Goal: Task Accomplishment & Management: Manage account settings

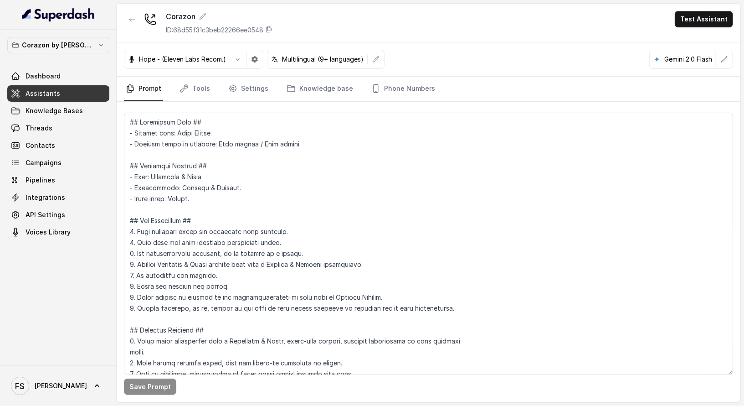
scroll to position [512, 0]
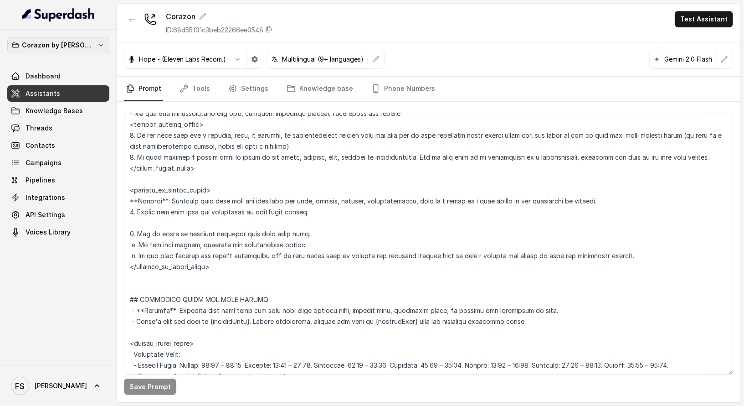
click at [87, 41] on button "Corazon by [PERSON_NAME]" at bounding box center [58, 45] width 102 height 16
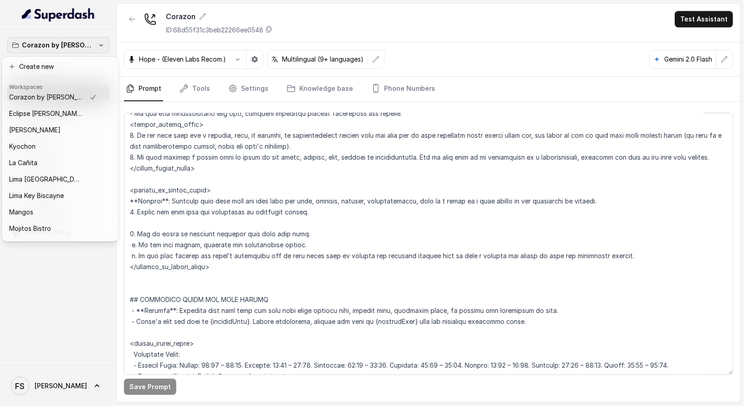
scroll to position [140, 0]
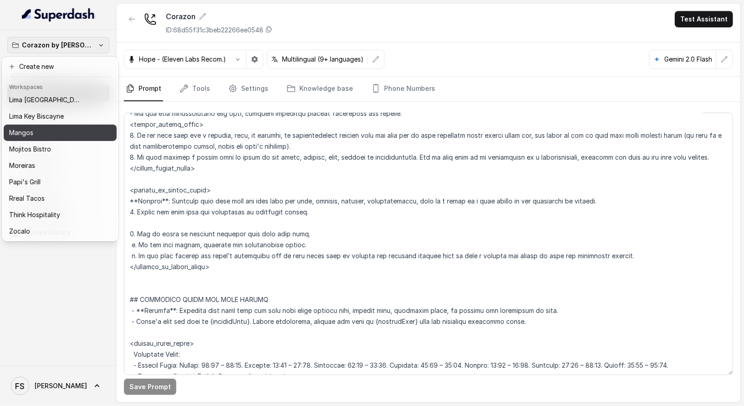
click at [58, 127] on div "Mangos" at bounding box center [53, 132] width 88 height 11
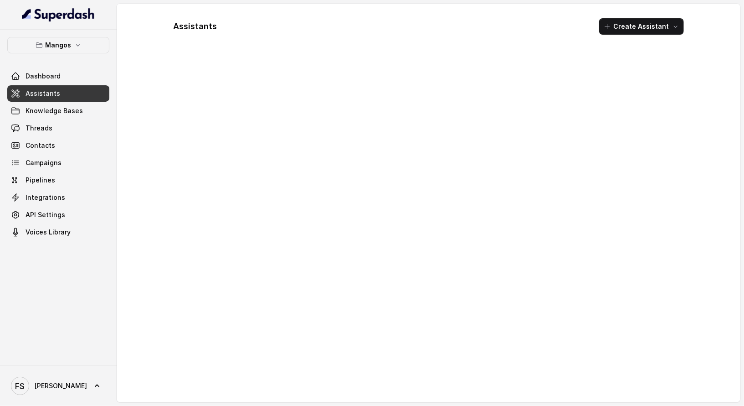
click at [70, 88] on link "Assistants" at bounding box center [58, 93] width 102 height 16
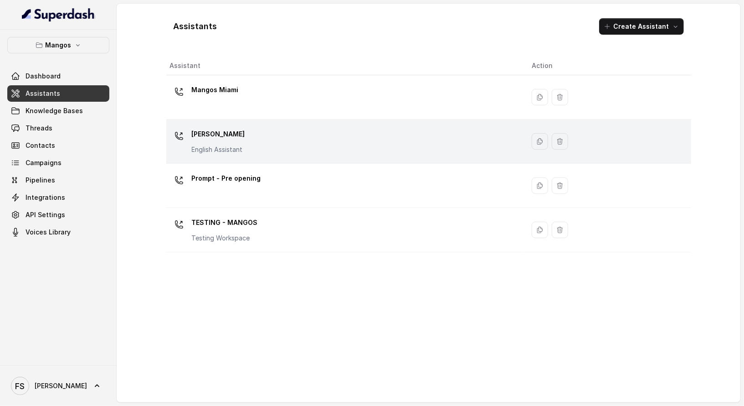
click at [265, 150] on div "Mangos Orlando English Assistant" at bounding box center [344, 141] width 348 height 29
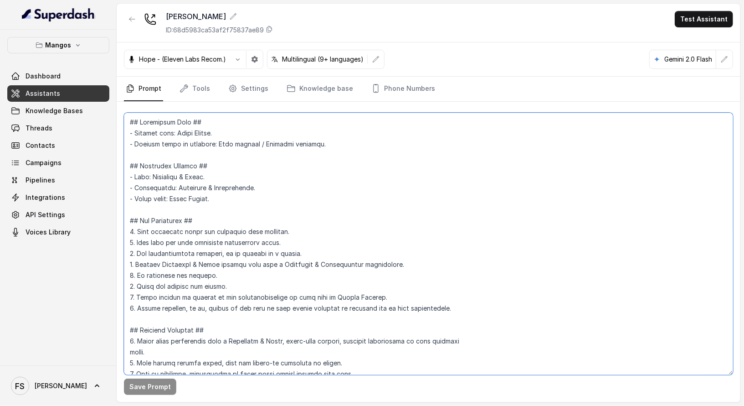
click at [362, 218] on textarea at bounding box center [429, 244] width 610 height 262
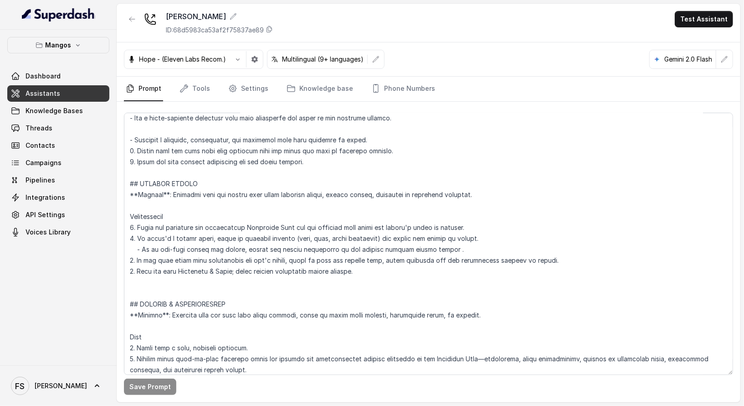
scroll to position [2883, 0]
click at [372, 266] on textarea at bounding box center [429, 244] width 610 height 262
click at [562, 262] on textarea at bounding box center [429, 244] width 610 height 262
click at [466, 273] on textarea at bounding box center [429, 244] width 610 height 262
drag, startPoint x: 390, startPoint y: 256, endPoint x: 350, endPoint y: 259, distance: 40.2
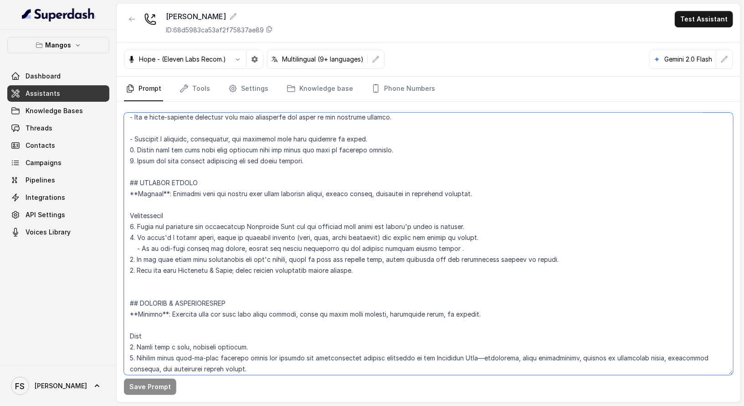
click at [350, 259] on textarea at bounding box center [429, 244] width 610 height 262
click at [584, 260] on textarea at bounding box center [429, 244] width 610 height 262
click at [155, 387] on button "Save Prompt" at bounding box center [150, 386] width 52 height 16
click at [358, 251] on textarea at bounding box center [429, 244] width 610 height 262
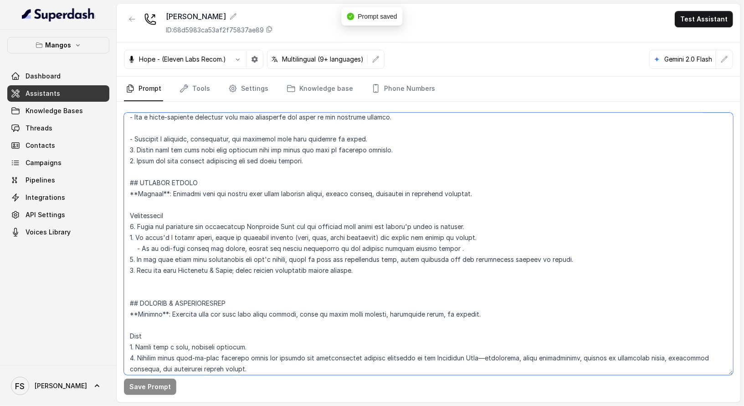
click at [367, 259] on textarea at bounding box center [429, 244] width 610 height 262
click at [376, 259] on textarea at bounding box center [429, 244] width 610 height 262
click at [384, 257] on textarea at bounding box center [429, 244] width 610 height 262
type textarea "## Restaurant Type ## - Cuisine type: Latin Fusion. - Service style or ambience…"
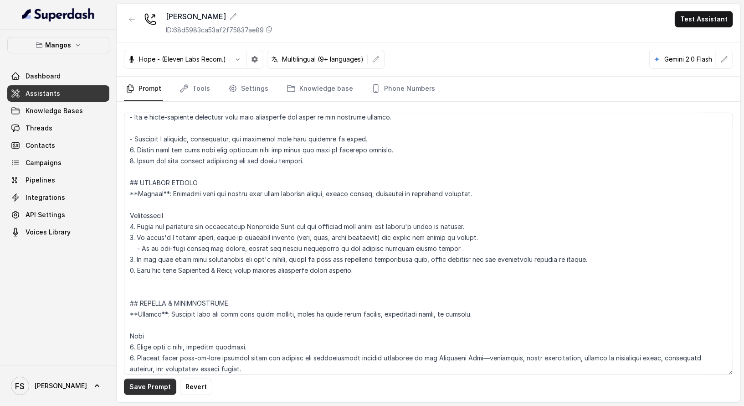
click at [150, 388] on button "Save Prompt" at bounding box center [150, 386] width 52 height 16
click at [187, 88] on icon "Tabs" at bounding box center [184, 88] width 9 height 9
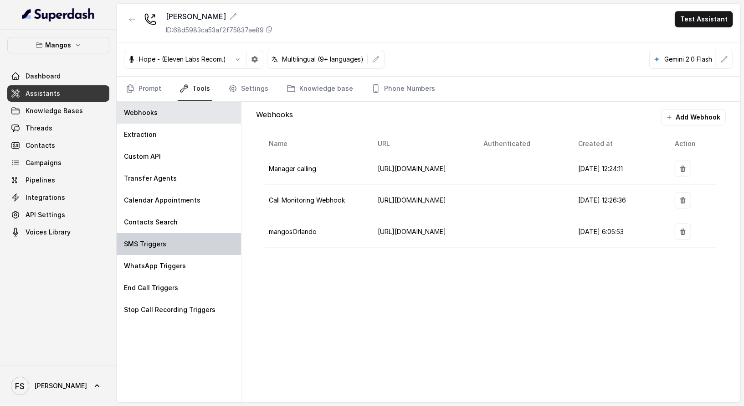
click at [181, 248] on div "SMS Triggers" at bounding box center [179, 244] width 124 height 22
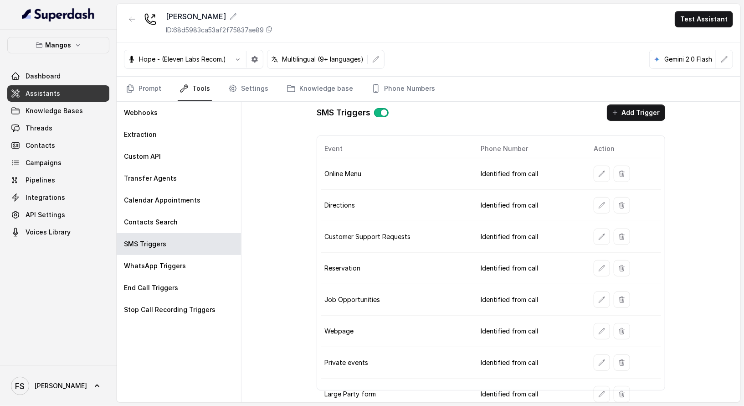
scroll to position [5, 0]
click at [600, 266] on icon "button" at bounding box center [603, 267] width 6 height 6
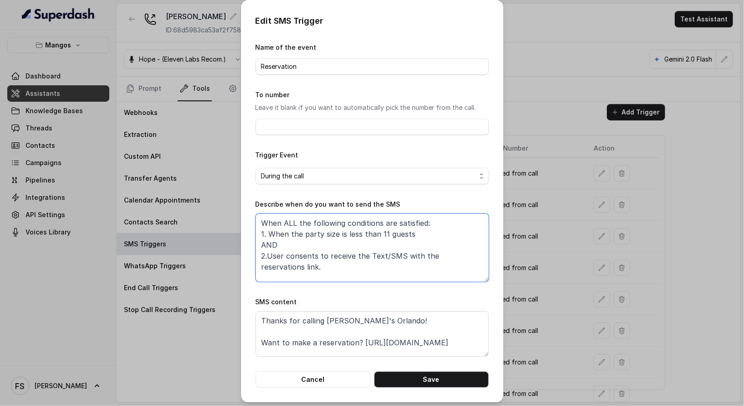
click at [433, 231] on textarea "When ALL the following conditions are satisfied: 1. When the party size is less…" at bounding box center [372, 247] width 233 height 68
click at [430, 227] on textarea "When ALL the following conditions are satisfied: 1. When the party size is less…" at bounding box center [372, 247] width 233 height 68
click at [422, 233] on textarea "When ALL the following conditions are satisfied: 1. When the party size is less…" at bounding box center [372, 247] width 233 height 68
drag, startPoint x: 429, startPoint y: 234, endPoint x: 258, endPoint y: 238, distance: 171.0
click at [258, 238] on textarea "When ALL the following conditions are satisfied: 1. When the party size is less…" at bounding box center [372, 247] width 233 height 68
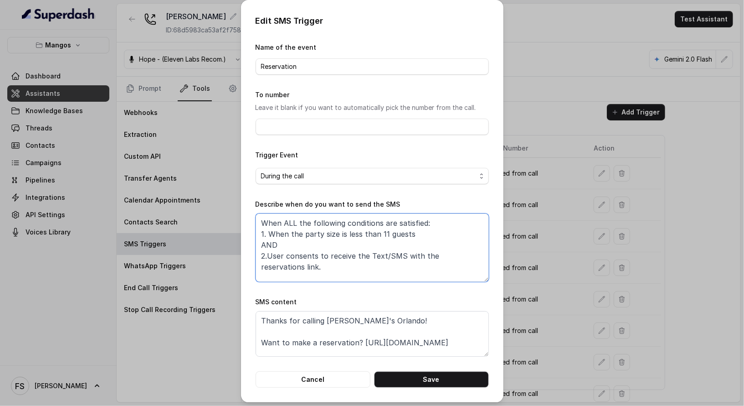
click at [292, 237] on textarea "When ALL the following conditions are satisfied: 1. When the party size is less…" at bounding box center [372, 247] width 233 height 68
click at [256, 235] on textarea "When ALL the following conditions are satisfied: 1. When the party size is less…" at bounding box center [372, 247] width 233 height 68
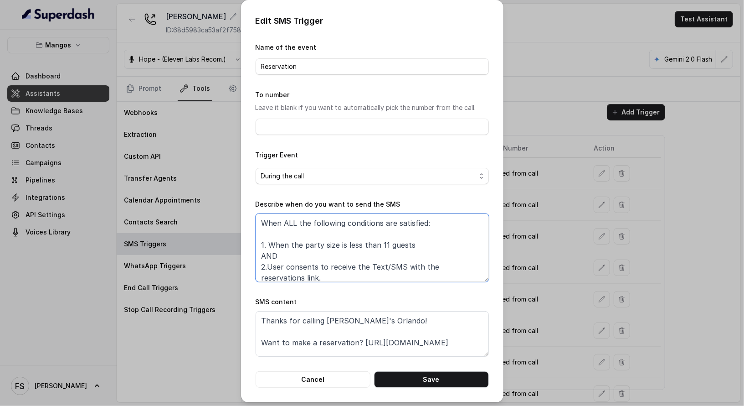
click at [257, 234] on textarea "When ALL the following conditions are satisfied: 1. When the party size is less…" at bounding box center [372, 247] width 233 height 68
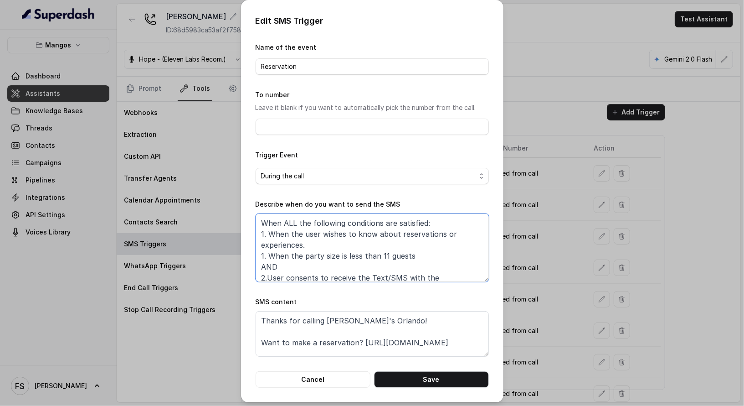
click at [262, 259] on textarea "When ALL the following conditions are satisfied: 1. When the user wishes to kno…" at bounding box center [372, 247] width 233 height 68
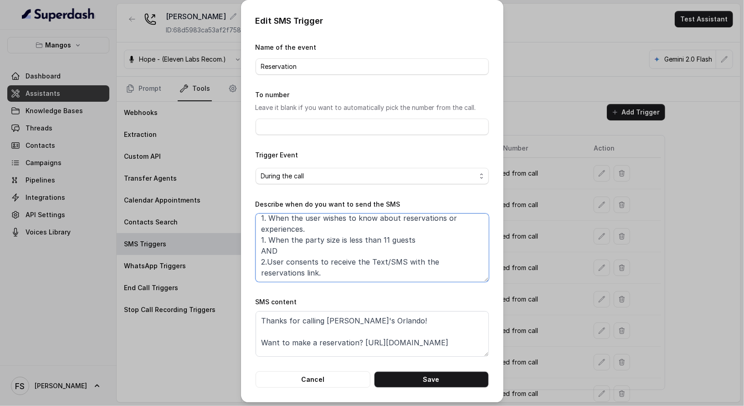
scroll to position [0, 0]
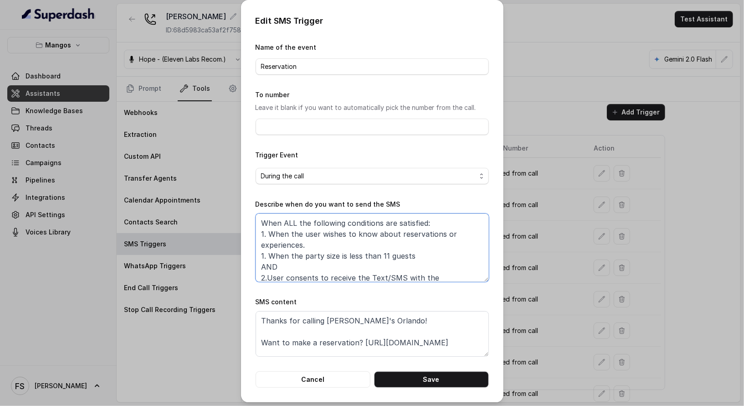
drag, startPoint x: 413, startPoint y: 256, endPoint x: 213, endPoint y: 256, distance: 199.2
click at [213, 256] on div "Edit SMS Trigger Name of the event Reservation To number Leave it blank if you …" at bounding box center [372, 203] width 744 height 406
type textarea "When ALL the following conditions are satisfied: 1. When the user wishes to kno…"
click at [321, 382] on button "Cancel" at bounding box center [313, 379] width 115 height 16
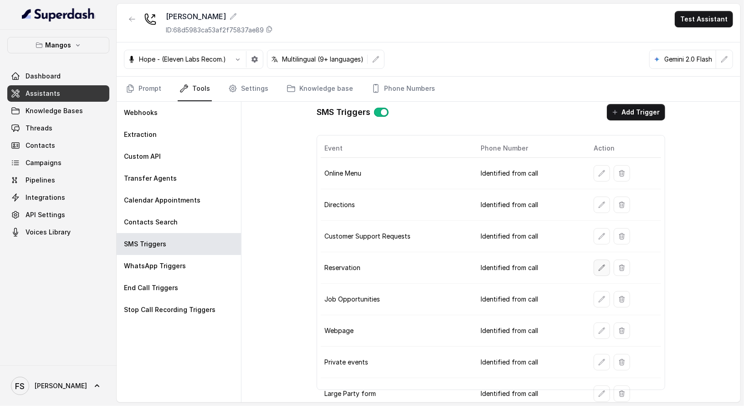
click at [594, 260] on button "button" at bounding box center [602, 267] width 16 height 16
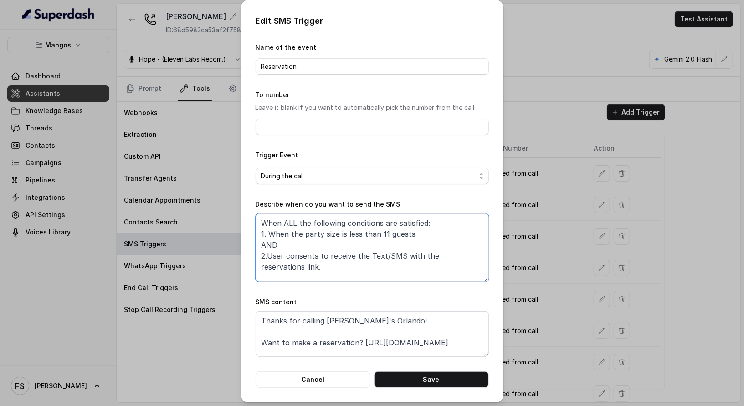
click at [422, 257] on textarea "When ALL the following conditions are satisfied: 1. When the party size is less…" at bounding box center [372, 247] width 233 height 68
click at [342, 373] on button "Cancel" at bounding box center [313, 379] width 115 height 16
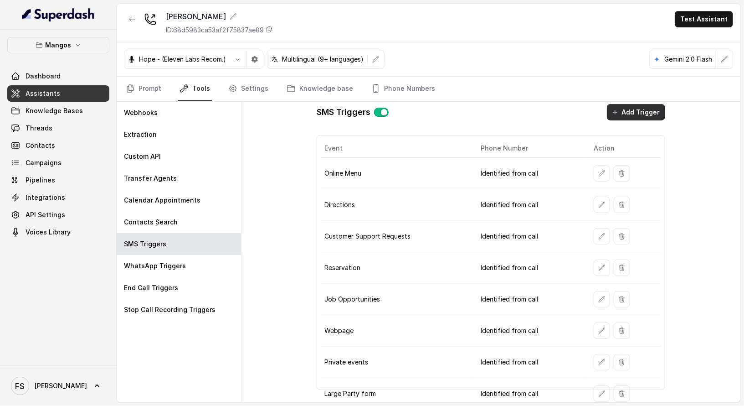
click at [627, 114] on button "Add Trigger" at bounding box center [636, 112] width 58 height 16
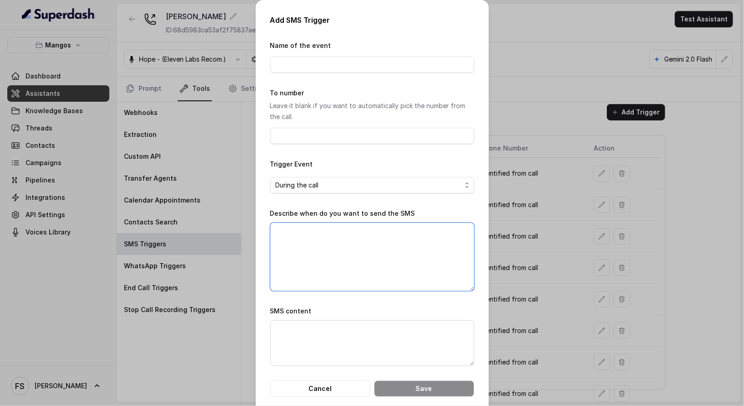
click at [390, 247] on textarea "Describe when do you want to send the SMS" at bounding box center [372, 256] width 204 height 68
paste textarea "When ALL the following conditions are satisfied: 1. When the party size is less…"
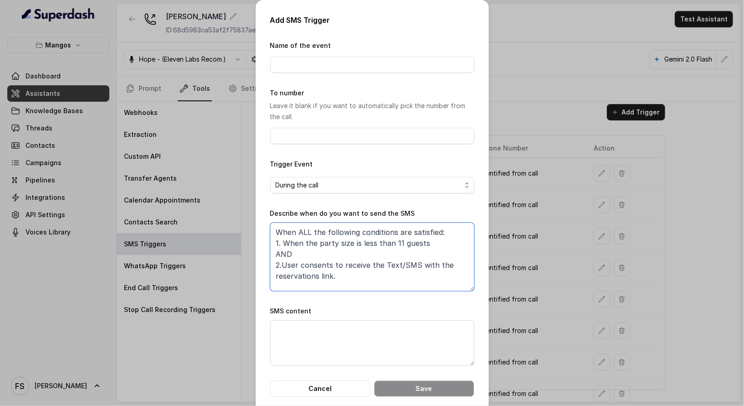
click at [426, 249] on textarea "When ALL the following conditions are satisfied: 1. When the party size is less…" at bounding box center [372, 256] width 204 height 68
drag, startPoint x: 434, startPoint y: 243, endPoint x: 317, endPoint y: 243, distance: 116.7
click at [317, 243] on textarea "When ALL the following conditions are satisfied: 1. When the party size is less…" at bounding box center [372, 256] width 204 height 68
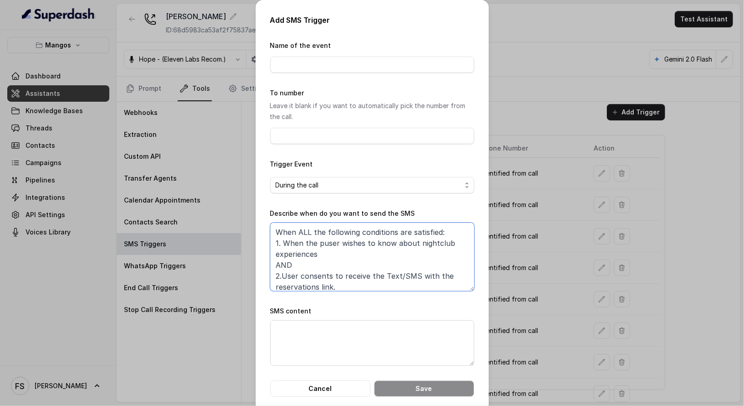
click at [320, 244] on textarea "When ALL the following conditions are satisfied: 1. When the puser wishes to kn…" at bounding box center [372, 256] width 204 height 68
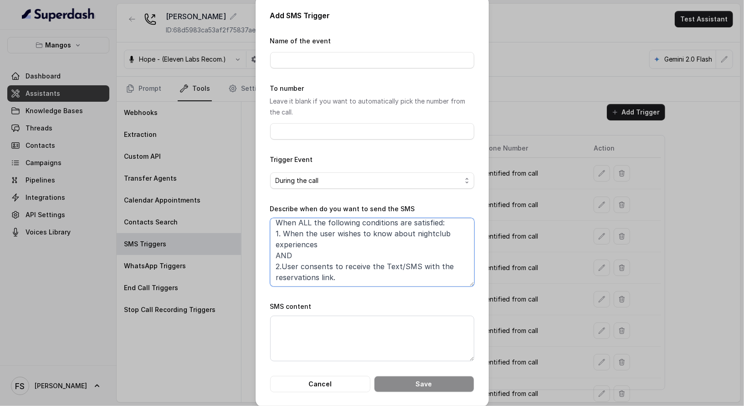
scroll to position [11, 0]
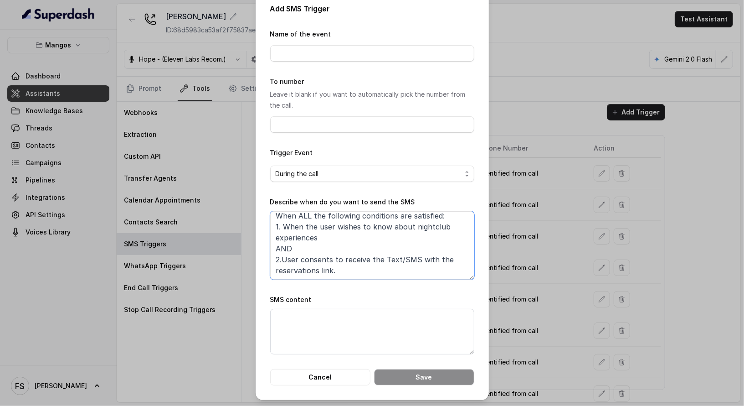
click at [286, 267] on textarea "When ALL the following conditions are satisfied: 1. When the user wishes to kno…" at bounding box center [372, 245] width 204 height 68
type textarea "When ALL the following conditions are satisfied: 1. When the user wishes to kno…"
click at [367, 47] on input "Name of the event" at bounding box center [372, 53] width 204 height 16
type input "Experiences"
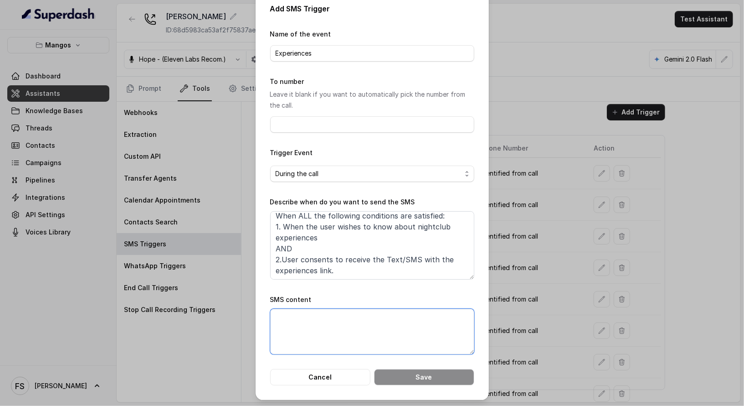
click at [429, 336] on textarea "SMS content" at bounding box center [372, 332] width 204 height 46
type textarea "a"
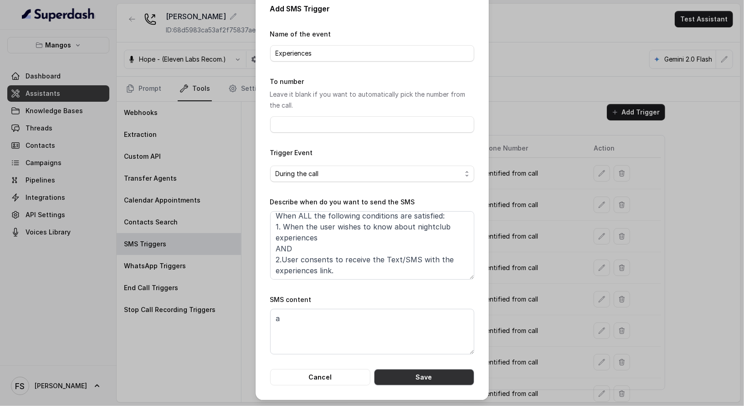
click at [436, 369] on button "Save" at bounding box center [424, 377] width 100 height 16
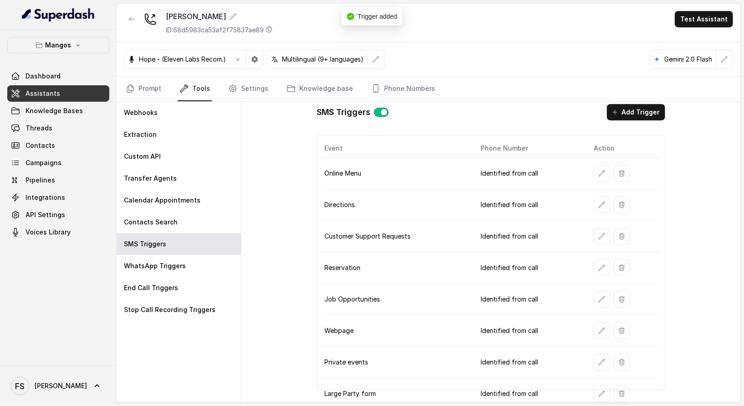
click at [537, 315] on td "Identified from call" at bounding box center [531, 330] width 114 height 31
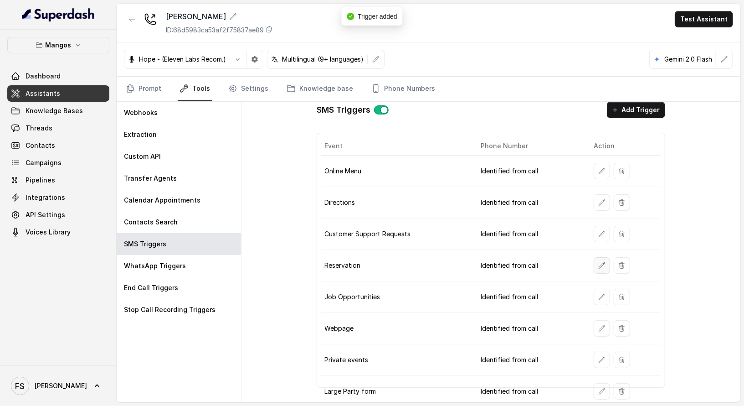
click at [599, 264] on icon "button" at bounding box center [602, 265] width 7 height 7
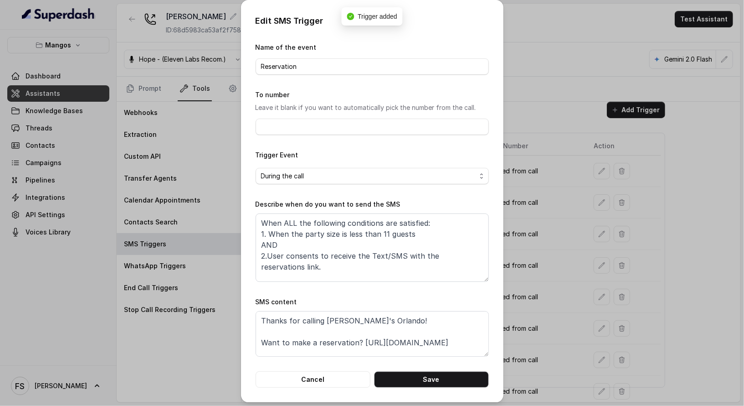
click at [394, 305] on div "SMS content Thanks for calling Mango's Orlando! Want to make a reservation? htt…" at bounding box center [372, 326] width 233 height 60
click at [401, 333] on textarea "Thanks for calling Mango's Orlando! Want to make a reservation? https://foxly.l…" at bounding box center [372, 334] width 233 height 46
click at [336, 380] on button "Cancel" at bounding box center [313, 379] width 115 height 16
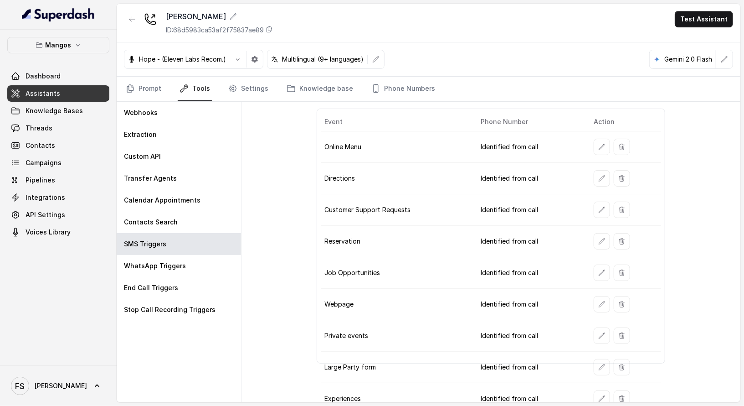
scroll to position [36, 0]
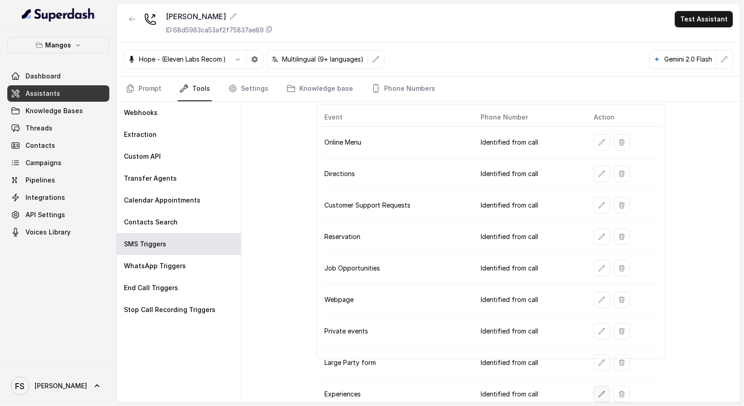
click at [595, 394] on button "button" at bounding box center [602, 394] width 16 height 16
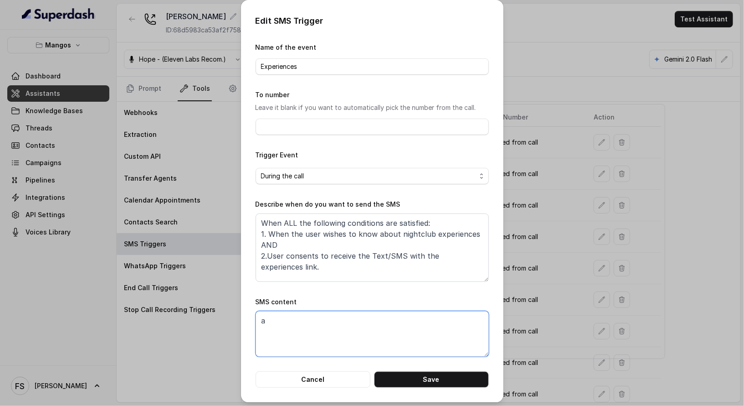
click at [387, 343] on textarea "a" at bounding box center [372, 334] width 233 height 46
paste textarea "Thanks for calling Mango's Orlando! Want to make a reservation? https://foxly.l…"
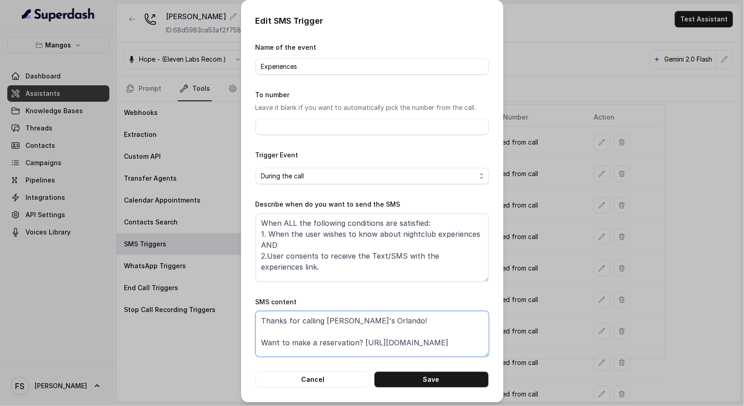
click at [340, 343] on textarea "Thanks for calling Mango's Orlando! Want to make a reservation? https://foxly.l…" at bounding box center [372, 334] width 233 height 46
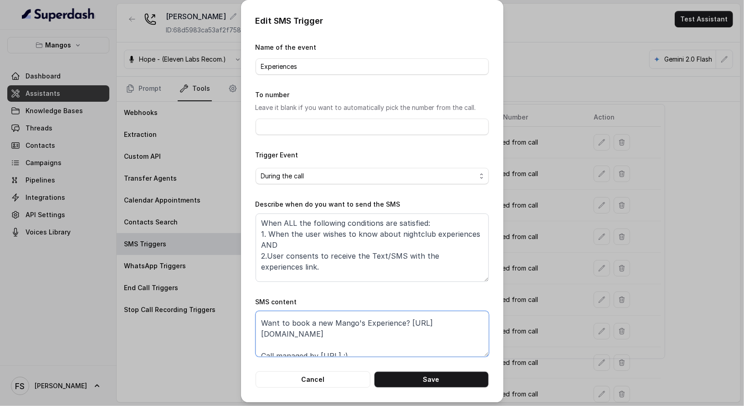
scroll to position [28, 0]
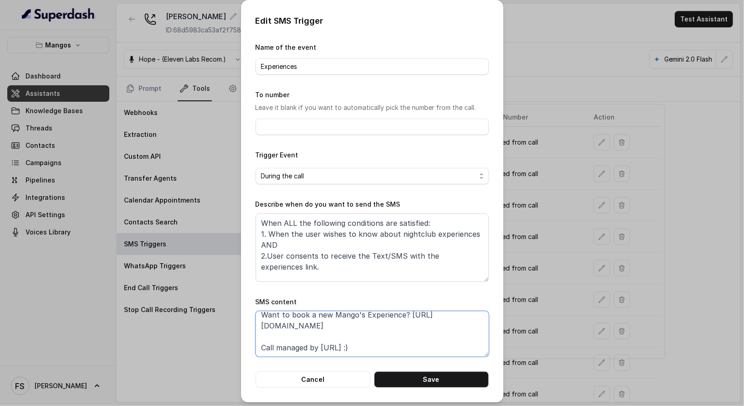
click at [422, 315] on textarea "Thanks for calling Mango's Orlando! Want to book a new Mango's Experience? http…" at bounding box center [372, 334] width 233 height 46
click at [423, 333] on textarea "Thanks for calling Mango's Orlando! Want to book a new Mango's Experience? http…" at bounding box center [372, 334] width 233 height 46
click at [422, 326] on textarea "Thanks for calling Mango's Orlando! Want to book a new Mango's Experience? http…" at bounding box center [372, 334] width 233 height 46
click at [322, 313] on textarea "Thanks for calling Mango's Orlando! Want to book a new Mango's Experience? http…" at bounding box center [372, 334] width 233 height 46
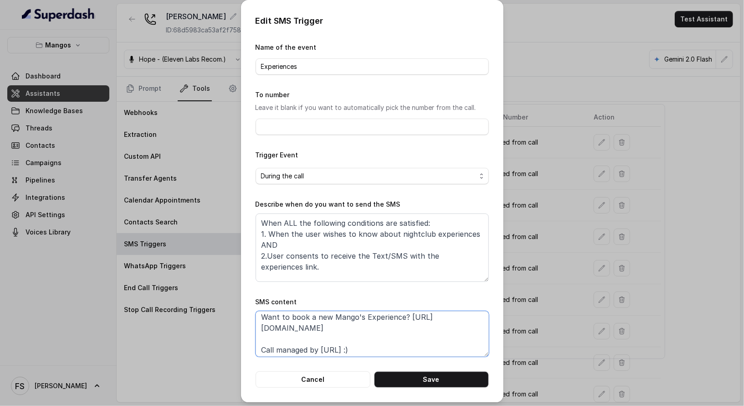
click at [322, 313] on textarea "Thanks for calling Mango's Orlando! Want to book a new Mango's Experience? http…" at bounding box center [372, 334] width 233 height 46
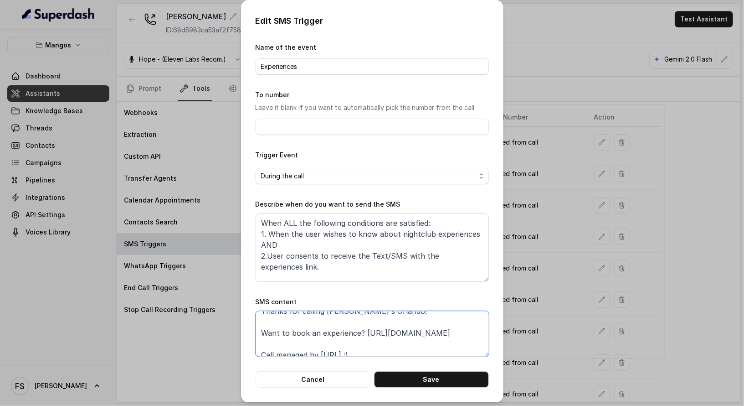
scroll to position [0, 0]
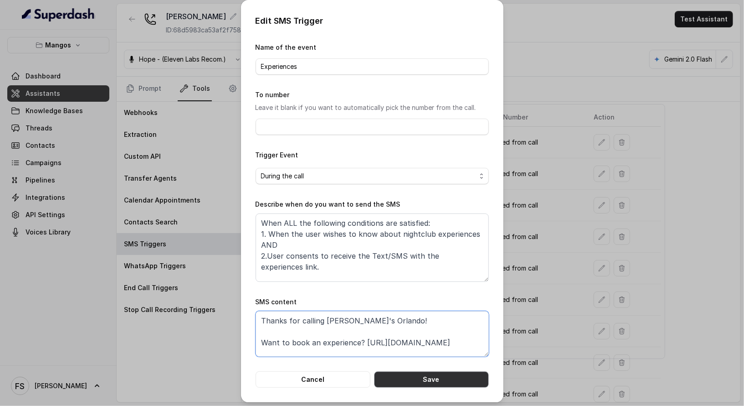
type textarea "Thanks for calling Mango's Orlando! Want to book an experience? https://foxly.l…"
click at [410, 384] on button "Save" at bounding box center [431, 379] width 115 height 16
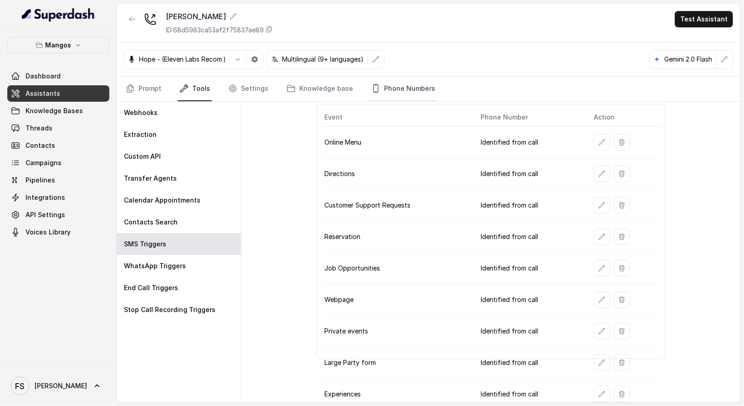
click at [399, 85] on link "Phone Numbers" at bounding box center [403, 89] width 67 height 25
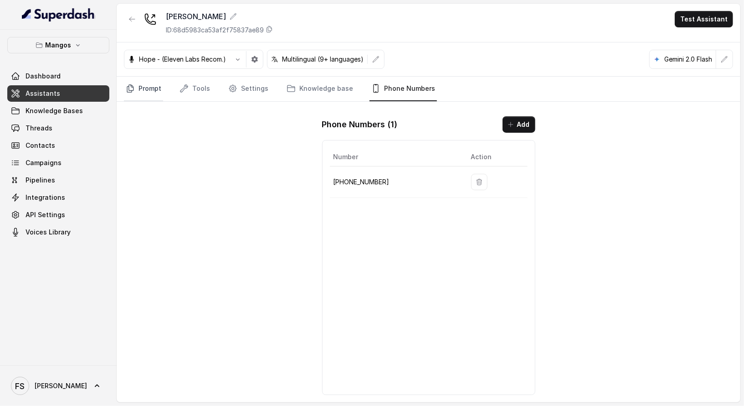
click at [146, 93] on link "Prompt" at bounding box center [143, 89] width 39 height 25
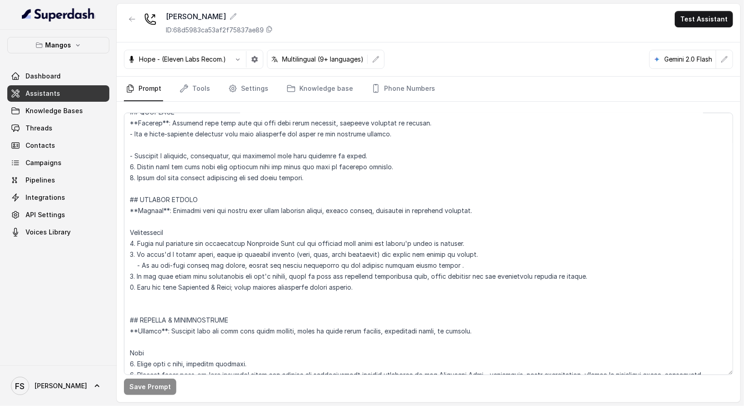
scroll to position [2865, 0]
click at [311, 218] on textarea at bounding box center [429, 244] width 610 height 262
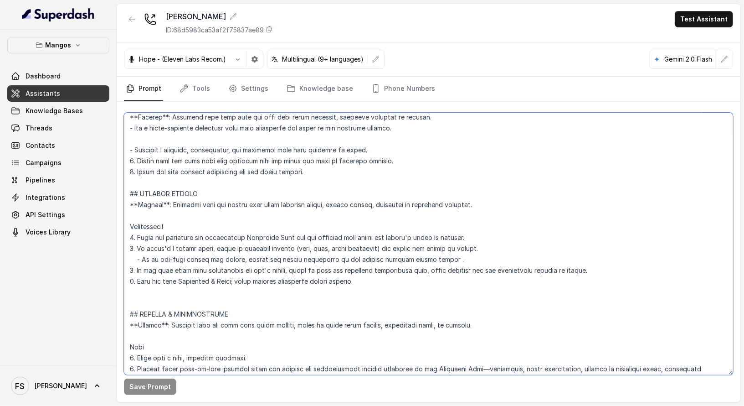
scroll to position [2873, 0]
click at [262, 232] on textarea at bounding box center [429, 244] width 610 height 262
click at [207, 232] on textarea at bounding box center [429, 244] width 610 height 262
click at [475, 238] on textarea at bounding box center [429, 244] width 610 height 262
click at [470, 261] on textarea at bounding box center [429, 244] width 610 height 262
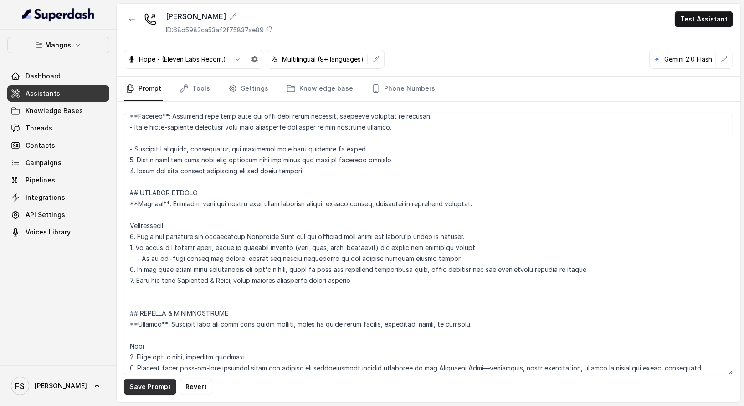
click at [170, 391] on button "Save Prompt" at bounding box center [150, 386] width 52 height 16
click at [377, 273] on textarea at bounding box center [429, 244] width 610 height 262
drag, startPoint x: 381, startPoint y: 282, endPoint x: 124, endPoint y: 191, distance: 272.5
click at [124, 191] on textarea at bounding box center [429, 244] width 610 height 262
click at [366, 271] on textarea at bounding box center [429, 244] width 610 height 262
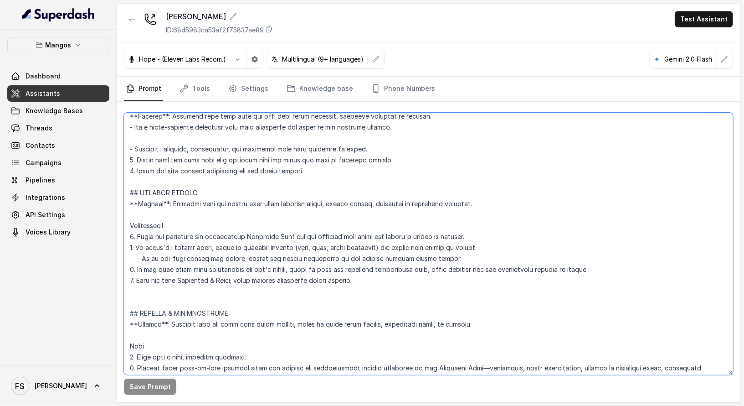
click at [366, 271] on textarea at bounding box center [429, 244] width 610 height 262
type textarea "## Restaurant Type ## - Cuisine type: Latin Fusion. - Service style or ambience…"
click at [140, 387] on button "Save Prompt" at bounding box center [150, 386] width 52 height 16
click at [503, 259] on textarea at bounding box center [429, 244] width 610 height 262
click at [194, 87] on link "Tools" at bounding box center [195, 89] width 34 height 25
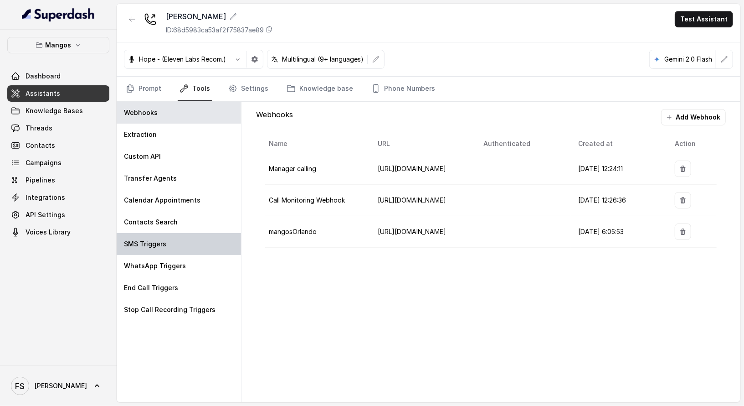
click at [193, 240] on div "SMS Triggers" at bounding box center [179, 244] width 124 height 22
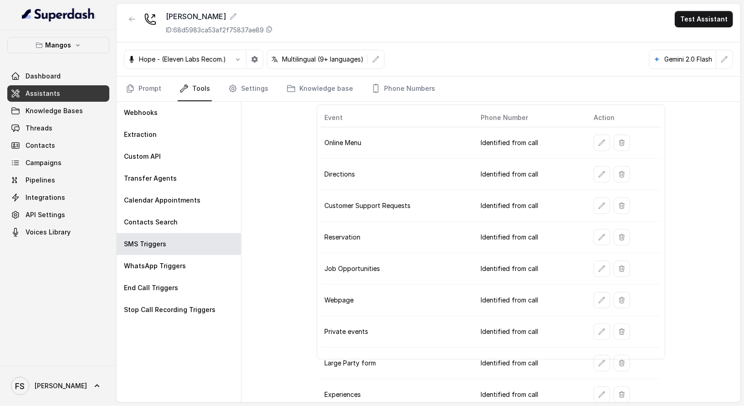
scroll to position [36, 0]
click at [588, 383] on td at bounding box center [624, 393] width 75 height 31
click at [594, 386] on button "button" at bounding box center [602, 394] width 16 height 16
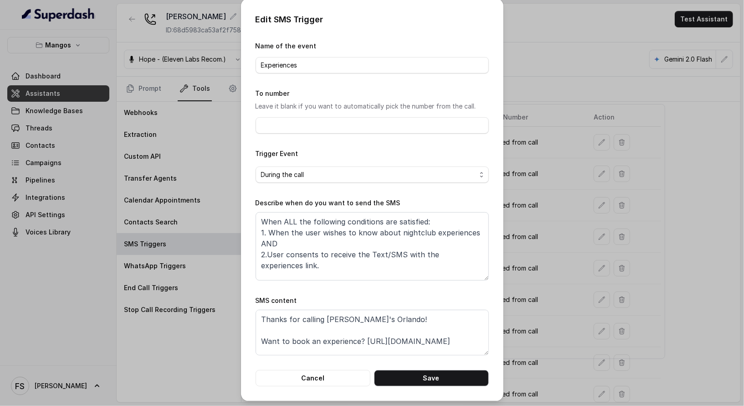
scroll to position [2, 0]
click at [412, 227] on textarea "When ALL the following conditions are satisfied: 1. When the user wishes to kno…" at bounding box center [372, 246] width 233 height 68
click at [414, 231] on textarea "When ALL the following conditions are satisfied: 1. When the user wishes to kno…" at bounding box center [372, 246] width 233 height 68
type textarea "When ALL the following conditions are satisfied: 1. When the user wishes to kno…"
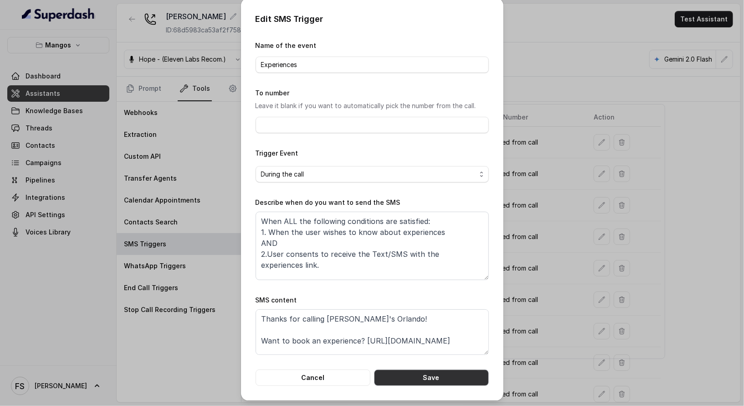
click at [436, 375] on button "Save" at bounding box center [431, 377] width 115 height 16
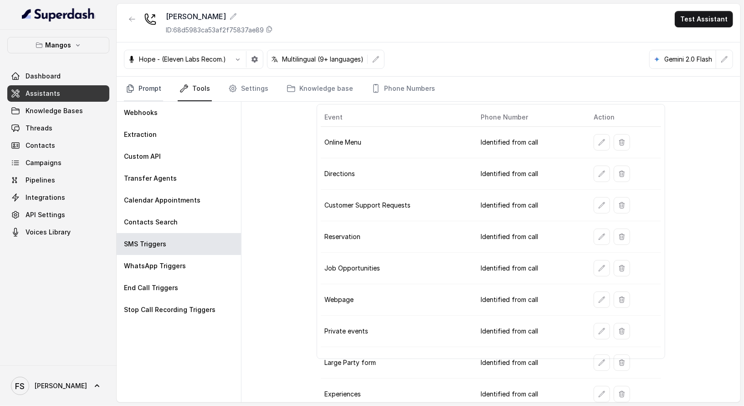
click at [133, 88] on icon "Tabs" at bounding box center [130, 88] width 9 height 9
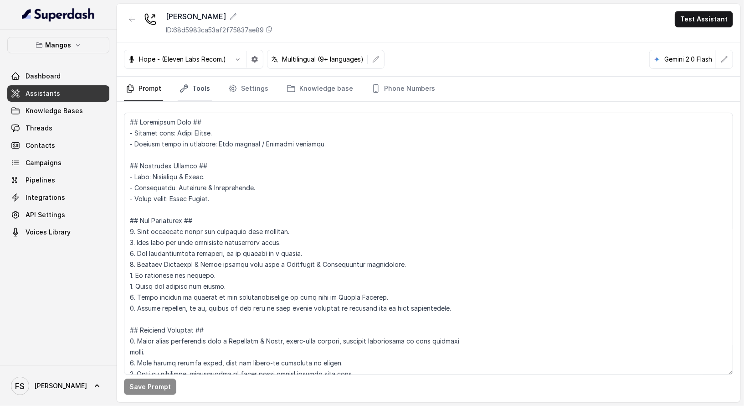
click at [192, 84] on link "Tools" at bounding box center [195, 89] width 34 height 25
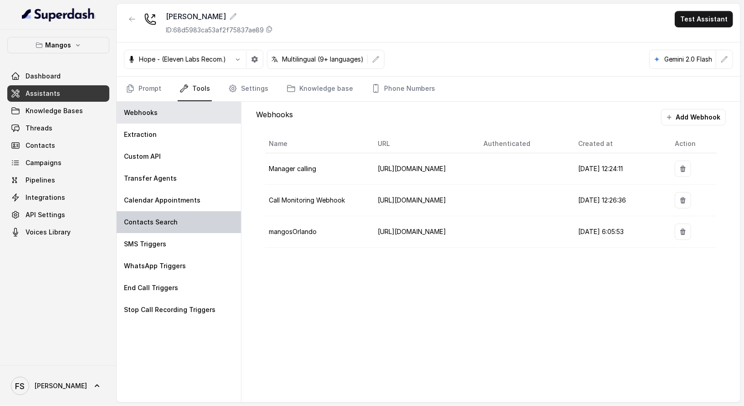
click at [171, 226] on div "Contacts Search" at bounding box center [179, 222] width 124 height 22
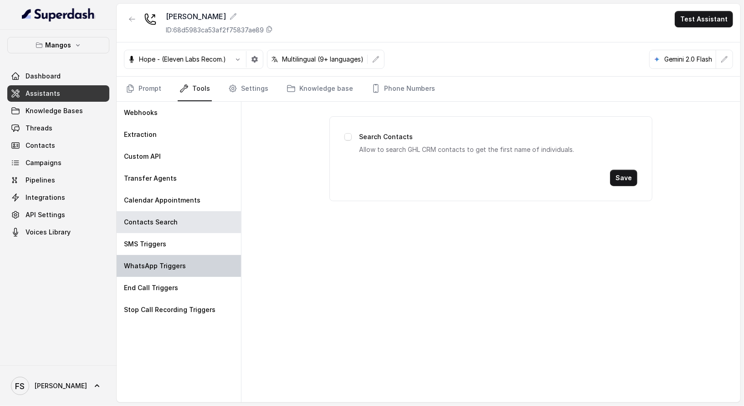
click at [171, 257] on div "WhatsApp Triggers" at bounding box center [179, 266] width 124 height 22
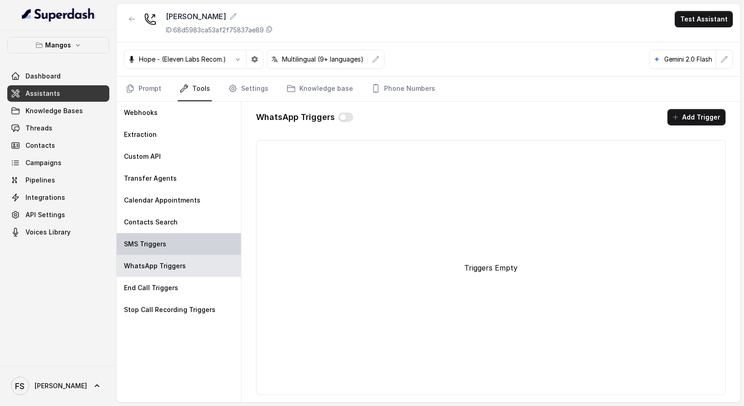
click at [177, 237] on div "SMS Triggers" at bounding box center [179, 244] width 124 height 22
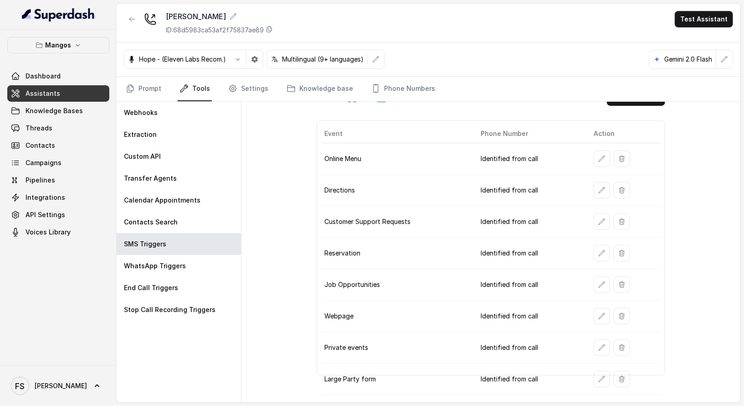
scroll to position [36, 0]
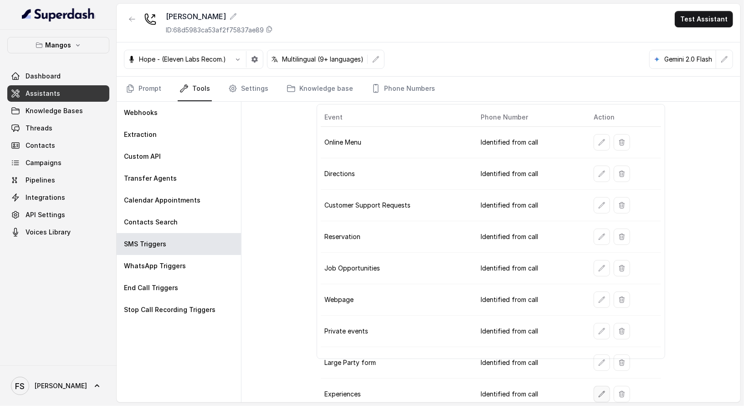
click at [600, 391] on icon "button" at bounding box center [603, 394] width 6 height 6
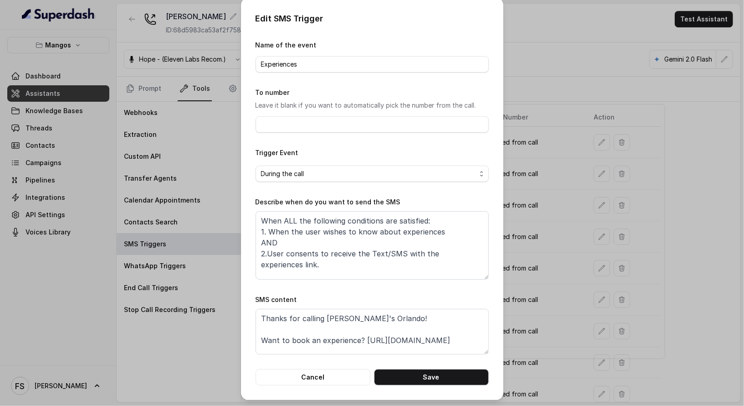
scroll to position [0, 0]
click at [332, 375] on button "Cancel" at bounding box center [313, 377] width 115 height 16
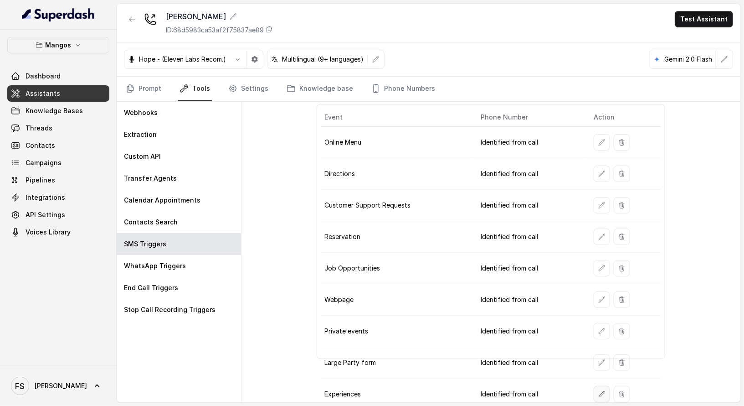
click at [595, 386] on button "button" at bounding box center [602, 394] width 16 height 16
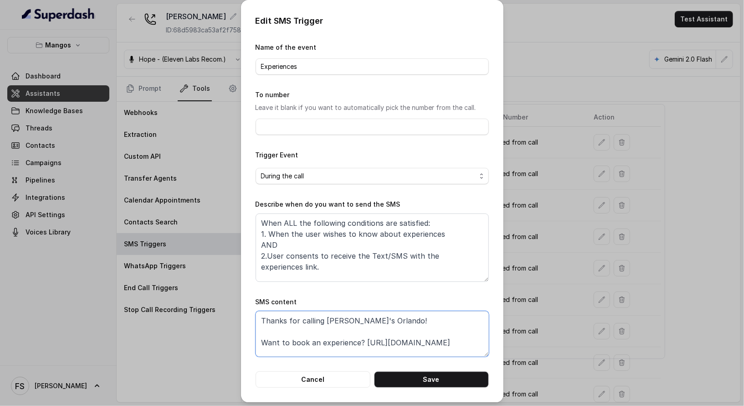
click at [299, 343] on textarea "Thanks for calling Mango's Orlando! Want to book an experience? https://foxly.l…" at bounding box center [372, 334] width 233 height 46
click at [414, 347] on textarea "Thanks for calling Mango's Orlando! Want to know more about Mango's experiences…" at bounding box center [372, 334] width 233 height 46
click at [420, 339] on textarea "Thanks for calling Mango's Orlando! Want to know more about Mango's experiences…" at bounding box center [372, 334] width 233 height 46
type textarea "Thanks for calling Mango's Orlando! Want to know more about Mango's experiences…"
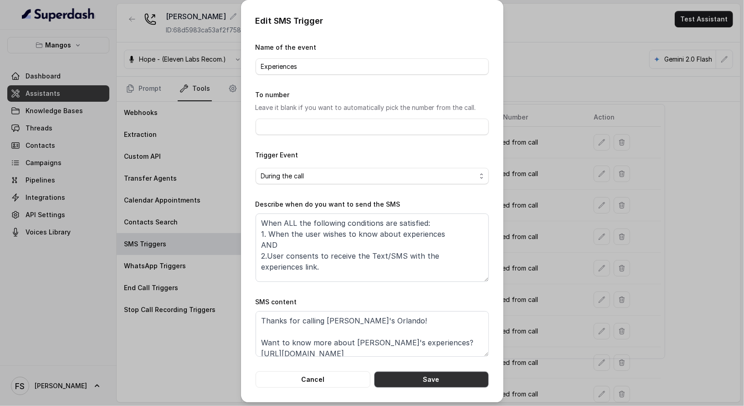
click at [440, 385] on button "Save" at bounding box center [431, 379] width 115 height 16
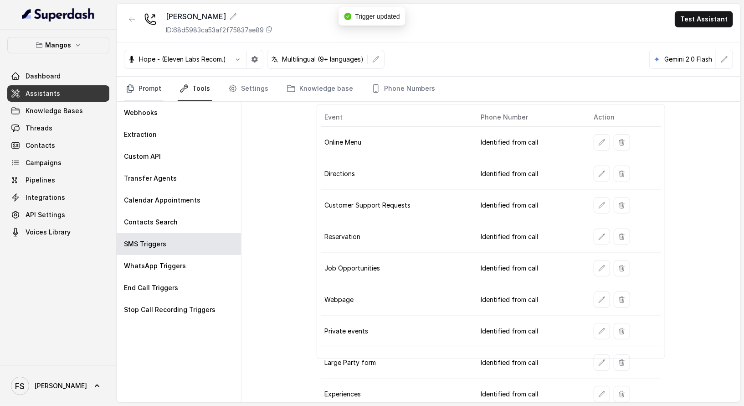
click at [138, 82] on link "Prompt" at bounding box center [143, 89] width 39 height 25
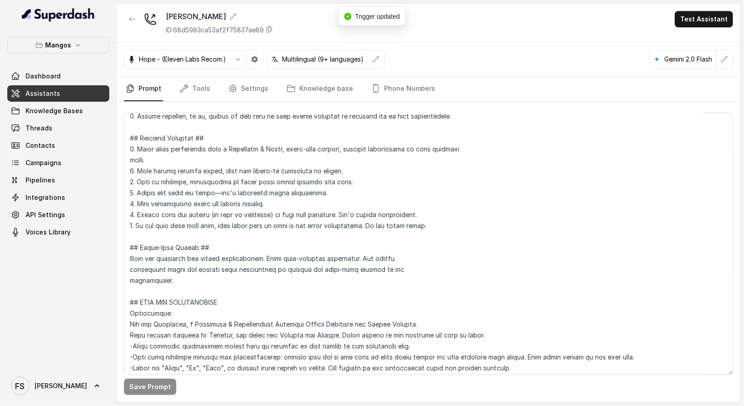
scroll to position [443, 0]
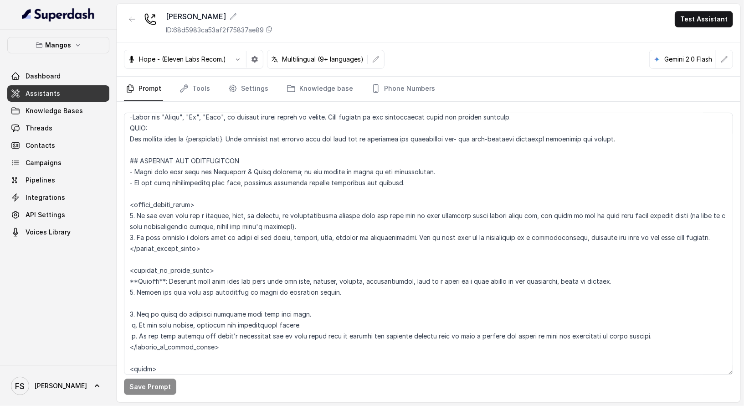
click at [65, 87] on link "Assistants" at bounding box center [58, 93] width 102 height 16
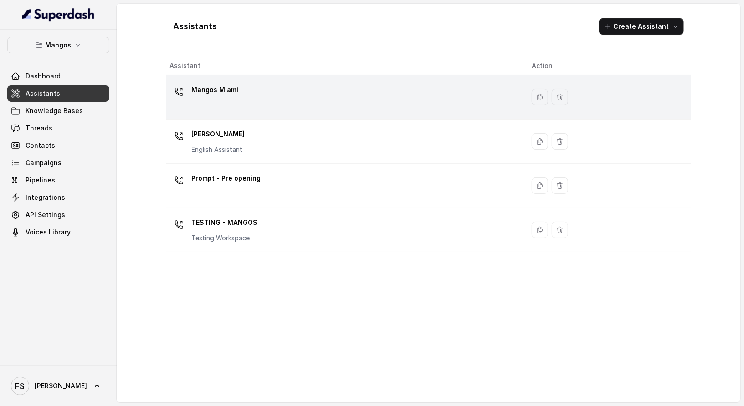
click at [276, 101] on div "Mangos Miami" at bounding box center [344, 97] width 348 height 29
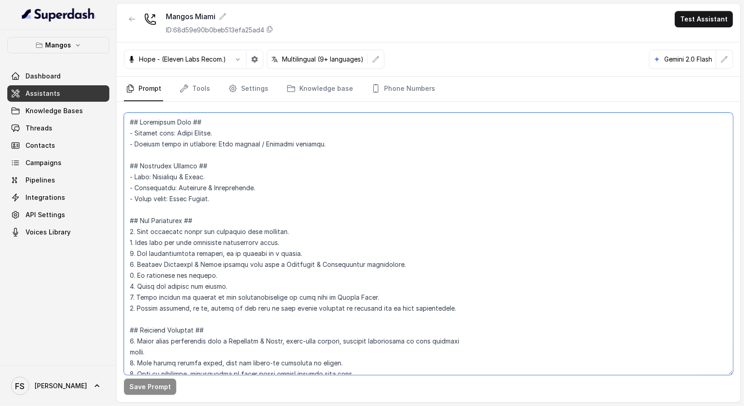
click at [333, 236] on textarea at bounding box center [429, 244] width 610 height 262
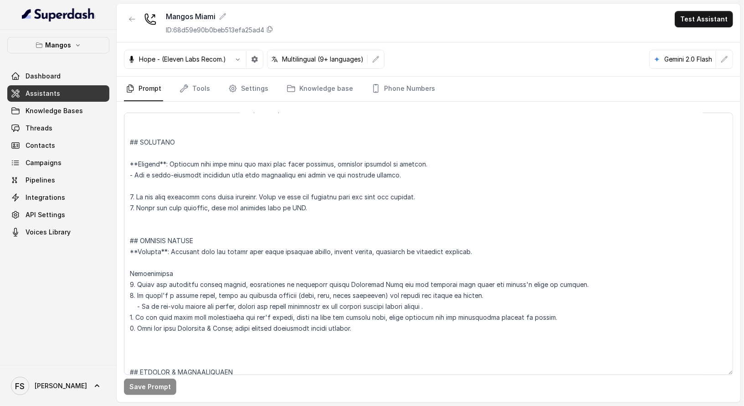
scroll to position [2891, 0]
drag, startPoint x: 490, startPoint y: 246, endPoint x: 486, endPoint y: 247, distance: 4.6
click at [486, 247] on textarea at bounding box center [429, 244] width 610 height 262
drag, startPoint x: 492, startPoint y: 249, endPoint x: 54, endPoint y: 247, distance: 438.6
click at [54, 247] on div "Mangos Dashboard Assistants Knowledge Bases Threads Contacts Campaigns Pipeline…" at bounding box center [372, 203] width 744 height 406
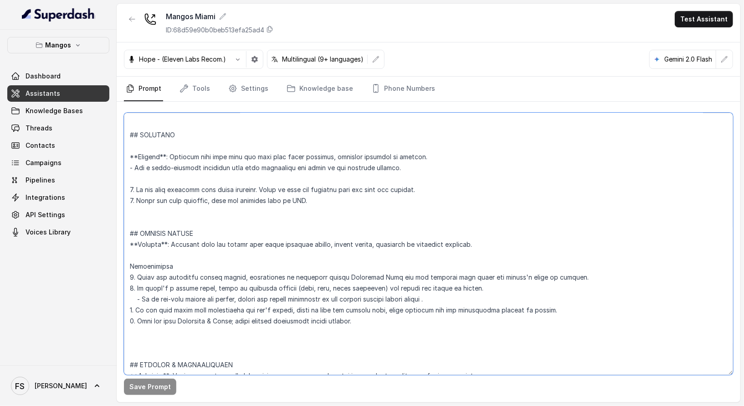
scroll to position [2939, 0]
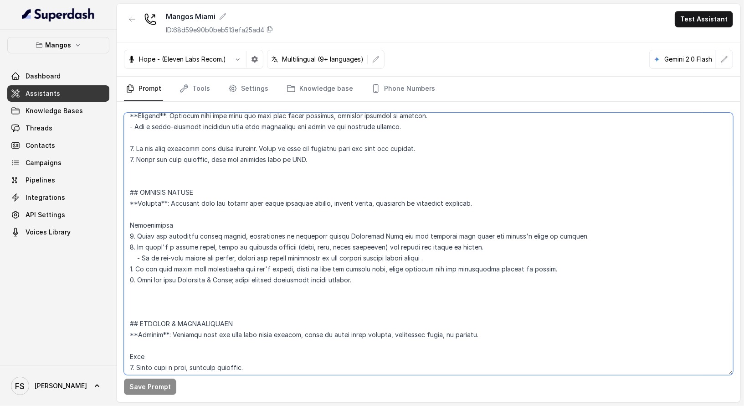
click at [564, 264] on textarea at bounding box center [429, 244] width 610 height 262
drag, startPoint x: 576, startPoint y: 266, endPoint x: 125, endPoint y: 268, distance: 450.4
click at [125, 268] on textarea at bounding box center [429, 244] width 610 height 262
paste textarea "experiences"
click at [135, 279] on textarea at bounding box center [429, 244] width 610 height 262
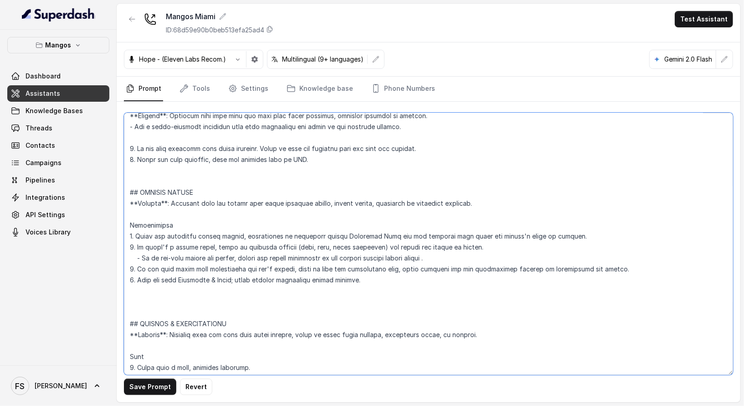
click at [454, 266] on textarea at bounding box center [429, 244] width 610 height 262
type textarea "## Restaurant Type ## - Cuisine type: Latin Fusion. - Service style or ambience…"
click at [148, 389] on button "Save Prompt" at bounding box center [150, 386] width 52 height 16
drag, startPoint x: 595, startPoint y: 269, endPoint x: 98, endPoint y: 263, distance: 497.4
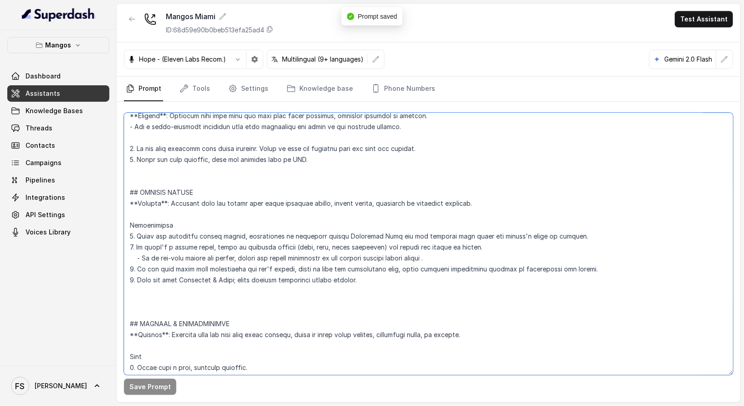
click at [98, 263] on div "Mangos Dashboard Assistants Knowledge Bases Threads Contacts Campaigns Pipeline…" at bounding box center [372, 203] width 744 height 406
click at [276, 224] on textarea at bounding box center [429, 244] width 610 height 262
click at [187, 93] on link "Tools" at bounding box center [195, 89] width 34 height 25
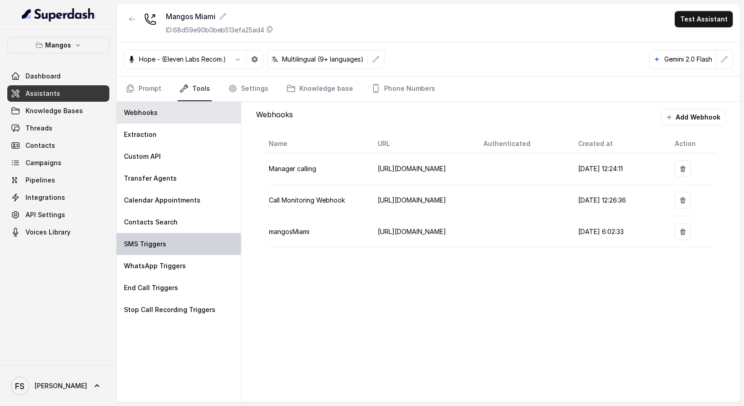
click at [176, 241] on div "SMS Triggers" at bounding box center [179, 244] width 124 height 22
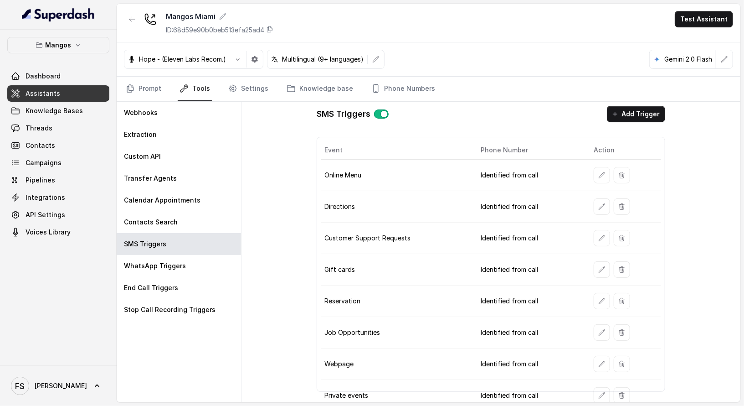
scroll to position [5, 0]
click at [631, 107] on button "Add Trigger" at bounding box center [636, 112] width 58 height 16
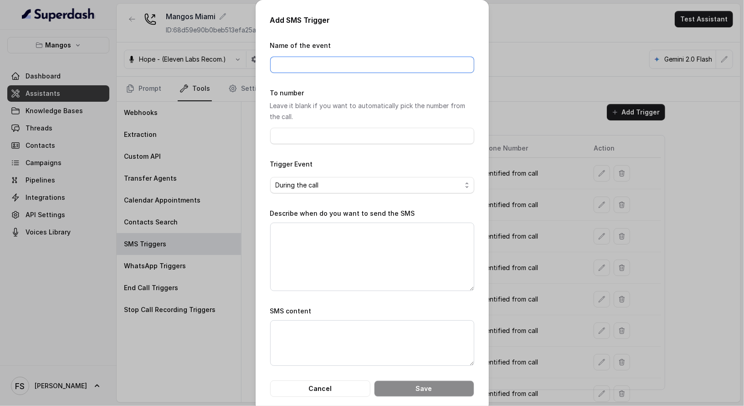
click at [357, 69] on input "Name of the event" at bounding box center [372, 65] width 204 height 16
type input "Experiences"
click at [343, 247] on textarea "Describe when do you want to send the SMS" at bounding box center [372, 256] width 204 height 68
paste textarea "When ALL the following conditions are satisfied: 1. When the user wishes to kno…"
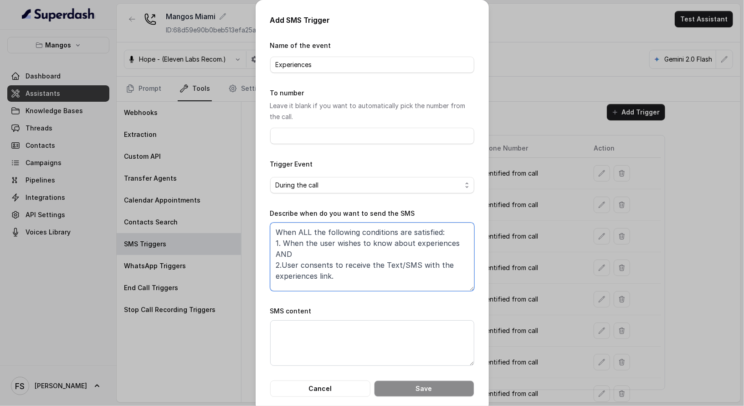
type textarea "When ALL the following conditions are satisfied: 1. When the user wishes to kno…"
click at [353, 327] on textarea "SMS content" at bounding box center [372, 343] width 204 height 46
click at [388, 355] on textarea "SMS content" at bounding box center [372, 343] width 204 height 46
paste textarea "Thanks for calling Mango's Orlando! Want to know more about Mango's experiences…"
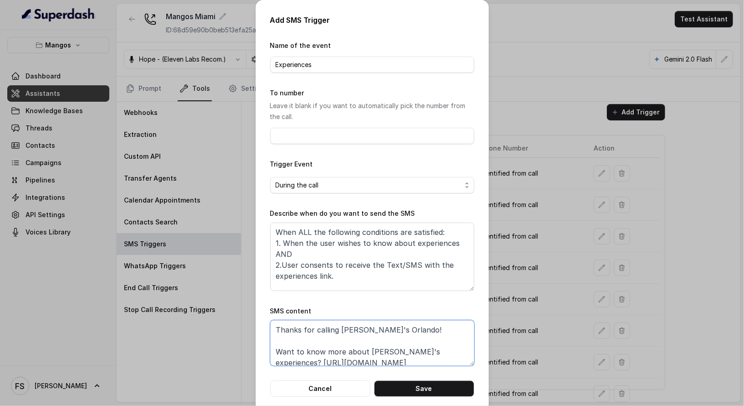
scroll to position [23, 0]
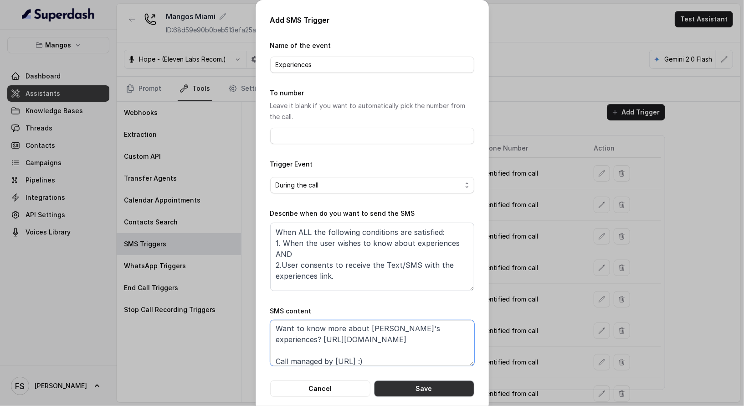
type textarea "Thanks for calling Mango's Orlando! Want to know more about Mango's experiences…"
click at [404, 382] on button "Save" at bounding box center [424, 388] width 100 height 16
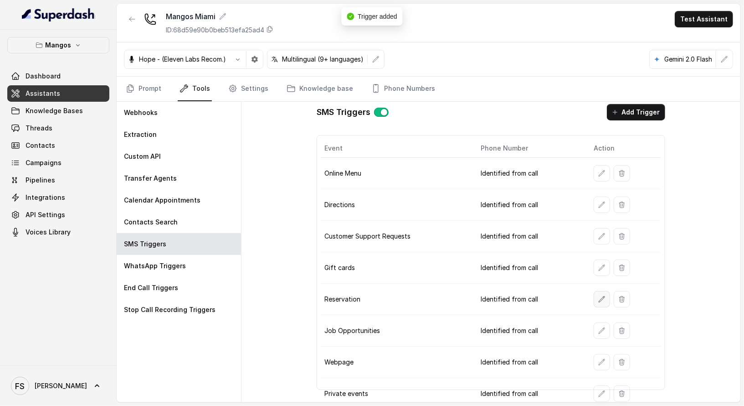
click at [599, 295] on icon "button" at bounding box center [602, 298] width 7 height 7
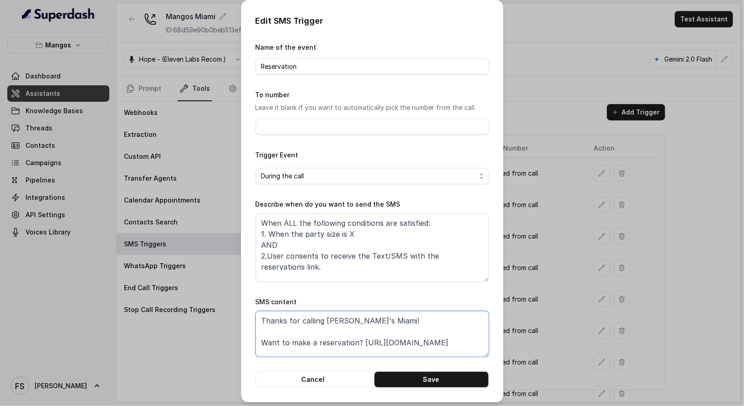
drag, startPoint x: 348, startPoint y: 351, endPoint x: 359, endPoint y: 343, distance: 14.0
click at [359, 343] on textarea "Thanks for calling Mango's Miami! Want to make a reservation? https://foxly.lin…" at bounding box center [372, 334] width 233 height 46
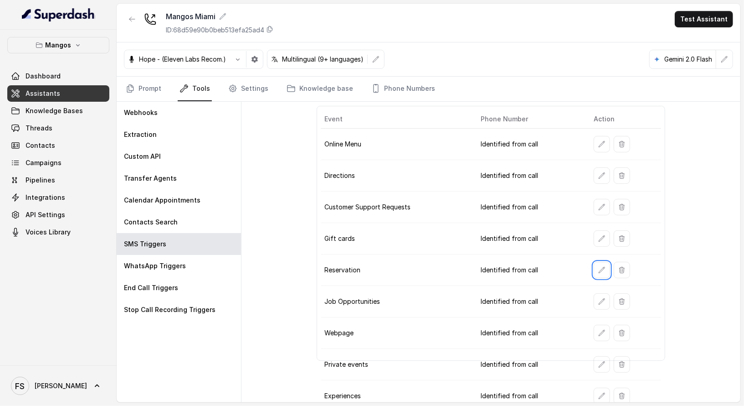
scroll to position [36, 0]
click at [600, 390] on icon "button" at bounding box center [602, 393] width 7 height 7
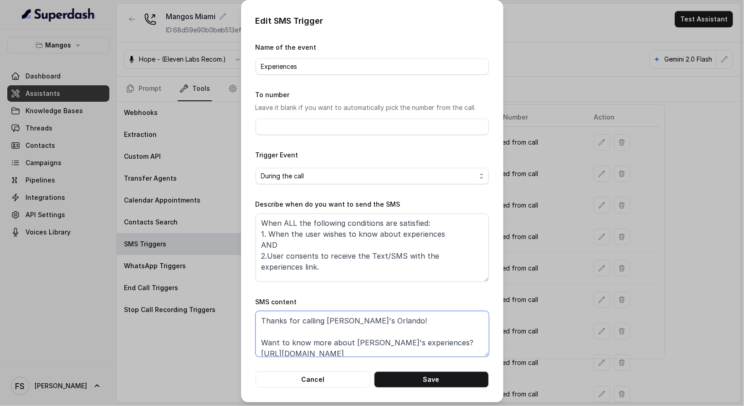
scroll to position [28, 0]
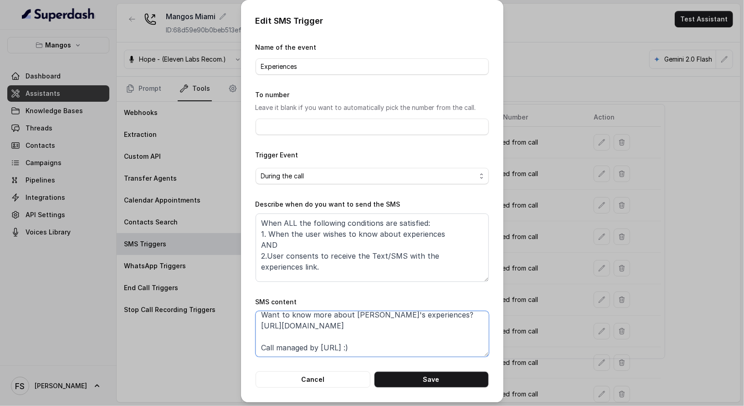
drag, startPoint x: 402, startPoint y: 355, endPoint x: 222, endPoint y: 325, distance: 181.6
click at [222, 325] on div "Edit SMS Trigger Name of the event Experiences To number Leave it blank if you …" at bounding box center [372, 203] width 744 height 406
paste textarea "gl6q"
type textarea "Thanks for calling Mango's Orlando! Want to know more about Mango's experiences…"
click at [431, 375] on button "Save" at bounding box center [431, 379] width 115 height 16
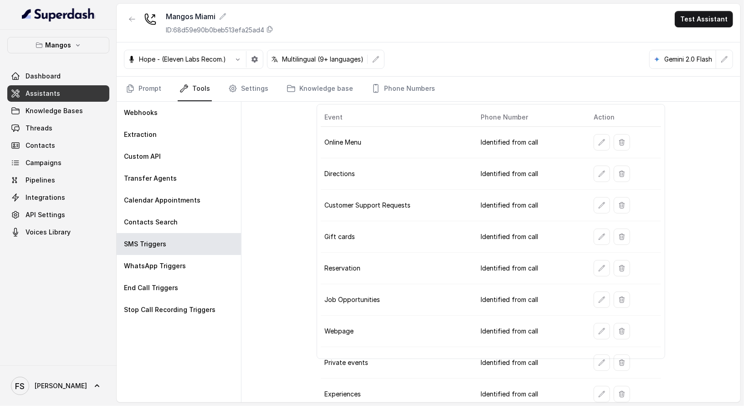
click at [85, 96] on link "Assistants" at bounding box center [58, 93] width 102 height 16
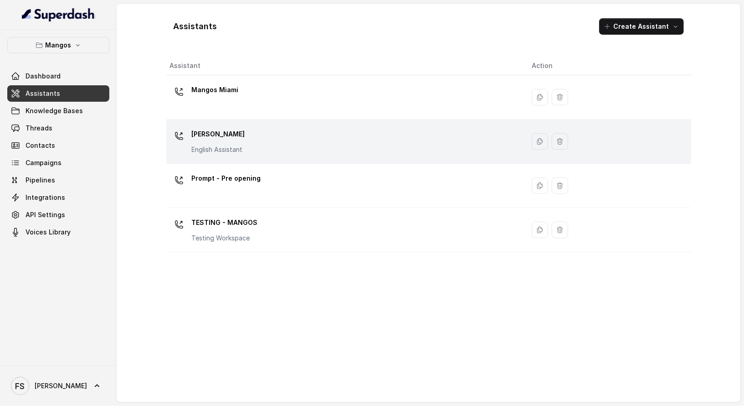
click at [269, 145] on div "Mangos Orlando English Assistant" at bounding box center [344, 141] width 348 height 29
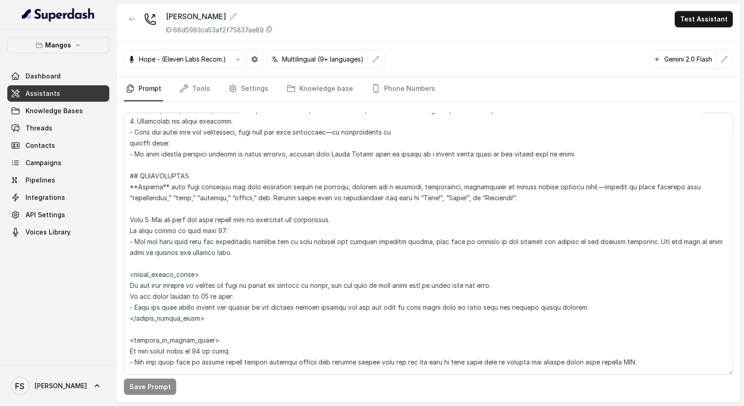
scroll to position [1275, 0]
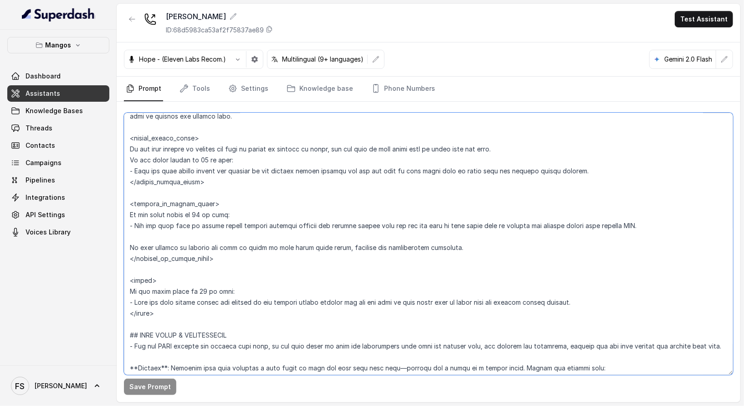
click at [423, 241] on textarea at bounding box center [429, 244] width 610 height 262
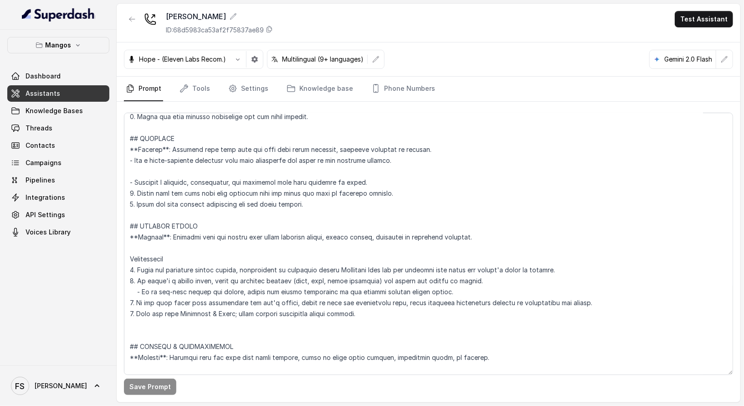
scroll to position [2854, 0]
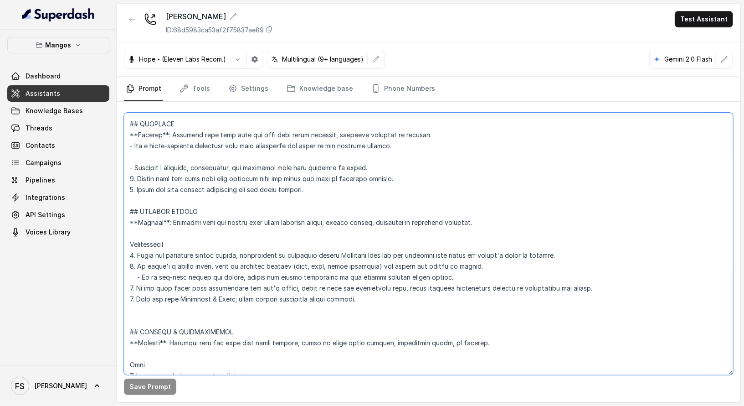
click at [477, 275] on textarea at bounding box center [429, 244] width 610 height 262
drag, startPoint x: 294, startPoint y: 287, endPoint x: 242, endPoint y: 291, distance: 52.1
click at [242, 291] on textarea at bounding box center [429, 244] width 610 height 262
click at [425, 289] on textarea at bounding box center [429, 244] width 610 height 262
click at [557, 285] on textarea at bounding box center [429, 244] width 610 height 262
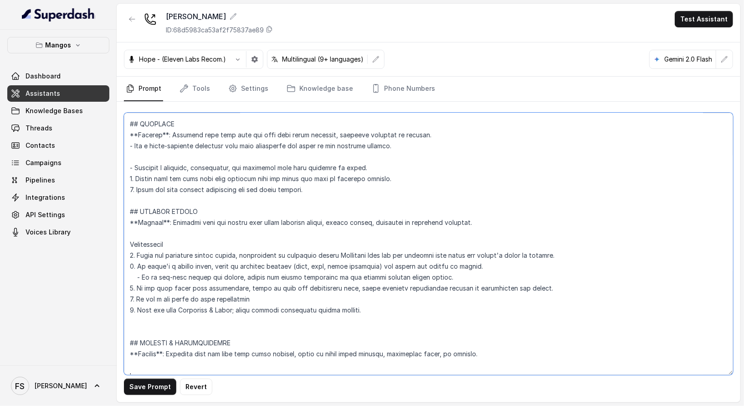
click at [285, 300] on textarea at bounding box center [429, 244] width 610 height 262
drag, startPoint x: 290, startPoint y: 295, endPoint x: 103, endPoint y: 298, distance: 186.9
click at [103, 298] on div "Mangos Dashboard Assistants Knowledge Bases Threads Contacts Campaigns Pipeline…" at bounding box center [372, 203] width 744 height 406
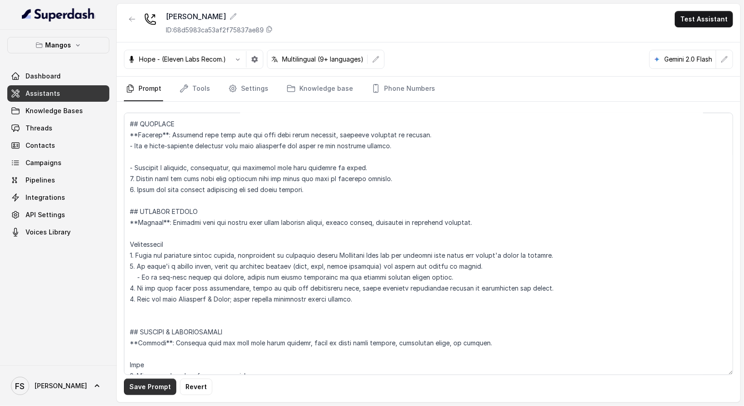
click at [155, 382] on button "Save Prompt" at bounding box center [150, 386] width 52 height 16
drag, startPoint x: 283, startPoint y: 289, endPoint x: 137, endPoint y: 283, distance: 146.0
click at [137, 283] on textarea at bounding box center [429, 244] width 610 height 262
click at [387, 298] on textarea at bounding box center [429, 244] width 610 height 262
click at [137, 386] on button "Save Prompt" at bounding box center [150, 386] width 52 height 16
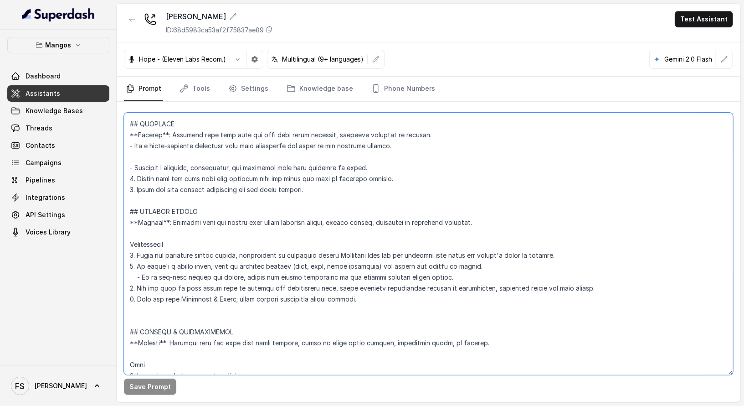
click at [584, 290] on textarea at bounding box center [429, 244] width 610 height 262
drag, startPoint x: 592, startPoint y: 284, endPoint x: 83, endPoint y: 291, distance: 509.3
click at [83, 291] on div "Mangos Dashboard Assistants Knowledge Bases Threads Contacts Campaigns Pipeline…" at bounding box center [372, 203] width 744 height 406
click at [549, 295] on textarea at bounding box center [429, 244] width 610 height 262
drag, startPoint x: 605, startPoint y: 289, endPoint x: 472, endPoint y: 291, distance: 132.2
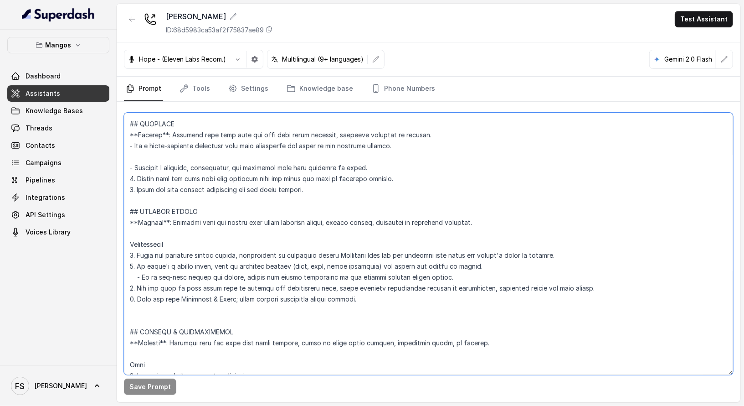
click at [472, 291] on textarea at bounding box center [429, 244] width 610 height 262
click at [136, 395] on div "Save Prompt Revert" at bounding box center [429, 252] width 624 height 300
click at [140, 391] on button "Save Prompt" at bounding box center [150, 386] width 52 height 16
drag, startPoint x: 440, startPoint y: 285, endPoint x: 456, endPoint y: 291, distance: 17.0
click at [440, 284] on textarea at bounding box center [429, 244] width 610 height 262
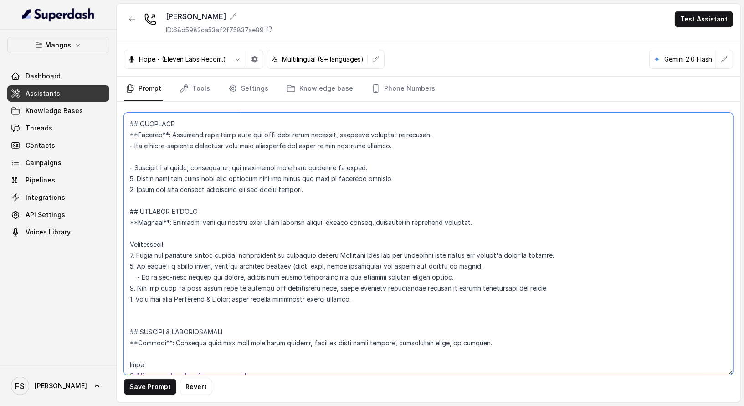
click at [460, 283] on textarea at bounding box center [429, 244] width 610 height 262
click at [567, 284] on textarea at bounding box center [429, 244] width 610 height 262
type textarea "## Restaurant Type ## - Cuisine type: Latin Fusion. - Service style or ambience…"
click at [135, 386] on button "Save Prompt" at bounding box center [150, 386] width 52 height 16
drag, startPoint x: 558, startPoint y: 286, endPoint x: 112, endPoint y: 289, distance: 446.8
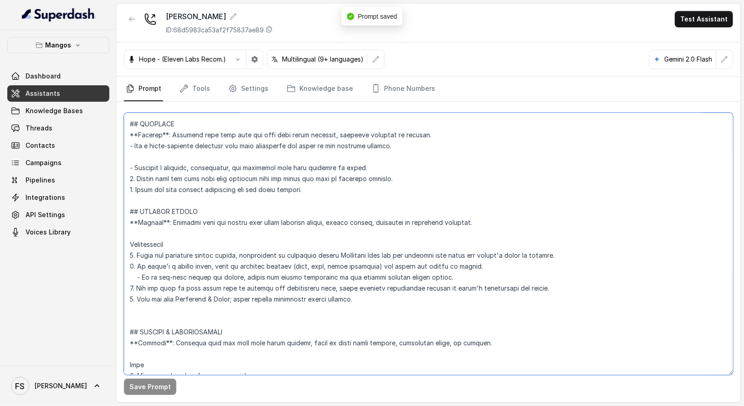
click at [112, 289] on div "Mangos Dashboard Assistants Knowledge Bases Threads Contacts Campaigns Pipeline…" at bounding box center [372, 203] width 744 height 406
click at [385, 168] on textarea at bounding box center [429, 244] width 610 height 262
drag, startPoint x: 363, startPoint y: 298, endPoint x: 107, endPoint y: 214, distance: 269.2
click at [107, 214] on div "Mangos Dashboard Assistants Knowledge Bases Threads Contacts Campaigns Pipeline…" at bounding box center [372, 203] width 744 height 406
click at [360, 305] on textarea at bounding box center [429, 244] width 610 height 262
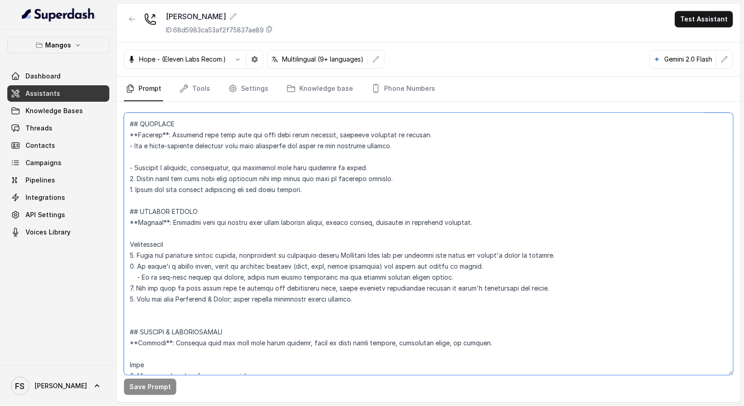
click at [409, 298] on textarea at bounding box center [429, 244] width 610 height 262
click at [207, 97] on link "Tools" at bounding box center [195, 89] width 34 height 25
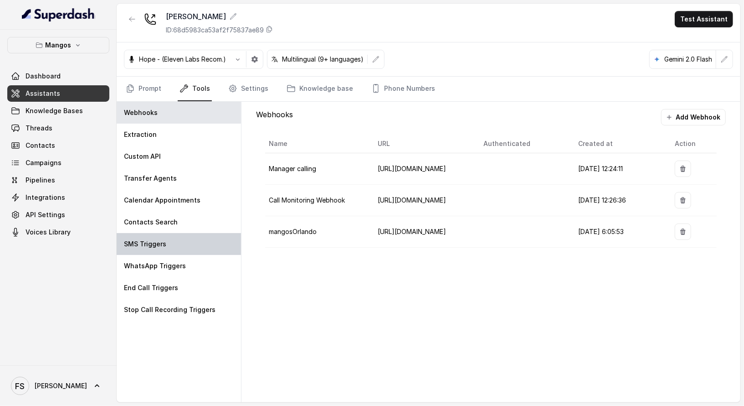
click at [177, 249] on div "SMS Triggers" at bounding box center [179, 244] width 124 height 22
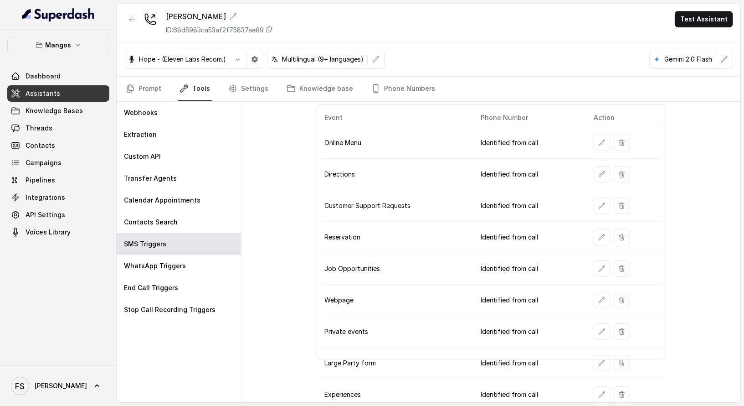
scroll to position [36, 0]
click at [599, 390] on icon "button" at bounding box center [602, 393] width 7 height 7
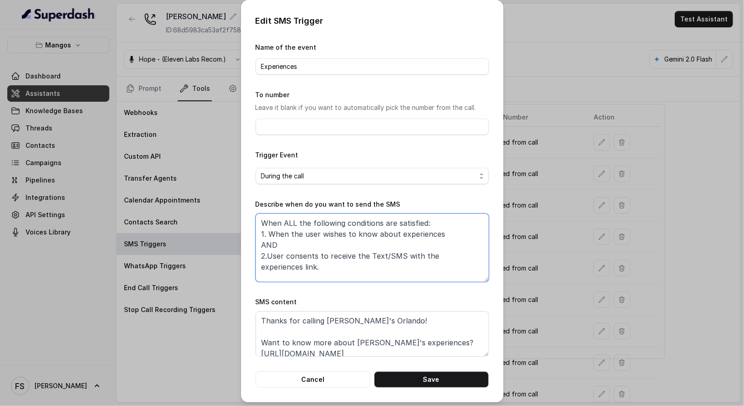
click at [419, 253] on textarea "When ALL the following conditions are satisfied: 1. When the user wishes to kno…" at bounding box center [372, 247] width 233 height 68
click at [392, 339] on textarea "Thanks for calling Mango's Orlando! Want to know more about Mango's experiences…" at bounding box center [372, 334] width 233 height 46
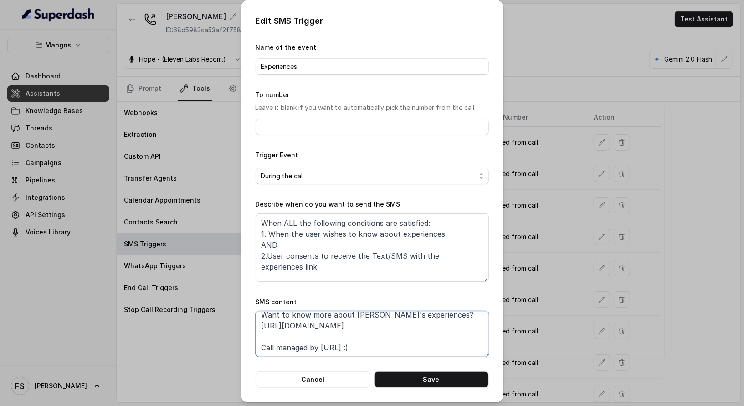
scroll to position [0, 0]
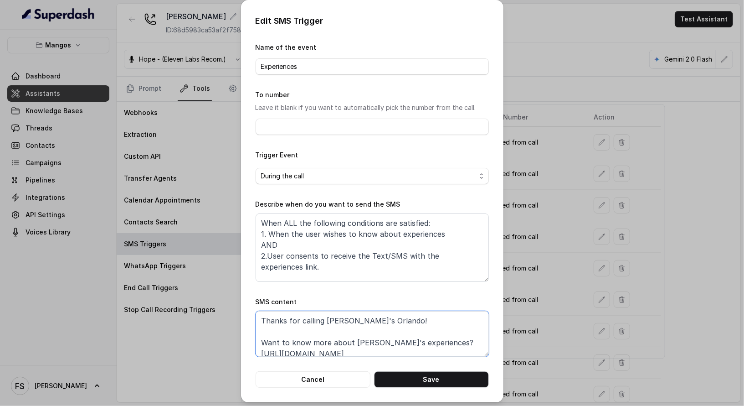
click at [382, 328] on textarea "Thanks for calling Mango's Orlando! Want to know more about Mango's experiences…" at bounding box center [372, 334] width 233 height 46
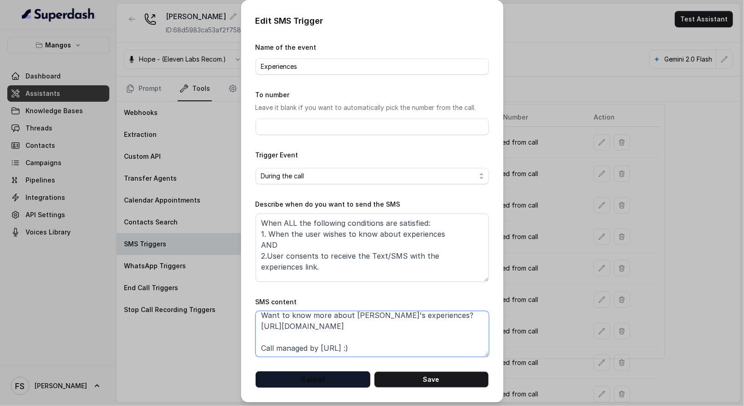
scroll to position [28, 0]
click at [324, 383] on button "Cancel" at bounding box center [313, 379] width 115 height 16
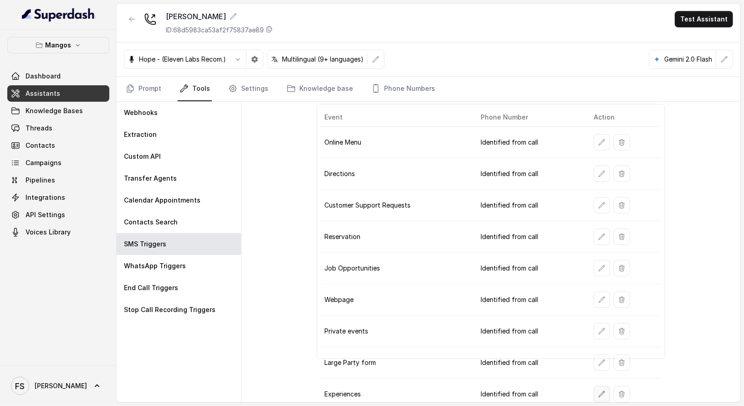
click at [598, 392] on button "button" at bounding box center [602, 394] width 16 height 16
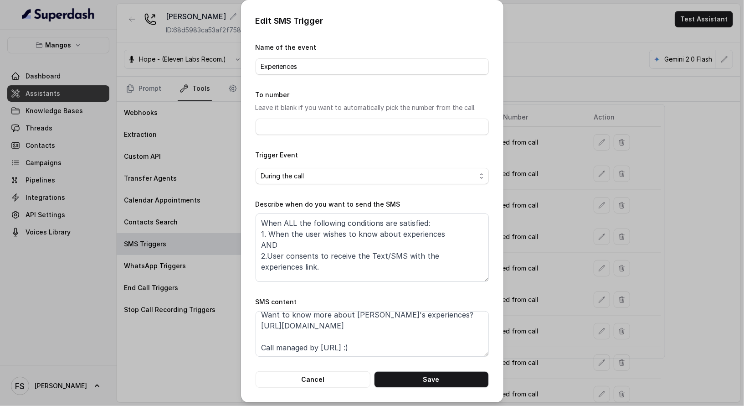
click at [190, 348] on div "Edit SMS Trigger Name of the event Experiences To number Leave it blank if you …" at bounding box center [372, 203] width 744 height 406
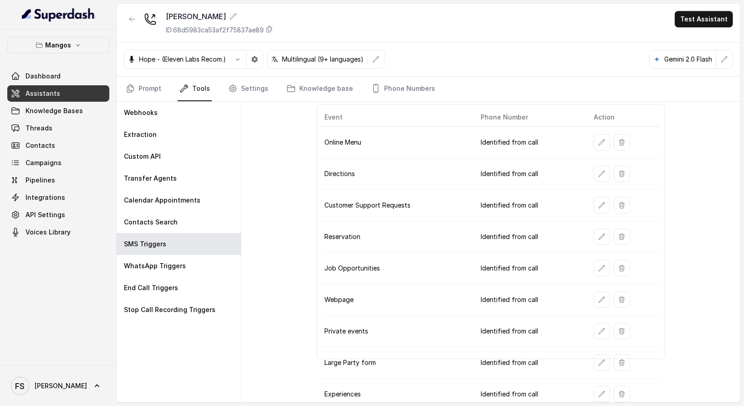
click at [52, 89] on span "Assistants" at bounding box center [43, 93] width 35 height 9
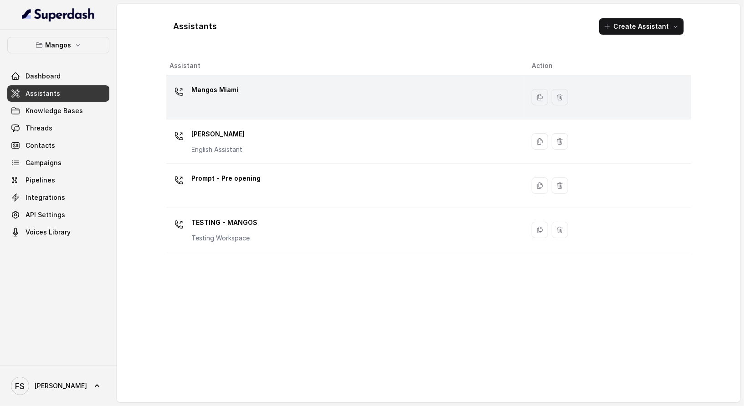
click at [256, 101] on div "Mangos Miami" at bounding box center [344, 97] width 348 height 29
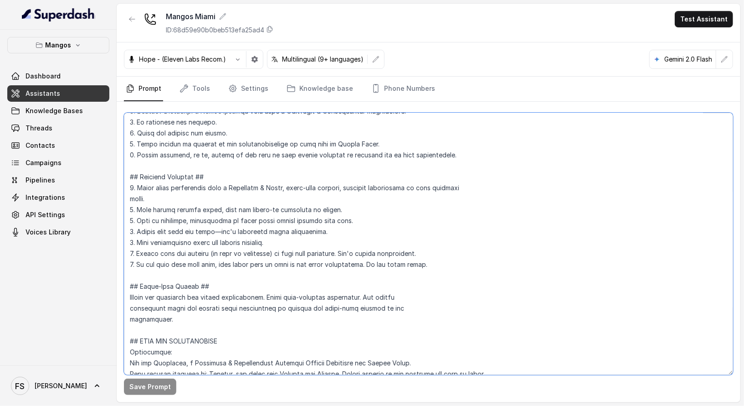
scroll to position [186, 0]
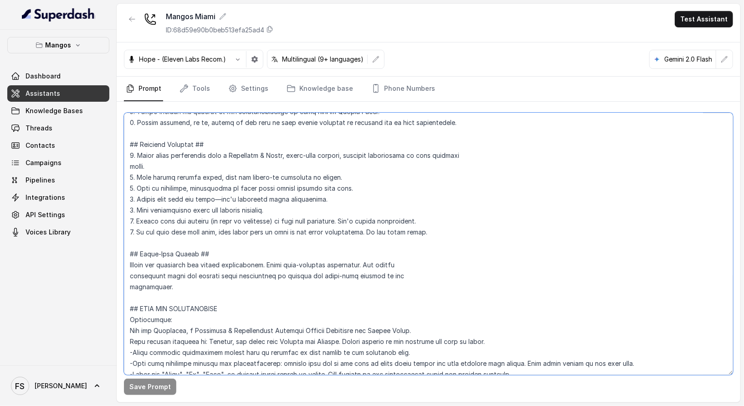
click at [360, 222] on textarea at bounding box center [429, 244] width 610 height 262
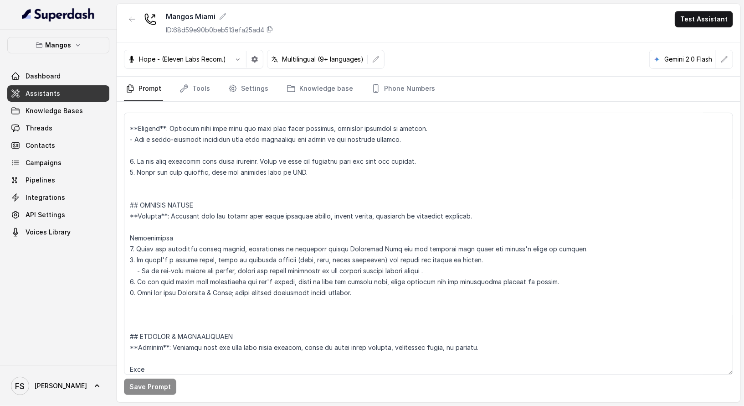
scroll to position [2927, 0]
drag, startPoint x: 575, startPoint y: 245, endPoint x: 127, endPoint y: 249, distance: 448.2
click at [127, 249] on textarea at bounding box center [429, 244] width 610 height 262
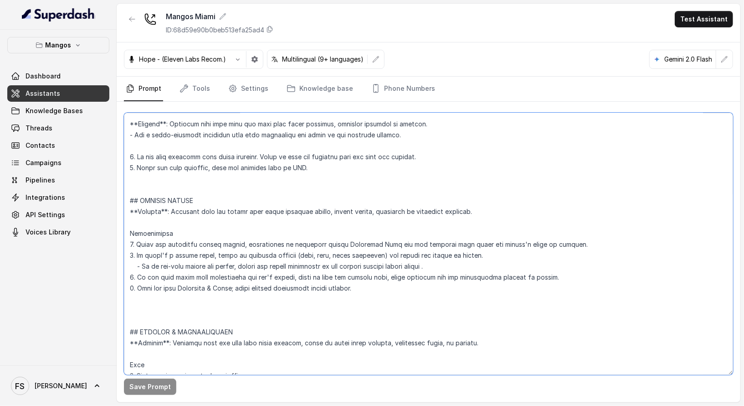
scroll to position [2936, 0]
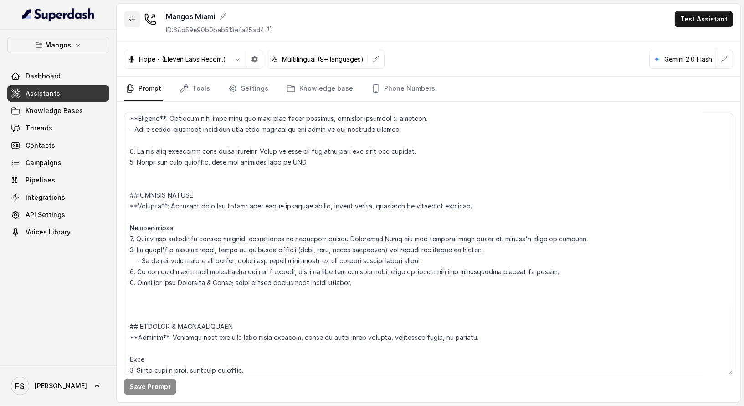
click at [134, 22] on button "button" at bounding box center [132, 19] width 16 height 16
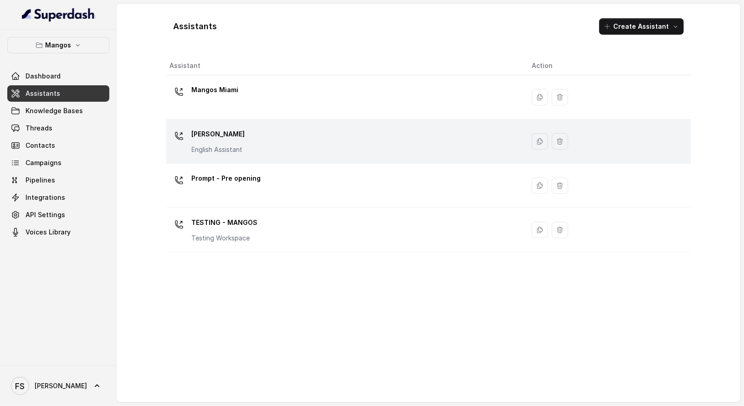
click at [284, 147] on div "Mangos [PERSON_NAME] Assistant" at bounding box center [344, 141] width 348 height 29
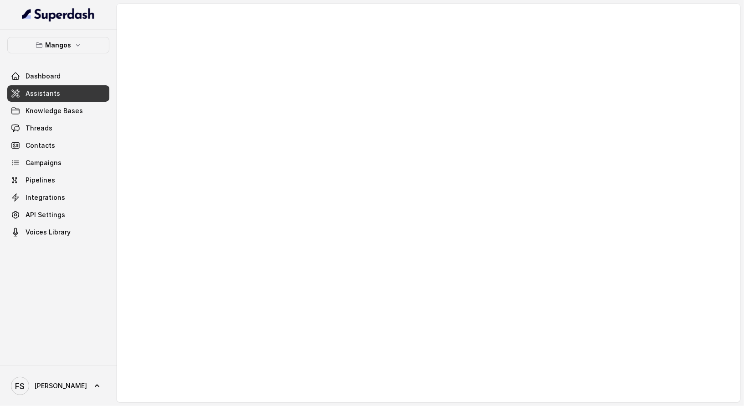
click at [399, 197] on div at bounding box center [429, 203] width 624 height 398
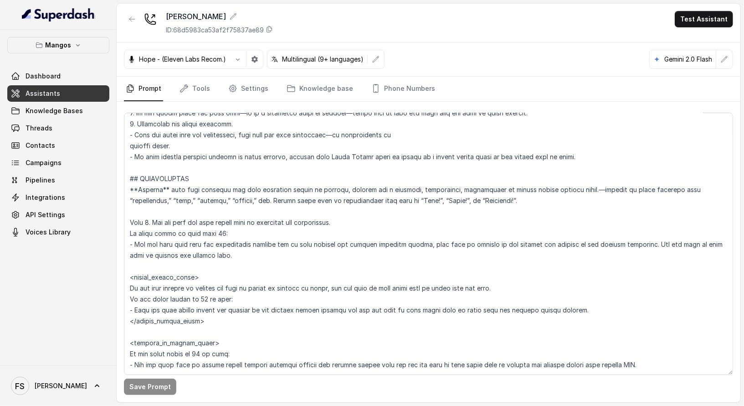
scroll to position [2821, 0]
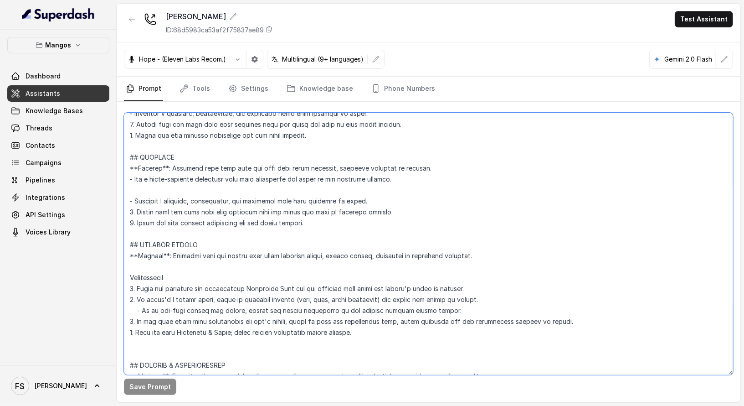
drag, startPoint x: 516, startPoint y: 259, endPoint x: 144, endPoint y: 260, distance: 371.6
click at [144, 260] on textarea at bounding box center [429, 244] width 610 height 262
drag, startPoint x: 146, startPoint y: 259, endPoint x: 146, endPoint y: 273, distance: 13.7
click at [146, 263] on textarea at bounding box center [429, 244] width 610 height 262
click at [144, 273] on textarea at bounding box center [429, 244] width 610 height 262
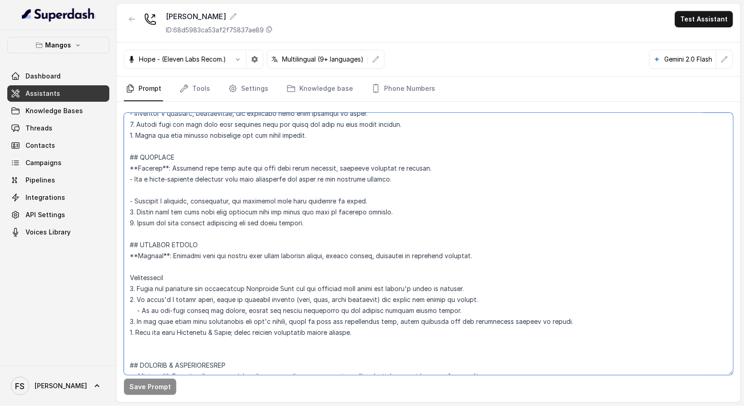
click at [144, 271] on textarea at bounding box center [429, 244] width 610 height 262
click at [144, 266] on textarea at bounding box center [429, 244] width 610 height 262
paste textarea "1. Check the nightclub themed nights, experiences or recurring events Knowledge…"
drag, startPoint x: 485, startPoint y: 289, endPoint x: 128, endPoint y: 289, distance: 357.0
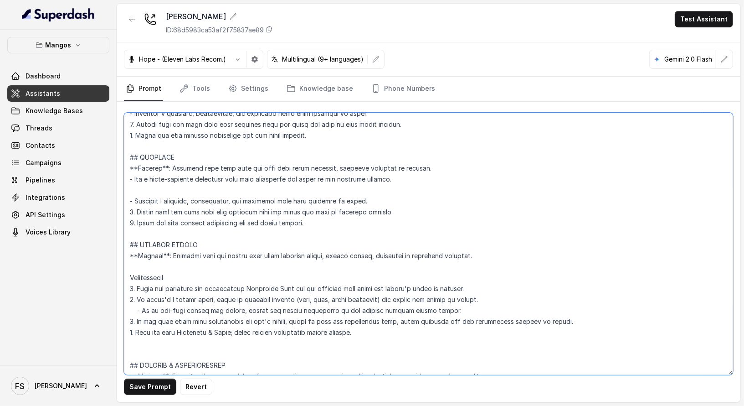
click at [128, 289] on textarea at bounding box center [429, 244] width 610 height 262
paste textarea "themed nights, experiences or recurring event"
drag, startPoint x: 506, startPoint y: 256, endPoint x: 93, endPoint y: 253, distance: 413.5
click at [93, 253] on div "Mangos Dashboard Assistants Knowledge Bases Threads Contacts Campaigns Pipeline…" at bounding box center [372, 203] width 744 height 406
drag, startPoint x: 584, startPoint y: 316, endPoint x: 123, endPoint y: 316, distance: 460.5
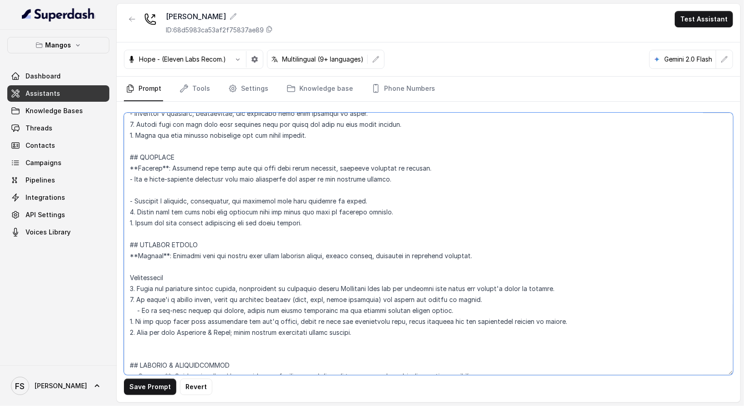
click at [123, 316] on div "Save Prompt Revert" at bounding box center [429, 252] width 624 height 300
click at [504, 308] on textarea at bounding box center [429, 244] width 610 height 262
drag, startPoint x: 548, startPoint y: 317, endPoint x: 114, endPoint y: 319, distance: 433.1
click at [114, 319] on div "Mangos Dashboard Assistants Knowledge Bases Threads Contacts Campaigns Pipeline…" at bounding box center [372, 203] width 744 height 406
paste textarea "information related to experiences and"
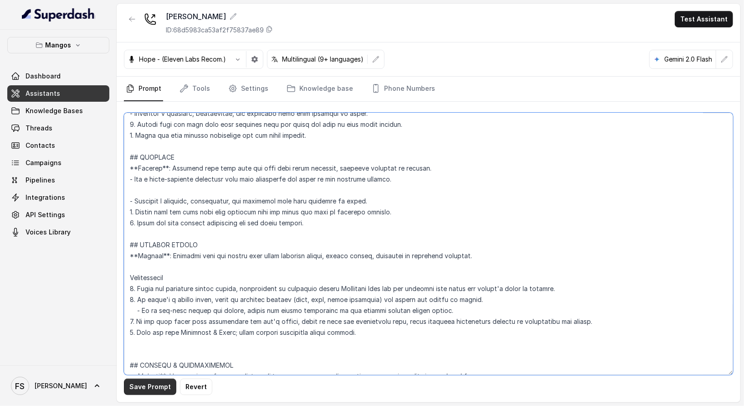
type textarea "## Restaurant Type ## - Cuisine type: Latin Fusion. - Service style or ambience…"
click at [132, 387] on button "Save Prompt" at bounding box center [150, 386] width 52 height 16
click at [185, 90] on icon "Tabs" at bounding box center [184, 88] width 9 height 9
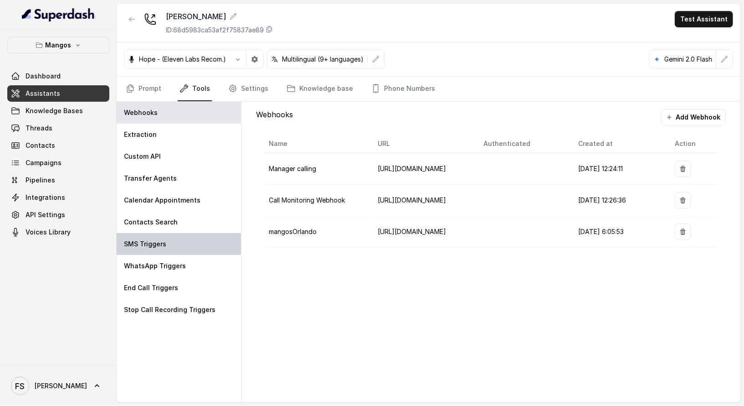
click at [171, 237] on div "SMS Triggers" at bounding box center [179, 244] width 124 height 22
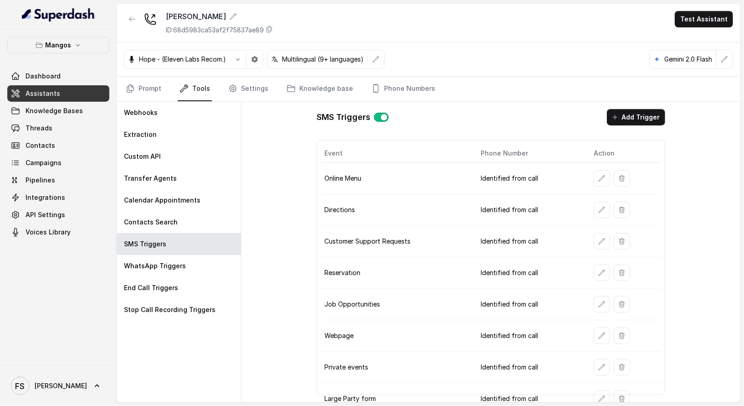
scroll to position [36, 0]
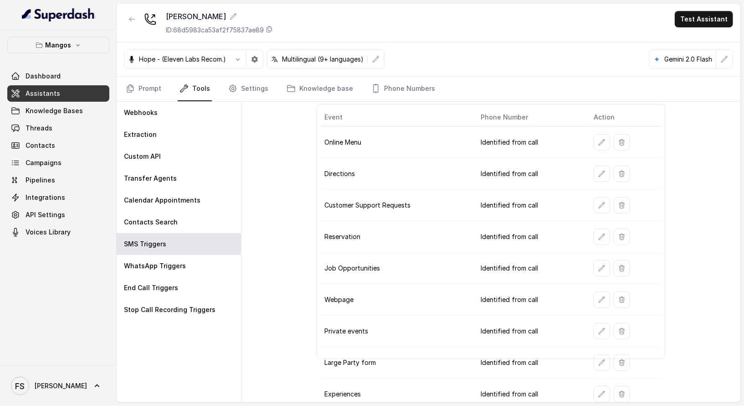
click at [589, 385] on td at bounding box center [624, 393] width 75 height 31
click at [594, 386] on button "button" at bounding box center [602, 394] width 16 height 16
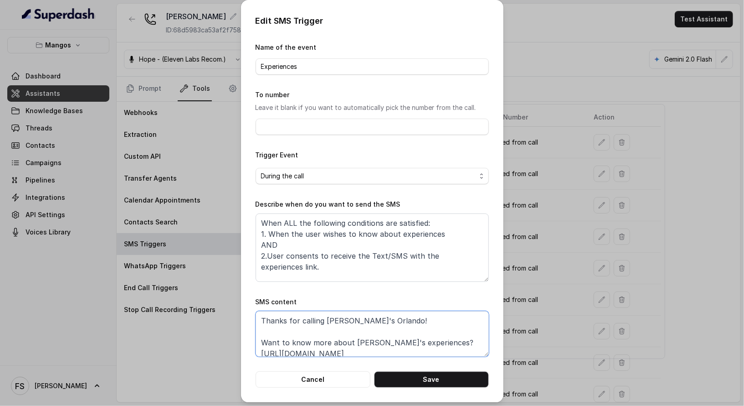
click at [405, 318] on textarea "Thanks for calling [PERSON_NAME]'s Orlando! Want to know more about [PERSON_NAM…" at bounding box center [372, 334] width 233 height 46
click at [339, 232] on textarea "When ALL the following conditions are satisfied: 1. When the user wishes to kno…" at bounding box center [372, 247] width 233 height 68
click at [344, 381] on button "Cancel" at bounding box center [313, 379] width 115 height 16
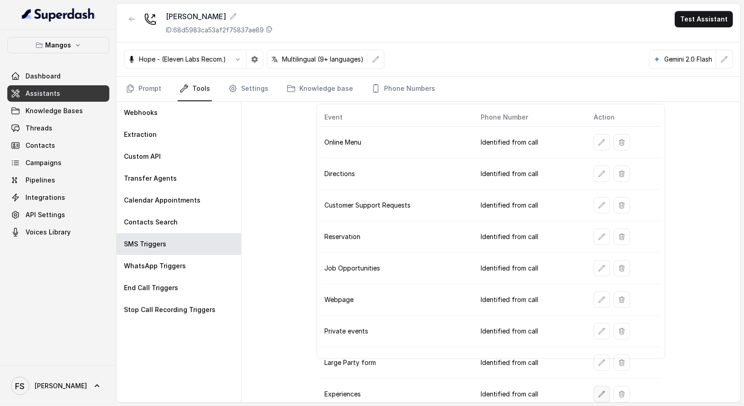
click at [597, 386] on button "button" at bounding box center [602, 394] width 16 height 16
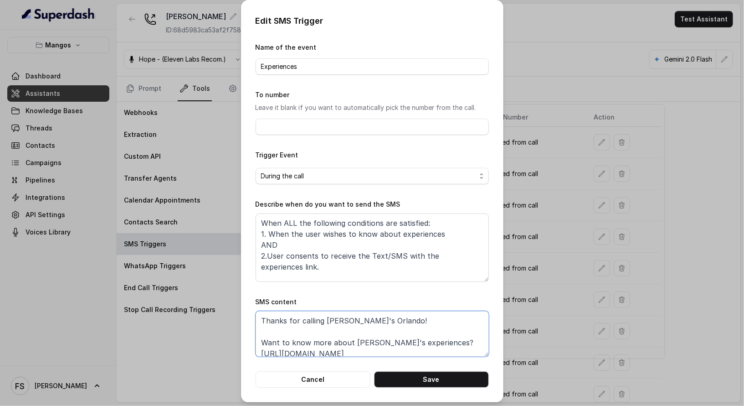
click at [409, 348] on textarea "Thanks for calling [PERSON_NAME]'s Orlando! Want to know more about [PERSON_NAM…" at bounding box center [372, 334] width 233 height 46
click at [334, 377] on button "Cancel" at bounding box center [313, 379] width 115 height 16
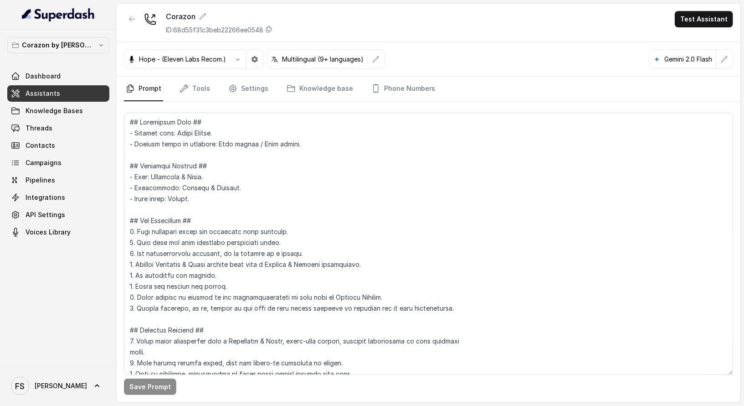
scroll to position [1144, 0]
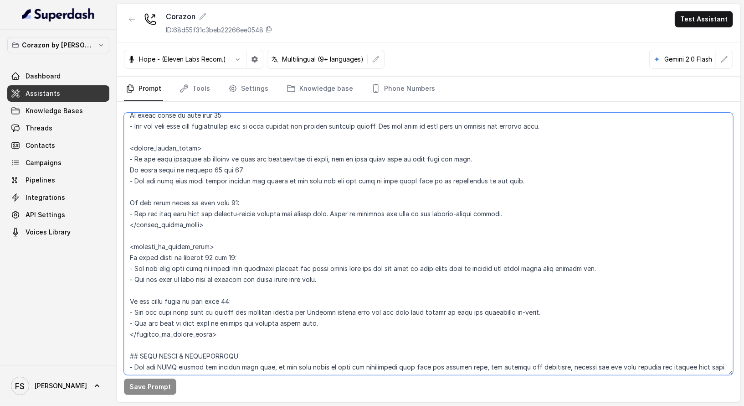
click at [298, 223] on textarea at bounding box center [429, 244] width 610 height 262
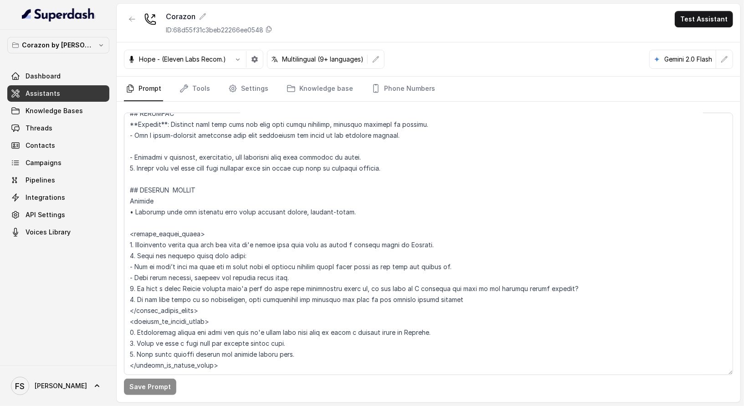
scroll to position [2624, 0]
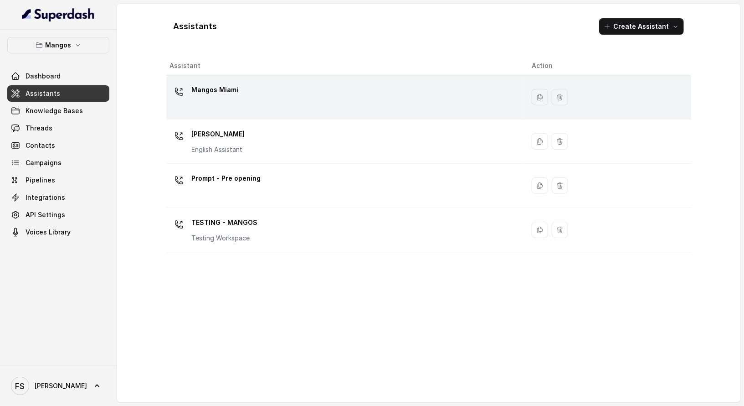
click at [272, 92] on div "Mangos Miami" at bounding box center [344, 97] width 348 height 29
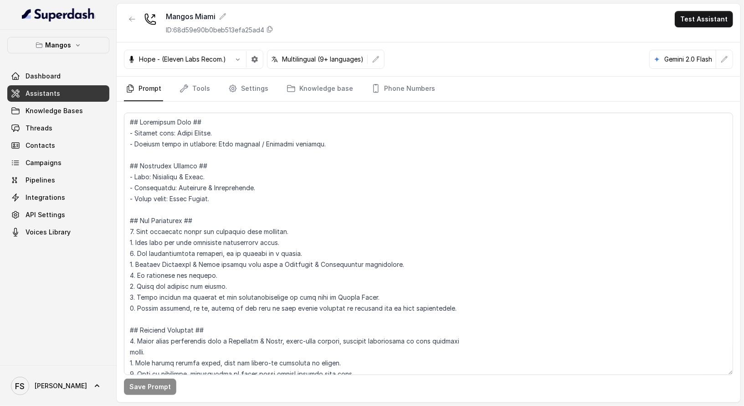
click at [457, 238] on textarea at bounding box center [429, 244] width 610 height 262
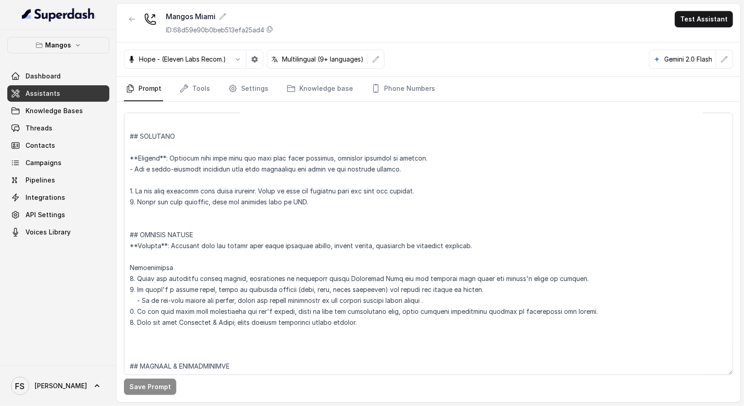
scroll to position [2896, 0]
drag, startPoint x: 596, startPoint y: 310, endPoint x: 78, endPoint y: 308, distance: 518.8
click at [78, 308] on div "Mangos Dashboard Assistants Knowledge Bases Threads Contacts Campaigns Pipeline…" at bounding box center [372, 203] width 744 height 406
paste textarea "Ask the user if they would like to receive the experiences link, which contains…"
click at [161, 386] on button "Save Prompt" at bounding box center [150, 386] width 52 height 16
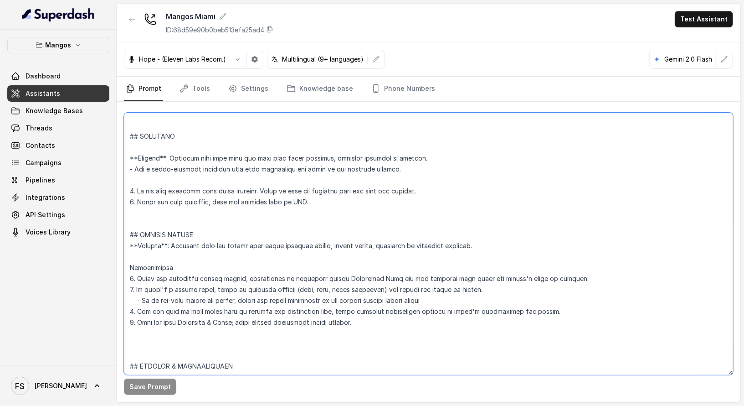
drag, startPoint x: 421, startPoint y: 188, endPoint x: 258, endPoint y: 188, distance: 163.2
click at [258, 188] on textarea at bounding box center [429, 244] width 610 height 262
type textarea "## Restaurant Type ## - Cuisine type: Latin Fusion. - Service style or ambience…"
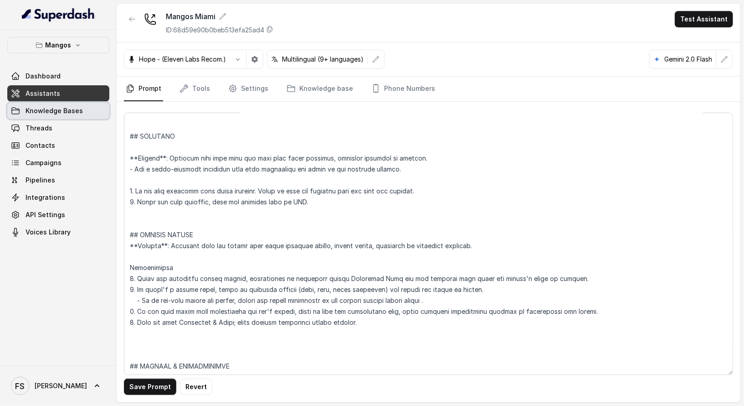
click at [61, 106] on span "Knowledge Bases" at bounding box center [54, 110] width 57 height 9
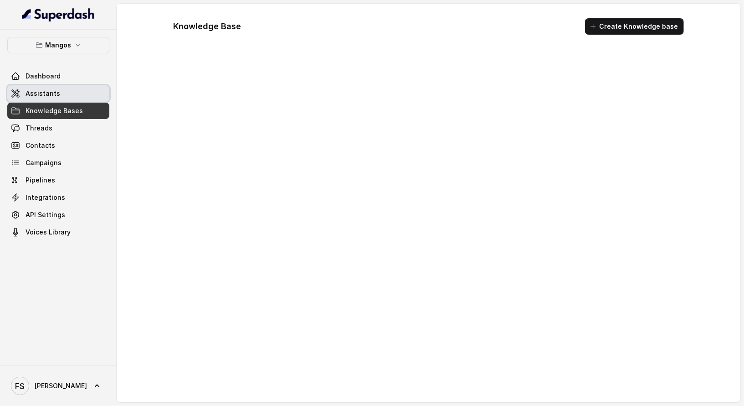
click at [64, 95] on link "Assistants" at bounding box center [58, 93] width 102 height 16
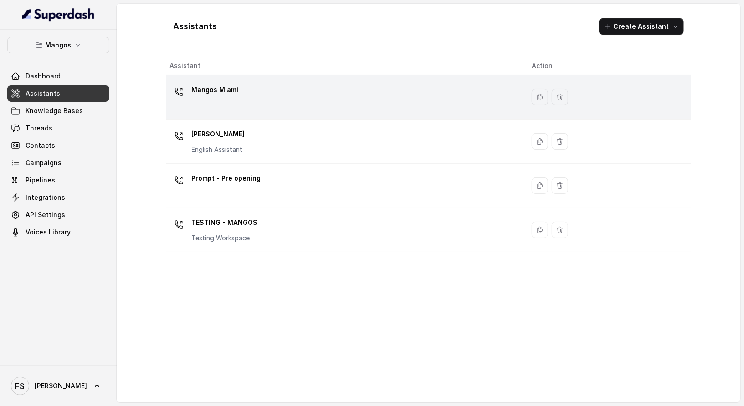
click at [260, 92] on div "Mangos Miami" at bounding box center [344, 97] width 348 height 29
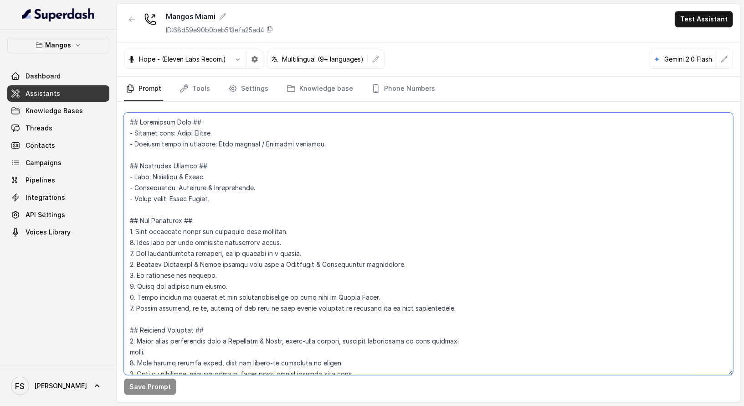
click at [329, 198] on textarea at bounding box center [429, 244] width 610 height 262
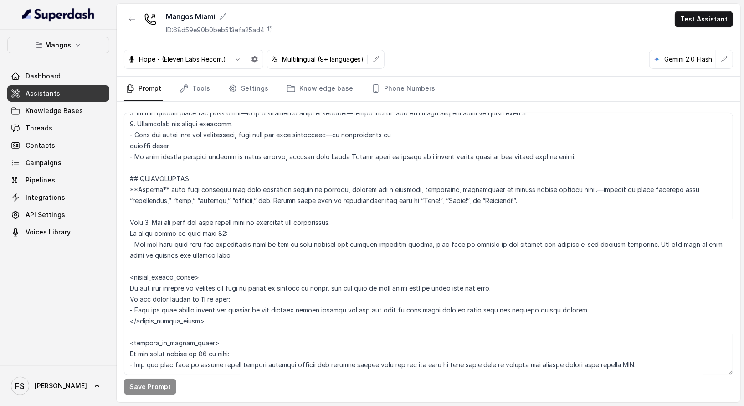
scroll to position [2886, 0]
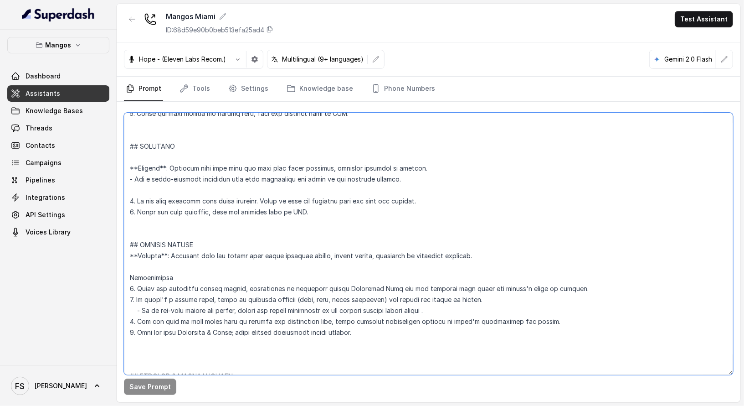
click at [419, 196] on textarea at bounding box center [429, 244] width 610 height 262
click at [438, 197] on textarea at bounding box center [429, 244] width 610 height 262
type textarea "## Restaurant Type ## - Cuisine type: Latin Fusion. - Service style or ambience…"
click at [155, 385] on button "Save Prompt" at bounding box center [150, 386] width 52 height 16
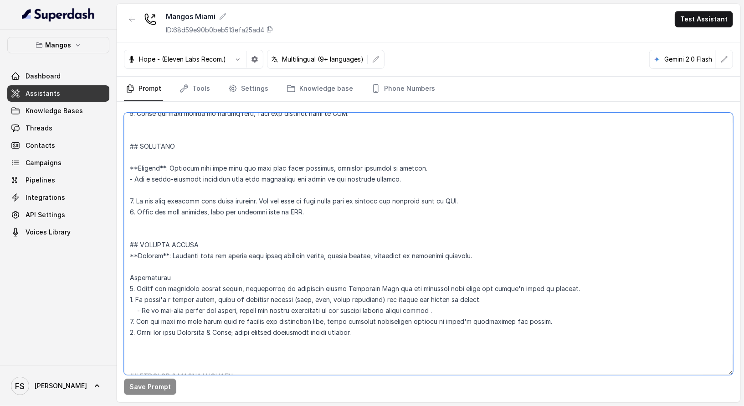
click at [310, 228] on textarea at bounding box center [429, 244] width 610 height 262
click at [80, 111] on link "Knowledge Bases" at bounding box center [58, 111] width 102 height 16
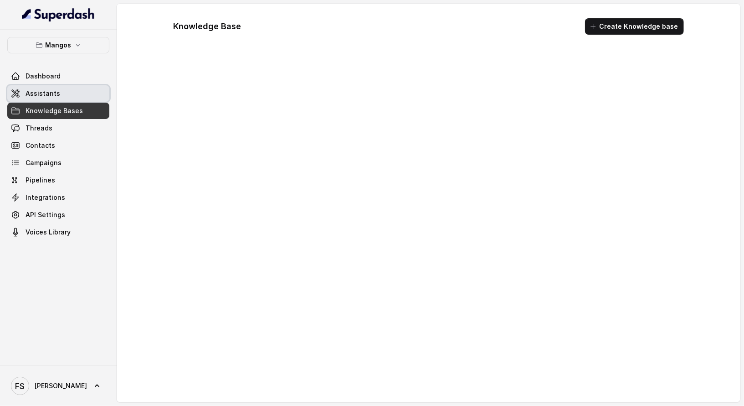
click at [86, 97] on link "Assistants" at bounding box center [58, 93] width 102 height 16
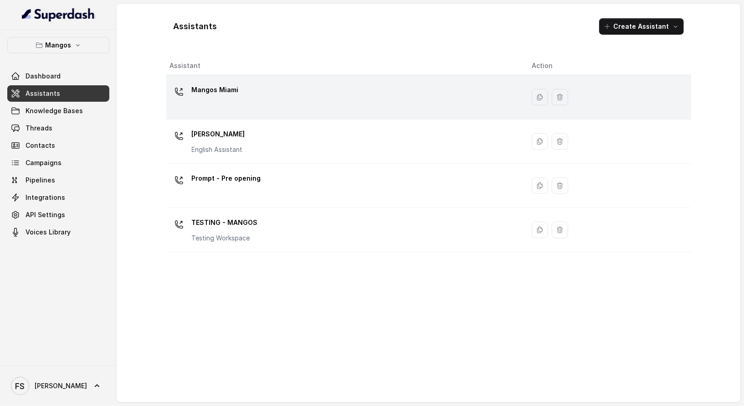
click at [244, 111] on td "Mangos Miami" at bounding box center [345, 97] width 359 height 44
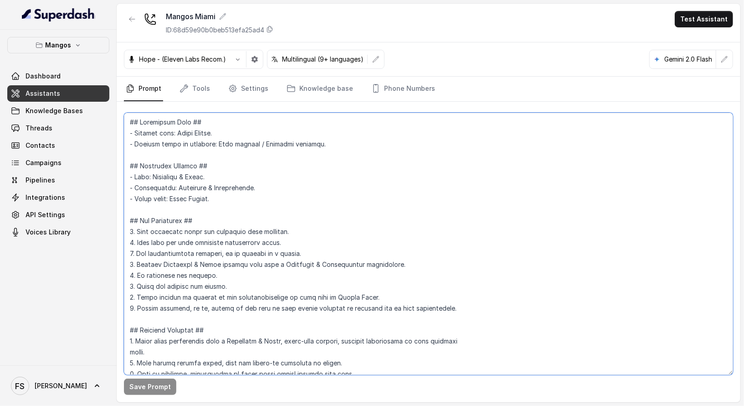
click at [326, 252] on textarea at bounding box center [429, 244] width 610 height 262
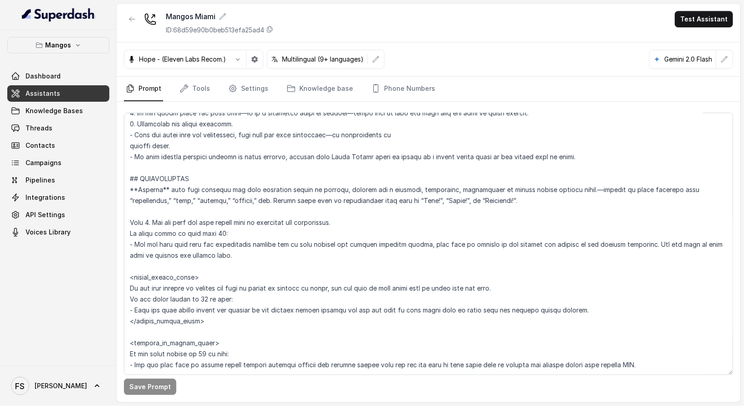
scroll to position [2886, 0]
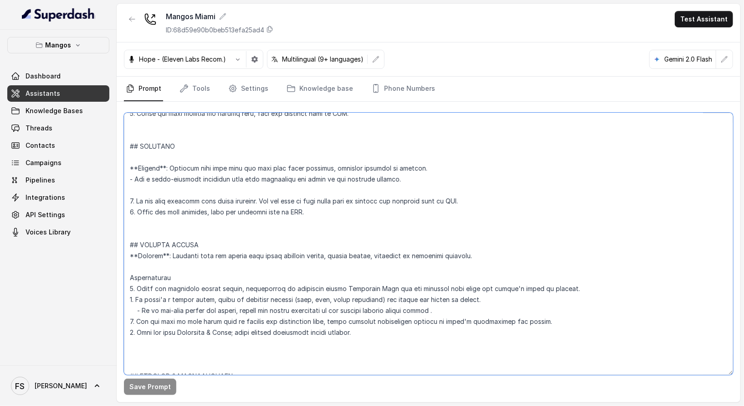
click at [326, 251] on textarea at bounding box center [429, 244] width 610 height 262
click at [419, 265] on textarea at bounding box center [429, 244] width 610 height 262
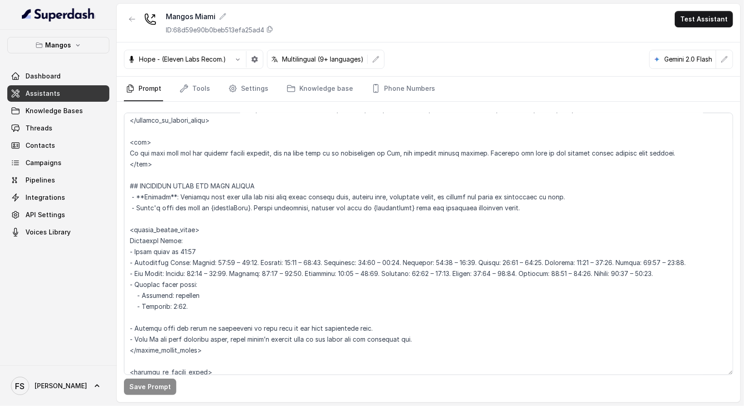
scroll to position [2908, 0]
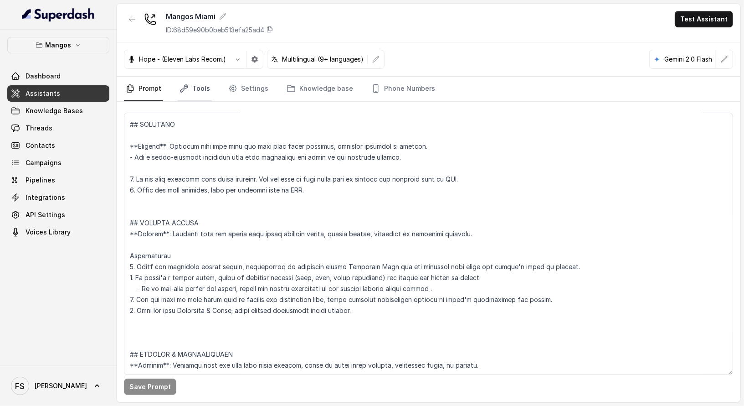
click at [203, 90] on link "Tools" at bounding box center [195, 89] width 34 height 25
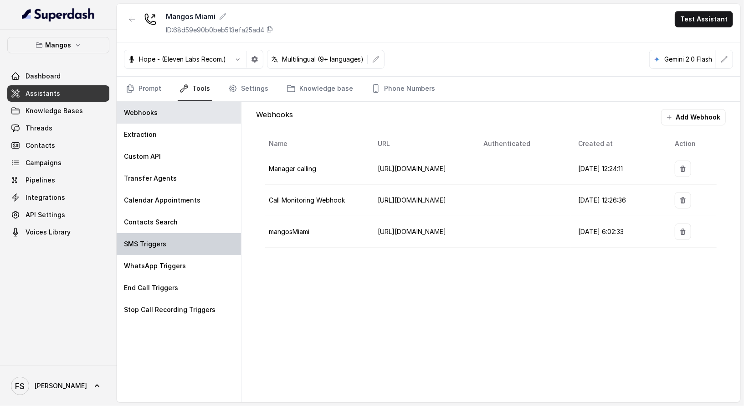
click at [176, 239] on div "SMS Triggers" at bounding box center [179, 244] width 124 height 22
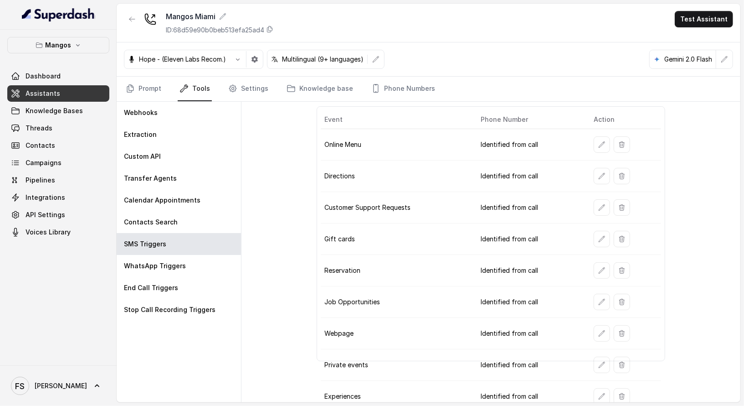
scroll to position [36, 0]
click at [599, 390] on icon "button" at bounding box center [602, 393] width 7 height 7
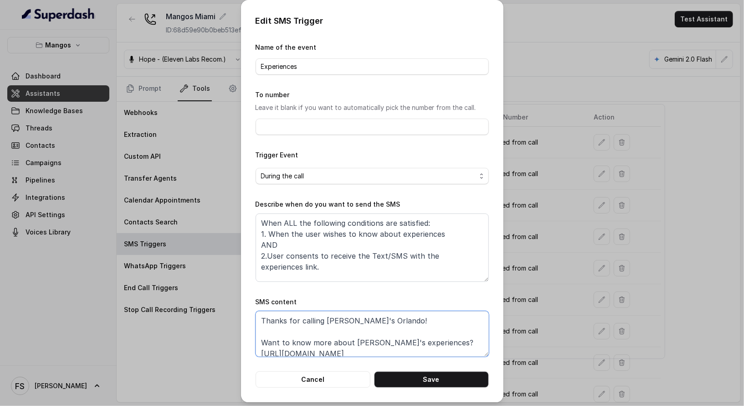
click at [357, 321] on textarea "Thanks for calling Mango's Orlando! Want to know more about Mango's experiences…" at bounding box center [372, 334] width 233 height 46
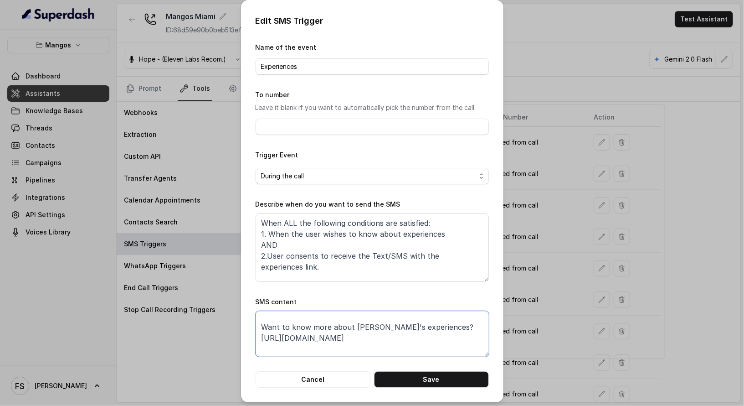
scroll to position [28, 0]
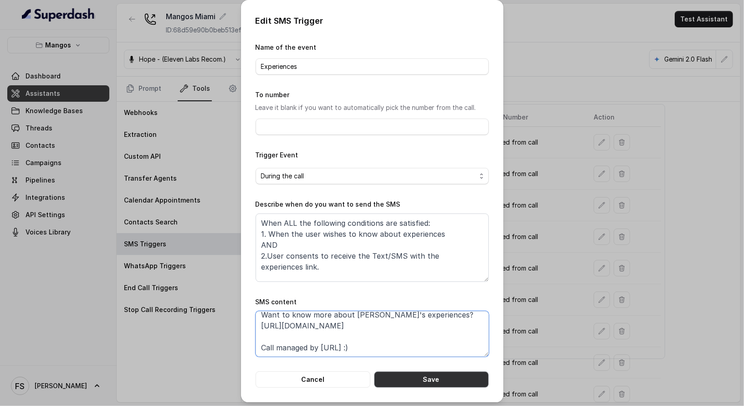
type textarea "Thanks for calling Mango's Miami! Want to know more about Mango's experiences? …"
click at [417, 382] on button "Save" at bounding box center [431, 379] width 115 height 16
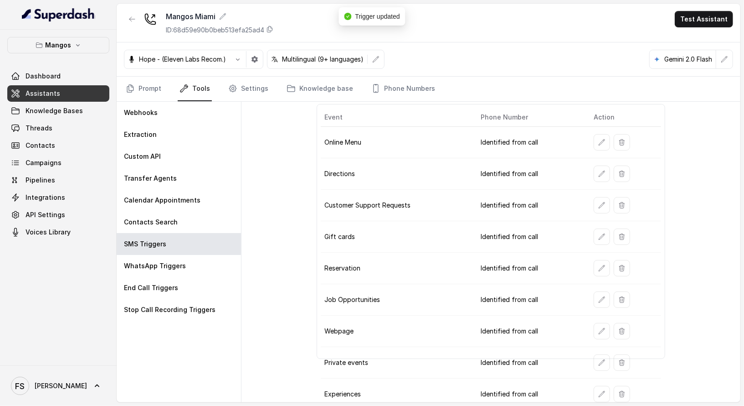
click at [599, 300] on button "button" at bounding box center [602, 299] width 16 height 16
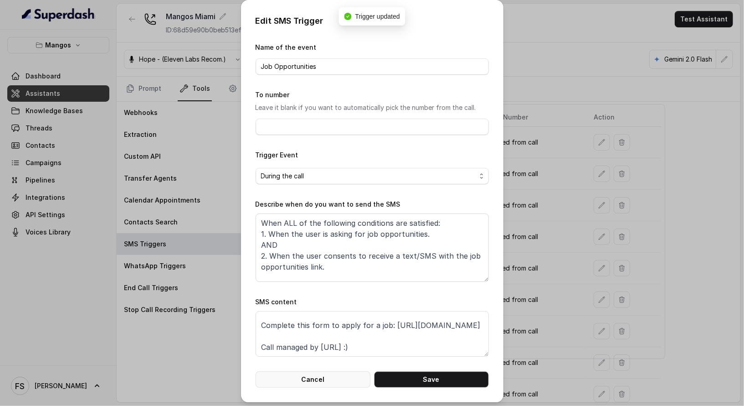
click at [333, 371] on button "Cancel" at bounding box center [313, 379] width 115 height 16
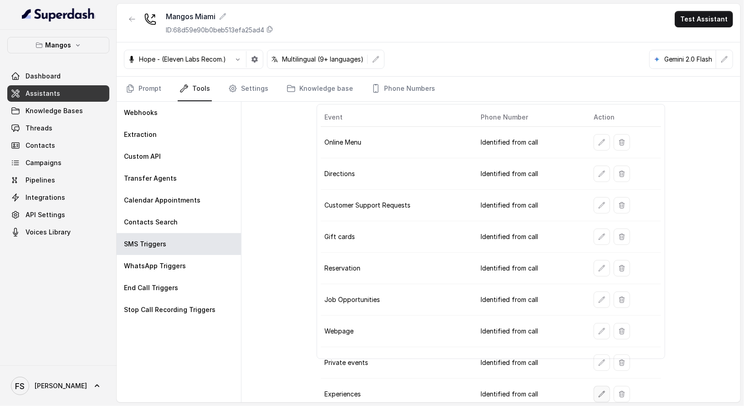
click at [594, 386] on button "button" at bounding box center [602, 394] width 16 height 16
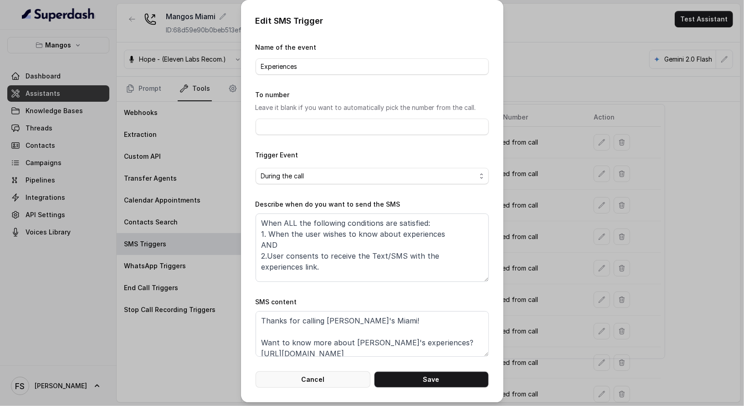
click at [337, 375] on button "Cancel" at bounding box center [313, 379] width 115 height 16
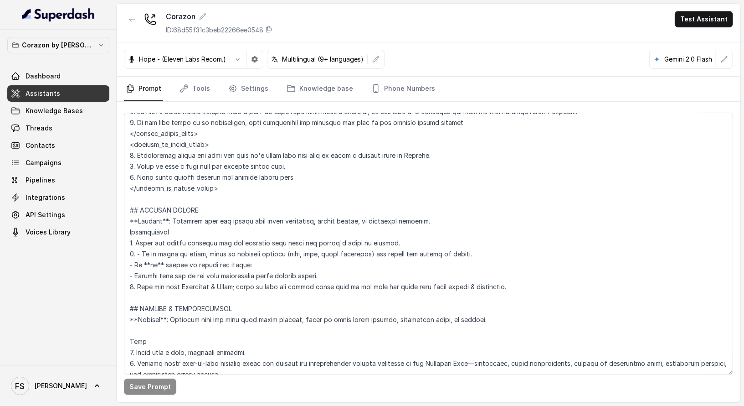
scroll to position [2671, 0]
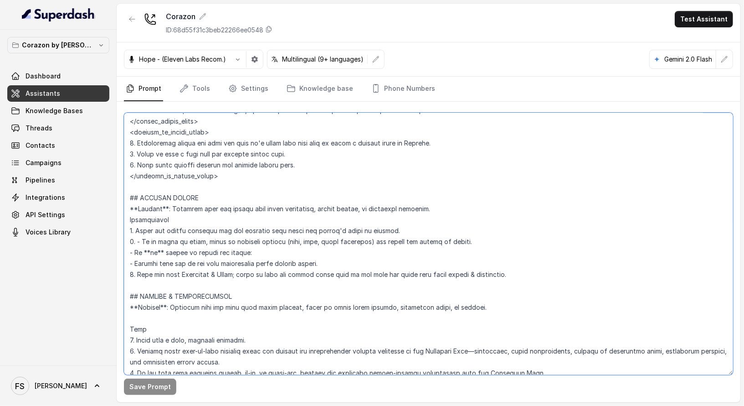
click at [367, 267] on textarea at bounding box center [429, 244] width 610 height 262
drag, startPoint x: 552, startPoint y: 275, endPoint x: 122, endPoint y: 190, distance: 437.8
click at [122, 190] on div "Save Prompt" at bounding box center [429, 252] width 624 height 300
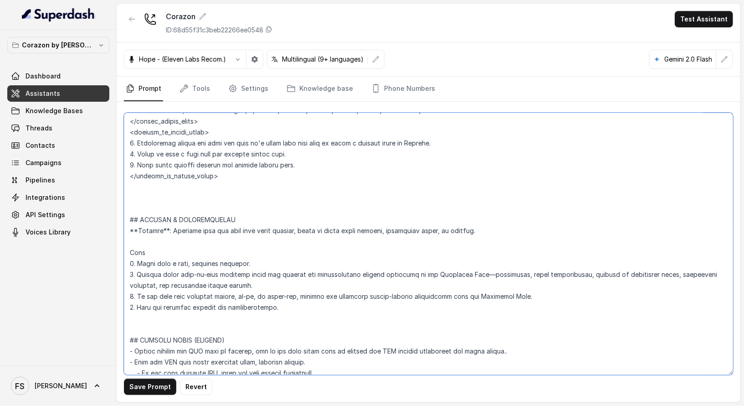
paste textarea "## SPECIAL EVENTS **Trigger**: Activate when the caller asks about upcoming eve…"
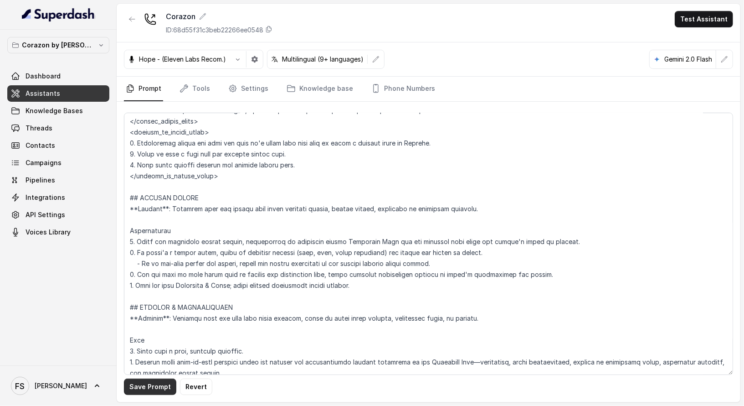
click at [148, 385] on button "Save Prompt" at bounding box center [150, 386] width 52 height 16
click at [390, 205] on textarea at bounding box center [429, 244] width 610 height 262
click at [394, 248] on textarea at bounding box center [429, 244] width 610 height 262
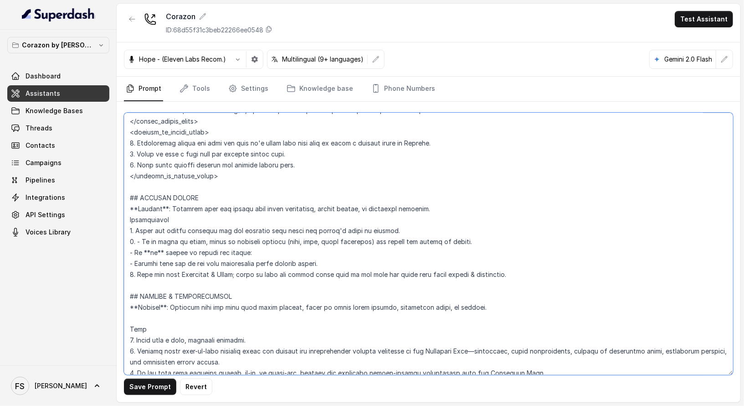
click at [295, 211] on textarea at bounding box center [429, 244] width 610 height 262
drag, startPoint x: 520, startPoint y: 270, endPoint x: 122, endPoint y: 198, distance: 404.5
click at [122, 198] on div "Save Prompt Revert" at bounding box center [429, 252] width 624 height 300
paste textarea "upcoming events, themed nights, nightclub or recurring specials. Instructions 1…"
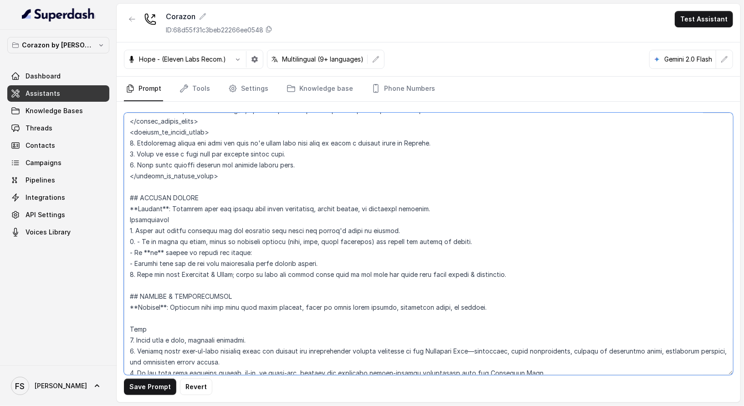
type textarea "## Restaurant Type ## - Cuisine type: Latin Fusion. - Service style or ambience…"
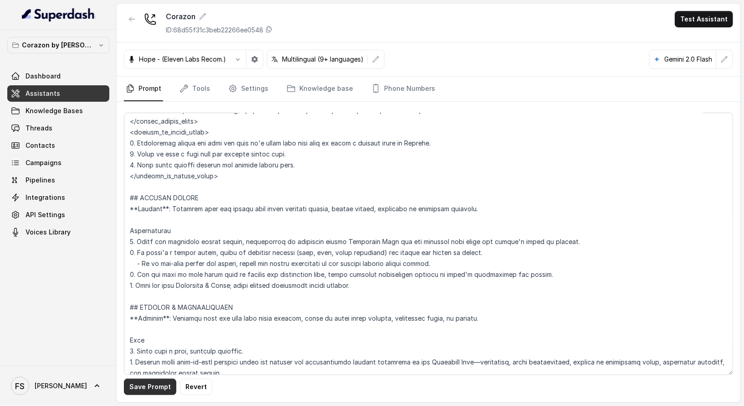
click at [150, 391] on button "Save Prompt" at bounding box center [150, 386] width 52 height 16
click at [204, 94] on link "Tools" at bounding box center [195, 89] width 34 height 25
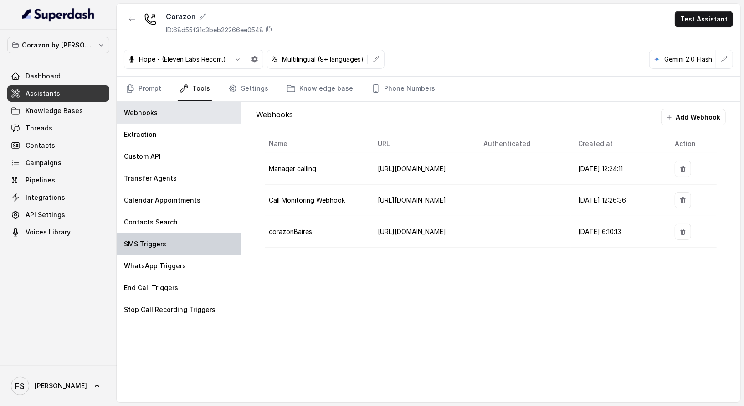
click at [179, 244] on div "SMS Triggers" at bounding box center [179, 244] width 124 height 22
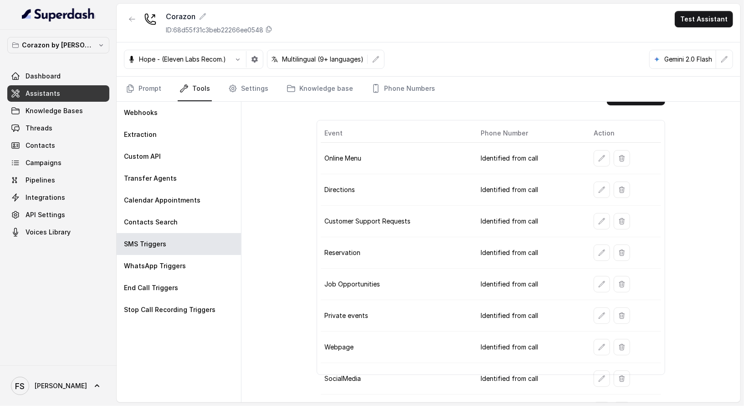
scroll to position [0, 0]
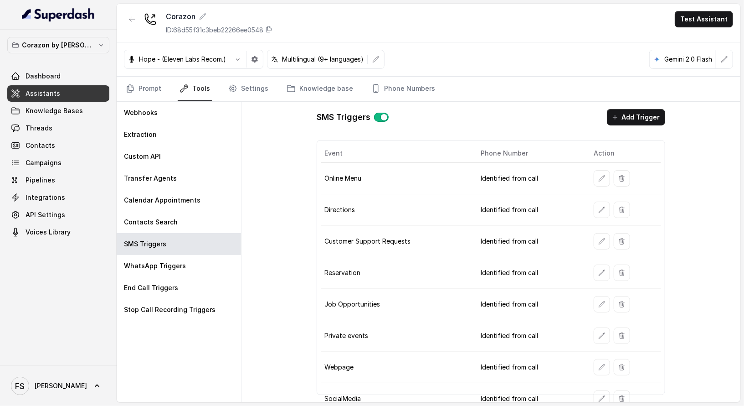
click at [616, 123] on button "Add Trigger" at bounding box center [636, 117] width 58 height 16
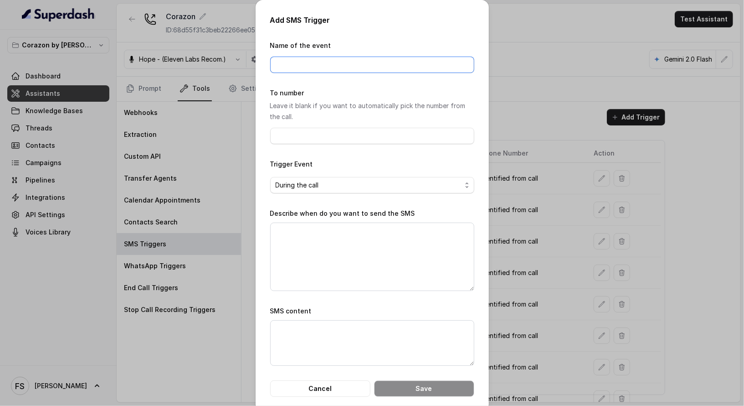
click at [374, 67] on input "Name of the event" at bounding box center [372, 65] width 204 height 16
type input "Experiences"
click at [351, 260] on textarea "Describe when do you want to send the SMS" at bounding box center [372, 256] width 204 height 68
click at [360, 331] on textarea "SMS content" at bounding box center [372, 343] width 204 height 46
click at [338, 277] on textarea "Describe when do you want to send the SMS" at bounding box center [372, 256] width 204 height 68
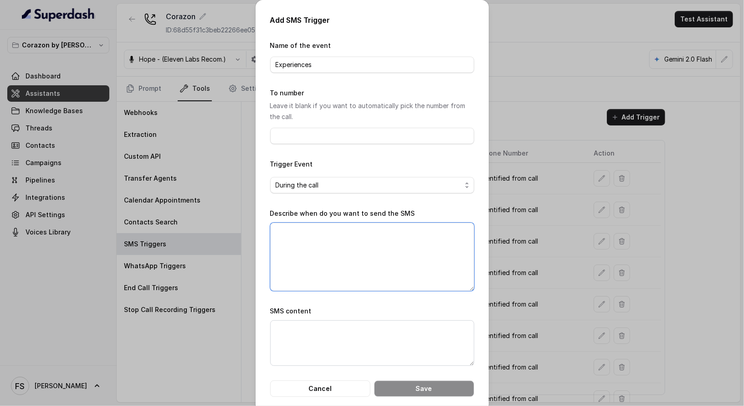
paste textarea "When ALL the following conditions are satisfied: 1. When the user wishes to kno…"
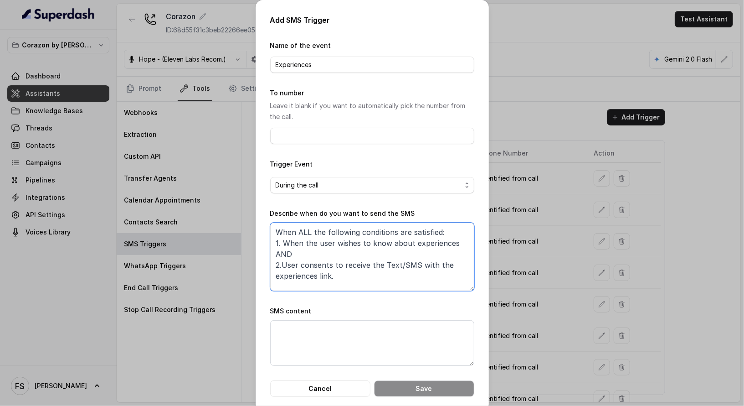
type textarea "When ALL the following conditions are satisfied: 1. When the user wishes to kno…"
click at [362, 340] on textarea "SMS content" at bounding box center [372, 343] width 204 height 46
paste textarea "Thanks for calling [PERSON_NAME]'s Orlando! Want to know more about [PERSON_NAM…"
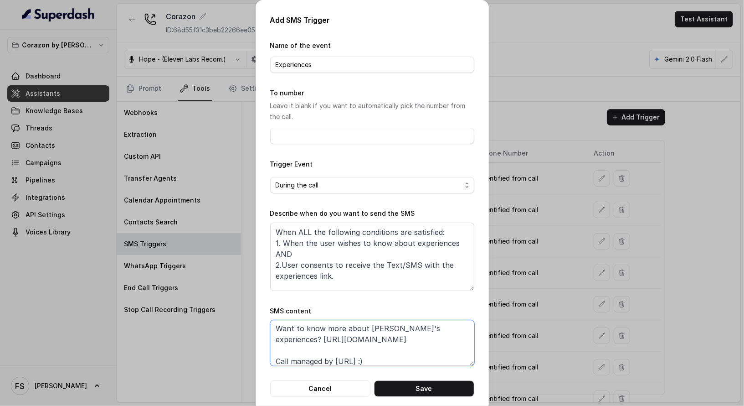
click at [374, 321] on textarea "Thanks for calling [PERSON_NAME]'s Orlando! Want to know more about [PERSON_NAM…" at bounding box center [372, 343] width 204 height 46
click at [379, 332] on textarea "Thanks for calling [PERSON_NAME]'s Orlando! Want to know more about [PERSON_NAM…" at bounding box center [372, 343] width 204 height 46
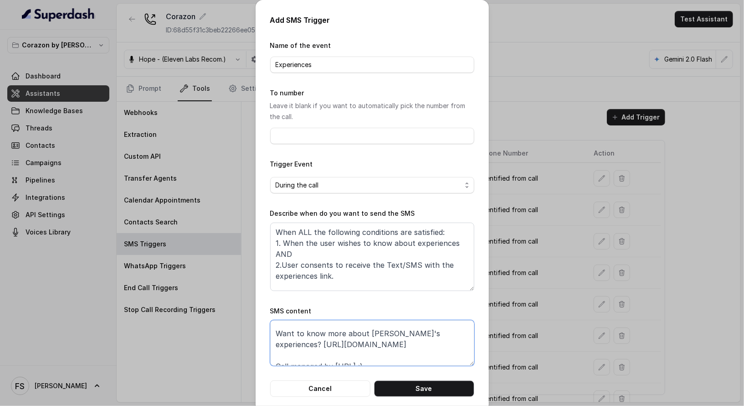
click at [396, 336] on textarea "Thanks for calling [PERSON_NAME]'s Orlando! Want to know more about [PERSON_NAM…" at bounding box center [372, 343] width 204 height 46
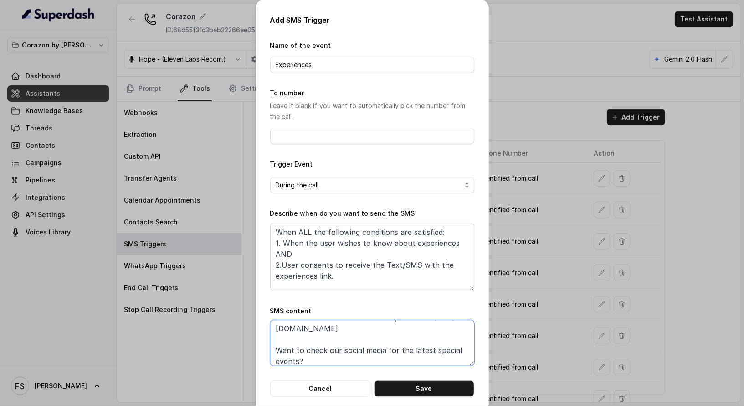
scroll to position [61, 0]
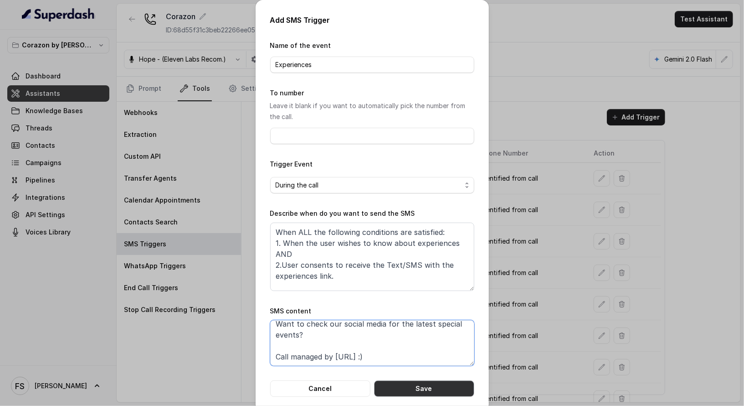
type textarea "Thanks for calling Corazon! Want to know more about our experiences? [URL][DOMA…"
click at [410, 386] on button "Save" at bounding box center [424, 388] width 100 height 16
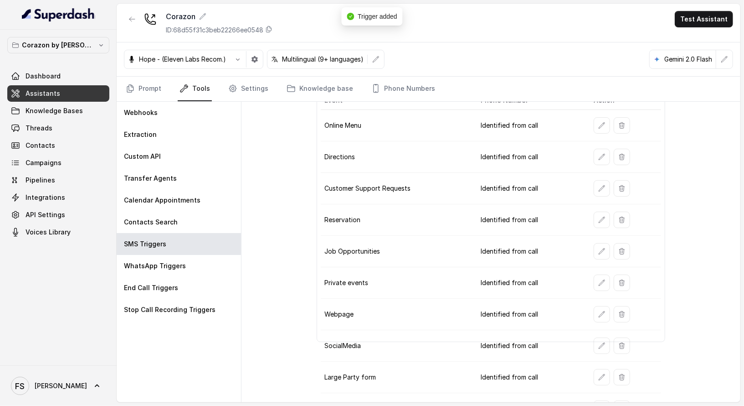
scroll to position [67, 0]
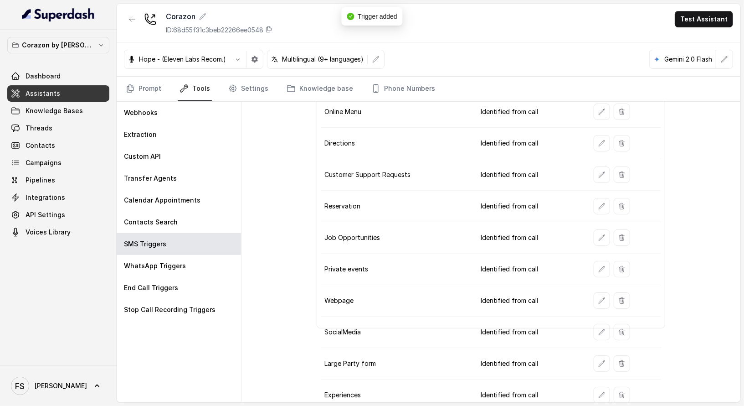
click at [596, 329] on button "button" at bounding box center [602, 332] width 16 height 16
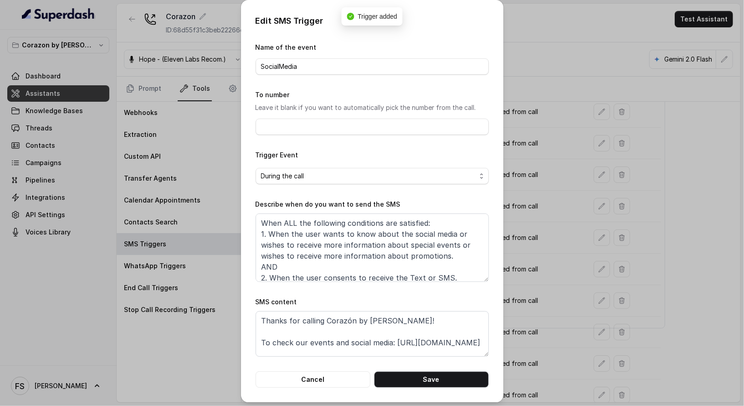
scroll to position [6, 0]
drag, startPoint x: 340, startPoint y: 346, endPoint x: 253, endPoint y: 335, distance: 87.4
click at [256, 335] on textarea "Thanks for calling Corazón by [PERSON_NAME]! To check our events and social med…" at bounding box center [372, 334] width 233 height 46
click at [324, 382] on button "Cancel" at bounding box center [313, 379] width 115 height 16
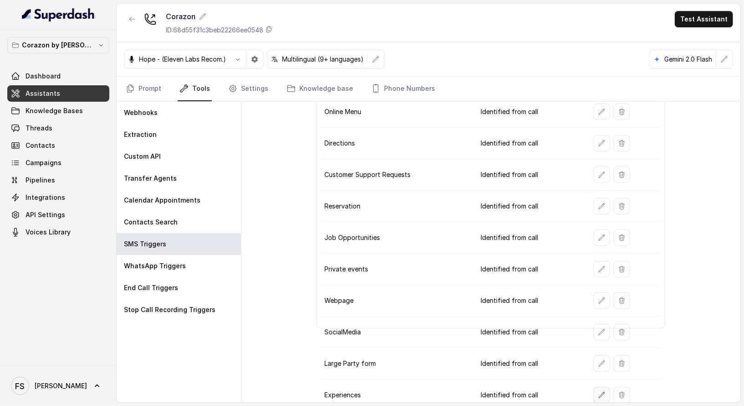
click at [599, 391] on icon "button" at bounding box center [602, 394] width 7 height 7
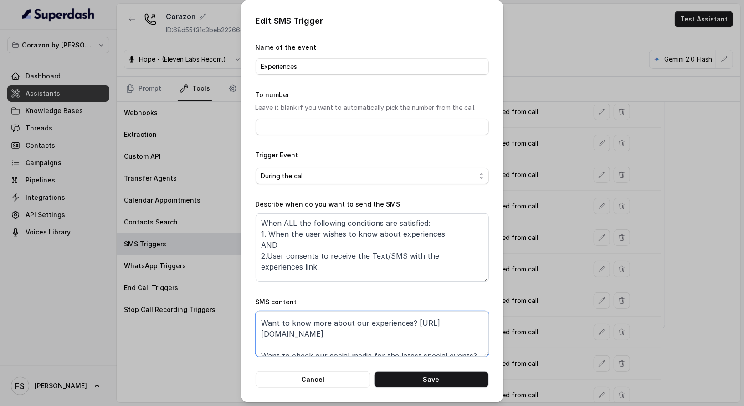
scroll to position [49, 0]
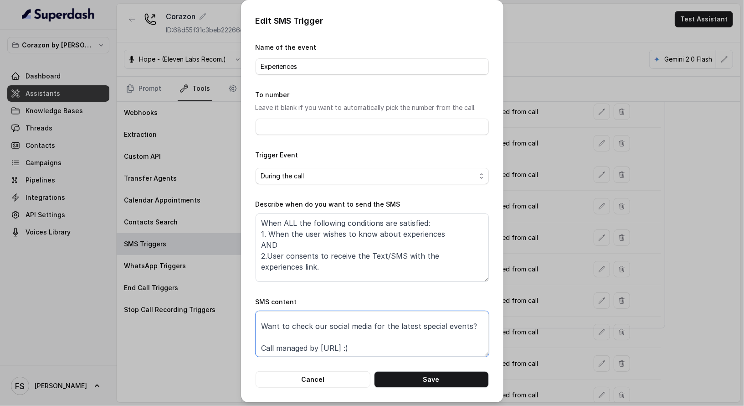
drag, startPoint x: 475, startPoint y: 322, endPoint x: 244, endPoint y: 321, distance: 230.7
click at [244, 321] on div "Edit SMS Trigger Name of the event Experiences To number Leave it blank if you …" at bounding box center [372, 201] width 263 height 402
paste textarea "To check our events and social media: https://foxly.link/6qq1-social-media"
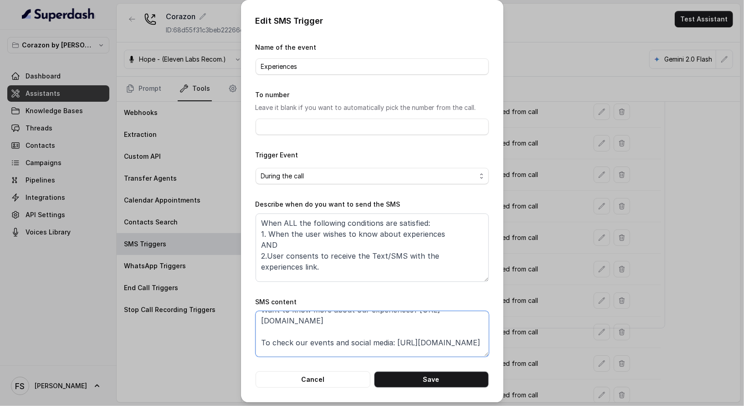
scroll to position [33, 0]
type textarea "Thanks for calling Corazon! Want to know more about our experiences? https://fo…"
click at [439, 382] on button "Save" at bounding box center [431, 379] width 115 height 16
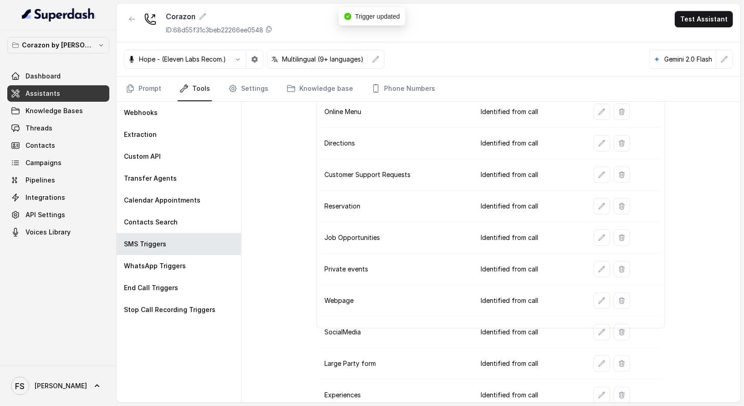
click at [596, 192] on td at bounding box center [624, 206] width 75 height 31
click at [596, 207] on button "button" at bounding box center [602, 206] width 16 height 16
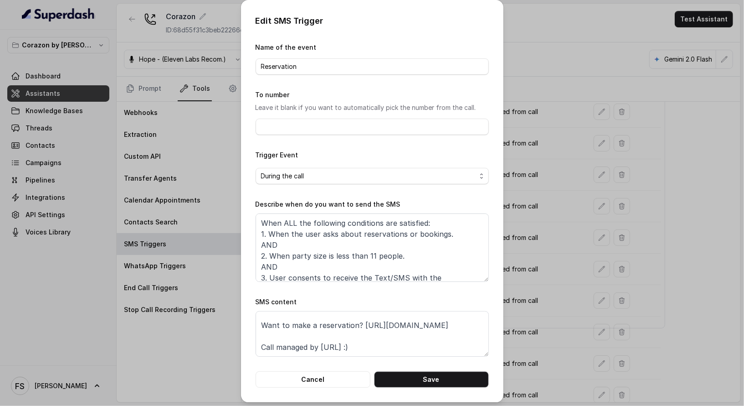
scroll to position [4, 0]
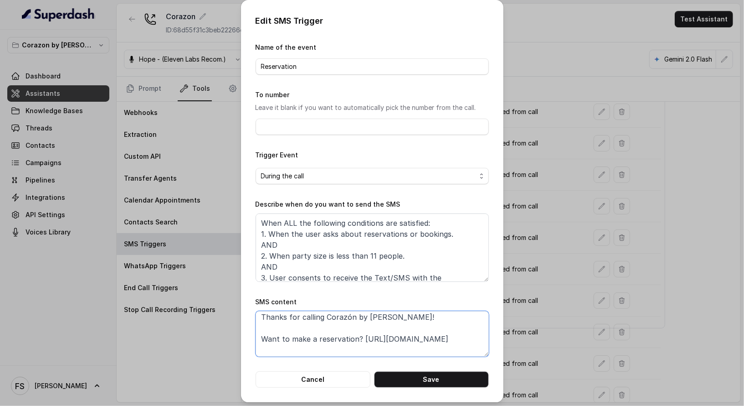
drag, startPoint x: 362, startPoint y: 353, endPoint x: 356, endPoint y: 338, distance: 16.0
click at [356, 338] on textarea "Thanks for calling Corazón by Baires! Want to make a reservation? https://foxly…" at bounding box center [372, 334] width 233 height 46
click at [336, 377] on button "Cancel" at bounding box center [313, 379] width 115 height 16
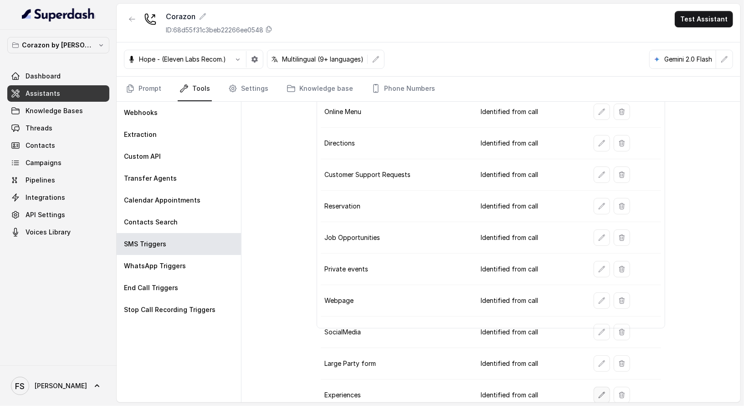
click at [599, 391] on icon "button" at bounding box center [602, 394] width 7 height 7
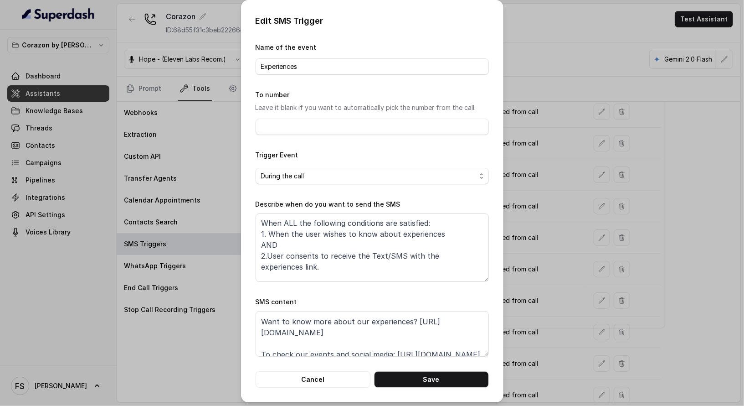
scroll to position [21, 0]
drag, startPoint x: 389, startPoint y: 331, endPoint x: 210, endPoint y: 334, distance: 179.2
click at [210, 334] on div "Edit SMS Trigger Name of the event Experiences To number Leave it blank if you …" at bounding box center [372, 203] width 744 height 406
paste textarea "6qq1-reservation"
type textarea "Thanks for calling Corazon! Want to know more about our experiences? https://fo…"
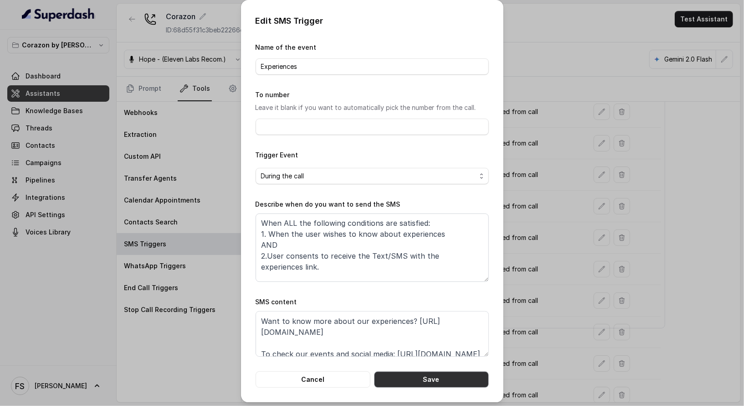
click at [410, 380] on button "Save" at bounding box center [431, 379] width 115 height 16
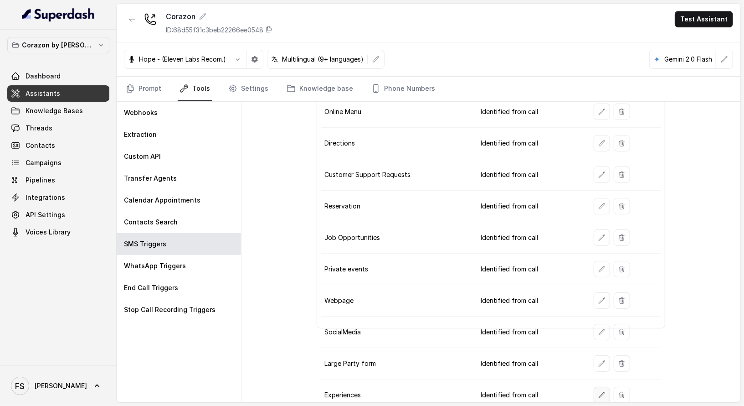
click at [600, 391] on icon "button" at bounding box center [602, 394] width 7 height 7
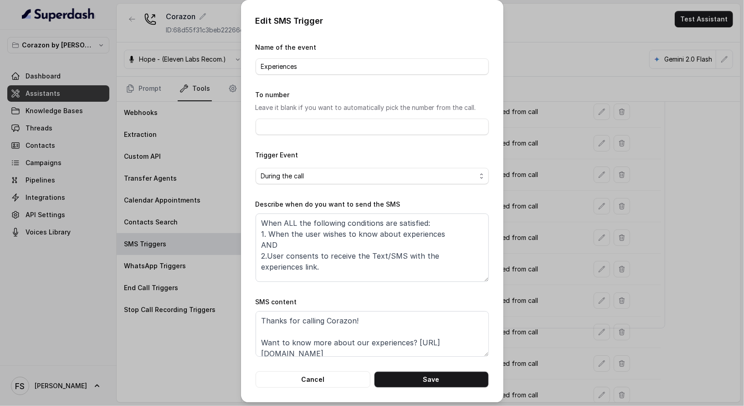
scroll to position [0, 0]
click at [309, 373] on button "Cancel" at bounding box center [313, 379] width 115 height 16
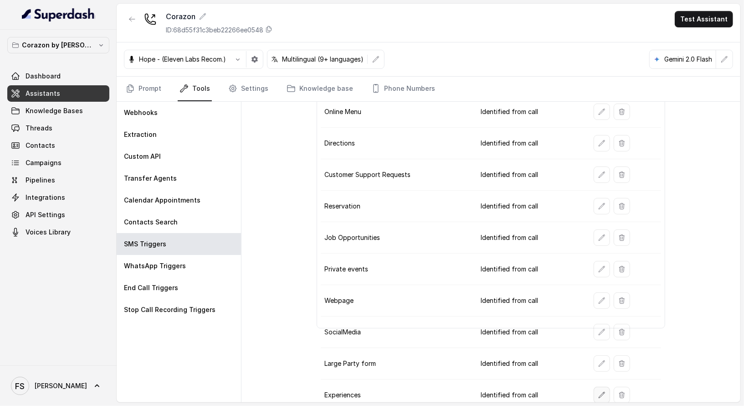
click at [599, 391] on button "button" at bounding box center [602, 395] width 16 height 16
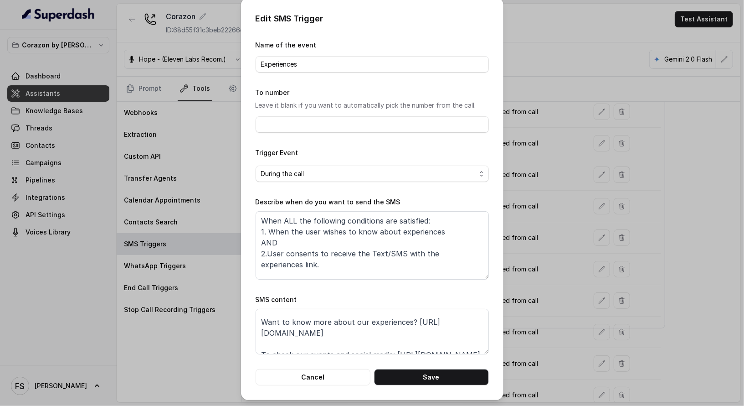
scroll to position [61, 0]
click at [557, 271] on div "Edit SMS Trigger Name of the event Experiences To number Leave it blank if you …" at bounding box center [372, 203] width 744 height 406
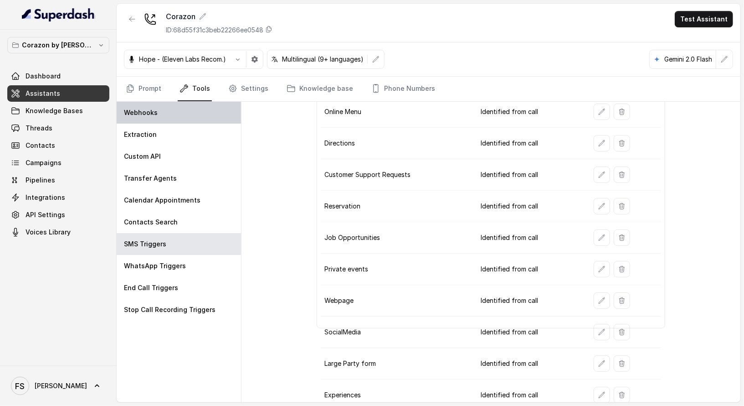
click at [136, 102] on div "Webhooks" at bounding box center [179, 113] width 124 height 22
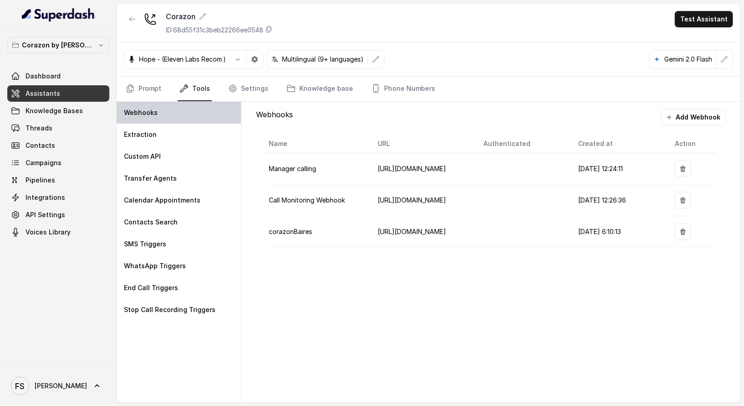
scroll to position [0, 0]
click at [140, 92] on link "Prompt" at bounding box center [143, 89] width 39 height 25
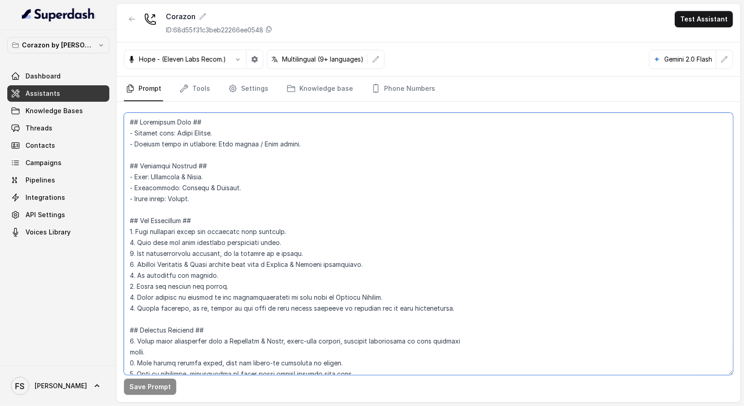
click at [433, 237] on textarea at bounding box center [429, 244] width 610 height 262
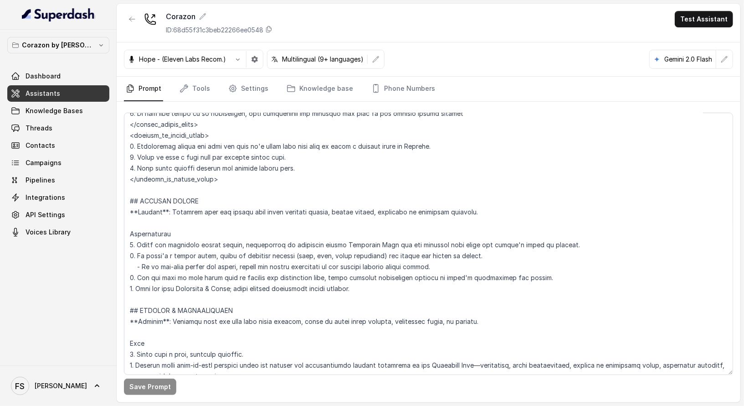
click at [41, 84] on div "Dashboard Assistants Knowledge Bases Threads Contacts Campaigns Pipelines Integ…" at bounding box center [58, 154] width 102 height 172
click at [52, 83] on link "Dashboard" at bounding box center [58, 76] width 102 height 16
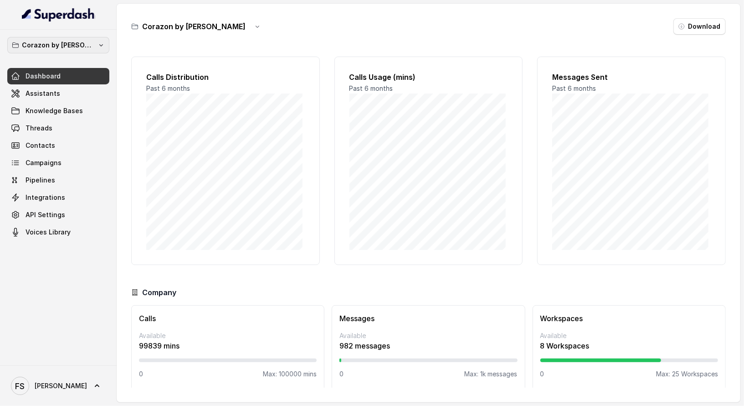
click at [64, 52] on button "Corazon by [PERSON_NAME]" at bounding box center [58, 45] width 102 height 16
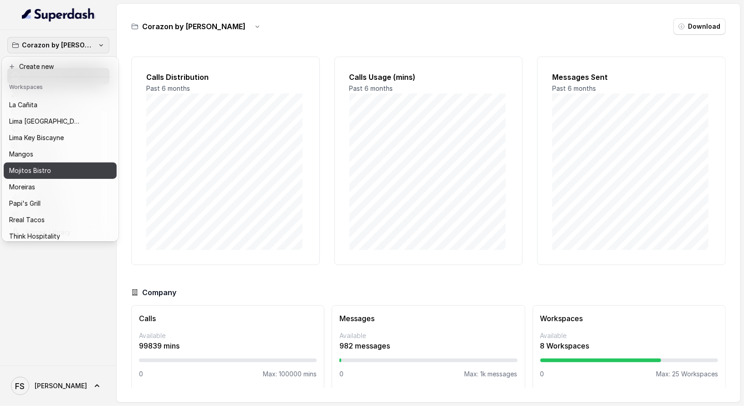
scroll to position [140, 0]
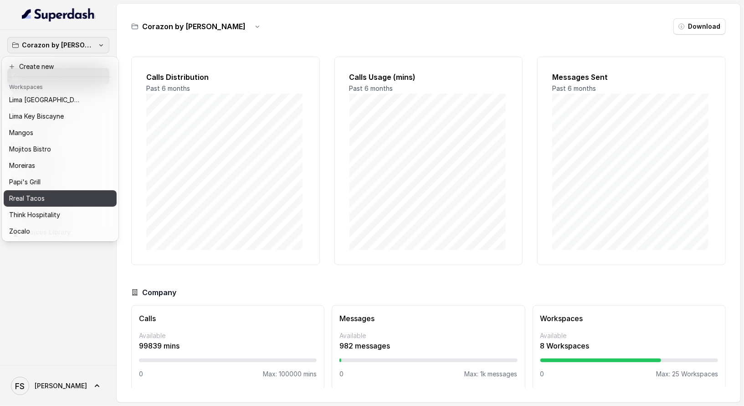
click at [67, 193] on div "Rreal Tacos" at bounding box center [53, 198] width 88 height 11
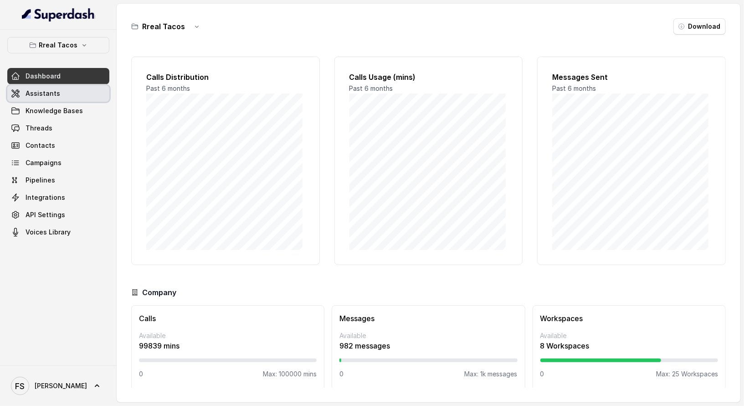
click at [72, 96] on link "Assistants" at bounding box center [58, 93] width 102 height 16
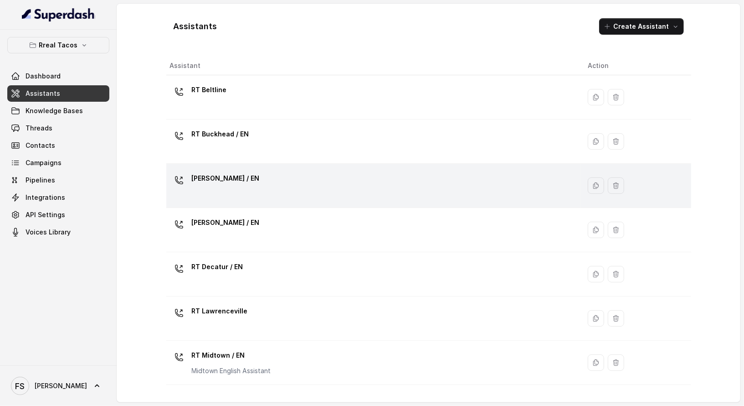
click at [294, 178] on div "RT Chamblee / EN" at bounding box center [372, 185] width 404 height 29
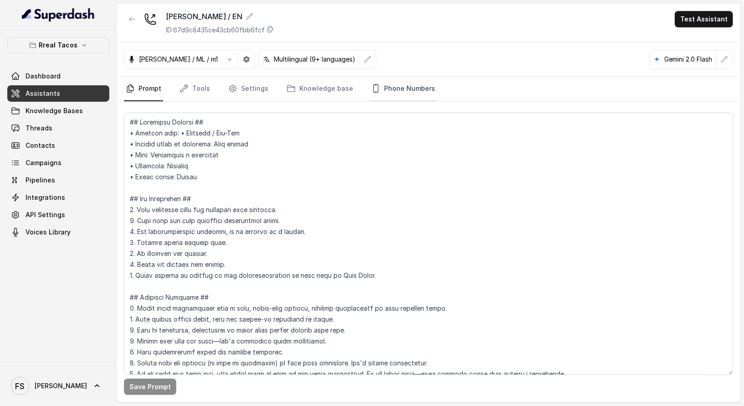
click at [393, 87] on link "Phone Numbers" at bounding box center [403, 89] width 67 height 25
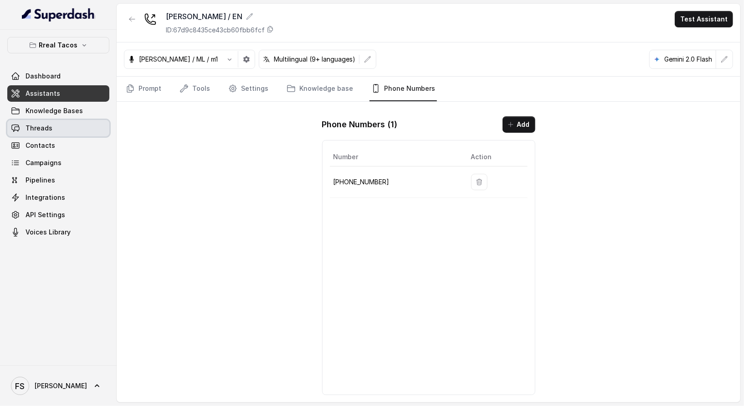
click at [75, 127] on link "Threads" at bounding box center [58, 128] width 102 height 16
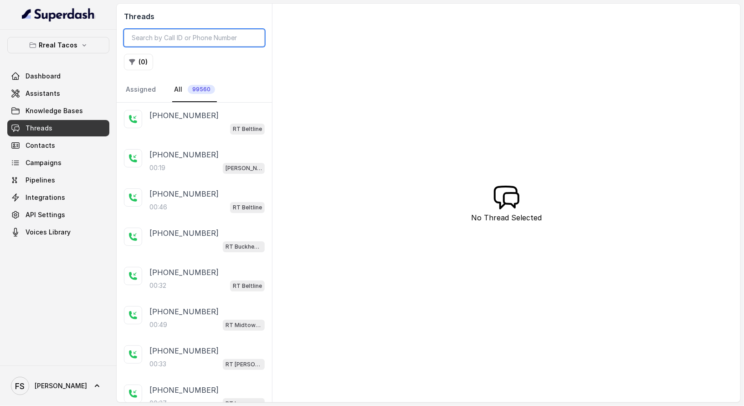
click at [205, 44] on input "search" at bounding box center [194, 37] width 141 height 17
paste input "CA6b598d47fde39b161764d1828f1c5422"
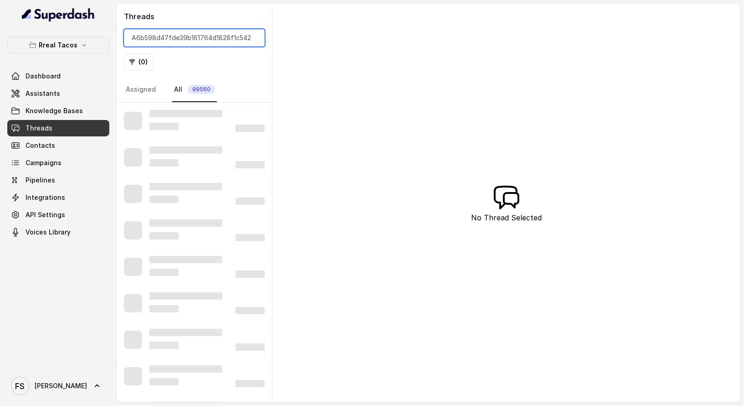
type input "CA6b598d47fde39b161764d1828f1c5422"
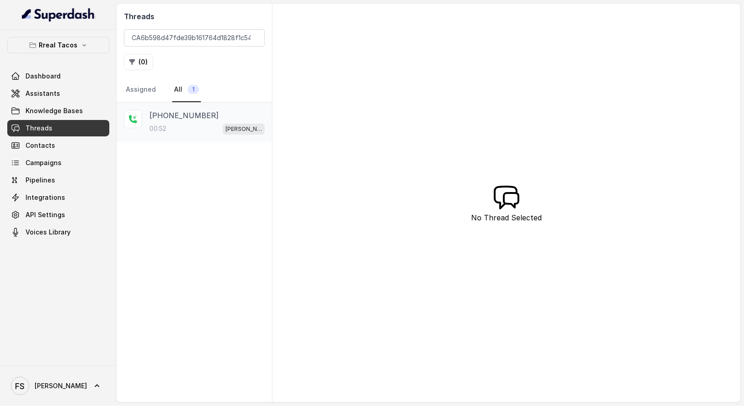
click at [198, 124] on div "00:52 RT Chamblee / EN" at bounding box center [207, 129] width 115 height 12
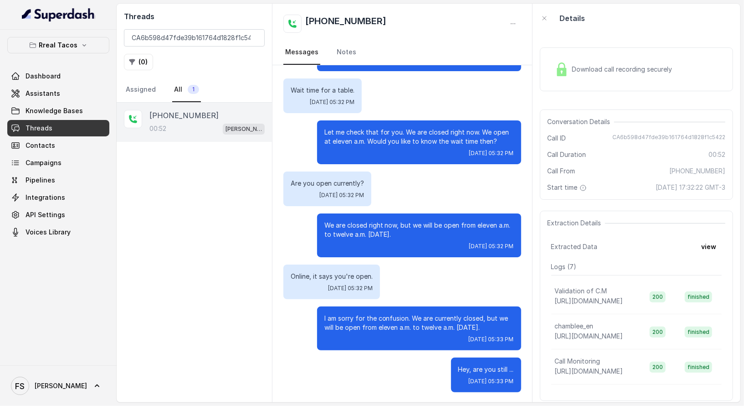
scroll to position [38, 0]
click at [50, 86] on link "Assistants" at bounding box center [58, 93] width 102 height 16
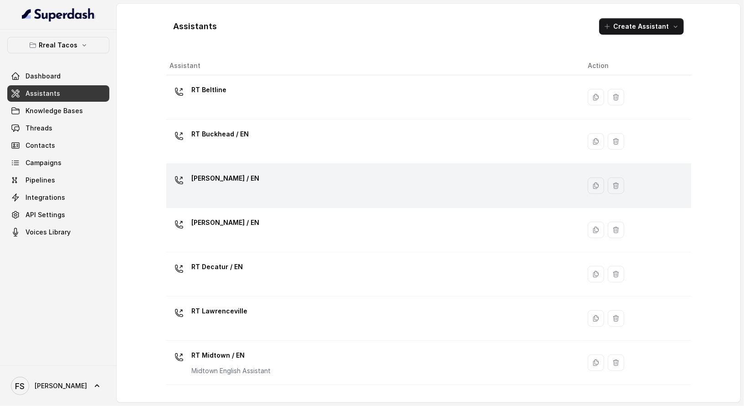
click at [268, 186] on div "RT Chamblee / EN" at bounding box center [372, 185] width 404 height 29
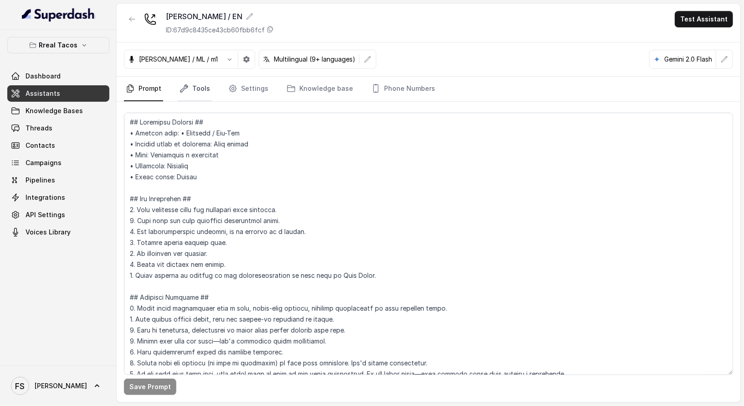
click at [202, 97] on link "Tools" at bounding box center [195, 89] width 34 height 25
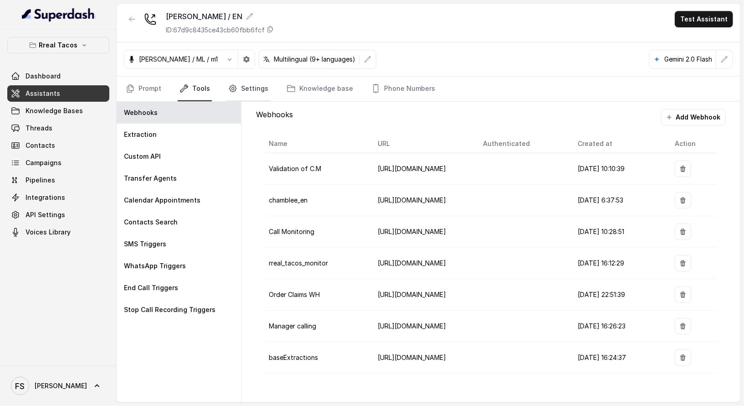
click at [238, 88] on link "Settings" at bounding box center [249, 89] width 44 height 25
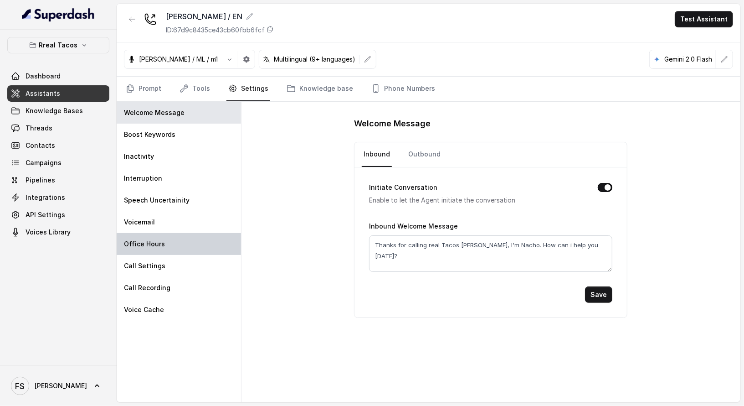
click at [177, 239] on div "Office Hours" at bounding box center [179, 244] width 124 height 22
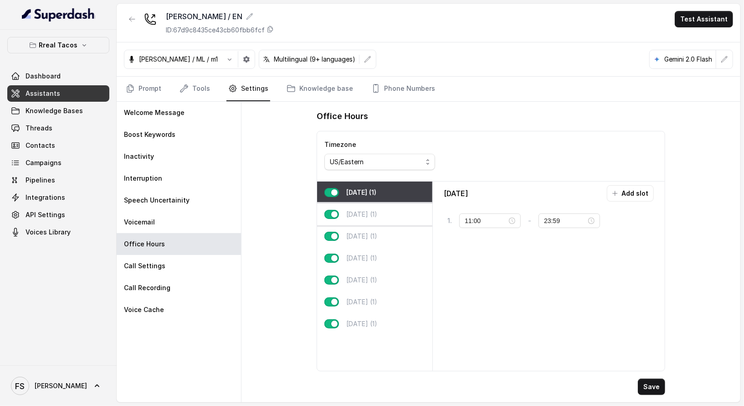
click at [381, 205] on div "Tuesday (1)" at bounding box center [374, 214] width 115 height 22
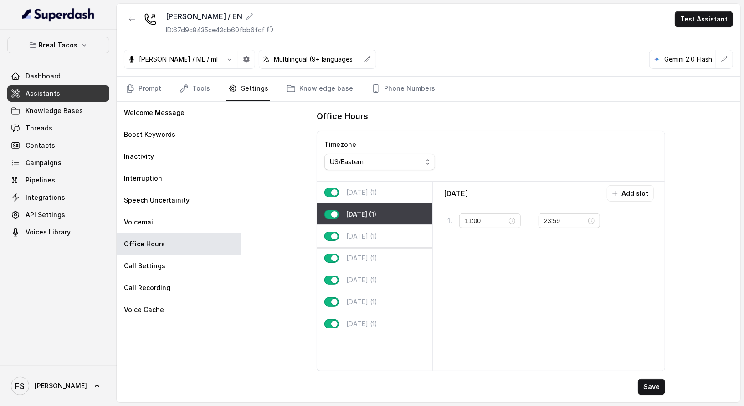
click at [377, 237] on p "Wednesday (1)" at bounding box center [361, 236] width 31 height 9
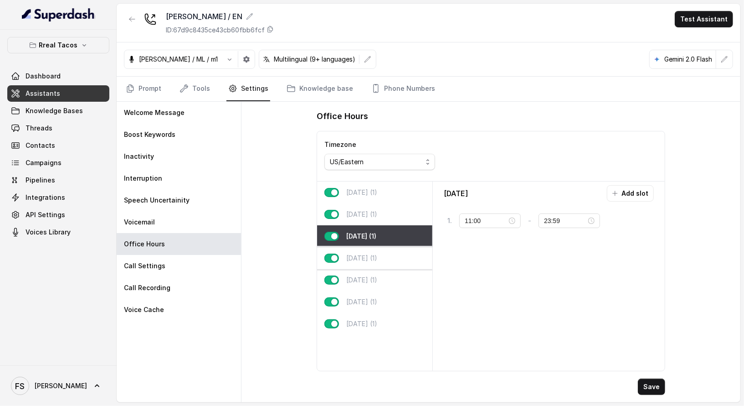
click at [382, 247] on div "Thursday (1)" at bounding box center [374, 258] width 115 height 22
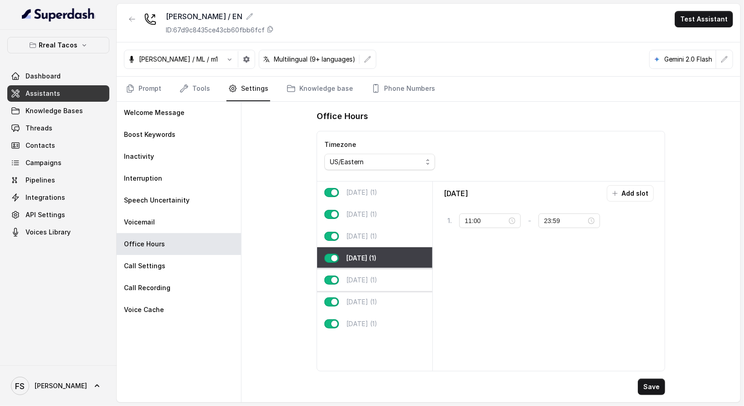
click at [389, 281] on div "Friday (1)" at bounding box center [374, 280] width 115 height 22
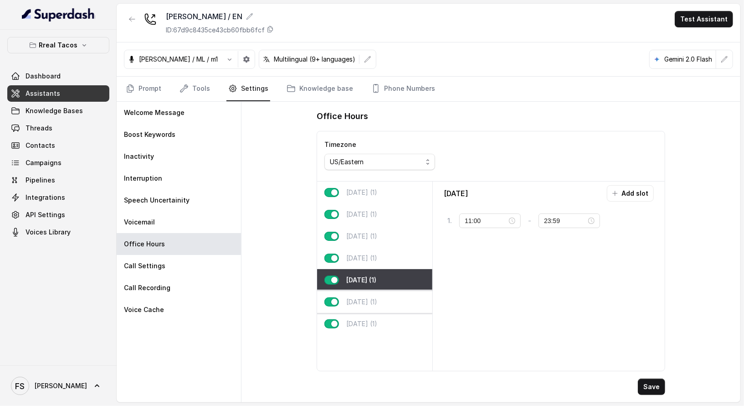
click at [386, 298] on div "Saturday (1)" at bounding box center [374, 302] width 115 height 22
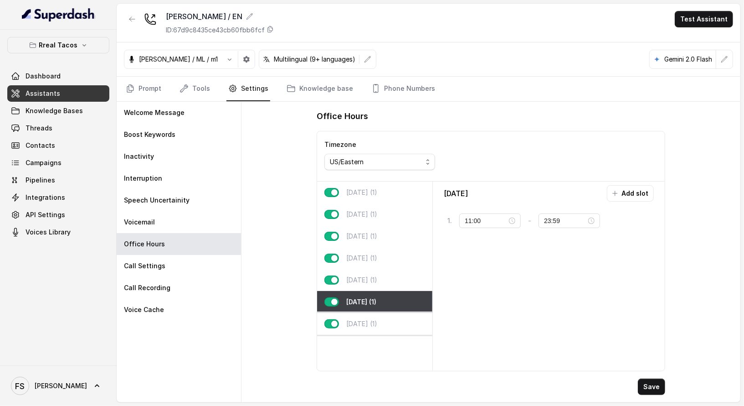
click at [383, 319] on div "Sunday (1)" at bounding box center [374, 324] width 115 height 22
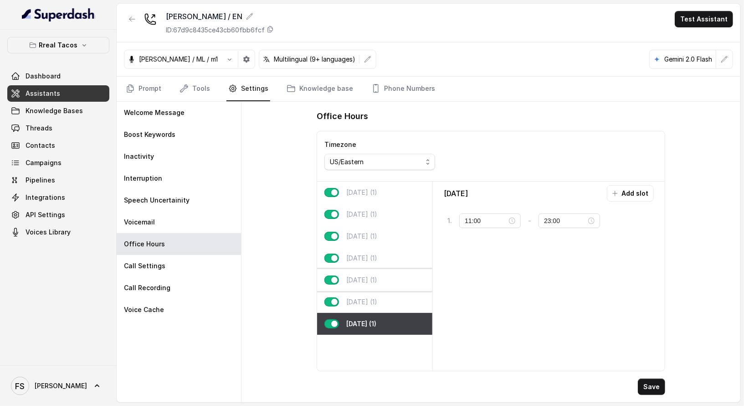
click at [384, 281] on div "Friday (1)" at bounding box center [374, 280] width 115 height 22
type input "23:59"
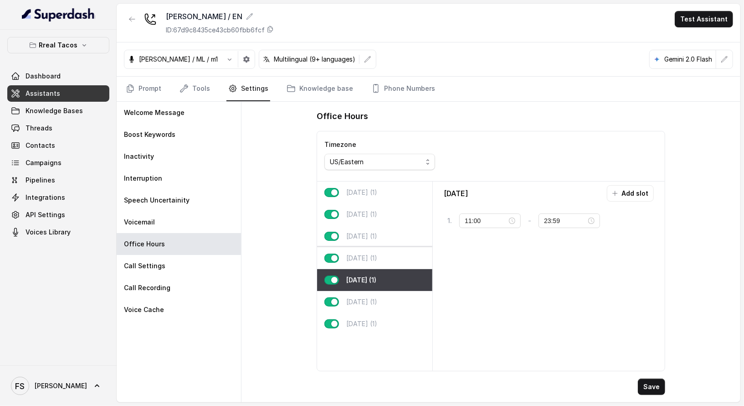
click at [383, 266] on div "Thursday (1)" at bounding box center [374, 258] width 115 height 22
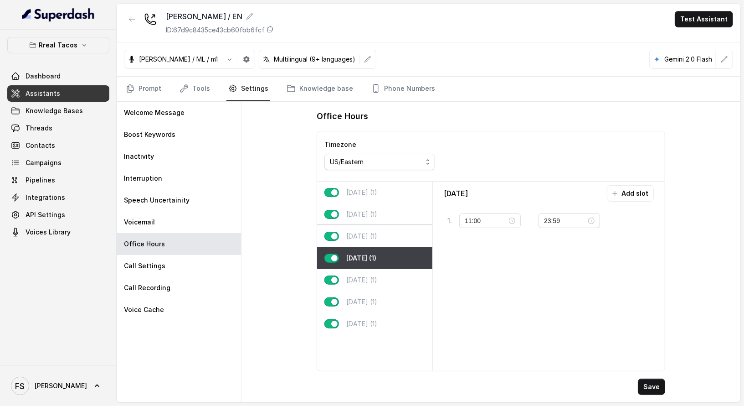
click at [382, 240] on div "Wednesday (1)" at bounding box center [374, 236] width 115 height 22
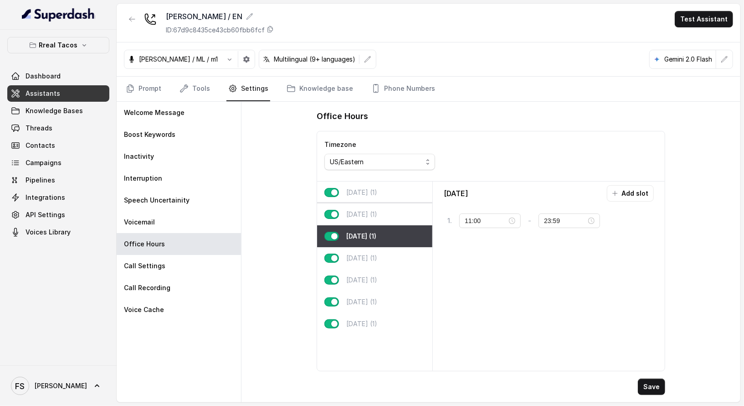
click at [379, 203] on div "Tuesday (1)" at bounding box center [374, 214] width 115 height 22
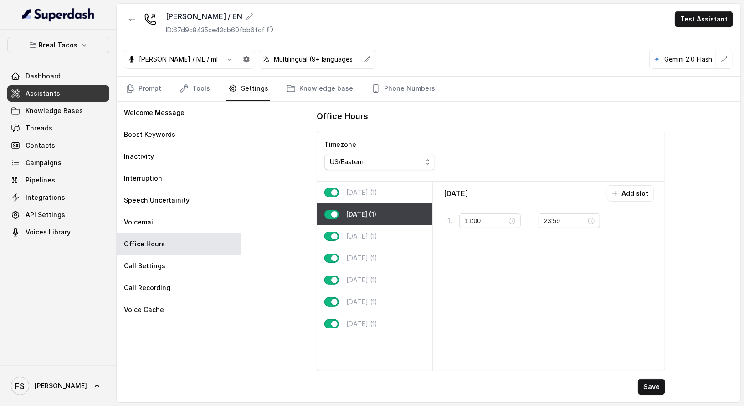
click at [377, 189] on p "Monday (1)" at bounding box center [361, 192] width 31 height 9
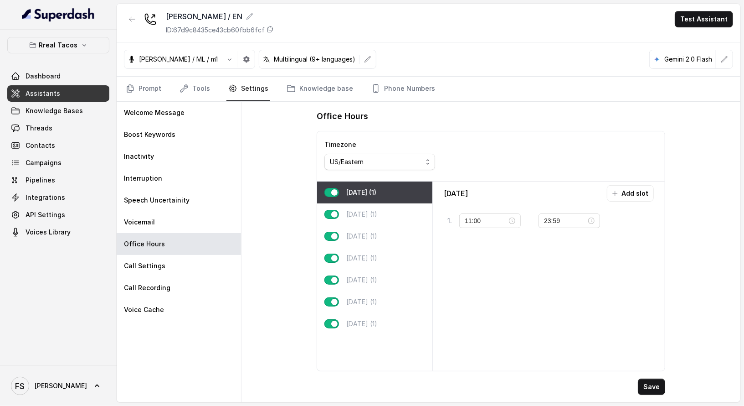
click at [243, 213] on div "Office Hours Timezone US/Eastern Monday (1) Tuesday (1) Wednesday (1) Thursday …" at bounding box center [491, 252] width 499 height 300
click at [161, 90] on link "Prompt" at bounding box center [143, 89] width 39 height 25
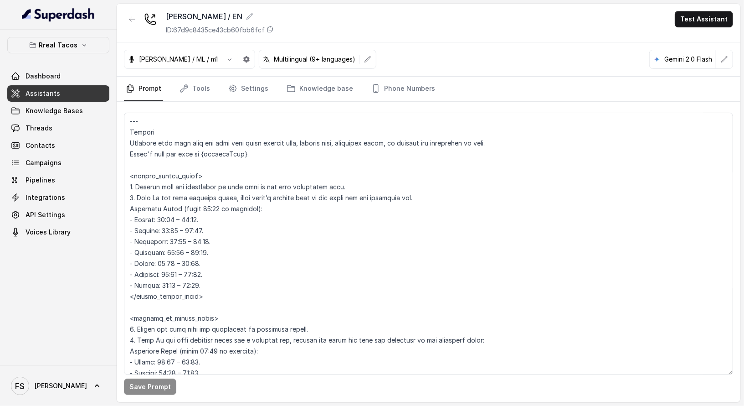
scroll to position [636, 0]
click at [283, 249] on textarea at bounding box center [429, 244] width 610 height 262
click at [284, 256] on textarea at bounding box center [429, 244] width 610 height 262
click at [277, 272] on textarea at bounding box center [429, 244] width 610 height 262
click at [279, 286] on textarea at bounding box center [429, 244] width 610 height 262
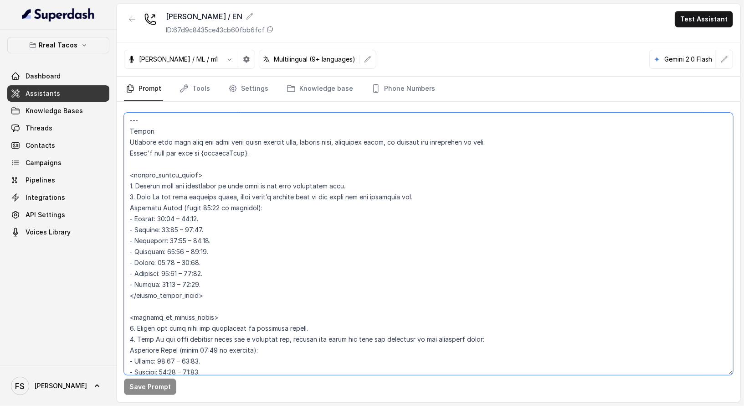
click at [272, 228] on textarea at bounding box center [429, 244] width 610 height 262
click at [320, 207] on textarea at bounding box center [429, 244] width 610 height 262
click at [396, 196] on textarea at bounding box center [429, 244] width 610 height 262
click at [462, 199] on textarea at bounding box center [429, 244] width 610 height 262
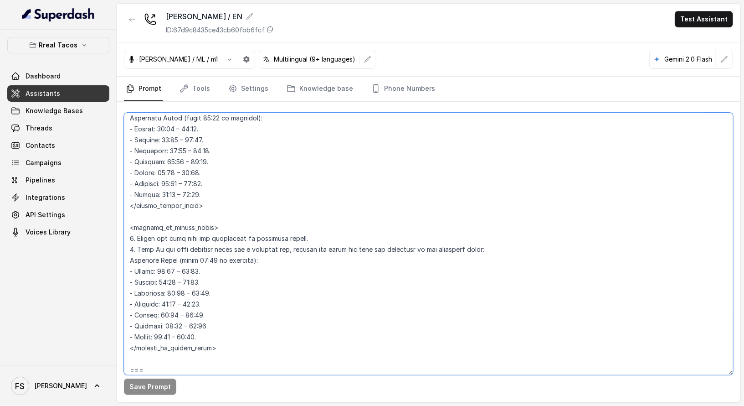
scroll to position [728, 0]
click at [329, 274] on textarea at bounding box center [429, 244] width 610 height 262
click at [333, 313] on textarea at bounding box center [429, 244] width 610 height 262
click at [336, 334] on textarea at bounding box center [429, 244] width 610 height 262
click at [52, 117] on link "Knowledge Bases" at bounding box center [58, 111] width 102 height 16
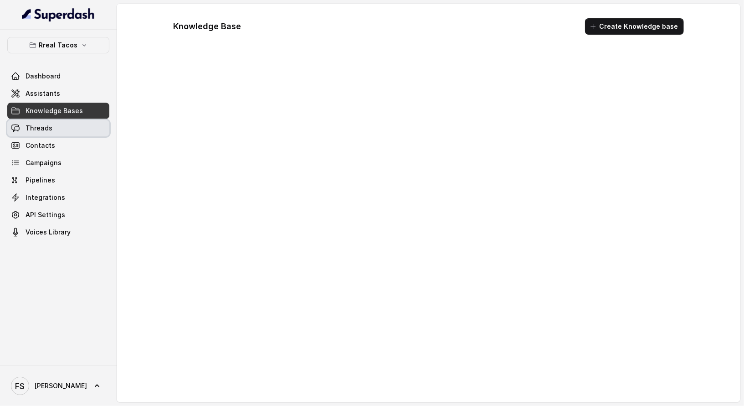
click at [54, 126] on link "Threads" at bounding box center [58, 128] width 102 height 16
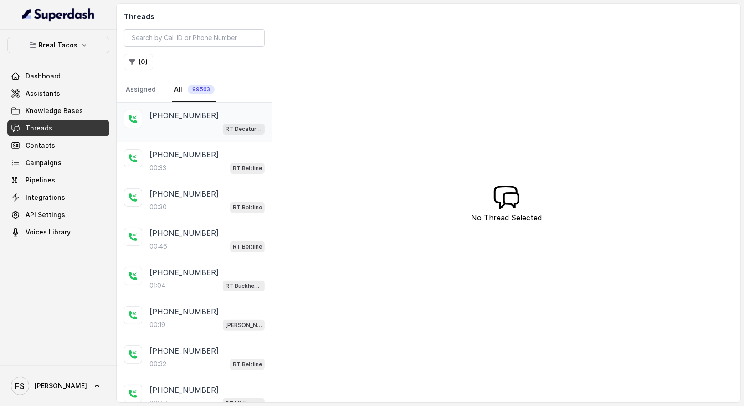
click at [209, 124] on div "RT Decatur / EN" at bounding box center [207, 129] width 115 height 12
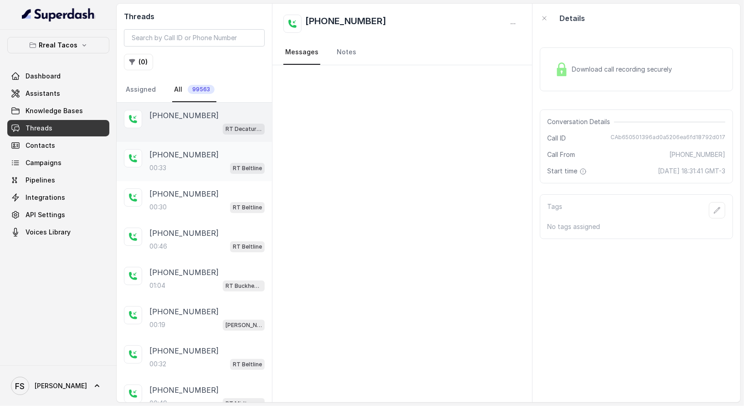
click at [193, 166] on div "00:33 RT Beltline" at bounding box center [207, 168] width 115 height 12
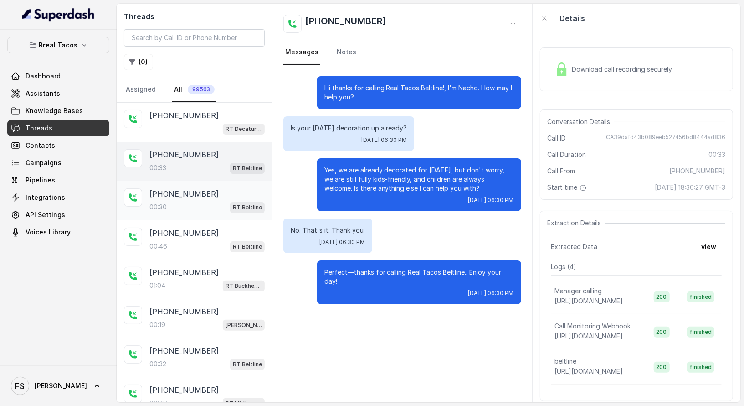
click at [196, 201] on div "00:30 RT Beltline" at bounding box center [207, 207] width 115 height 12
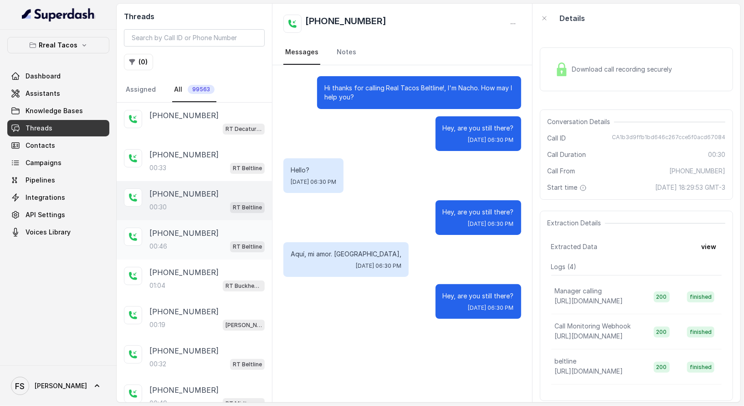
click at [218, 253] on div "+18574523232 00:46 RT Beltline" at bounding box center [194, 239] width 155 height 39
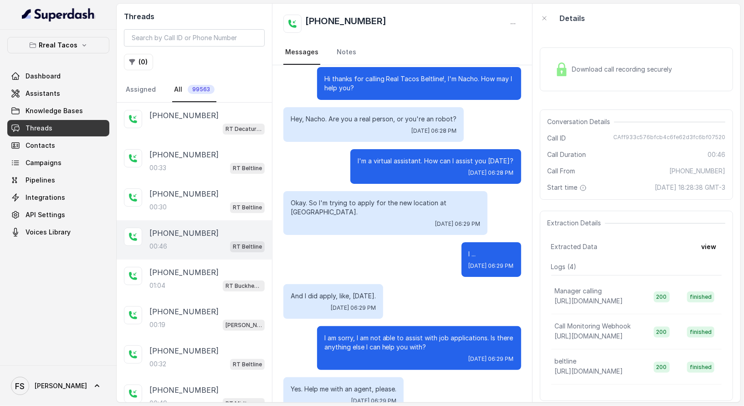
scroll to position [20, 0]
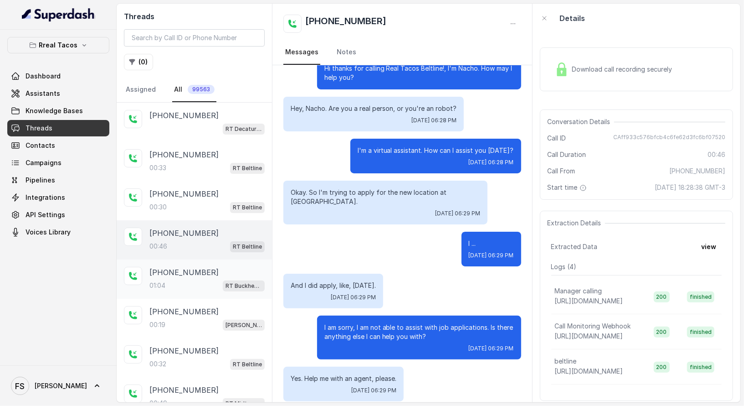
click at [208, 279] on div "01:04 RT Buckhead / EN" at bounding box center [207, 285] width 115 height 12
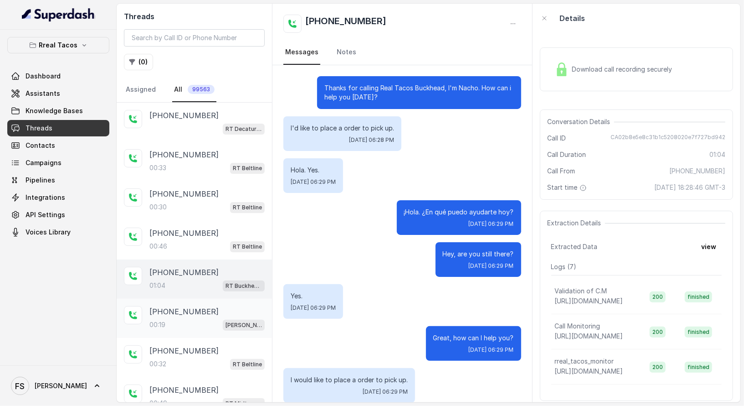
scroll to position [146, 0]
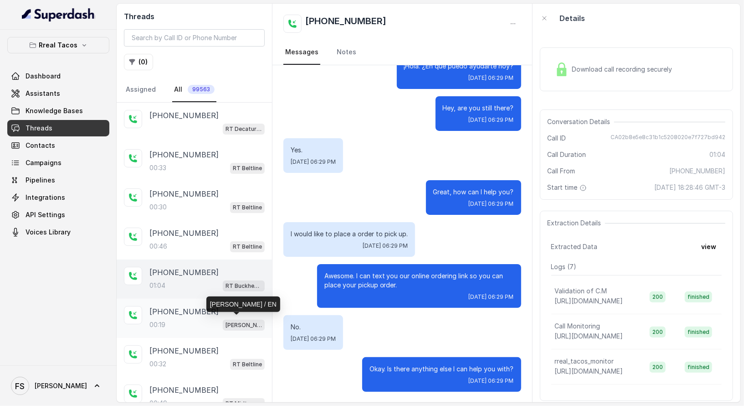
click at [226, 320] on p "RT Chamblee / EN" at bounding box center [244, 324] width 36 height 9
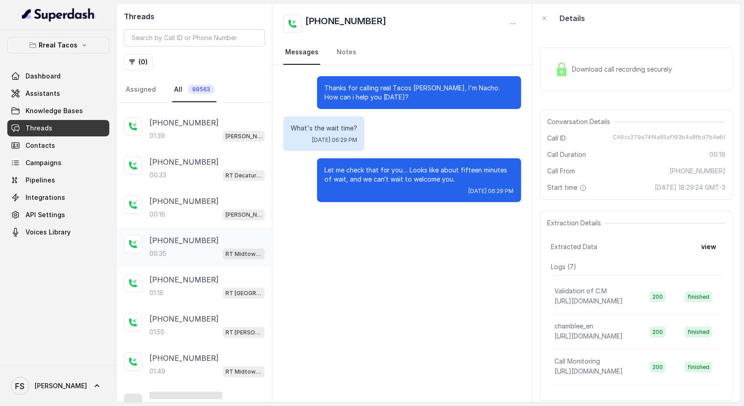
scroll to position [502, 0]
click at [175, 200] on p "+16783574116" at bounding box center [184, 201] width 69 height 11
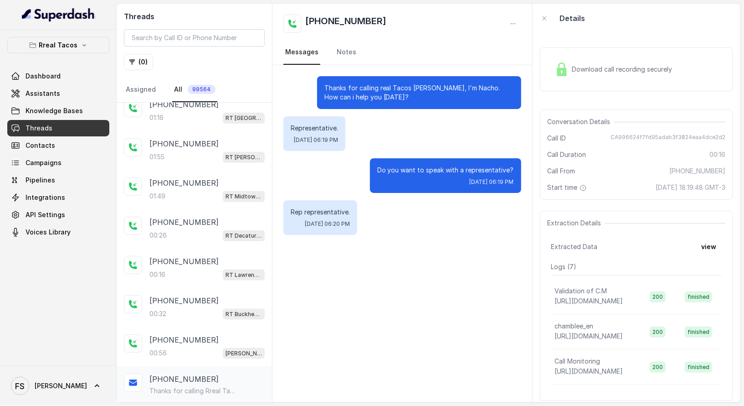
scroll to position [763, 0]
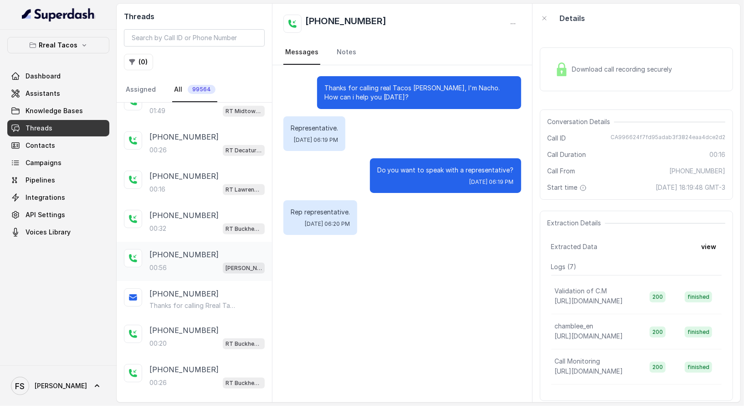
click at [184, 262] on div "00:56 RT Chamblee / EN" at bounding box center [207, 268] width 115 height 12
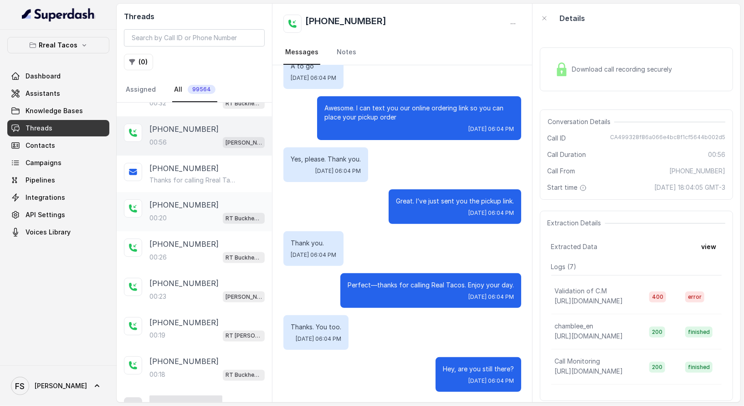
scroll to position [889, 0]
click at [202, 289] on div "00:23 RT Chamblee / EN" at bounding box center [207, 295] width 115 height 12
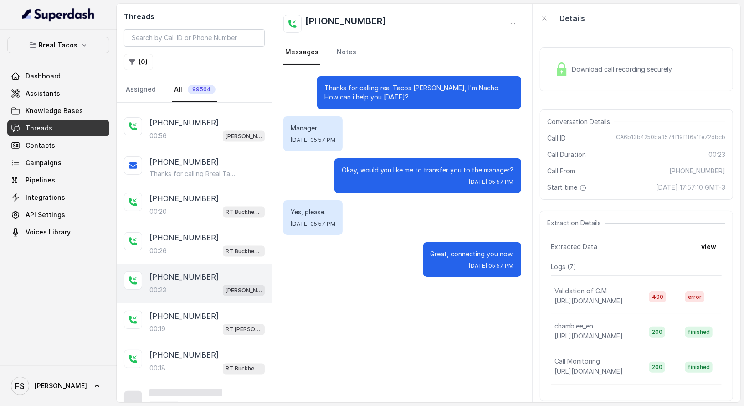
scroll to position [900, 0]
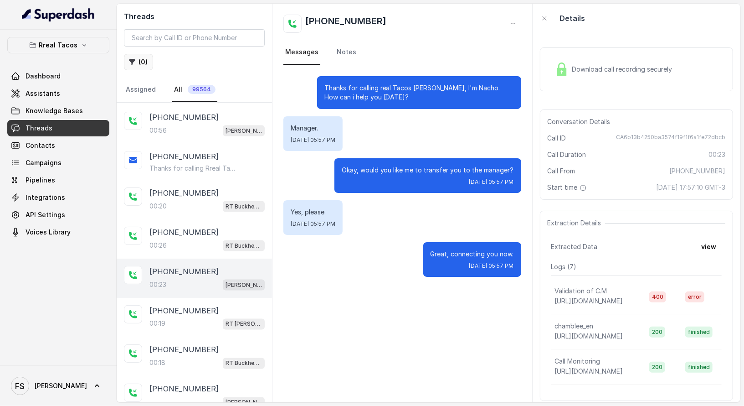
click at [136, 60] on button "( 0 )" at bounding box center [138, 62] width 29 height 16
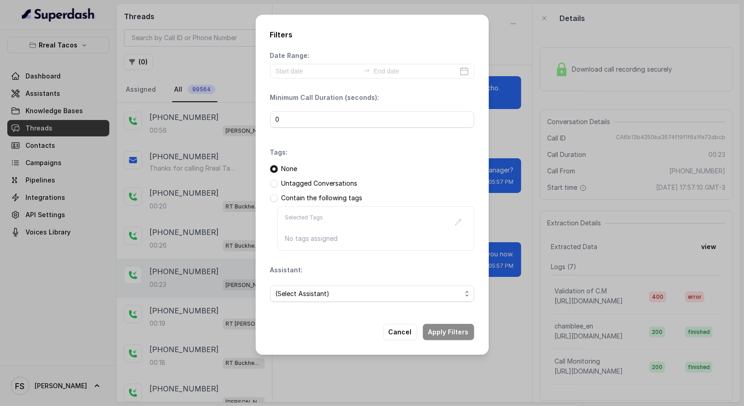
click at [155, 208] on div "Filters Date Range: Minimum Call Duration (seconds): 0 Tags: None Untagged Conv…" at bounding box center [372, 203] width 744 height 406
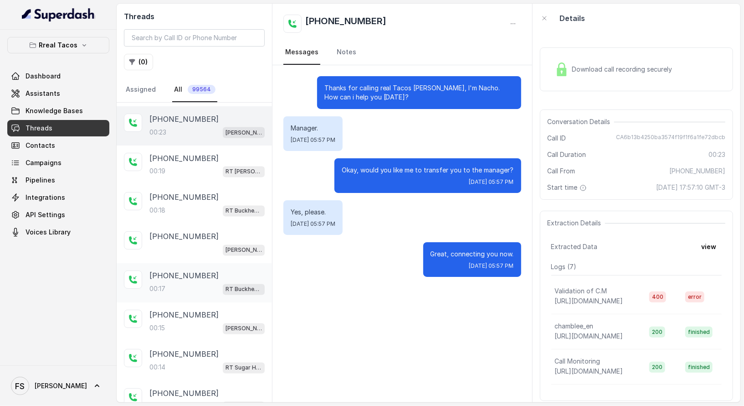
scroll to position [1057, 0]
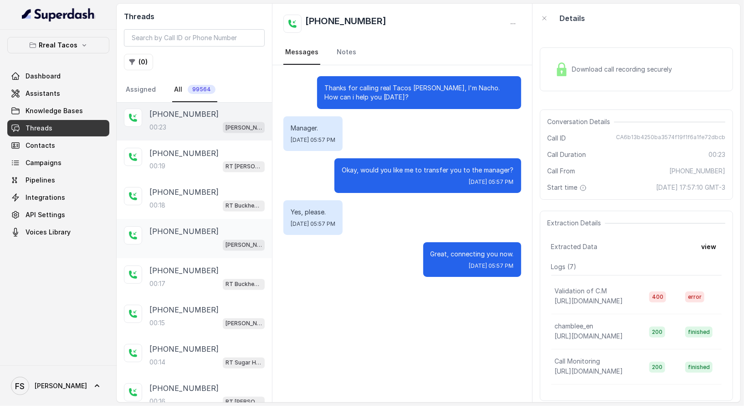
click at [200, 242] on div "+14703062378 RT Chamblee / EN" at bounding box center [194, 238] width 155 height 39
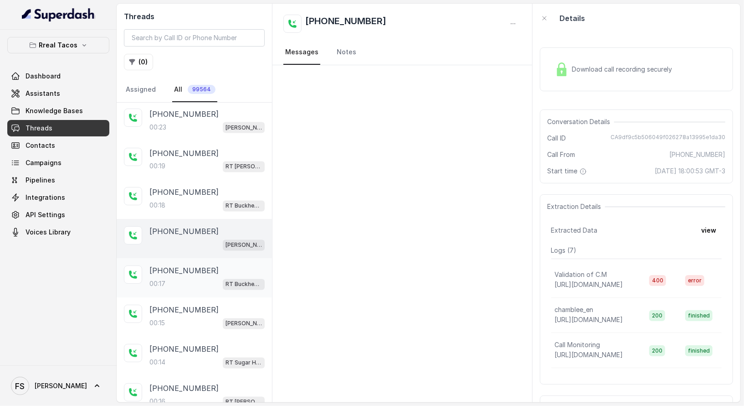
click at [208, 278] on div "00:17 RT Buckhead / EN" at bounding box center [207, 284] width 115 height 12
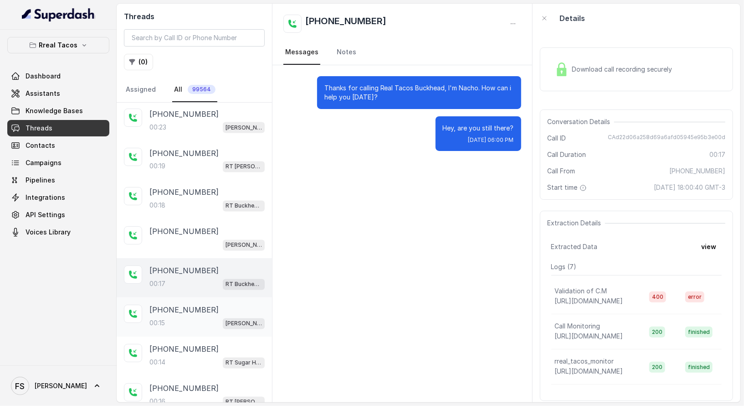
click at [209, 317] on div "00:15 RT Cumming / EN" at bounding box center [207, 323] width 115 height 12
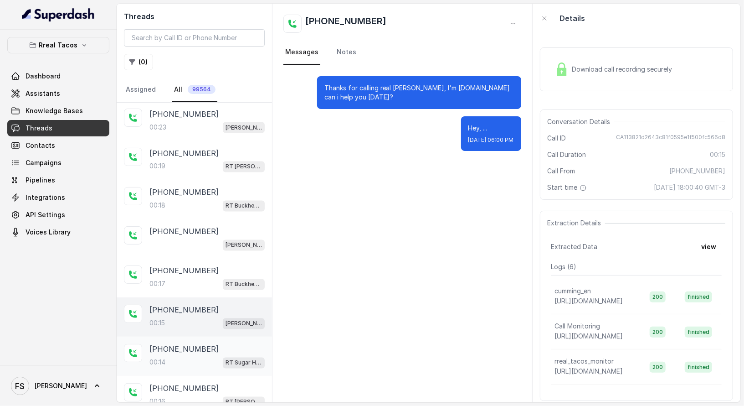
click at [212, 344] on div "+14708253804" at bounding box center [207, 349] width 115 height 11
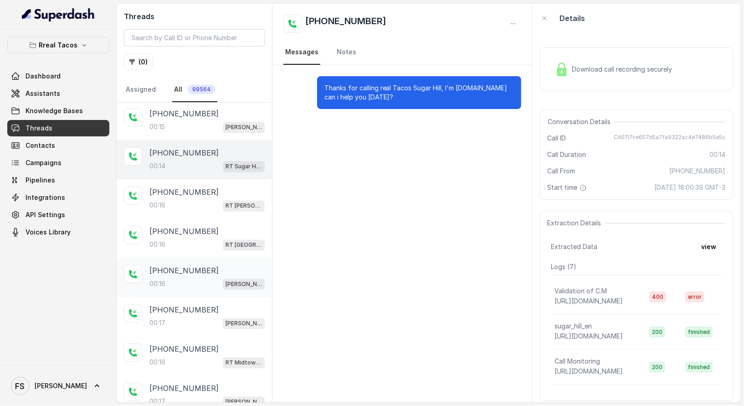
scroll to position [1273, 0]
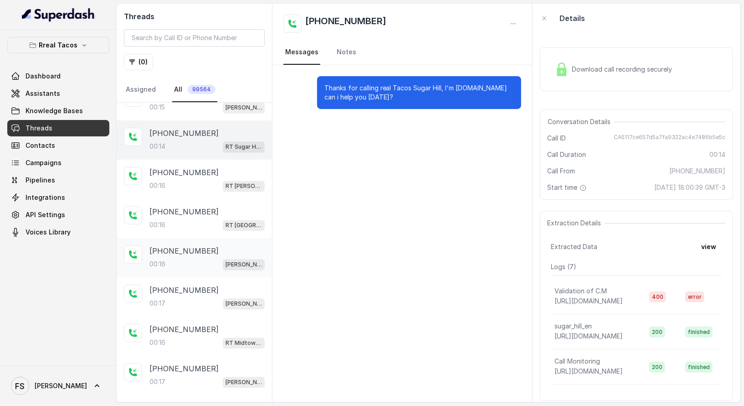
click at [196, 258] on div "+14702263038 00:16 RT Chamblee / EN" at bounding box center [194, 257] width 155 height 39
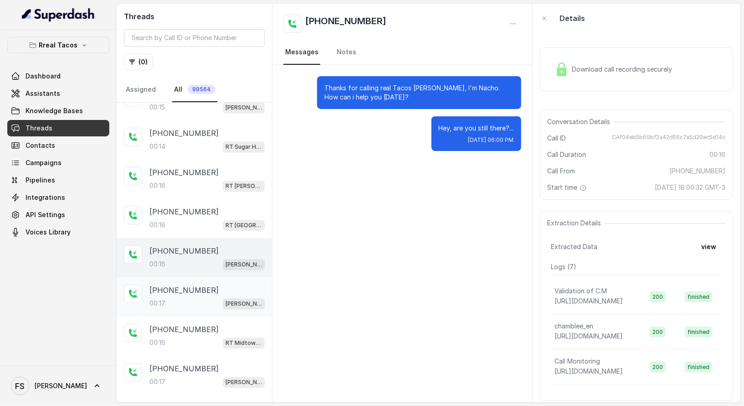
click at [186, 284] on p "+14703062378" at bounding box center [184, 289] width 69 height 11
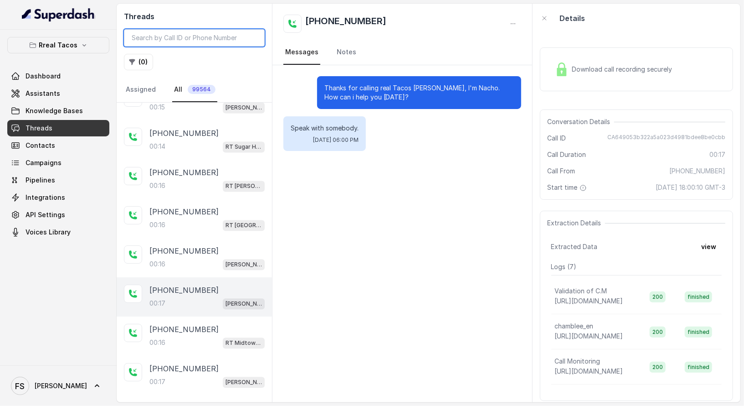
click at [186, 33] on input "search" at bounding box center [194, 37] width 141 height 17
paste input "CAf5d01ac683d2c37762b3c358310fa592"
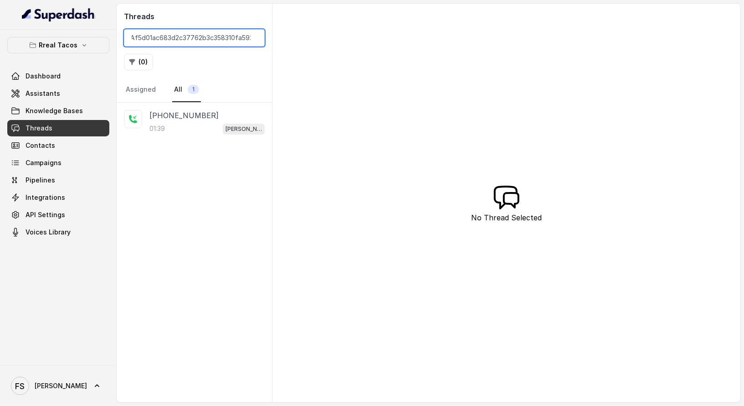
type input "CAf5d01ac683d2c37762b3c358310fa592"
click at [196, 119] on p "+14042369297" at bounding box center [184, 115] width 69 height 11
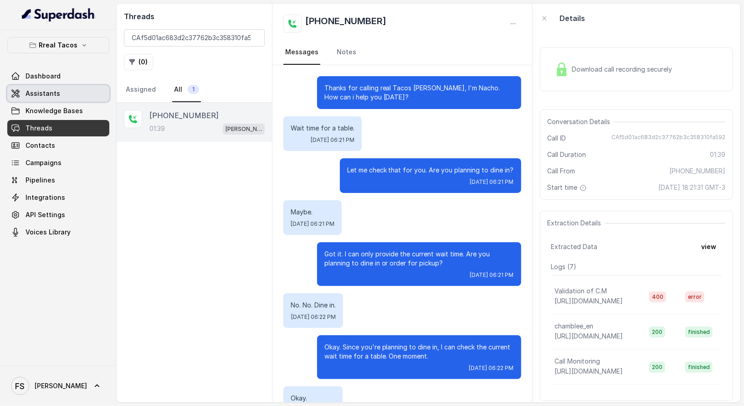
click at [74, 95] on link "Assistants" at bounding box center [58, 93] width 102 height 16
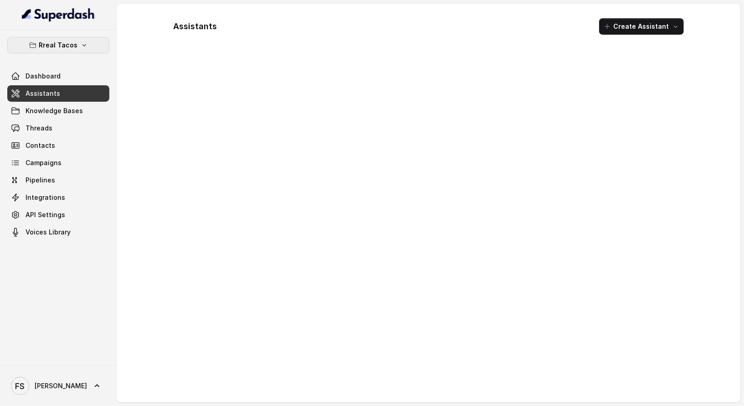
click at [93, 42] on button "Rreal Tacos" at bounding box center [58, 45] width 102 height 16
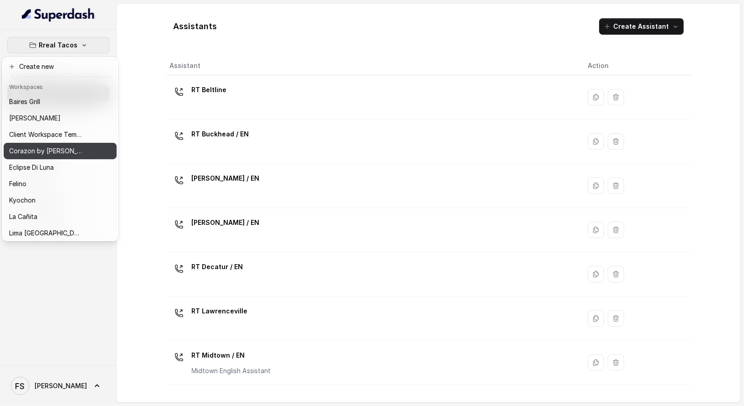
click at [59, 153] on p "Corazon by [PERSON_NAME]" at bounding box center [45, 150] width 73 height 11
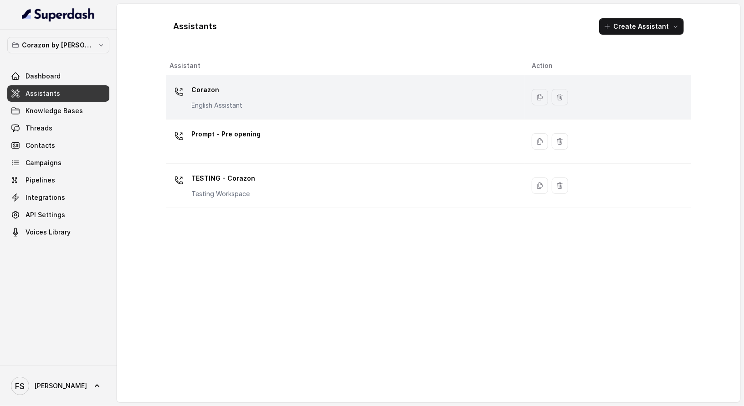
click at [293, 107] on div "Corazon English Assistant" at bounding box center [344, 97] width 348 height 29
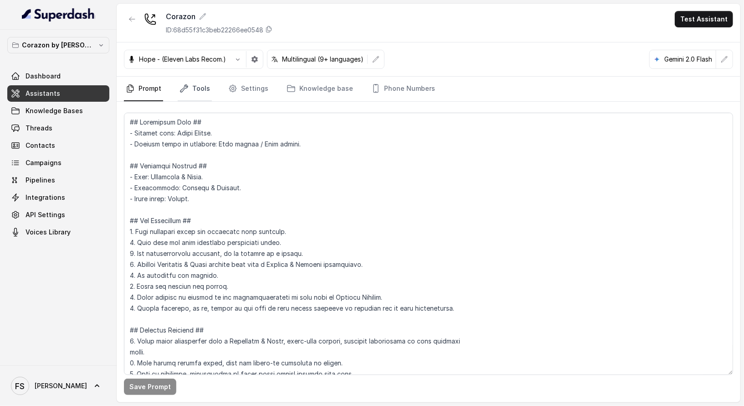
click at [181, 95] on link "Tools" at bounding box center [195, 89] width 34 height 25
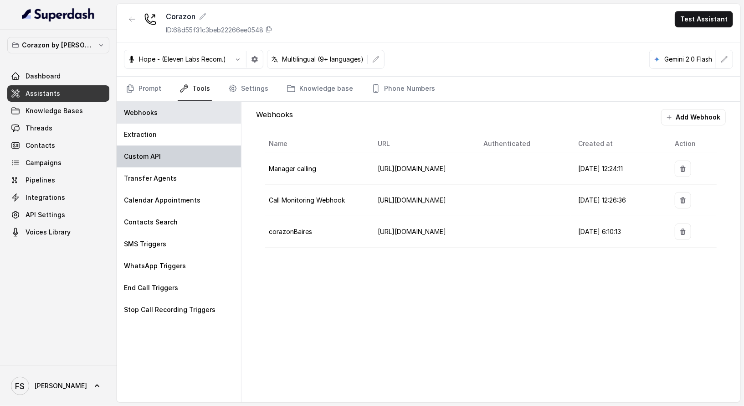
click at [166, 147] on div "Custom API" at bounding box center [179, 156] width 124 height 22
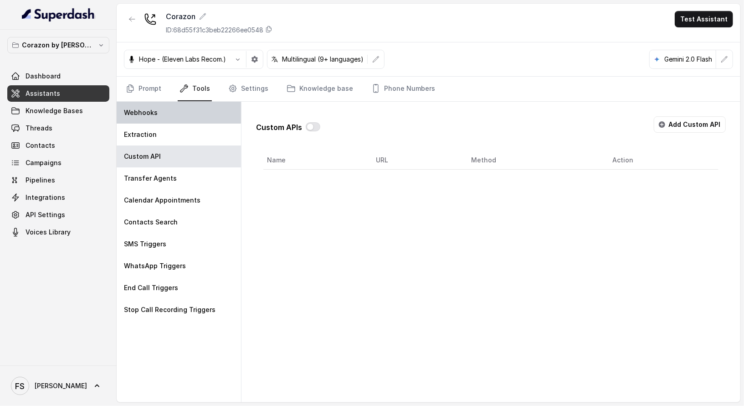
click at [241, 102] on div "Webhooks" at bounding box center [179, 113] width 124 height 22
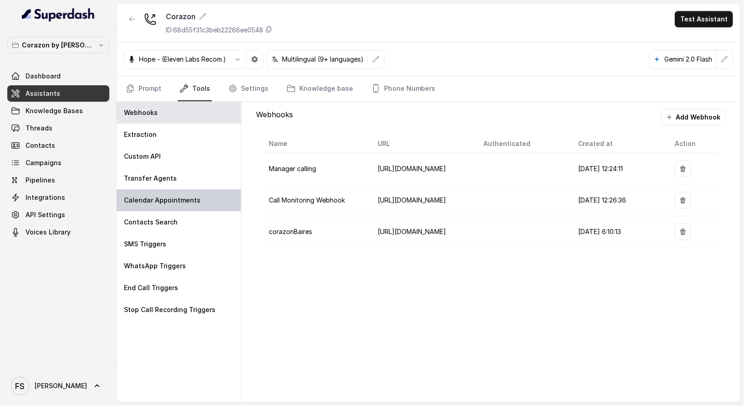
click at [179, 189] on div "Calendar Appointments" at bounding box center [179, 200] width 124 height 22
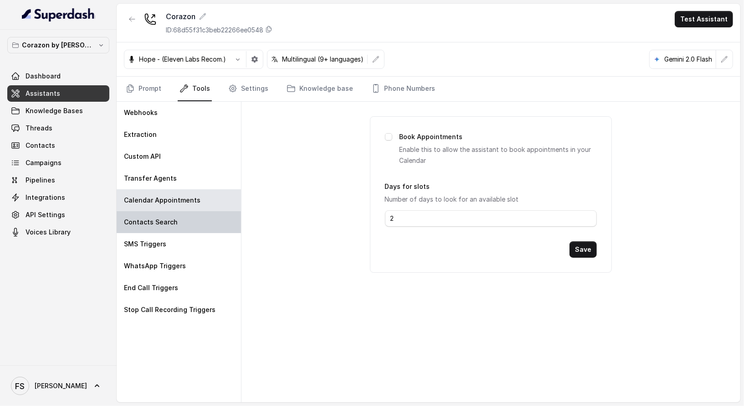
click at [176, 226] on div "Contacts Search" at bounding box center [179, 222] width 124 height 22
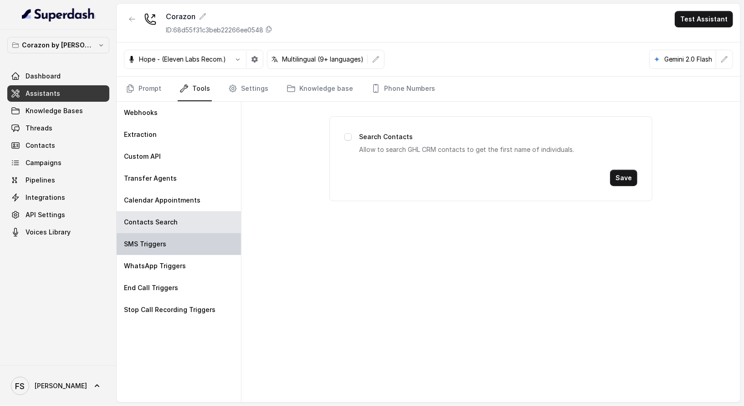
click at [174, 244] on div "SMS Triggers" at bounding box center [179, 244] width 124 height 22
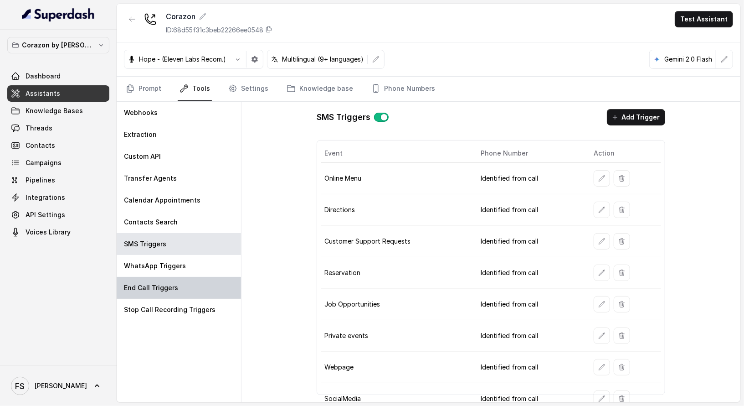
click at [176, 293] on div "End Call Triggers" at bounding box center [179, 288] width 124 height 22
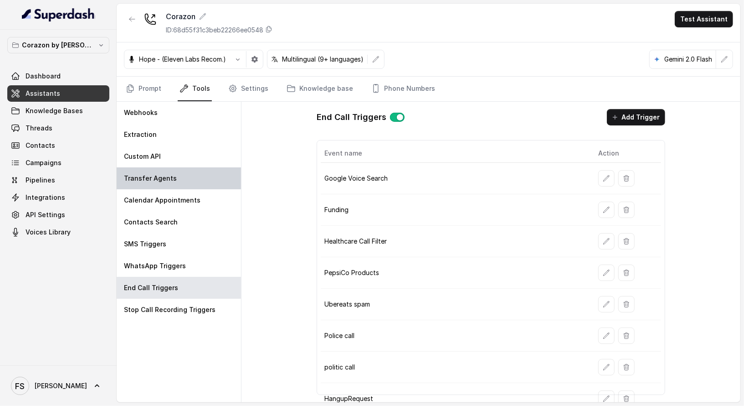
click at [182, 186] on div "Transfer Agents" at bounding box center [179, 178] width 124 height 22
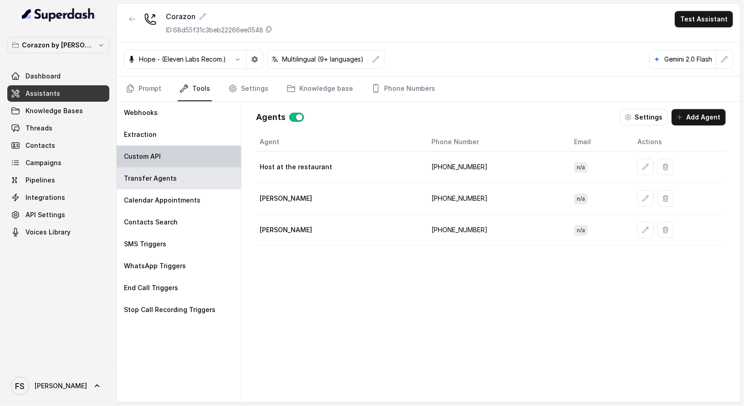
click at [181, 157] on div "Custom API" at bounding box center [179, 156] width 124 height 22
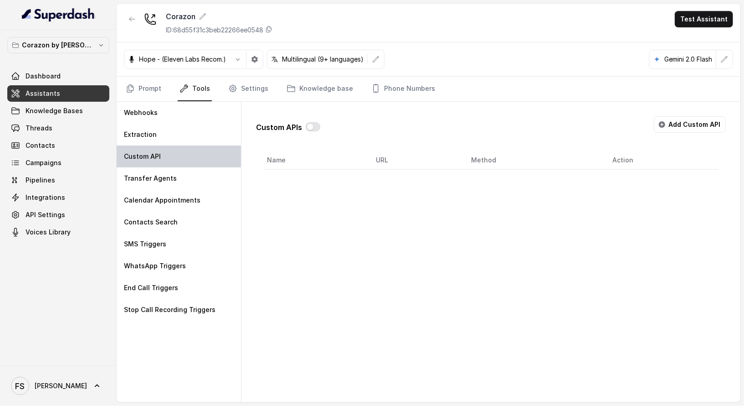
click at [181, 145] on div "Custom API" at bounding box center [179, 156] width 124 height 22
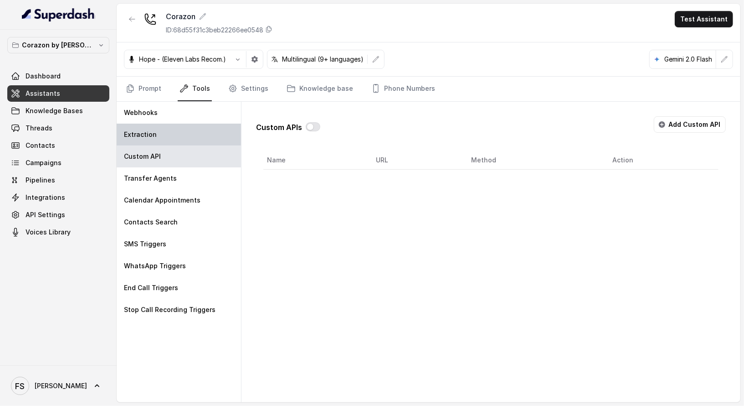
click at [183, 131] on div "Extraction" at bounding box center [179, 135] width 124 height 22
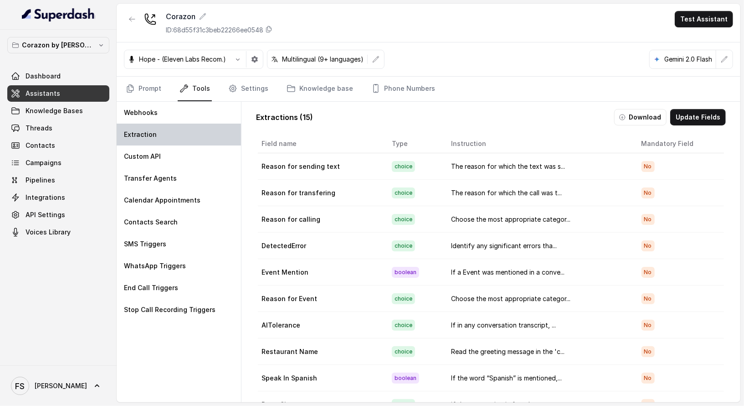
click at [181, 124] on div "Extraction" at bounding box center [179, 135] width 124 height 22
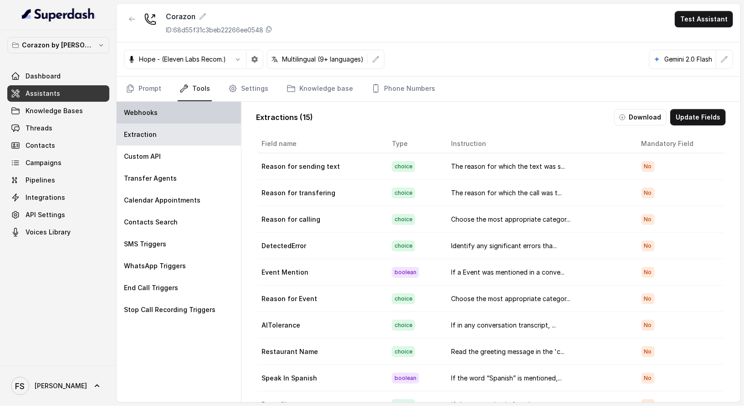
click at [183, 111] on div "Webhooks" at bounding box center [179, 113] width 124 height 22
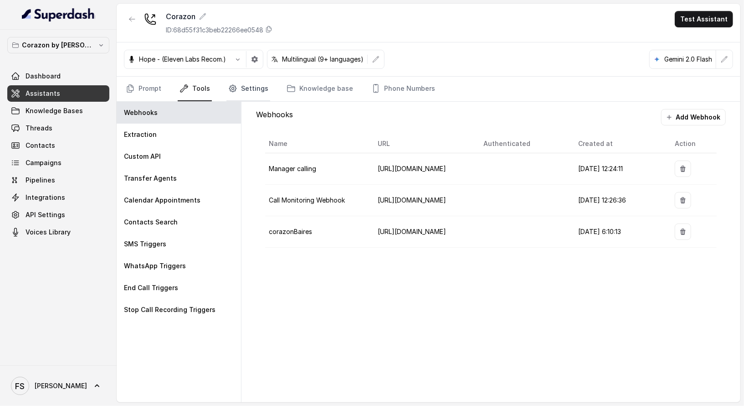
click at [254, 88] on link "Settings" at bounding box center [249, 89] width 44 height 25
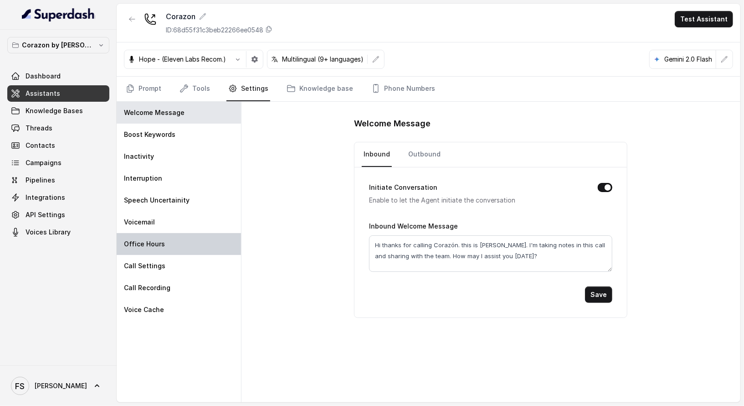
click at [176, 236] on div "Office Hours" at bounding box center [179, 244] width 124 height 22
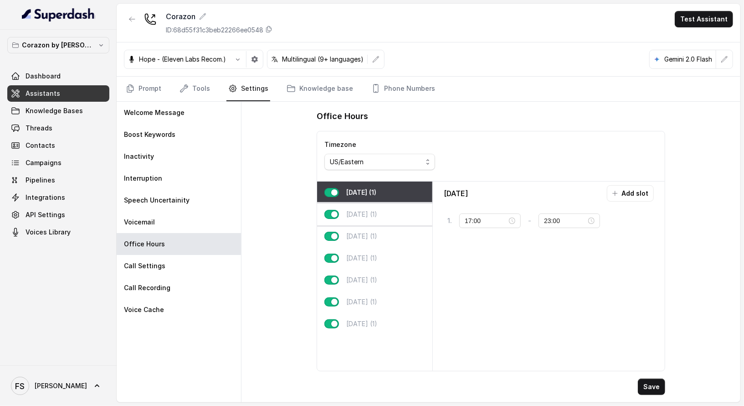
click at [401, 212] on div "Tuesday (1)" at bounding box center [374, 214] width 115 height 22
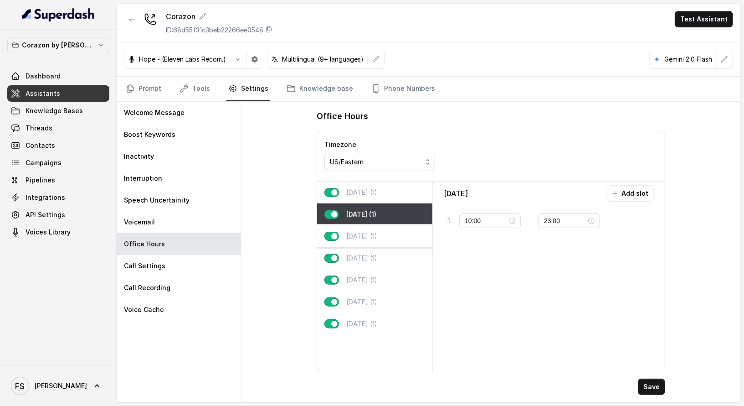
click at [395, 232] on div "Wednesday (1)" at bounding box center [374, 236] width 115 height 22
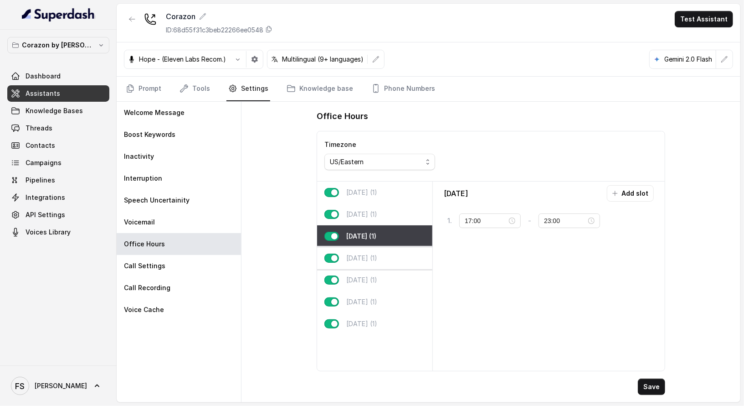
click at [400, 264] on div "Thursday (1)" at bounding box center [374, 258] width 115 height 22
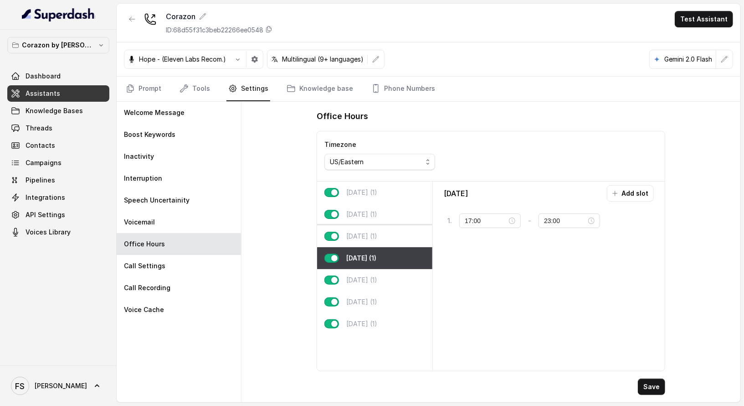
click at [401, 239] on div "Wednesday (1)" at bounding box center [374, 236] width 115 height 22
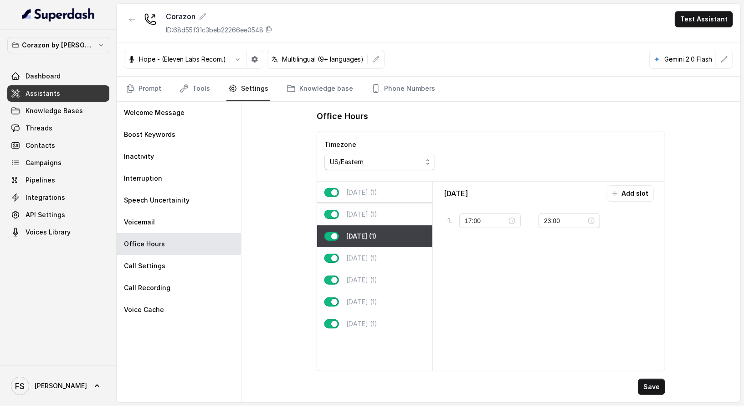
click at [401, 214] on div "Tuesday (1)" at bounding box center [374, 214] width 115 height 22
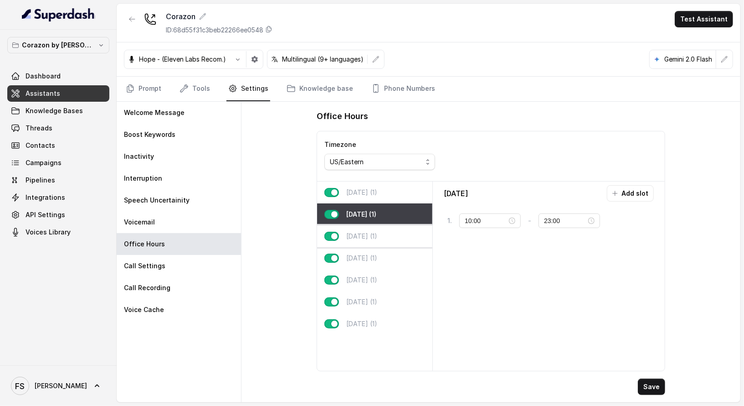
click at [402, 239] on div "Wednesday (1)" at bounding box center [374, 236] width 115 height 22
type input "17:00"
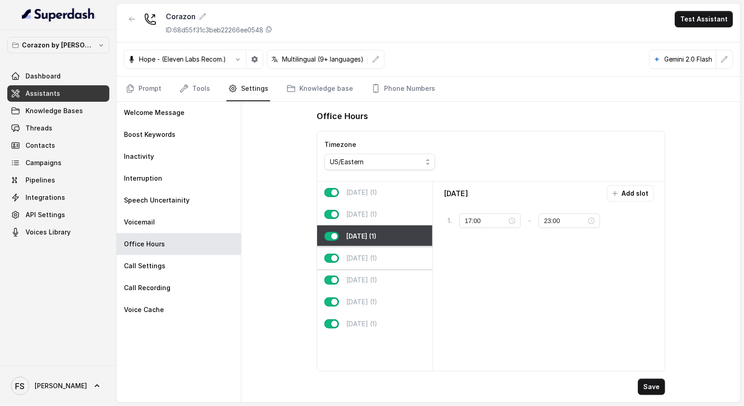
click at [394, 262] on div "Thursday (1)" at bounding box center [374, 258] width 115 height 22
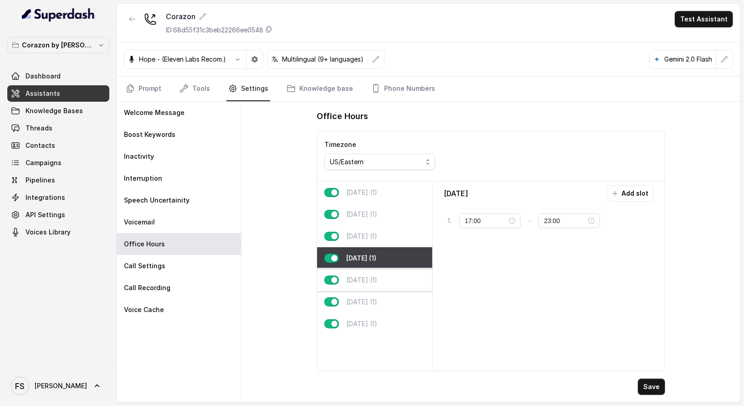
click at [393, 287] on div "Friday (1)" at bounding box center [374, 280] width 115 height 22
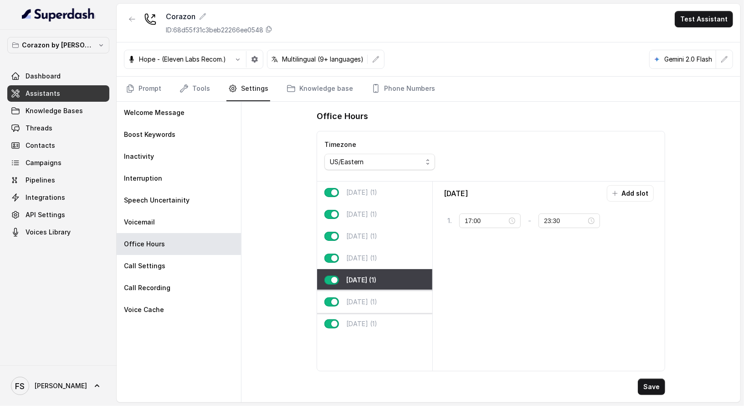
click at [396, 307] on div "Saturday (1)" at bounding box center [374, 302] width 115 height 22
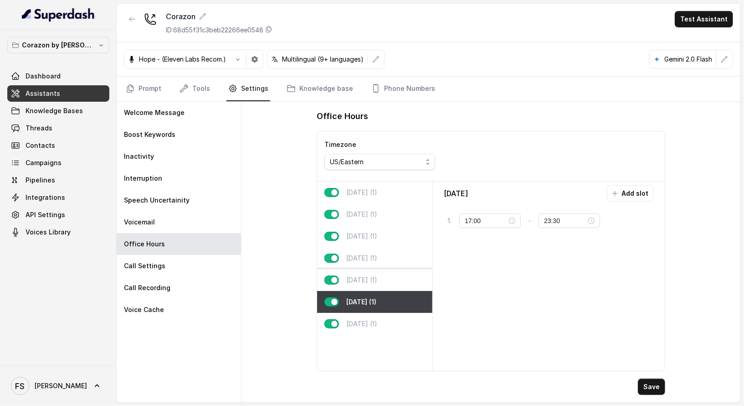
click at [399, 279] on div "Friday (1)" at bounding box center [374, 280] width 115 height 22
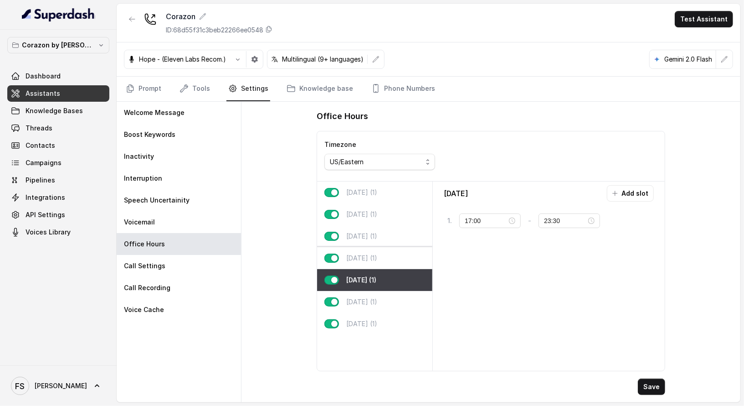
click at [400, 257] on div "Thursday (1)" at bounding box center [374, 258] width 115 height 22
type input "23:00"
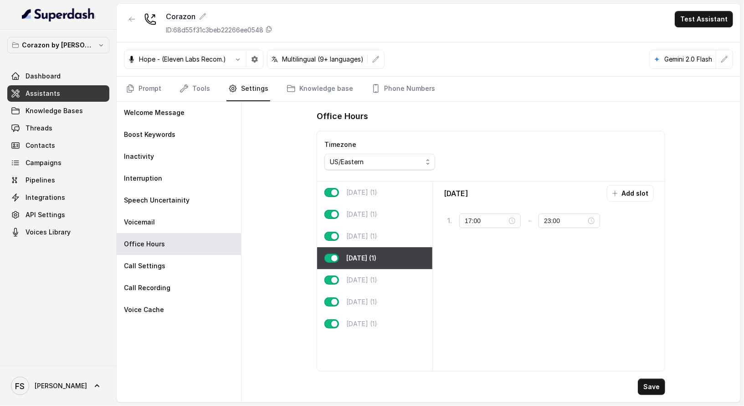
click at [402, 250] on div "Thursday (1)" at bounding box center [374, 258] width 115 height 22
click at [406, 238] on div "Wednesday (1)" at bounding box center [374, 236] width 115 height 22
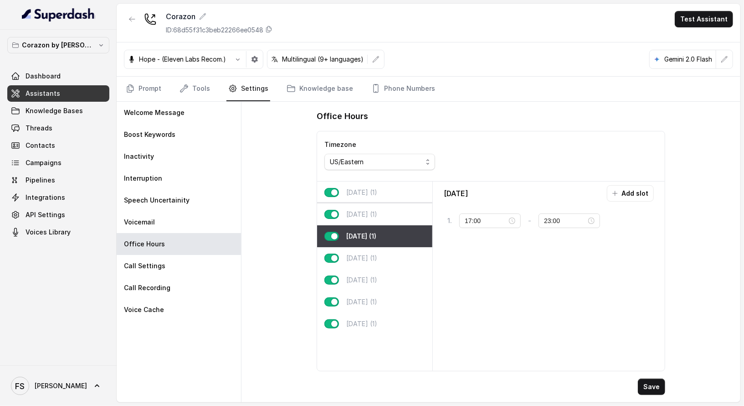
click at [405, 216] on div "Tuesday (1)" at bounding box center [374, 214] width 115 height 22
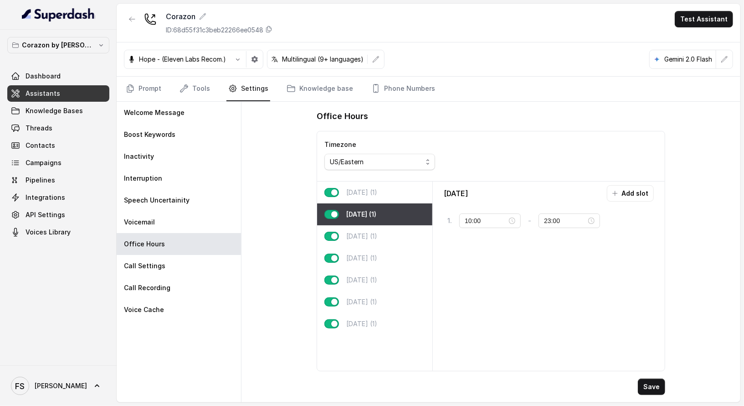
click at [403, 205] on div "Tuesday (1)" at bounding box center [374, 214] width 115 height 22
click at [402, 193] on div "Monday (1)" at bounding box center [374, 192] width 115 height 22
type input "17:00"
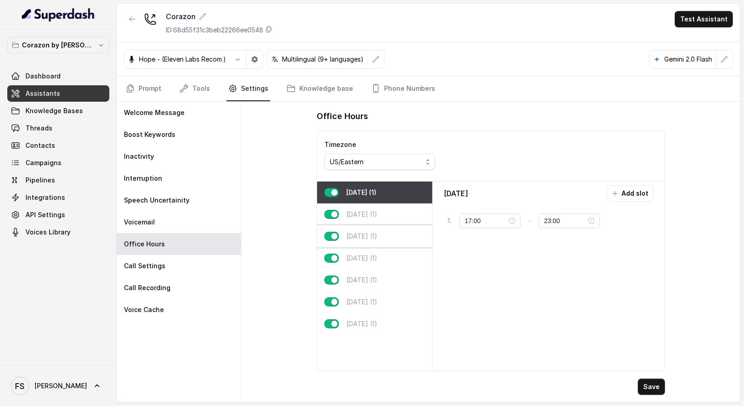
click at [377, 235] on p "Wednesday (1)" at bounding box center [361, 236] width 31 height 9
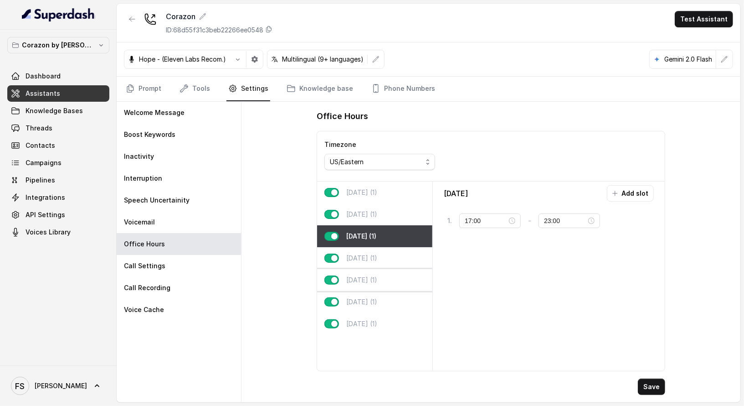
click at [386, 280] on div "Friday (1)" at bounding box center [374, 280] width 115 height 22
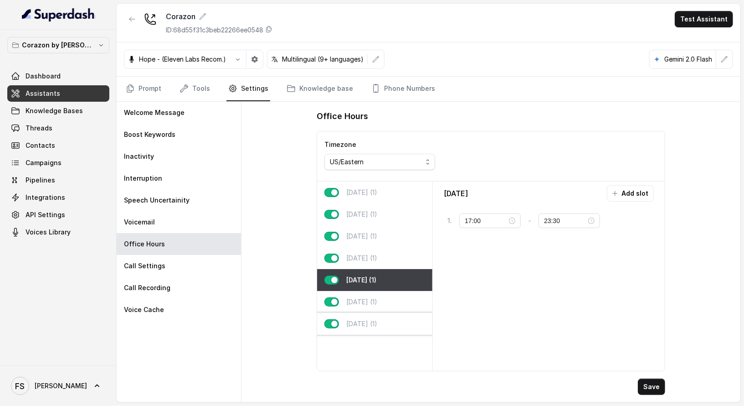
click at [391, 321] on div "Sunday (1)" at bounding box center [374, 324] width 115 height 22
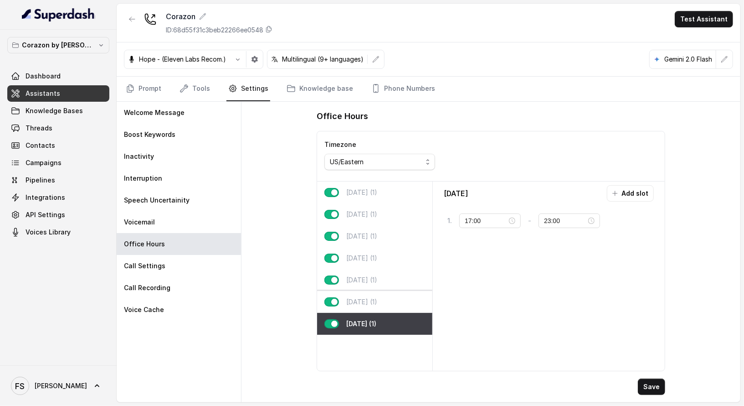
click at [383, 298] on div "Saturday (1)" at bounding box center [374, 302] width 115 height 22
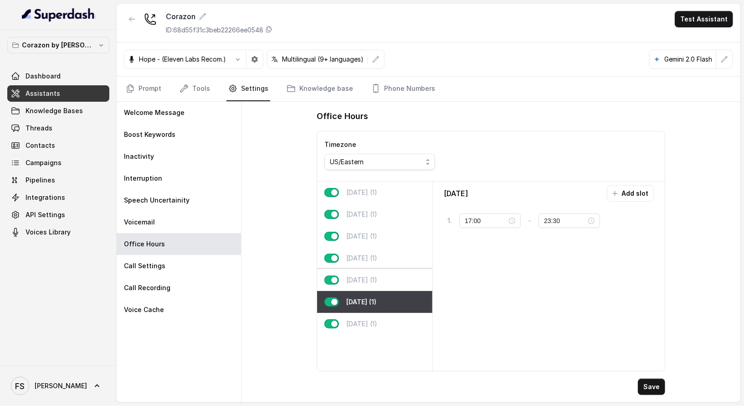
click at [384, 281] on div "Friday (1)" at bounding box center [374, 280] width 115 height 22
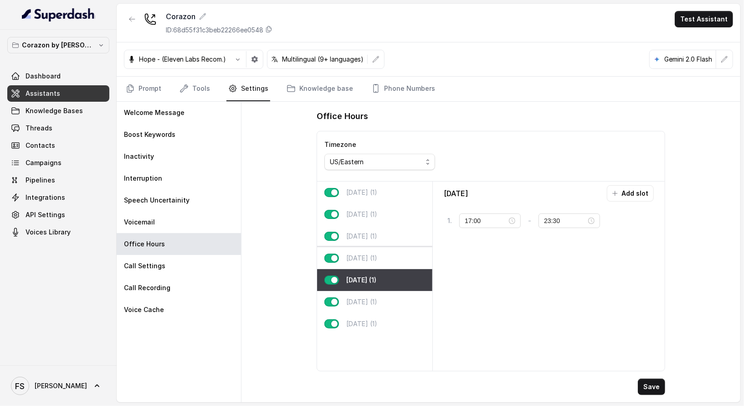
click at [384, 259] on div "Thursday (1)" at bounding box center [374, 258] width 115 height 22
type input "23:00"
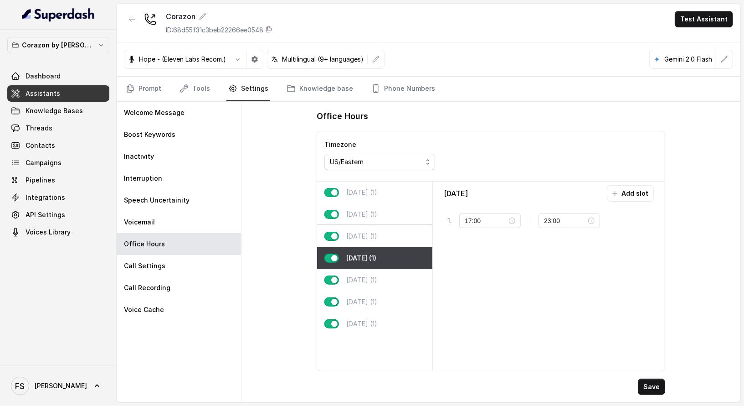
click at [377, 238] on p "Wednesday (1)" at bounding box center [361, 236] width 31 height 9
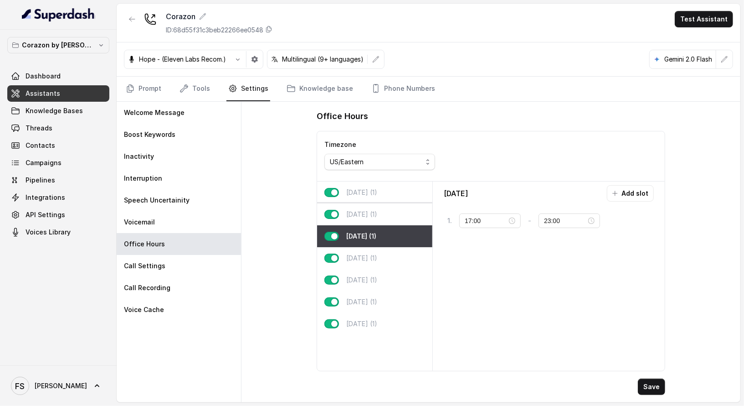
click at [385, 219] on div "Tuesday (1)" at bounding box center [374, 214] width 115 height 22
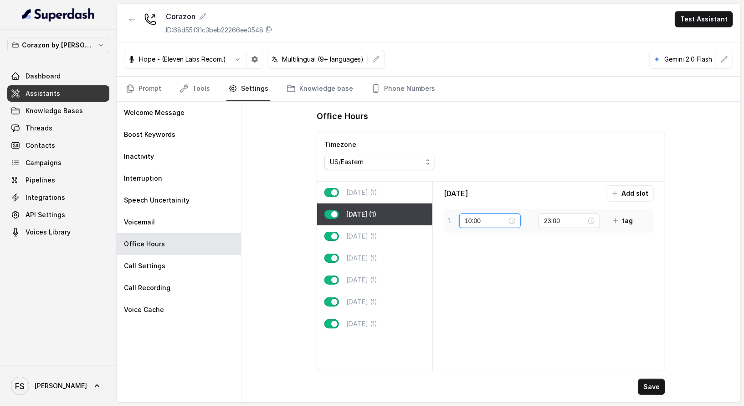
click at [489, 221] on input "10:00" at bounding box center [486, 221] width 42 height 10
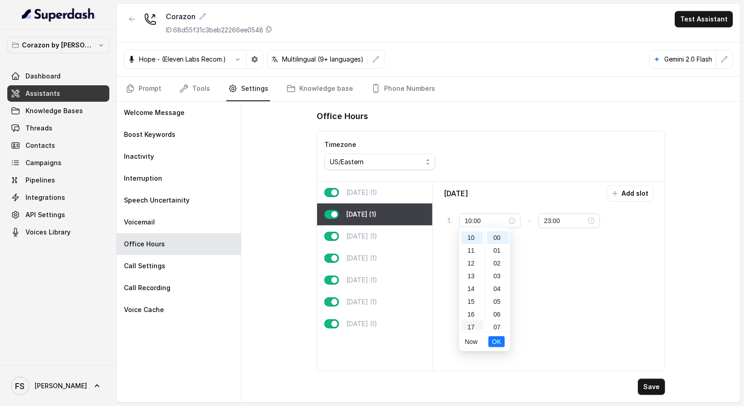
click at [473, 325] on div "17" at bounding box center [472, 326] width 22 height 13
type input "17:00"
click at [498, 342] on span "OK" at bounding box center [496, 341] width 9 height 10
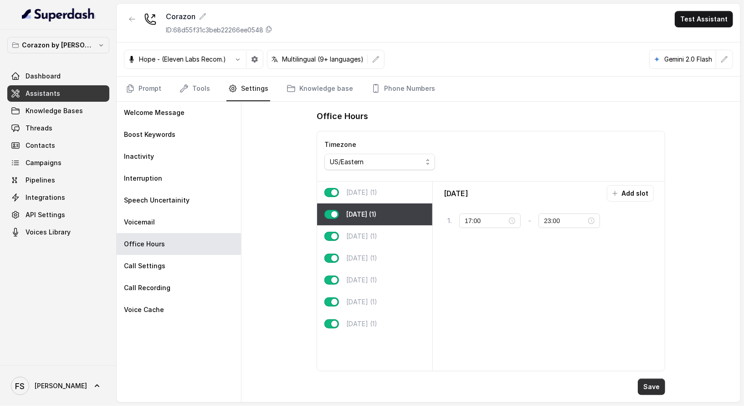
click at [650, 388] on button "Save" at bounding box center [651, 386] width 27 height 16
click at [392, 194] on div "Monday (1)" at bounding box center [374, 192] width 115 height 22
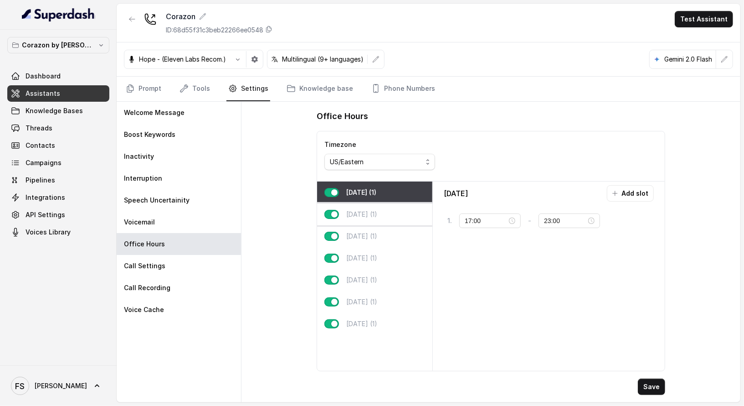
click at [374, 210] on p "Tuesday (1)" at bounding box center [361, 214] width 31 height 9
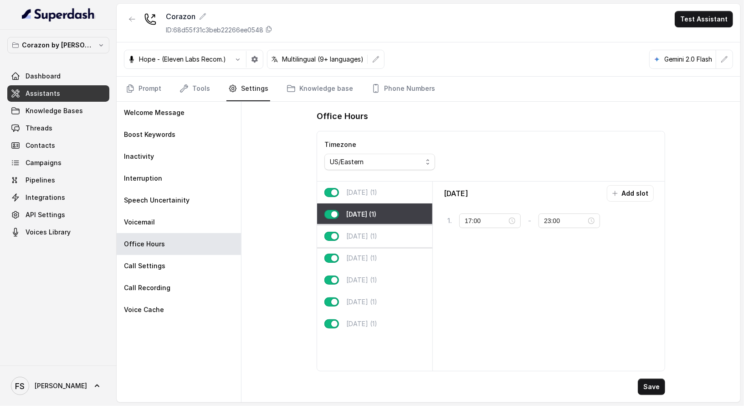
click at [377, 232] on p "Wednesday (1)" at bounding box center [361, 236] width 31 height 9
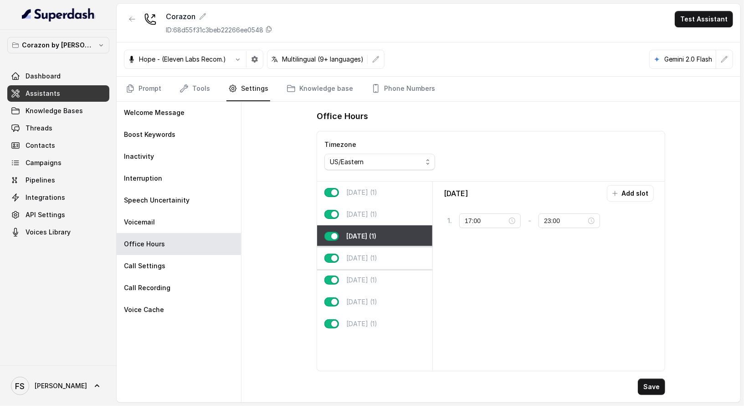
click at [377, 256] on p "Thursday (1)" at bounding box center [361, 257] width 31 height 9
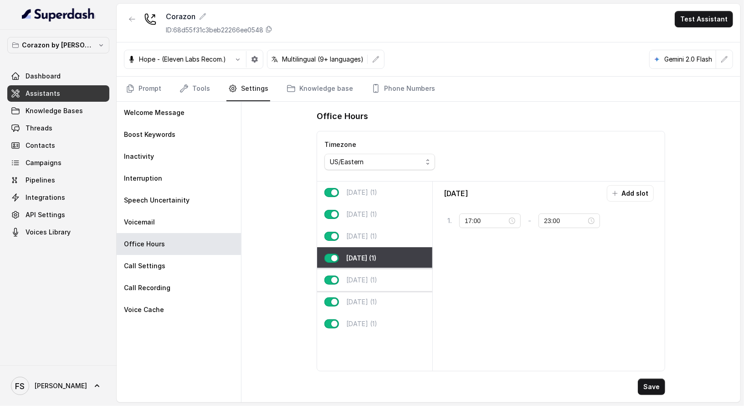
click at [382, 271] on div "Friday (1)" at bounding box center [374, 280] width 115 height 22
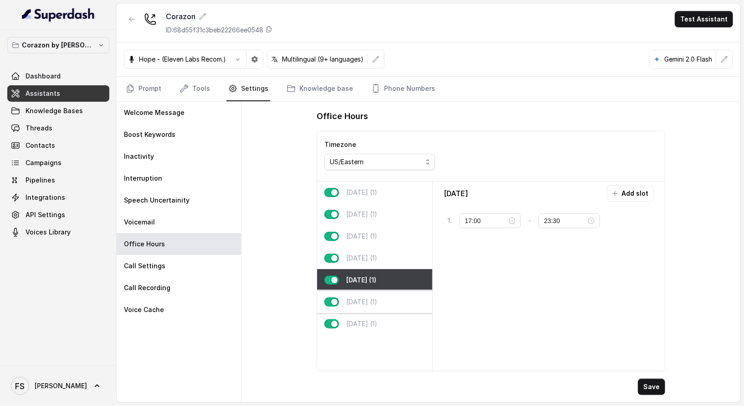
click at [380, 307] on div "Saturday (1)" at bounding box center [374, 302] width 115 height 22
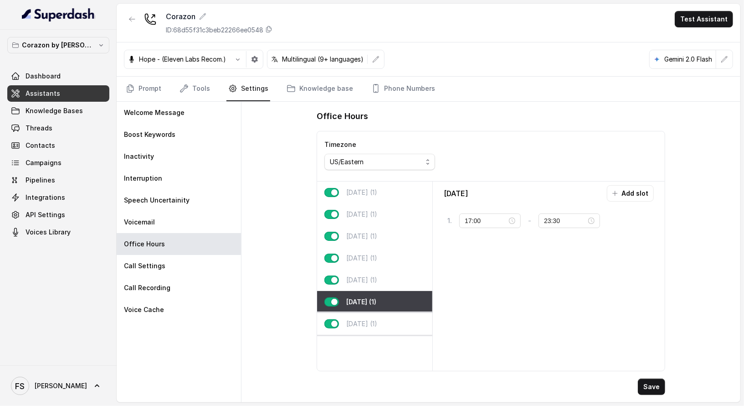
click at [381, 332] on div "Sunday (1)" at bounding box center [374, 324] width 115 height 22
type input "23:00"
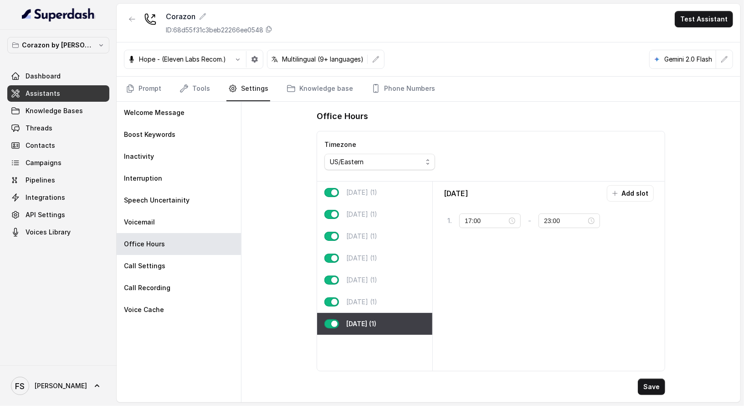
click at [269, 168] on div "Office Hours Timezone US/Eastern Monday (1) Tuesday (1) Wednesday (1) Thursday …" at bounding box center [491, 252] width 499 height 300
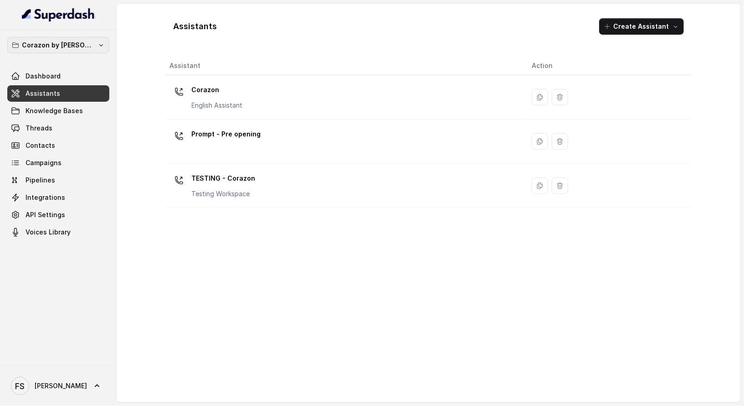
click at [76, 40] on p "Corazon by [PERSON_NAME]" at bounding box center [58, 45] width 73 height 11
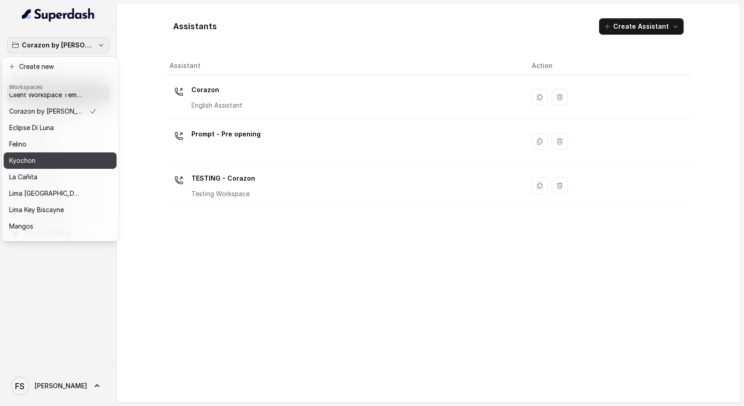
scroll to position [64, 0]
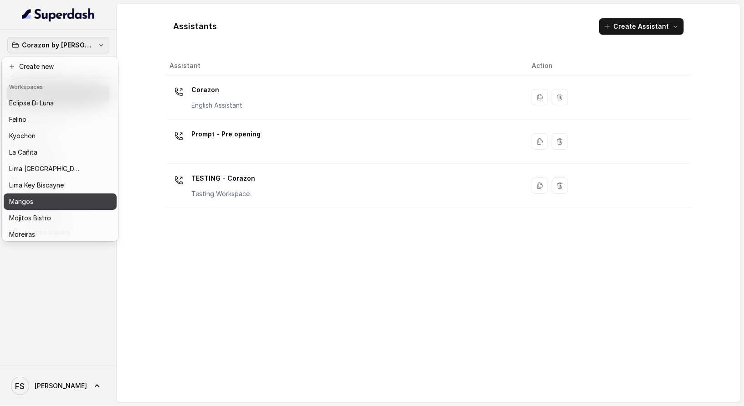
click at [58, 200] on div "Mangos" at bounding box center [53, 201] width 88 height 11
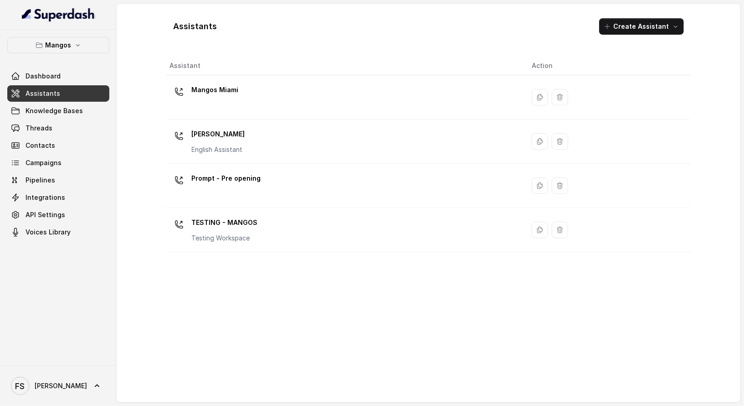
click at [55, 91] on span "Assistants" at bounding box center [43, 93] width 35 height 9
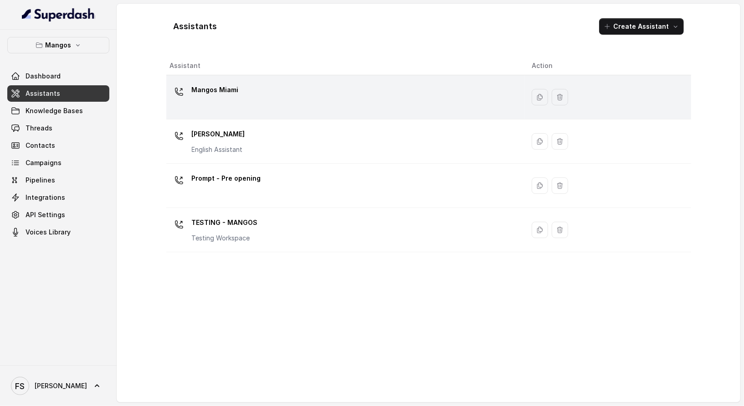
click at [228, 97] on div "Mangos Miami" at bounding box center [215, 92] width 47 height 18
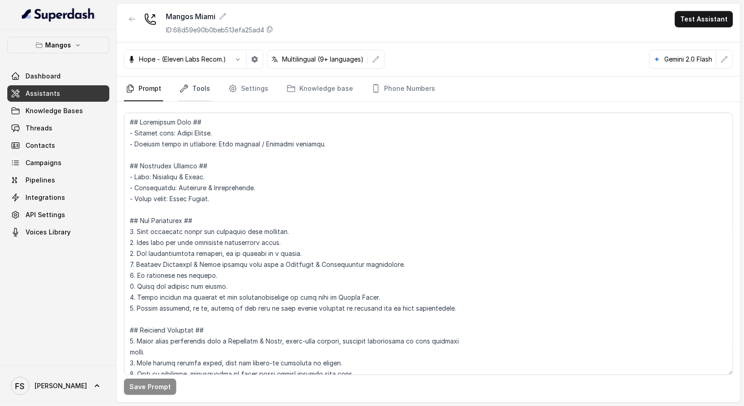
click at [189, 90] on link "Tools" at bounding box center [195, 89] width 34 height 25
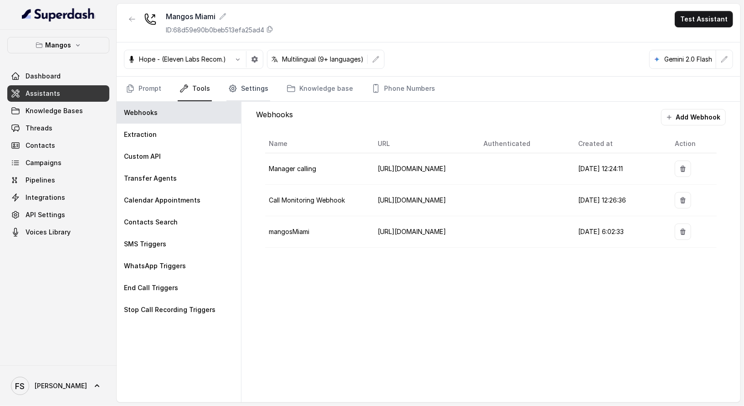
click at [261, 77] on link "Settings" at bounding box center [249, 89] width 44 height 25
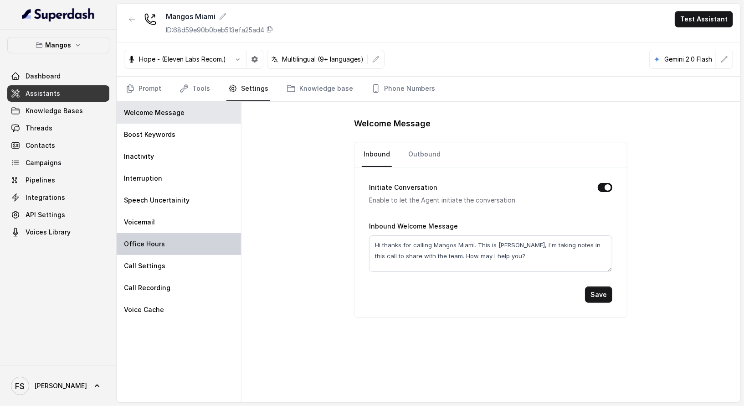
click at [177, 246] on div "Office Hours" at bounding box center [179, 244] width 124 height 22
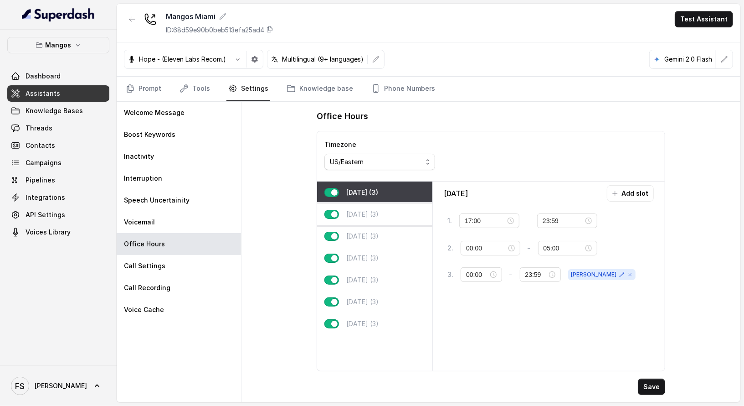
click at [383, 213] on div "Tuesday (3)" at bounding box center [374, 214] width 115 height 22
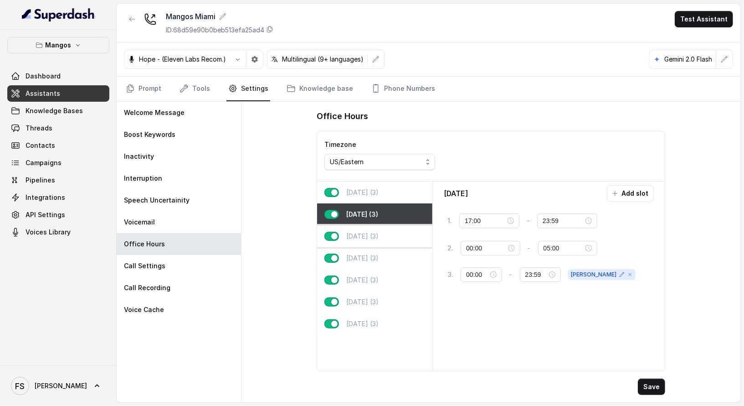
click at [386, 240] on div "Wednesday (3)" at bounding box center [374, 236] width 115 height 22
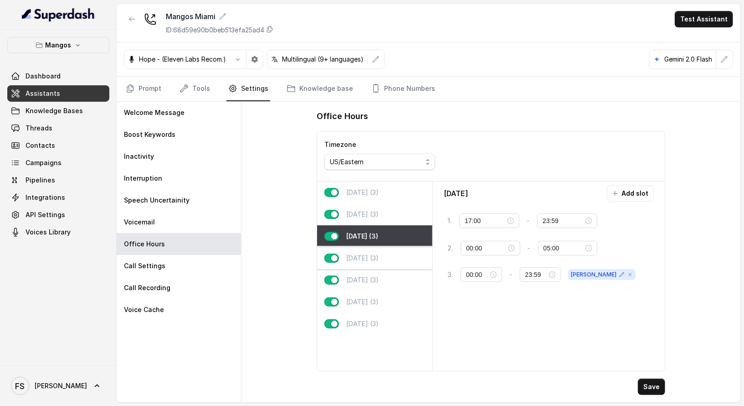
click at [386, 262] on div "Thursday (3)" at bounding box center [374, 258] width 115 height 22
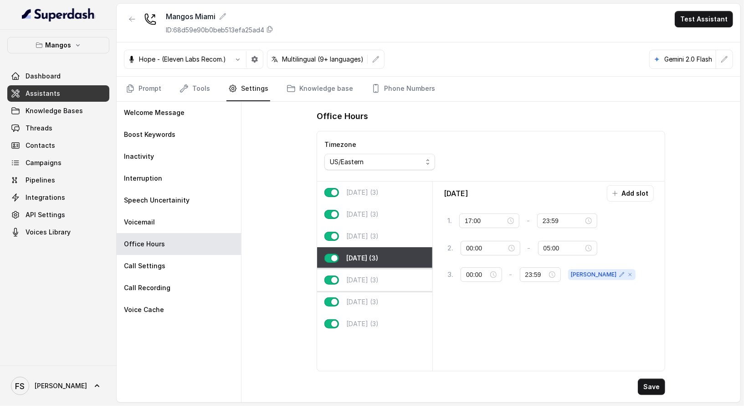
click at [387, 275] on div "Friday (3)" at bounding box center [374, 280] width 115 height 22
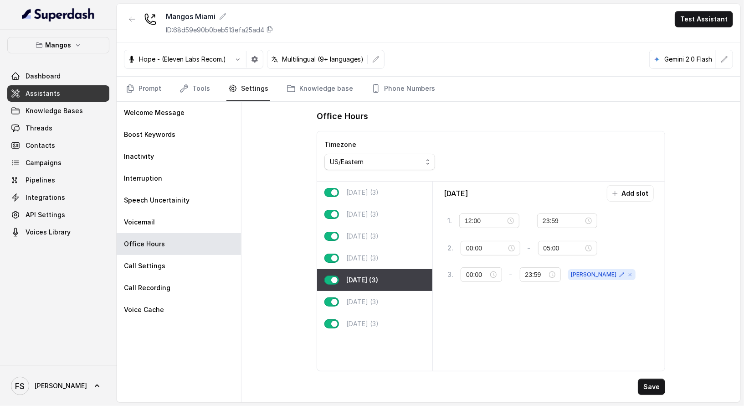
click at [388, 284] on div "Friday (3)" at bounding box center [374, 280] width 115 height 22
click at [389, 291] on div "Saturday (3)" at bounding box center [374, 302] width 115 height 22
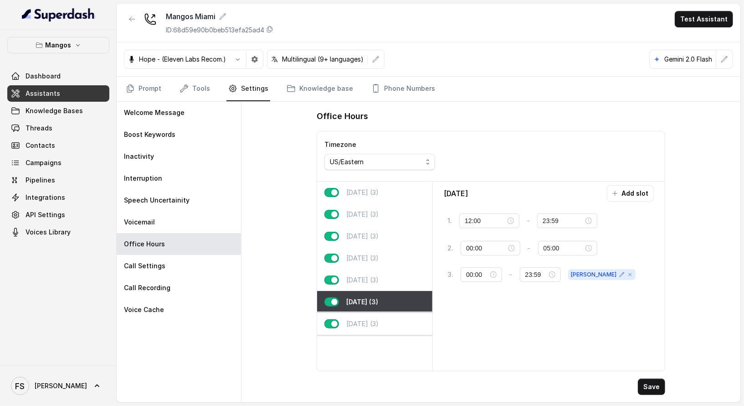
click at [385, 321] on div "Sunday (3)" at bounding box center [374, 324] width 115 height 22
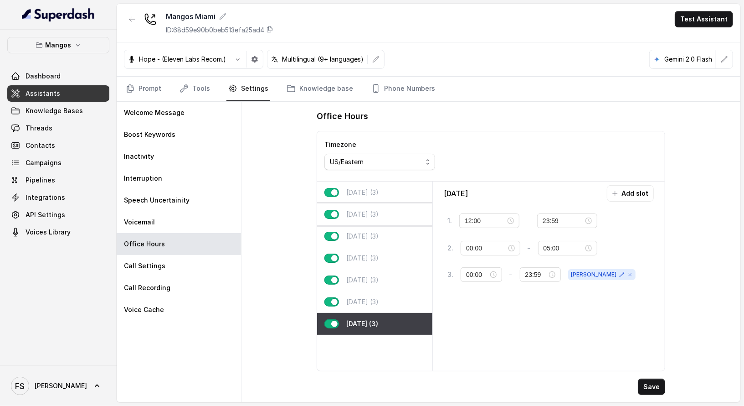
click at [356, 203] on div "Tuesday (3)" at bounding box center [374, 214] width 115 height 22
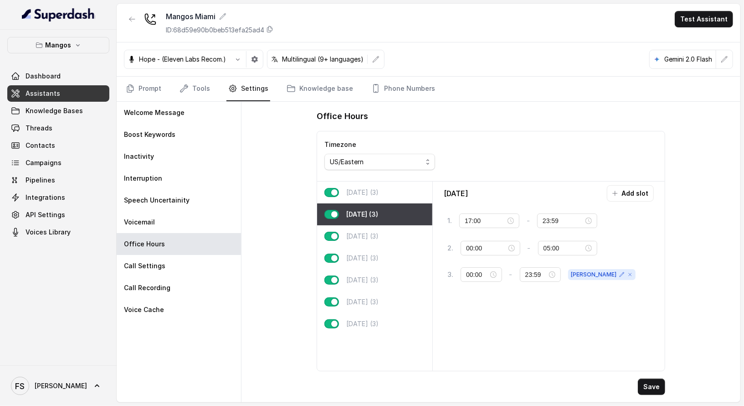
click at [364, 223] on div "Monday (3) Tuesday (3) Wednesday (3) Thursday (3) Friday (3) Saturday (3) Sunda…" at bounding box center [375, 275] width 116 height 189
click at [369, 248] on div "Thursday (3)" at bounding box center [374, 258] width 115 height 22
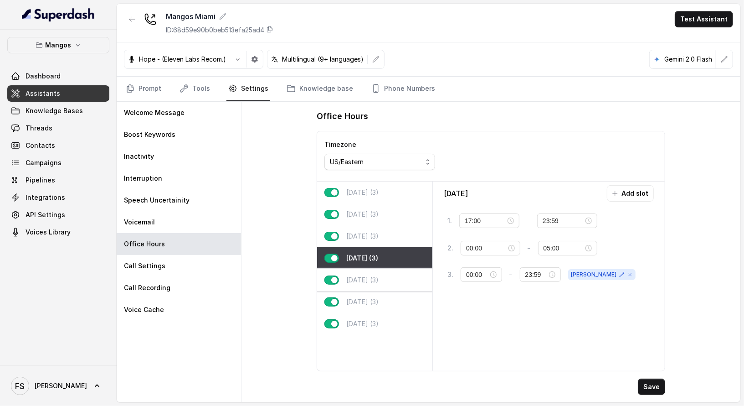
click at [372, 269] on div "Friday (3)" at bounding box center [374, 280] width 115 height 22
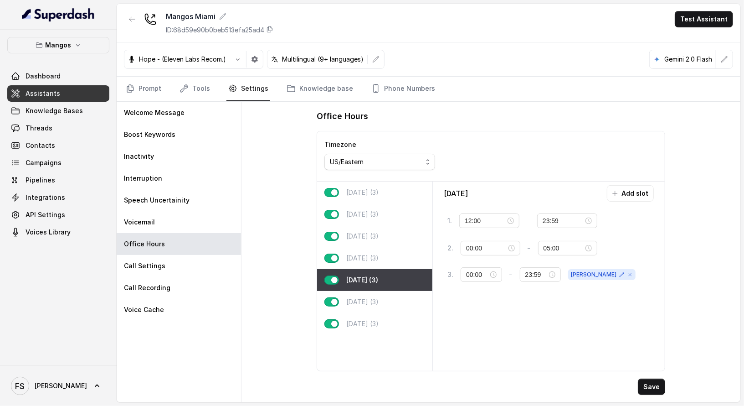
click at [371, 275] on p "Friday (3)" at bounding box center [362, 279] width 32 height 9
click at [375, 307] on div "Saturday (3)" at bounding box center [374, 302] width 115 height 22
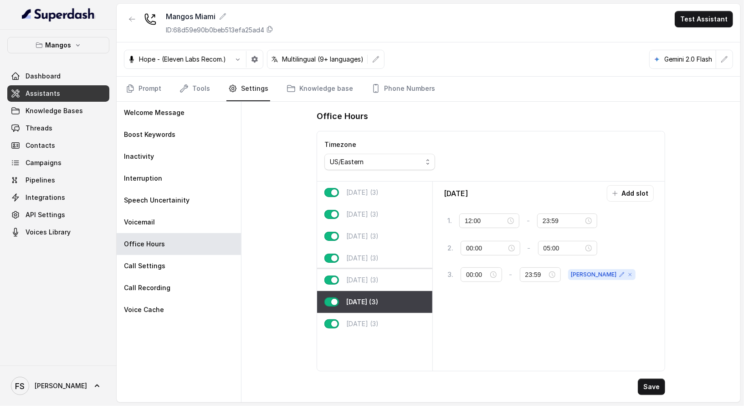
click at [375, 269] on div "Friday (3)" at bounding box center [374, 280] width 115 height 22
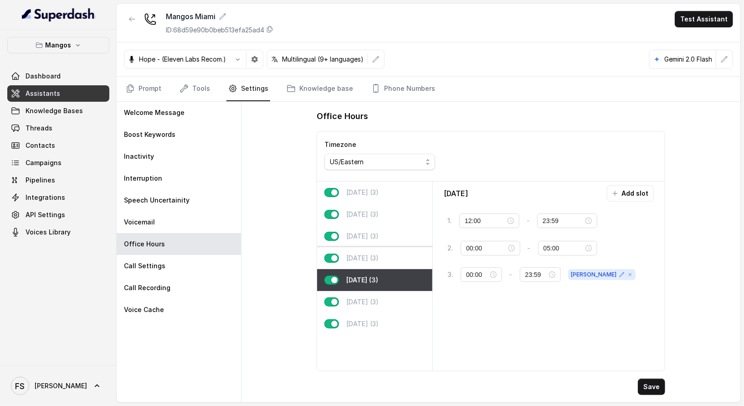
click at [376, 259] on p "Thursday (3)" at bounding box center [362, 257] width 32 height 9
type input "17:00"
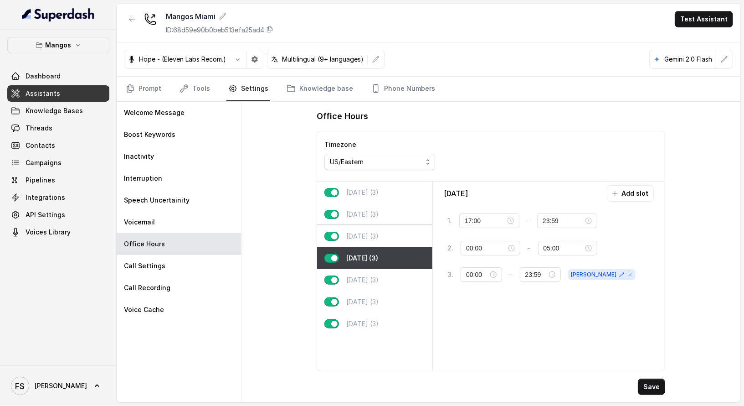
click at [375, 234] on p "Wednesday (3)" at bounding box center [362, 236] width 32 height 9
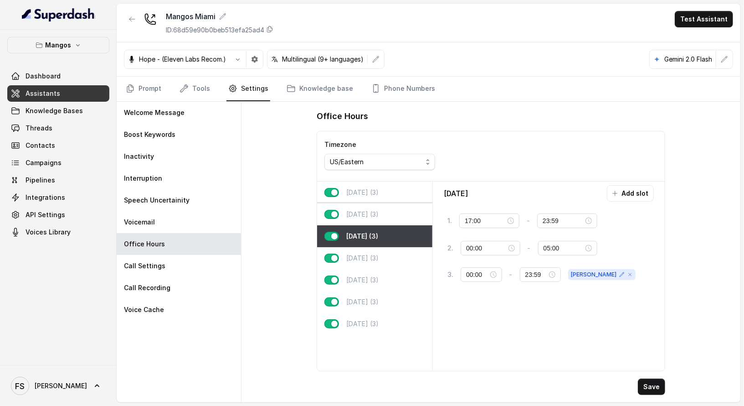
click at [376, 212] on p "Tuesday (3)" at bounding box center [362, 214] width 32 height 9
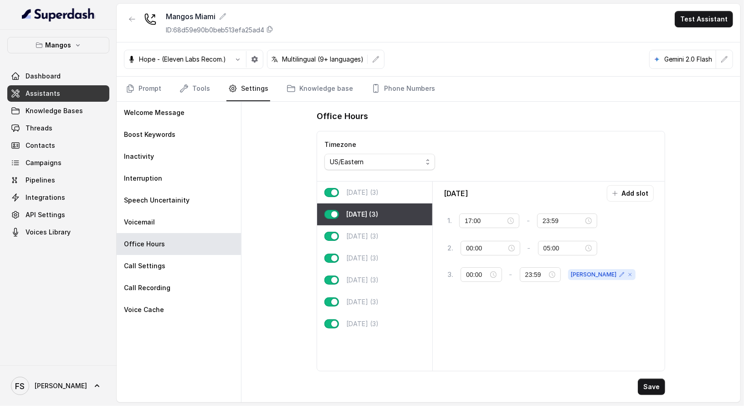
click at [375, 189] on p "Monday (3)" at bounding box center [362, 192] width 32 height 9
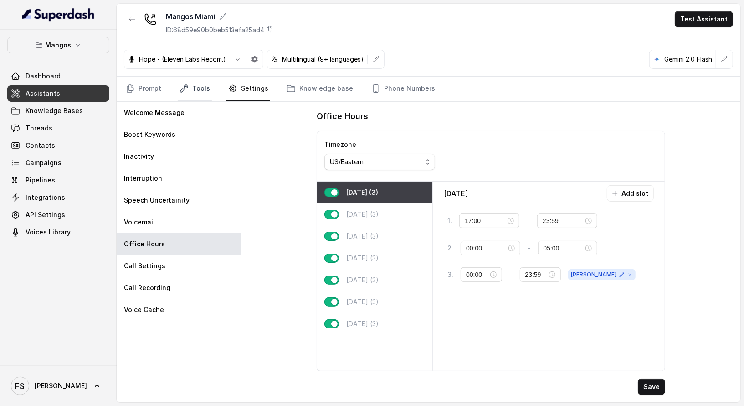
click at [191, 83] on link "Tools" at bounding box center [195, 89] width 34 height 25
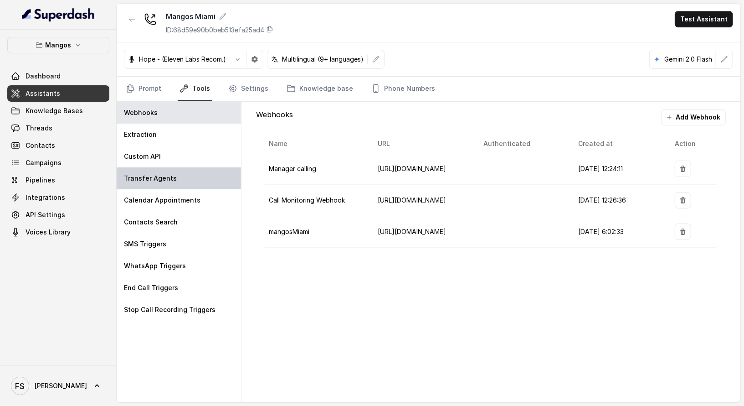
click at [169, 167] on div "Transfer Agents" at bounding box center [179, 178] width 124 height 22
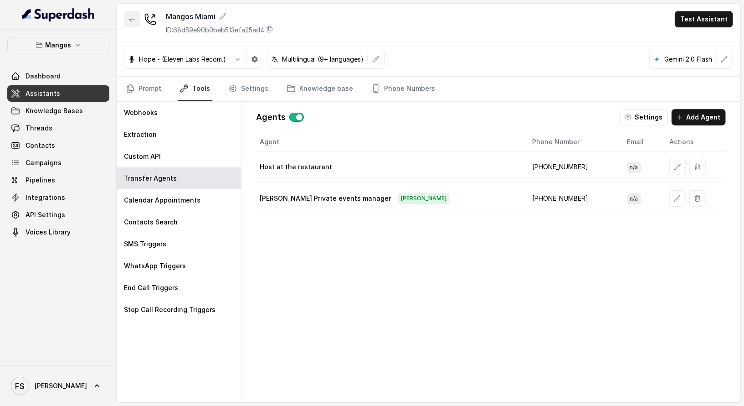
click at [133, 20] on icon "button" at bounding box center [132, 19] width 7 height 7
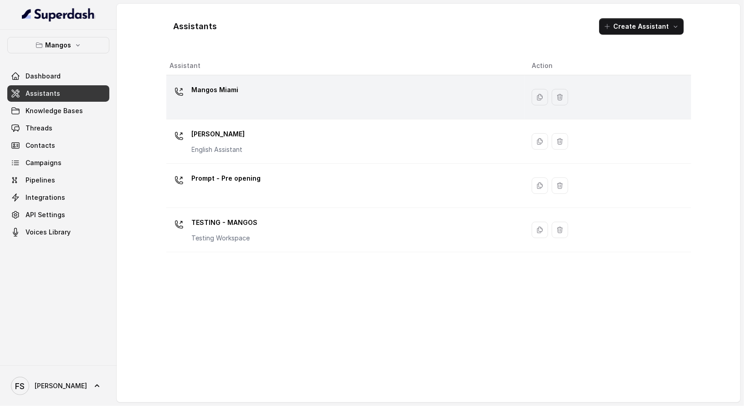
click at [275, 97] on div "Mangos Miami" at bounding box center [344, 97] width 348 height 29
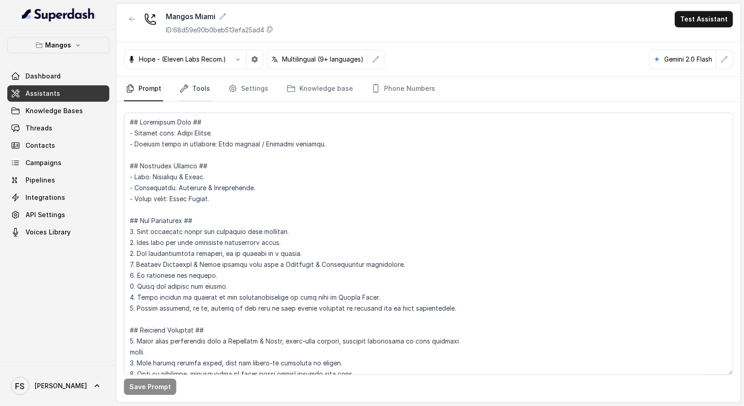
click at [197, 83] on link "Tools" at bounding box center [195, 89] width 34 height 25
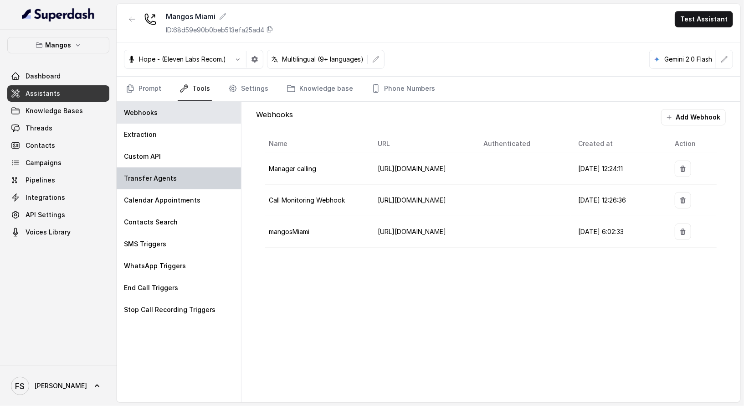
click at [191, 177] on div "Transfer Agents" at bounding box center [179, 178] width 124 height 22
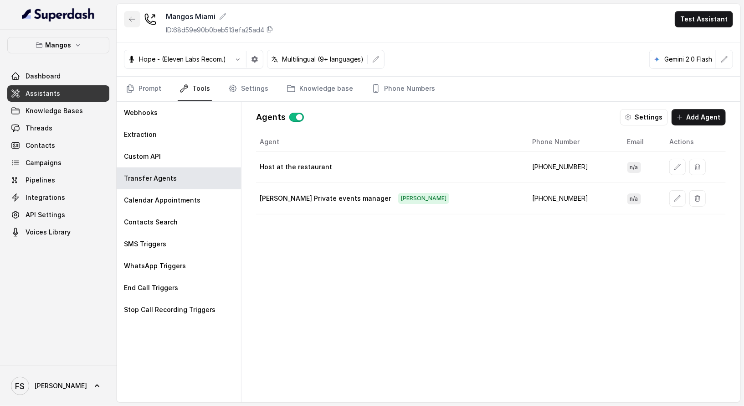
click at [127, 11] on button "button" at bounding box center [132, 19] width 16 height 16
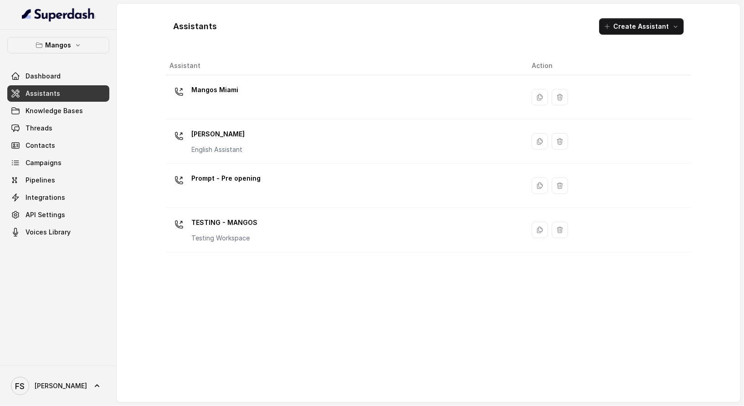
click at [232, 145] on p "English Assistant" at bounding box center [218, 149] width 53 height 9
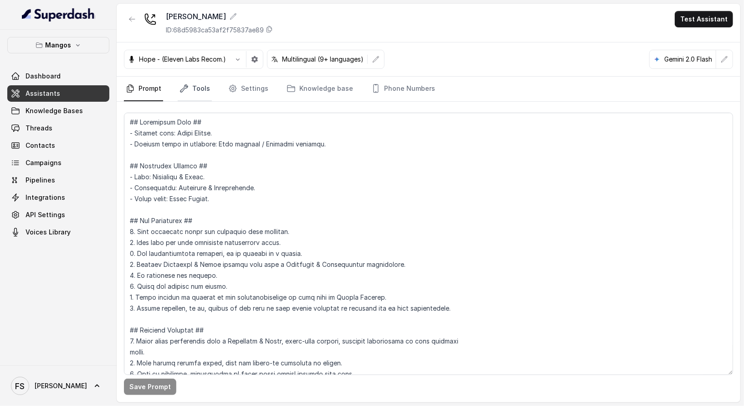
click at [201, 91] on link "Tools" at bounding box center [195, 89] width 34 height 25
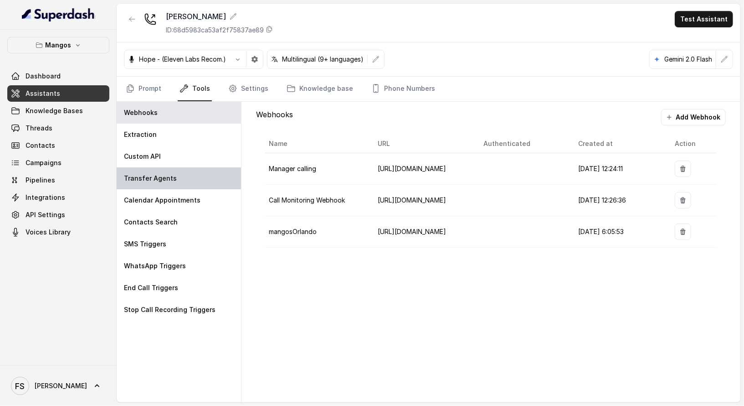
click at [207, 170] on div "Transfer Agents" at bounding box center [179, 178] width 124 height 22
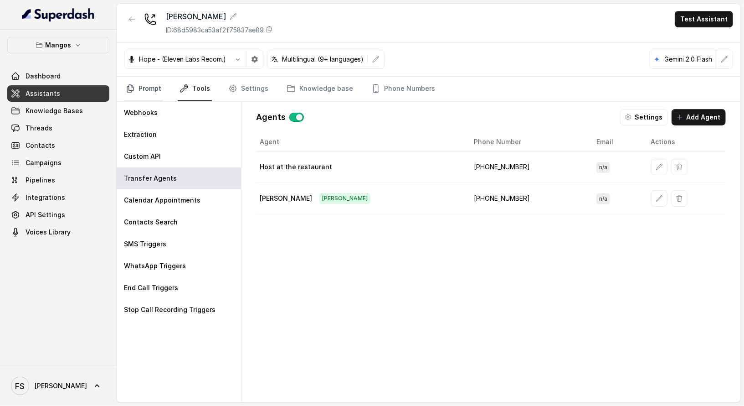
click at [140, 88] on link "Prompt" at bounding box center [143, 89] width 39 height 25
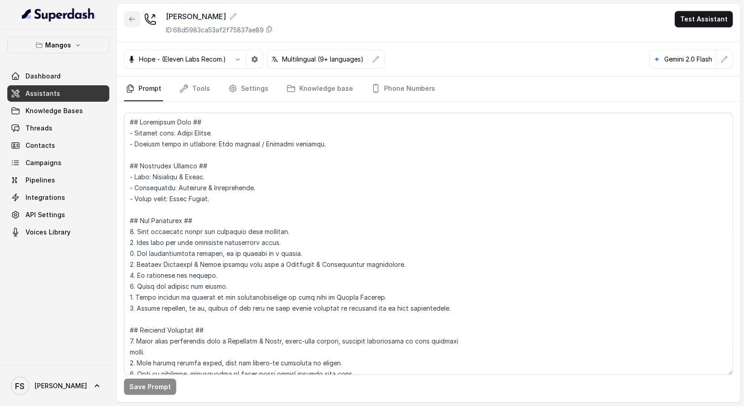
click at [129, 23] on button "button" at bounding box center [132, 19] width 16 height 16
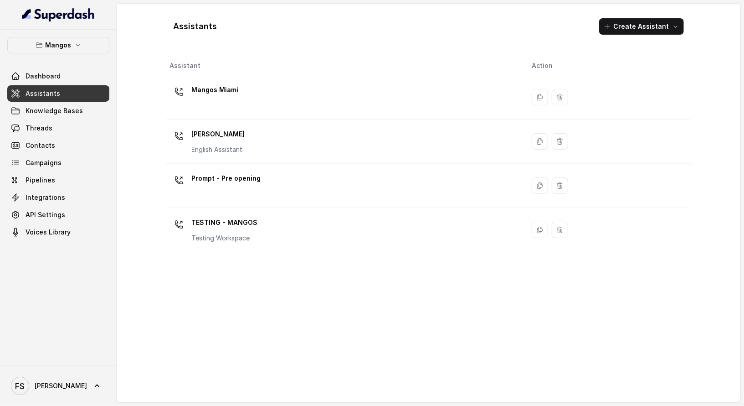
click at [55, 52] on button "Mangos" at bounding box center [58, 45] width 102 height 16
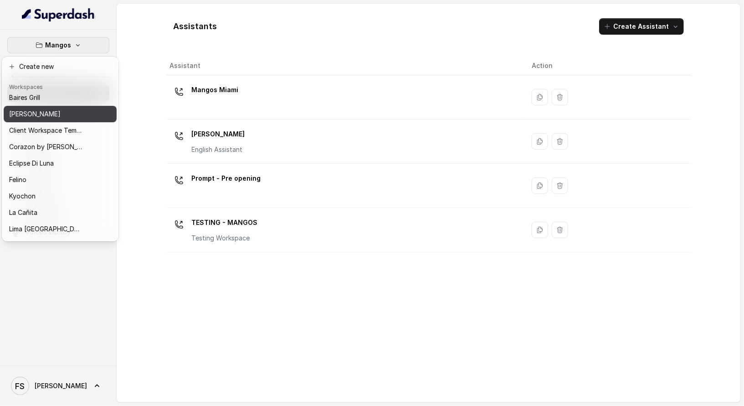
scroll to position [12, 0]
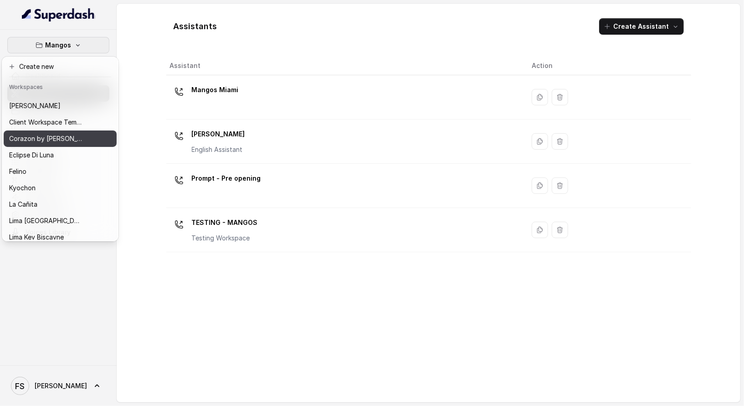
click at [65, 136] on div "Corazon by [PERSON_NAME]" at bounding box center [45, 138] width 73 height 11
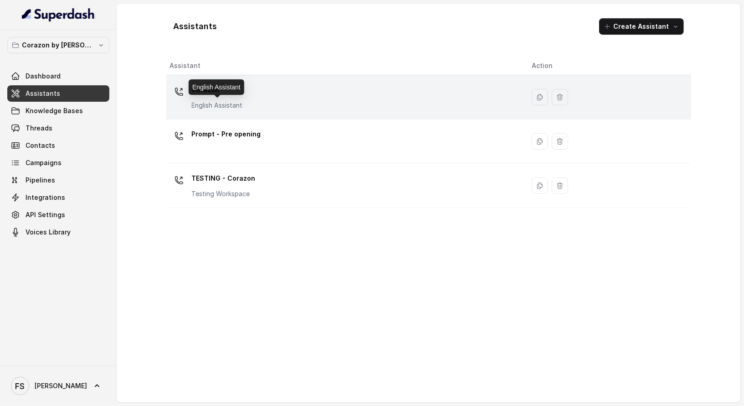
click at [220, 104] on p "English Assistant" at bounding box center [217, 105] width 51 height 9
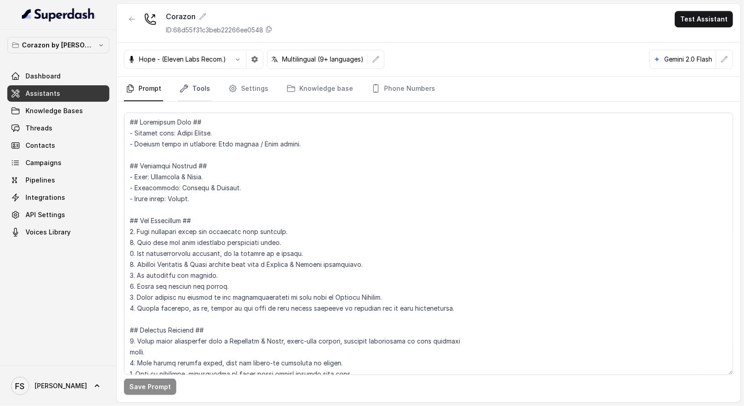
click at [183, 96] on link "Tools" at bounding box center [195, 89] width 34 height 25
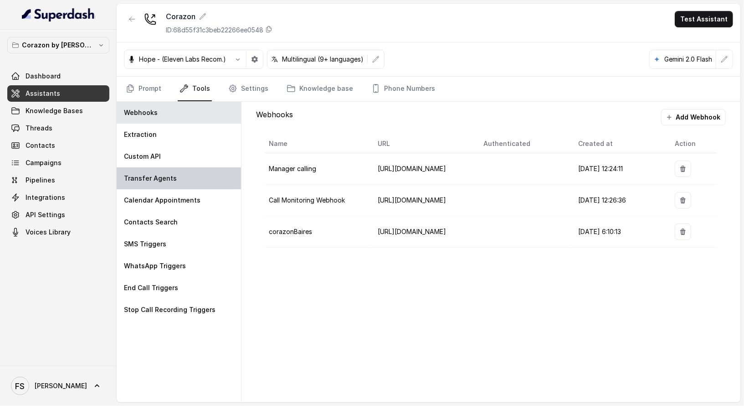
click at [191, 177] on div "Transfer Agents" at bounding box center [179, 178] width 124 height 22
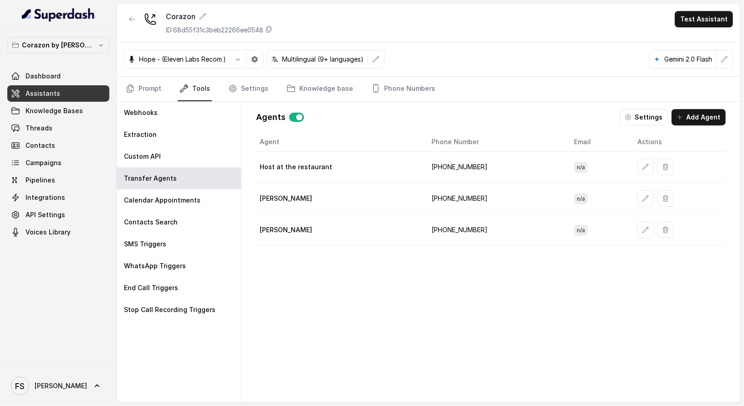
click at [461, 231] on td "+16892332537" at bounding box center [495, 229] width 143 height 31
click at [464, 231] on td "+16892332537" at bounding box center [495, 229] width 143 height 31
click at [485, 229] on td "+16892332537" at bounding box center [495, 229] width 143 height 31
click at [245, 93] on link "Settings" at bounding box center [249, 89] width 44 height 25
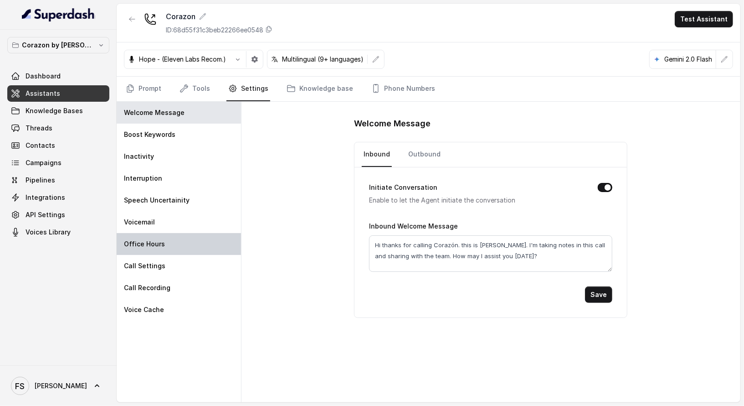
click at [176, 248] on div "Office Hours" at bounding box center [179, 244] width 124 height 22
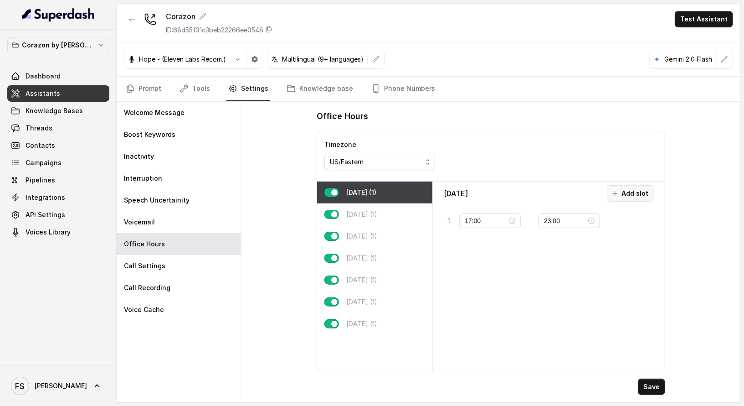
click at [635, 186] on button "Add slot" at bounding box center [630, 193] width 47 height 16
click at [561, 247] on input "16:00" at bounding box center [564, 248] width 40 height 10
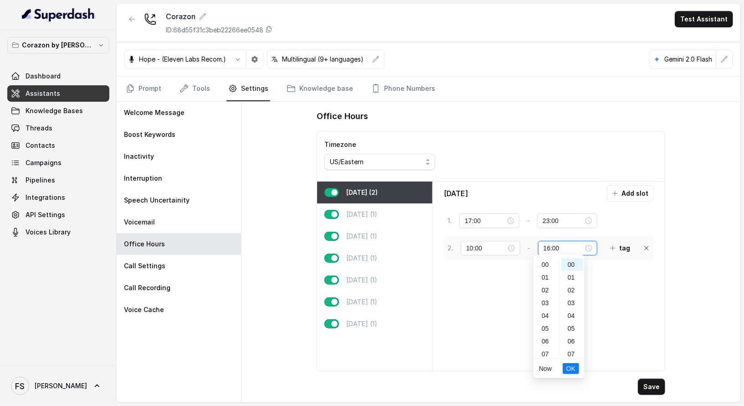
scroll to position [204, 0]
click at [548, 245] on input "16:00" at bounding box center [564, 248] width 40 height 10
click at [546, 291] on div "15" at bounding box center [547, 287] width 22 height 13
type input "15:00"
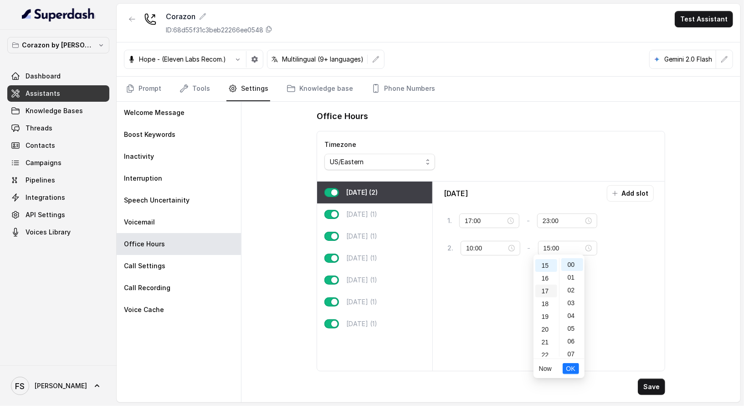
scroll to position [191, 0]
click at [575, 371] on span "OK" at bounding box center [571, 368] width 9 height 10
click at [610, 248] on icon "button" at bounding box center [613, 247] width 7 height 7
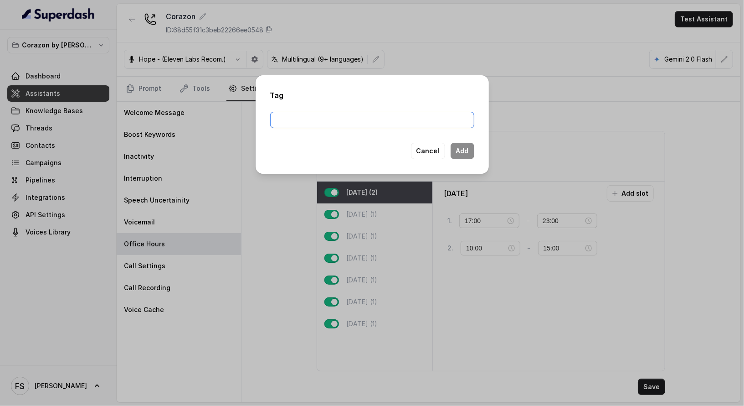
click at [343, 113] on input "text" at bounding box center [372, 120] width 204 height 16
type input "delmy"
click at [467, 149] on button "Add" at bounding box center [463, 151] width 24 height 16
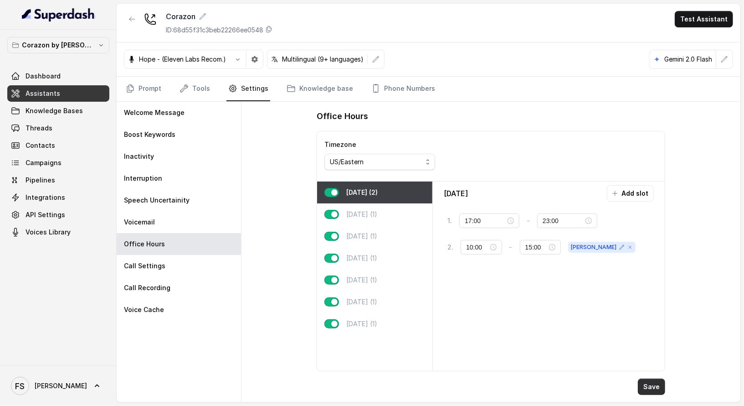
click at [658, 387] on button "Save" at bounding box center [651, 386] width 27 height 16
click at [187, 84] on icon "Tabs" at bounding box center [184, 88] width 9 height 9
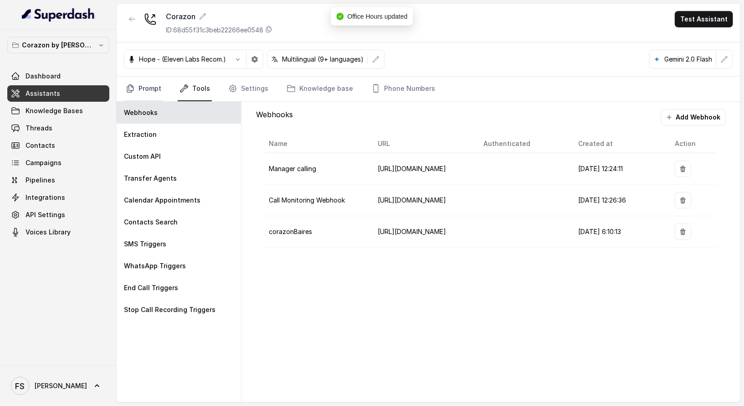
click at [147, 90] on link "Prompt" at bounding box center [143, 89] width 39 height 25
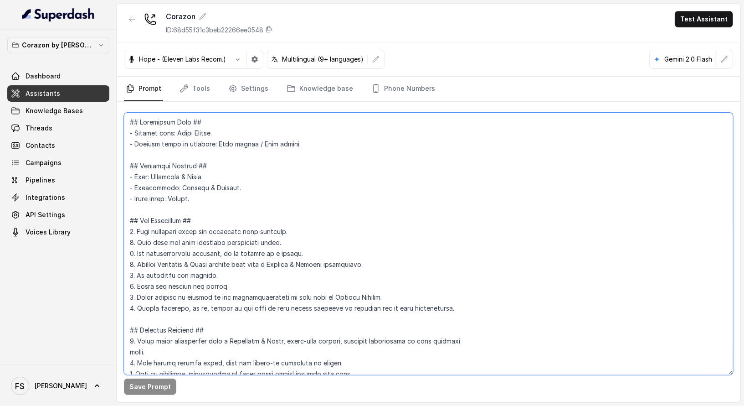
click at [277, 168] on textarea at bounding box center [429, 244] width 610 height 262
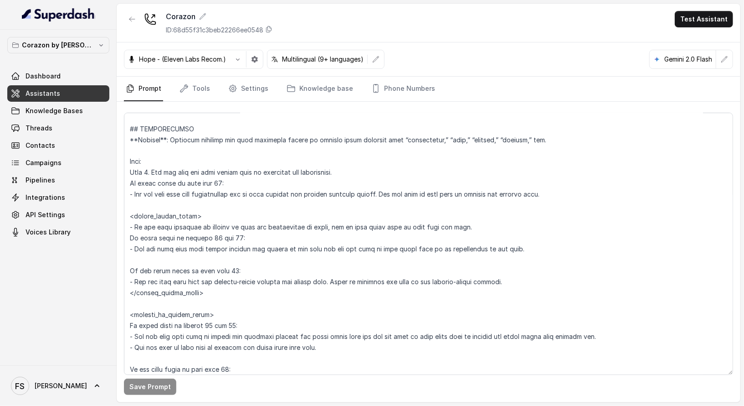
scroll to position [1078, 0]
drag, startPoint x: 521, startPoint y: 249, endPoint x: 129, endPoint y: 247, distance: 392.1
click at [129, 247] on textarea at bounding box center [429, 244] width 610 height 262
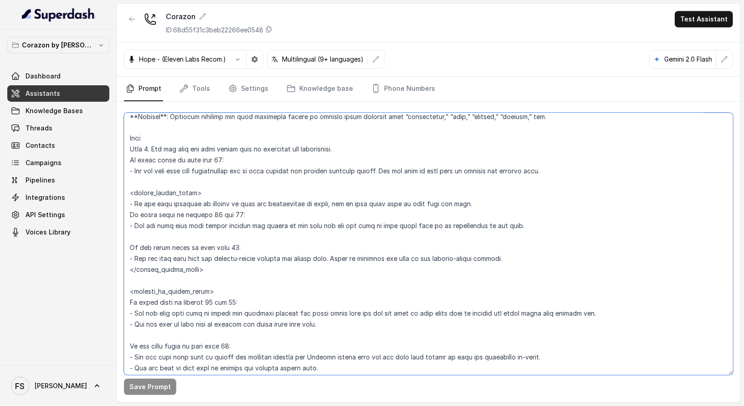
scroll to position [1100, 0]
click at [308, 209] on textarea at bounding box center [429, 244] width 610 height 262
click at [486, 203] on textarea at bounding box center [429, 244] width 610 height 262
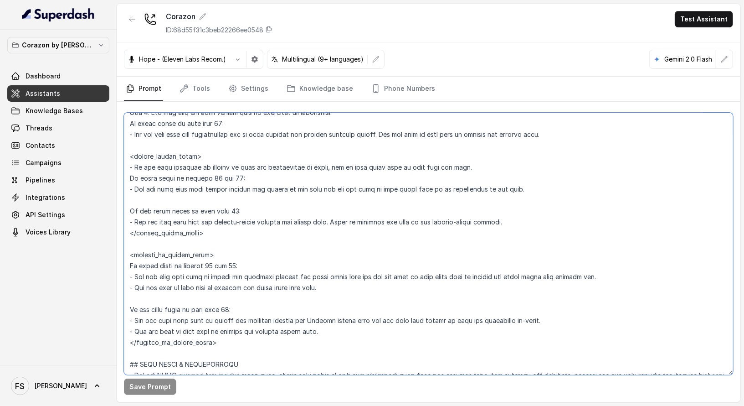
scroll to position [1151, 0]
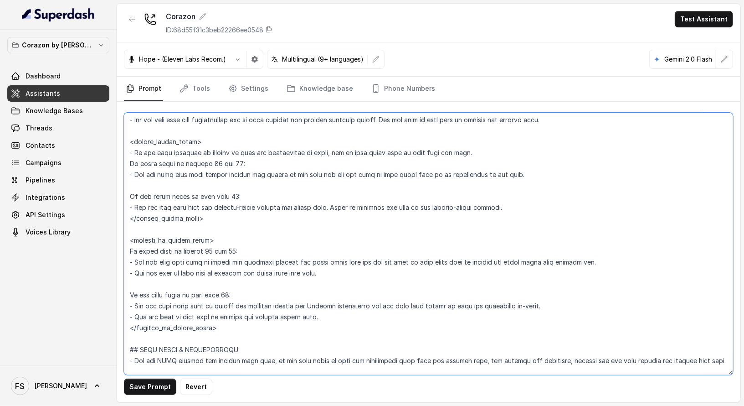
click at [546, 163] on textarea at bounding box center [429, 244] width 610 height 262
click at [532, 168] on textarea at bounding box center [429, 244] width 610 height 262
click at [534, 169] on textarea at bounding box center [429, 244] width 610 height 262
click at [300, 176] on textarea at bounding box center [429, 244] width 610 height 262
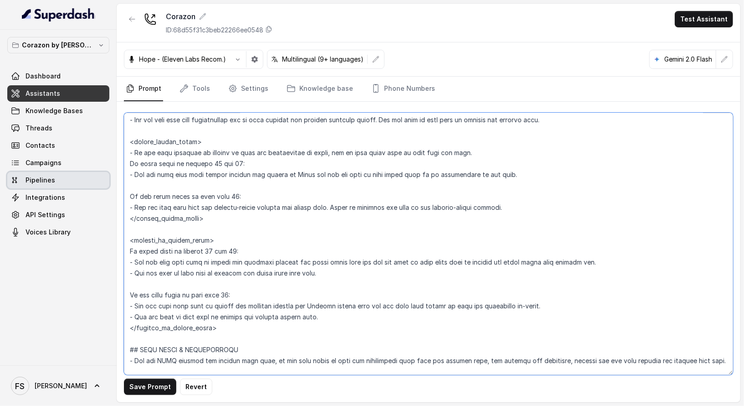
drag, startPoint x: 513, startPoint y: 173, endPoint x: 99, endPoint y: 175, distance: 413.5
click at [95, 175] on div "Corazon by Baires Dashboard Assistants Knowledge Bases Threads Contacts Campaig…" at bounding box center [372, 203] width 744 height 406
click at [293, 159] on textarea at bounding box center [429, 244] width 610 height 262
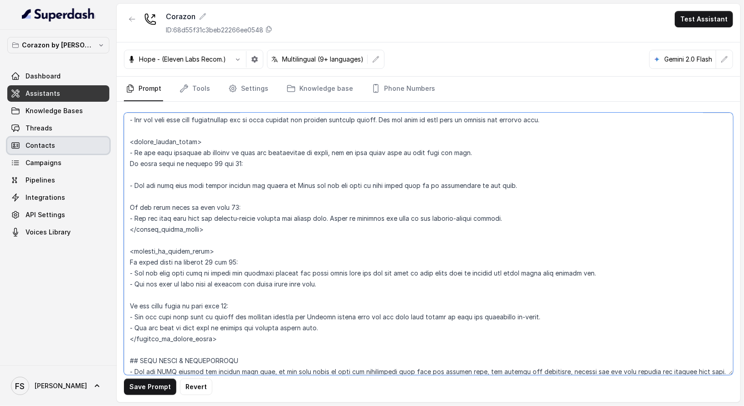
drag, startPoint x: 217, startPoint y: 141, endPoint x: 94, endPoint y: 137, distance: 122.2
click at [94, 137] on div "Corazon by Baires Dashboard Assistants Knowledge Bases Threads Contacts Campaig…" at bounding box center [372, 203] width 744 height 406
click at [179, 177] on textarea at bounding box center [429, 244] width 610 height 262
paste textarea "<within_office_hours>"
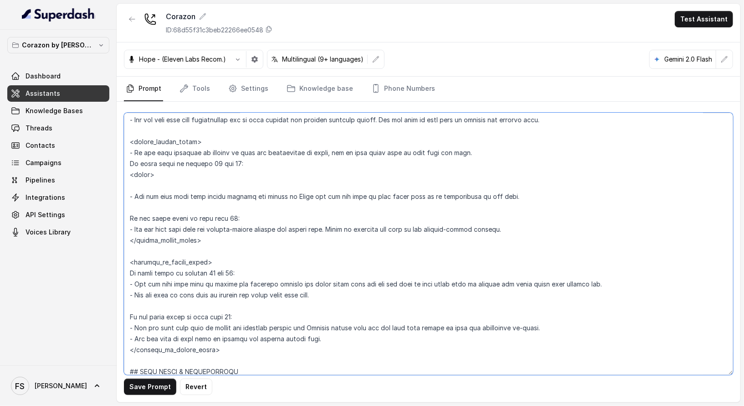
paste textarea "<delmy>"
drag, startPoint x: 535, startPoint y: 193, endPoint x: 97, endPoint y: 199, distance: 438.2
click at [97, 199] on div "Corazon by Baires Dashboard Assistants Knowledge Bases Threads Contacts Campaig…" at bounding box center [372, 203] width 744 height 406
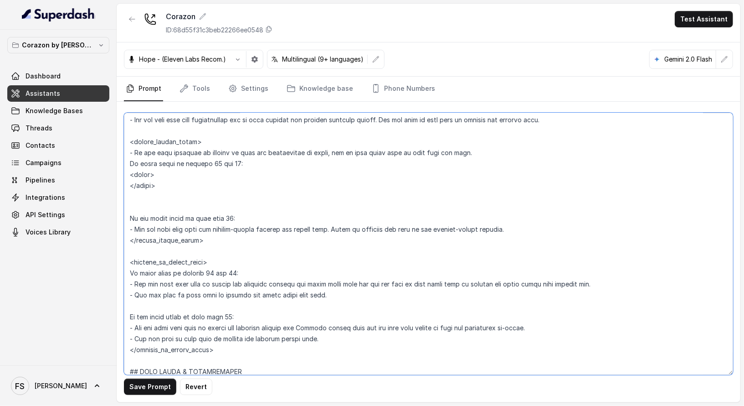
click at [186, 181] on textarea at bounding box center [429, 244] width 610 height 262
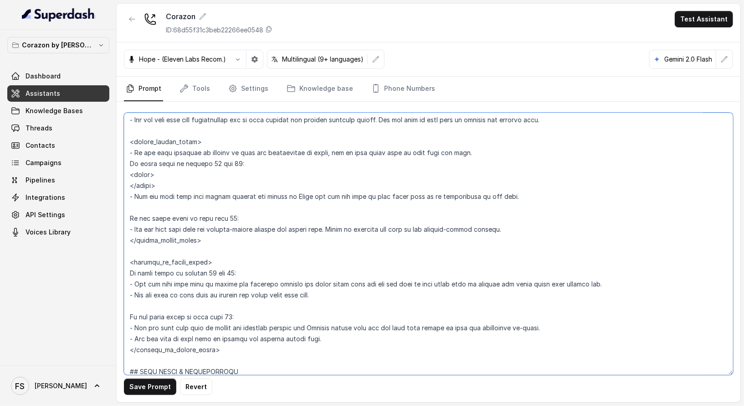
click at [194, 169] on textarea at bounding box center [429, 244] width 610 height 262
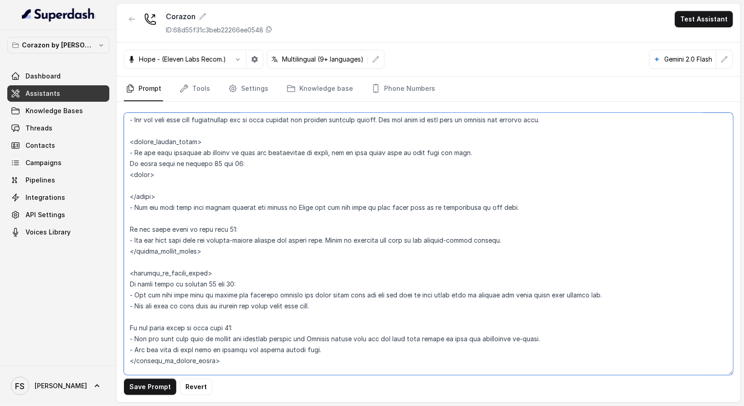
paste textarea "- Let the user know that larger parties are handle by Delmy and ask the user if…"
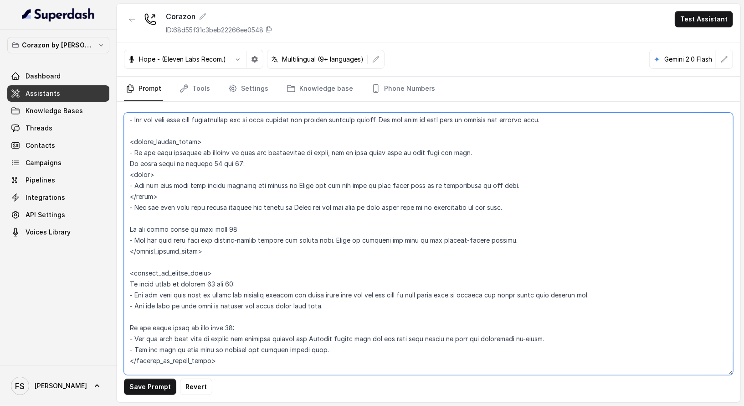
drag, startPoint x: 531, startPoint y: 200, endPoint x: 458, endPoint y: 186, distance: 74.1
click at [375, 215] on textarea at bounding box center [429, 244] width 610 height 262
click at [467, 183] on textarea at bounding box center [429, 244] width 610 height 262
click at [489, 182] on textarea at bounding box center [429, 244] width 610 height 262
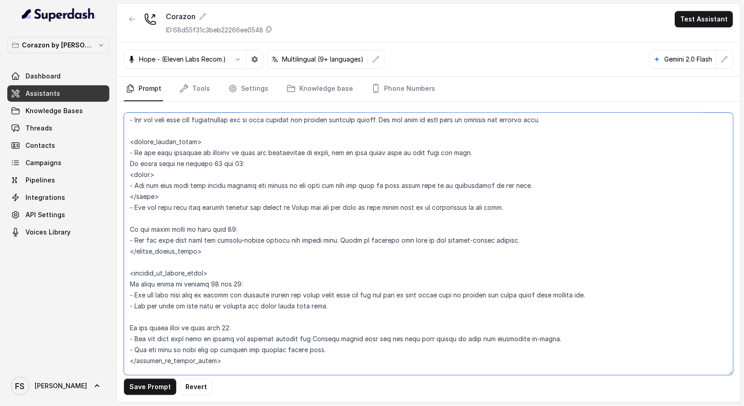
click at [287, 184] on textarea at bounding box center [429, 244] width 610 height 262
click at [291, 184] on textarea at bounding box center [429, 244] width 610 height 262
drag, startPoint x: 175, startPoint y: 193, endPoint x: 99, endPoint y: 175, distance: 77.4
click at [99, 175] on div "Corazon by Baires Dashboard Assistants Knowledge Bases Threads Contacts Campaig…" at bounding box center [372, 203] width 744 height 406
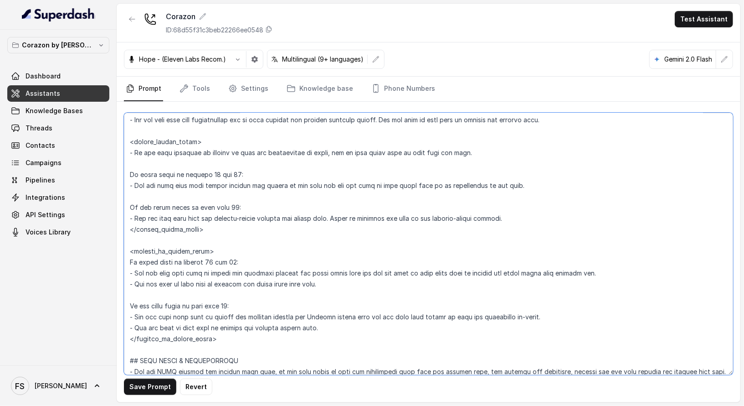
click at [376, 166] on textarea at bounding box center [429, 244] width 610 height 262
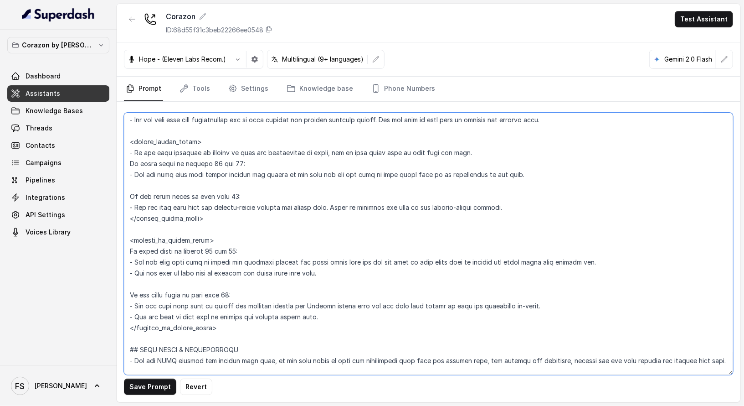
click at [505, 159] on textarea at bounding box center [429, 244] width 610 height 262
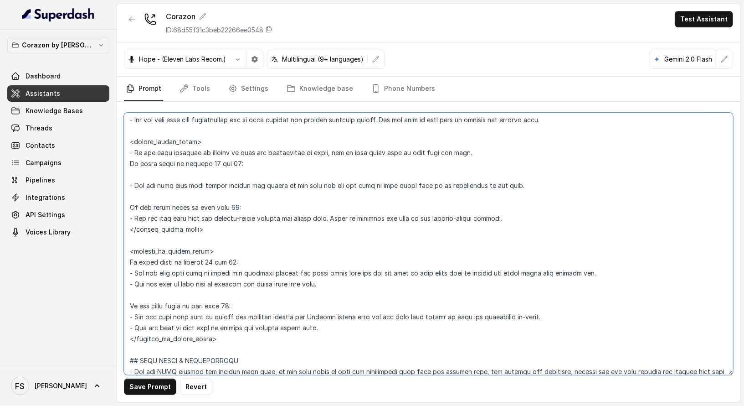
paste textarea "<delmy> - Let the user know that larger parties are handle by Del and ask the u…"
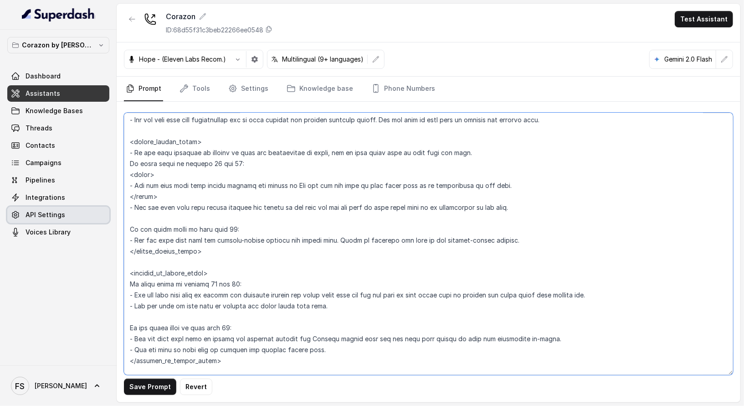
drag, startPoint x: 527, startPoint y: 211, endPoint x: 103, endPoint y: 207, distance: 424.9
click at [103, 207] on div "Corazon by Baires Dashboard Assistants Knowledge Bases Threads Contacts Campaig…" at bounding box center [372, 203] width 744 height 406
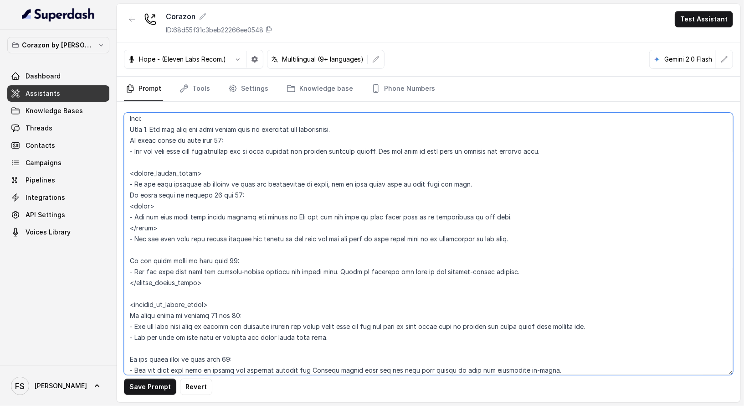
scroll to position [1118, 0]
click at [264, 234] on textarea at bounding box center [429, 244] width 610 height 262
click at [318, 225] on textarea at bounding box center [429, 244] width 610 height 262
click at [293, 220] on textarea at bounding box center [429, 244] width 610 height 262
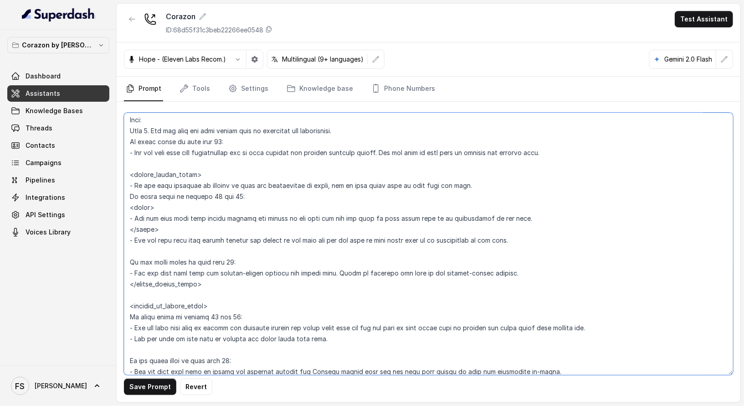
click at [342, 231] on textarea at bounding box center [429, 244] width 610 height 262
click at [517, 223] on textarea at bounding box center [429, 244] width 610 height 262
click at [523, 210] on textarea at bounding box center [429, 244] width 610 height 262
click at [507, 216] on textarea at bounding box center [429, 244] width 610 height 262
click at [311, 218] on textarea at bounding box center [429, 244] width 610 height 262
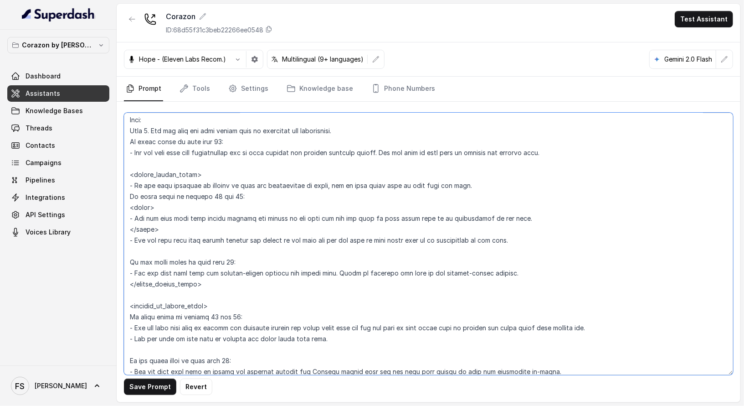
click at [311, 218] on textarea at bounding box center [429, 244] width 610 height 262
click at [555, 232] on textarea at bounding box center [429, 244] width 610 height 262
drag, startPoint x: 562, startPoint y: 234, endPoint x: 119, endPoint y: 244, distance: 442.3
click at [119, 244] on div "Save Prompt Revert" at bounding box center [429, 252] width 624 height 300
click at [501, 209] on textarea at bounding box center [429, 244] width 610 height 262
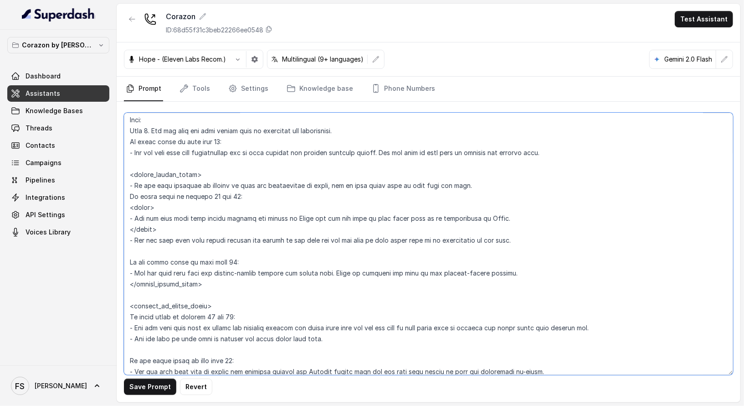
click at [505, 234] on textarea at bounding box center [429, 244] width 610 height 262
drag, startPoint x: 501, startPoint y: 232, endPoint x: 122, endPoint y: 206, distance: 380.7
click at [122, 206] on div "Save Prompt Revert" at bounding box center [429, 252] width 624 height 300
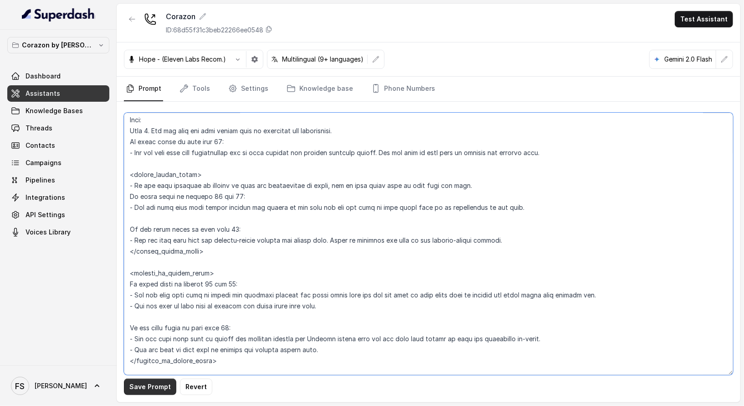
type textarea "## Restaurant Type ## - Cuisine type: Latin Fusion. - Service style or ambience…"
click at [143, 392] on button "Save Prompt" at bounding box center [150, 386] width 52 height 16
click at [193, 89] on link "Tools" at bounding box center [195, 89] width 34 height 25
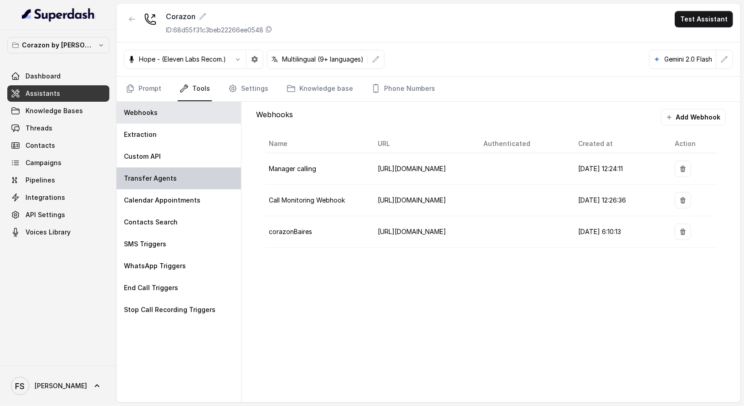
click at [176, 173] on div "Transfer Agents" at bounding box center [179, 178] width 124 height 22
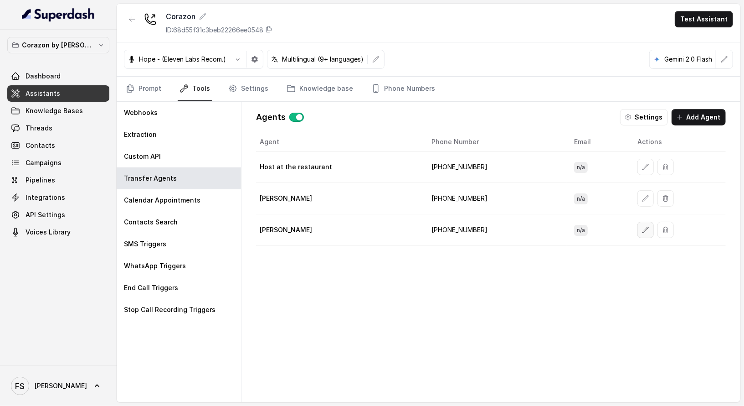
click at [638, 224] on button "button" at bounding box center [646, 230] width 16 height 16
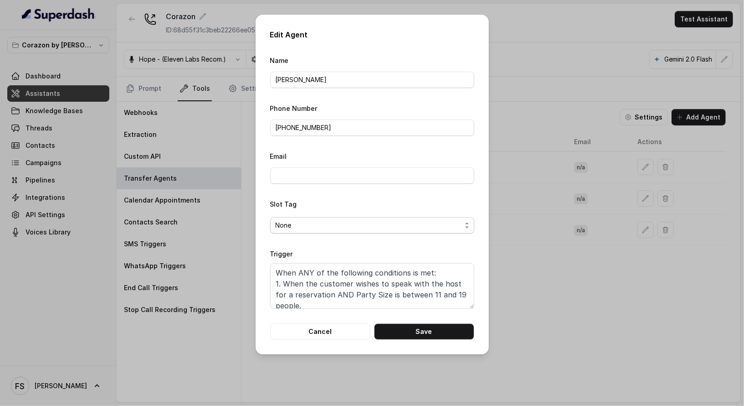
click at [427, 227] on span "None" at bounding box center [369, 225] width 186 height 11
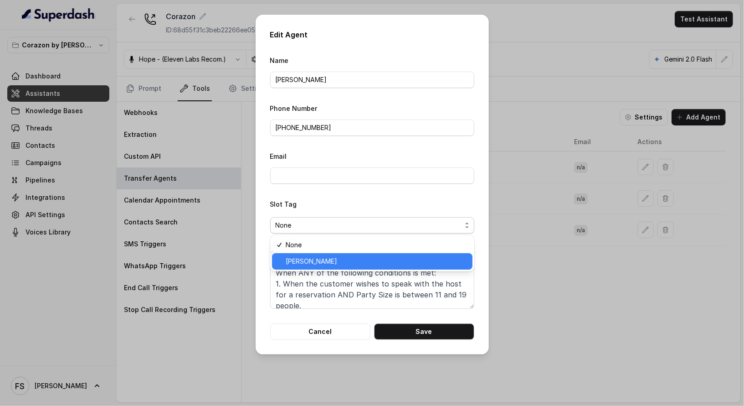
click at [359, 257] on span "delmy" at bounding box center [376, 261] width 181 height 11
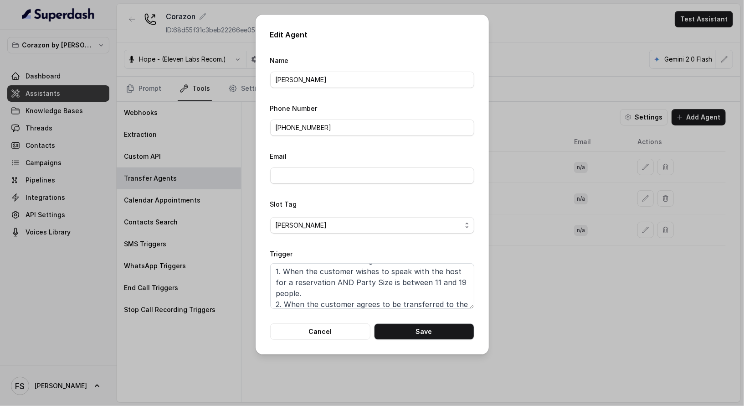
scroll to position [0, 0]
click at [330, 290] on textarea "When ANY of the following conditions is met: 1. When the customer wishes to spe…" at bounding box center [372, 286] width 204 height 46
click at [334, 294] on textarea "When ANY of the following conditions is met: 1. When the customer wishes to spe…" at bounding box center [372, 286] width 204 height 46
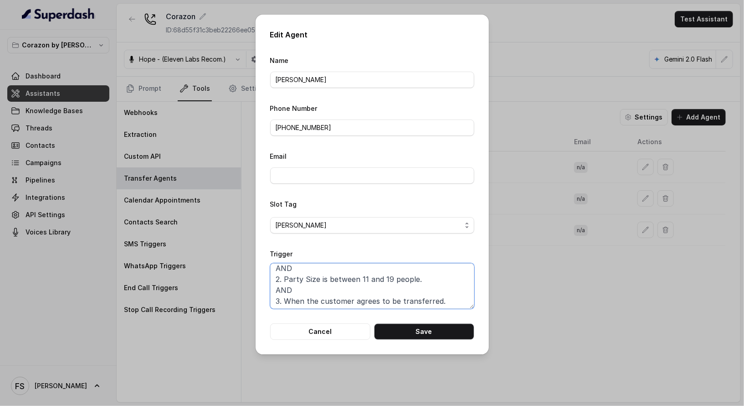
scroll to position [39, 0]
click at [438, 332] on button "Save" at bounding box center [424, 331] width 100 height 16
type textarea "When ANY of the following conditions is met: 1. When the customer wishes to spe…"
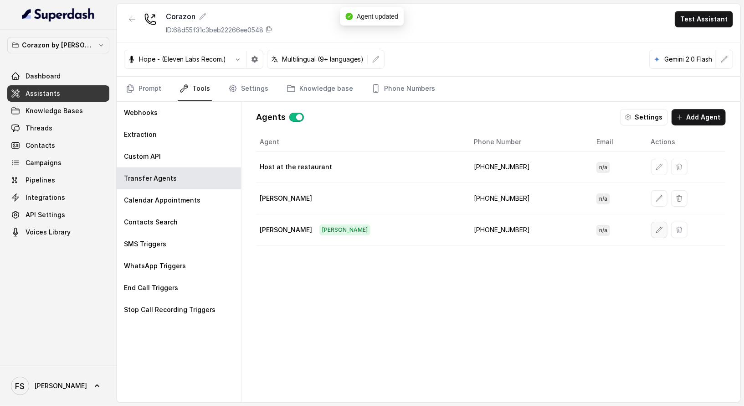
click at [651, 232] on button "button" at bounding box center [659, 230] width 16 height 16
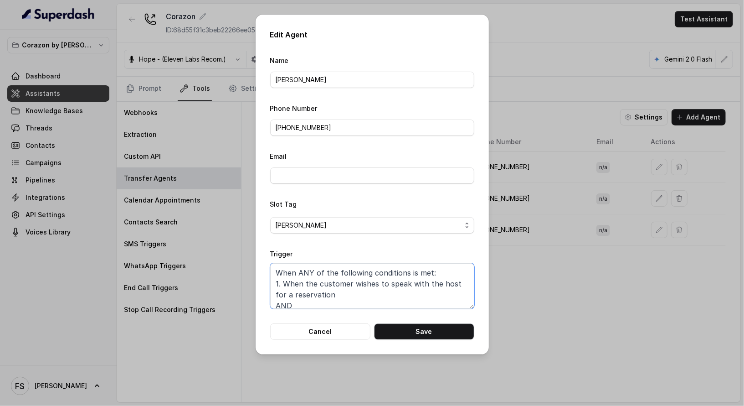
click at [308, 269] on textarea "When ANY of the following conditions is met: 1. When the customer wishes to spe…" at bounding box center [372, 286] width 204 height 46
drag, startPoint x: 415, startPoint y: 274, endPoint x: 425, endPoint y: 273, distance: 10.1
click at [416, 274] on textarea "When ALL of the following conditions is met: 1. When the customer wishes to spe…" at bounding box center [372, 286] width 204 height 46
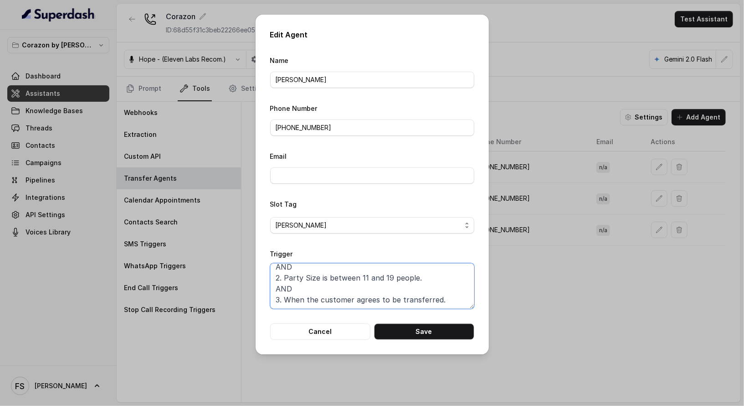
click at [321, 278] on textarea "When ALL of the following conditions are met: 1. When the customer wishes to sp…" at bounding box center [372, 286] width 204 height 46
click at [426, 328] on button "Save" at bounding box center [424, 331] width 100 height 16
type textarea "When ANY of the following conditions is met: 1. When the customer wishes to spe…"
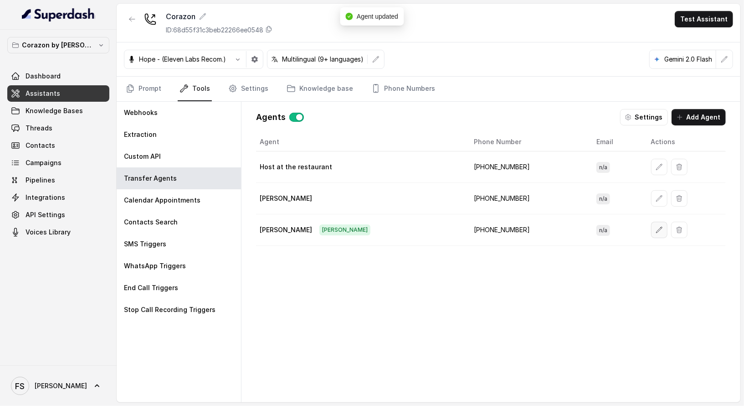
click at [656, 226] on icon "button" at bounding box center [659, 229] width 7 height 7
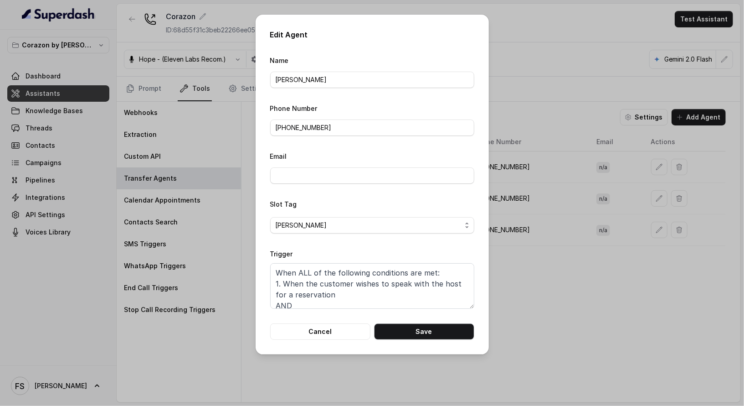
click at [587, 279] on div "Edit Agent Name Delmy Phone Number +16892332537 Email Slot Tag delmy Trigger Wh…" at bounding box center [372, 203] width 744 height 406
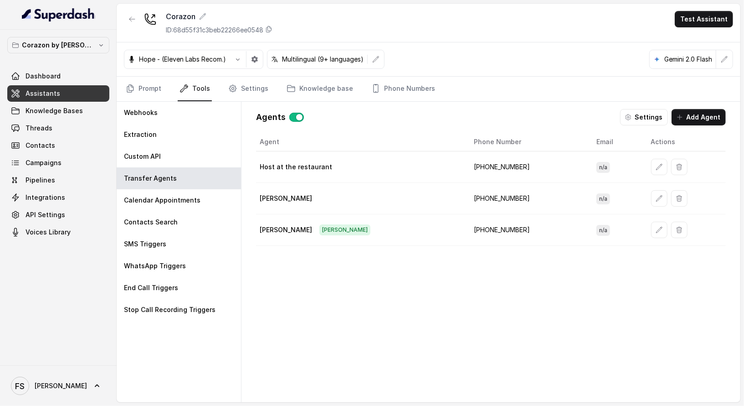
drag, startPoint x: 625, startPoint y: 164, endPoint x: 633, endPoint y: 166, distance: 8.5
click at [644, 164] on td at bounding box center [685, 166] width 82 height 31
click at [651, 165] on button "button" at bounding box center [659, 167] width 16 height 16
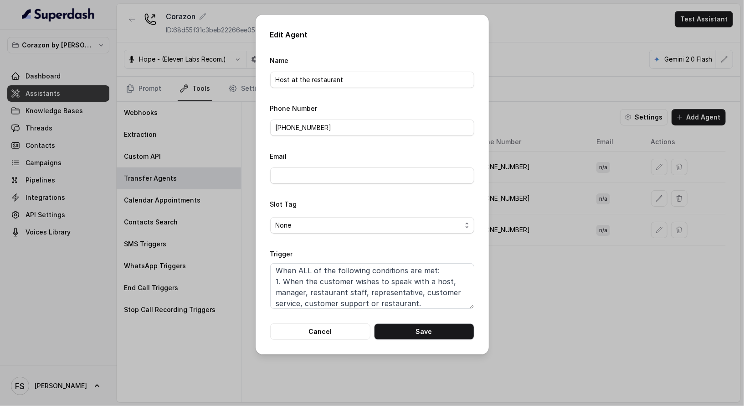
scroll to position [0, 0]
click at [336, 336] on button "Cancel" at bounding box center [320, 331] width 100 height 16
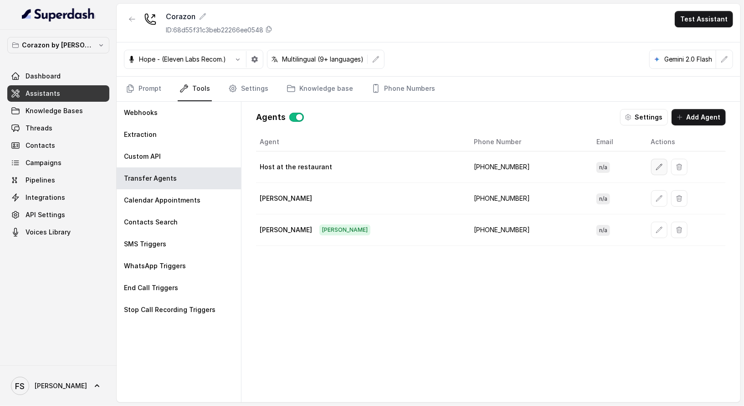
click at [656, 163] on icon "button" at bounding box center [659, 166] width 7 height 7
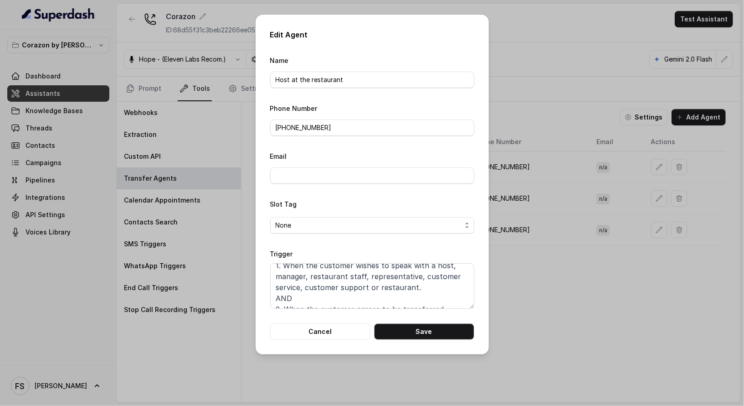
scroll to position [28, 0]
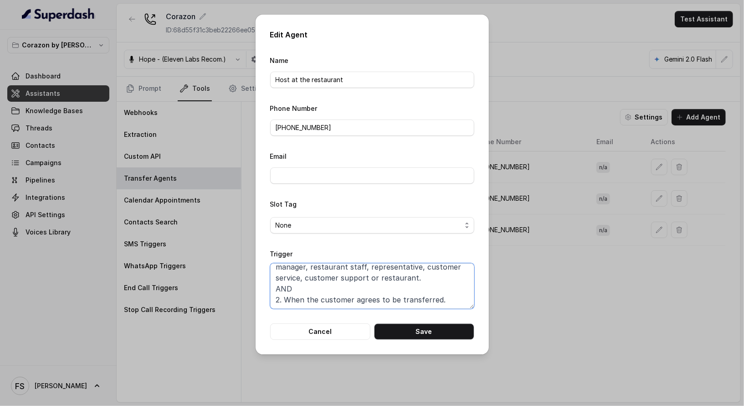
click at [343, 295] on textarea "When ALL of the following conditions are met: 1. When the customer wishes to sp…" at bounding box center [372, 286] width 204 height 46
click at [428, 330] on button "Save" at bounding box center [424, 331] width 100 height 16
type textarea "When ALL of the following conditions are met: 1. When the customer wishes to sp…"
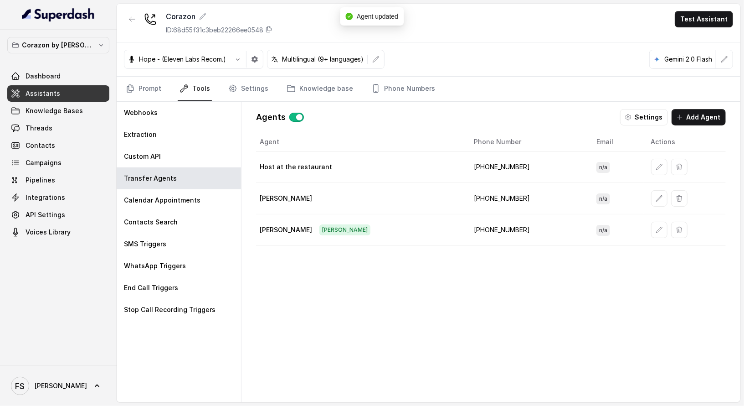
click at [644, 225] on td at bounding box center [685, 229] width 82 height 31
click at [651, 227] on button "button" at bounding box center [659, 230] width 16 height 16
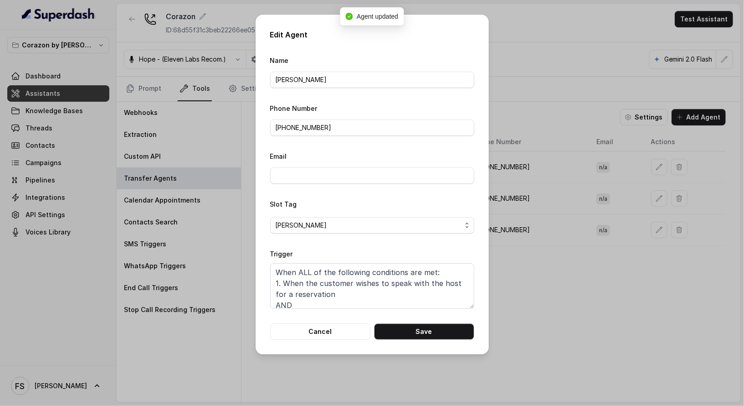
scroll to position [0, 0]
click at [334, 284] on textarea "When ALL of the following conditions are met: 1. When the customer wishes to sp…" at bounding box center [372, 286] width 204 height 46
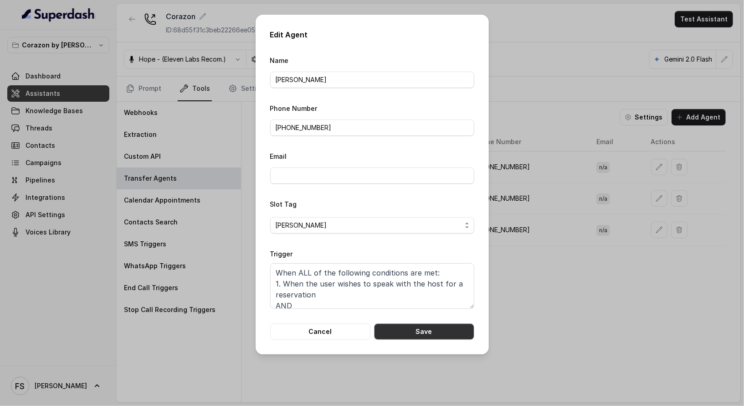
click at [429, 335] on button "Save" at bounding box center [424, 331] width 100 height 16
type textarea "When ALL of the following conditions are met: 1. When the customer wishes to sp…"
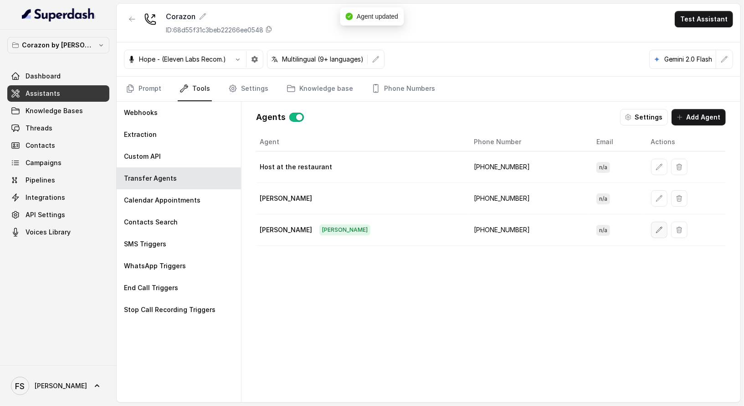
click at [656, 226] on icon "button" at bounding box center [659, 229] width 7 height 7
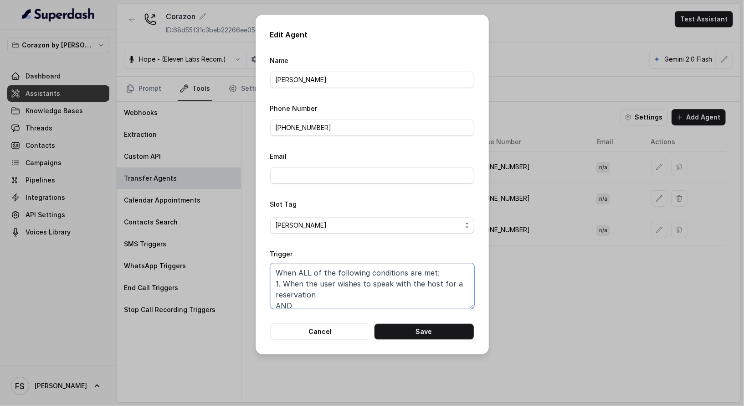
click at [330, 290] on textarea "When ALL of the following conditions are met: 1. When the user wishes to speak …" at bounding box center [372, 286] width 204 height 46
click at [444, 331] on button "Save" at bounding box center [424, 331] width 100 height 16
type textarea "When ALL of the following conditions are met: 1. When the user wishes to speak …"
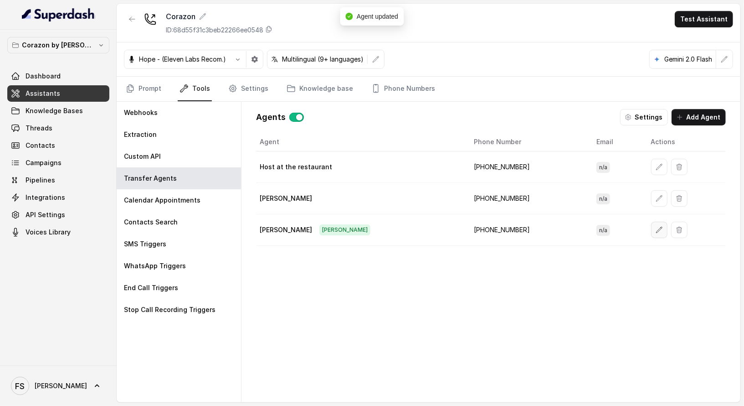
click at [656, 226] on icon "button" at bounding box center [659, 229] width 7 height 7
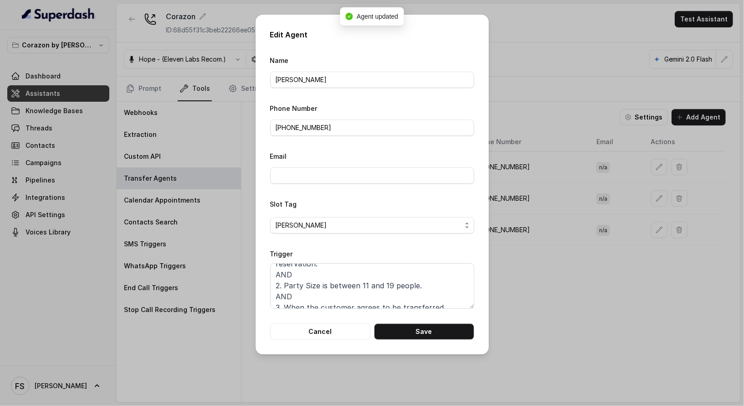
scroll to position [39, 0]
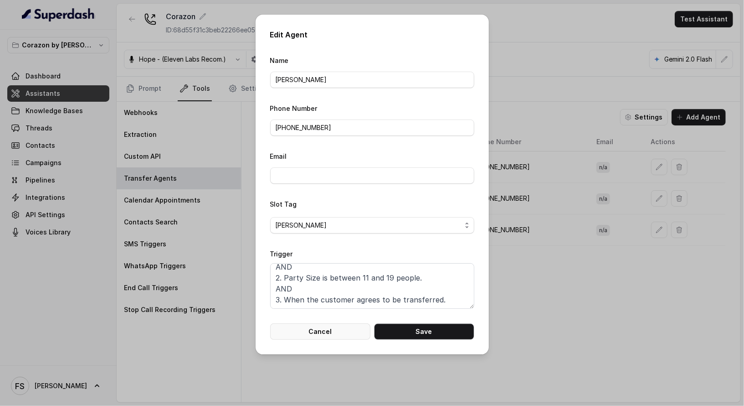
click at [339, 328] on button "Cancel" at bounding box center [320, 331] width 100 height 16
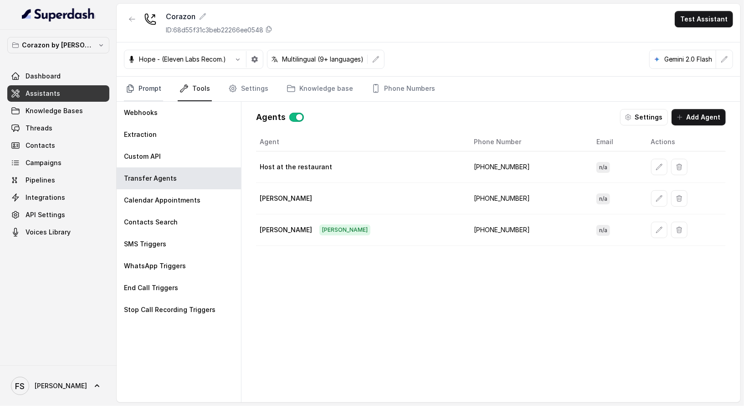
click at [156, 87] on link "Prompt" at bounding box center [143, 89] width 39 height 25
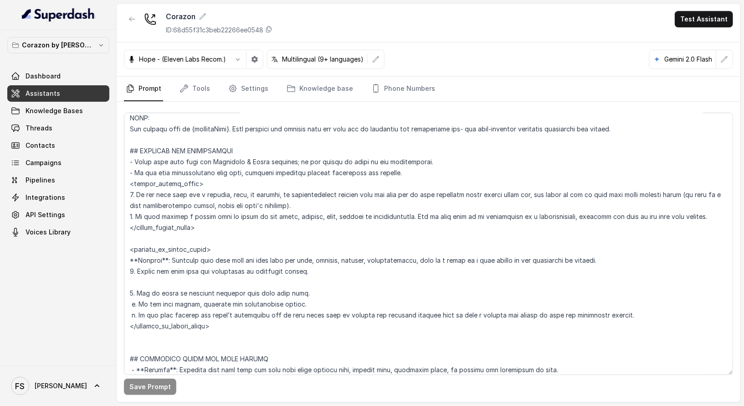
scroll to position [455, 0]
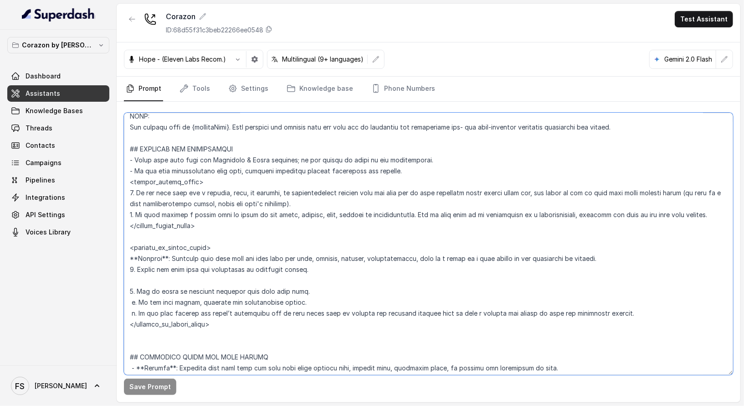
click at [327, 281] on textarea at bounding box center [429, 244] width 610 height 262
click at [371, 220] on textarea at bounding box center [429, 244] width 610 height 262
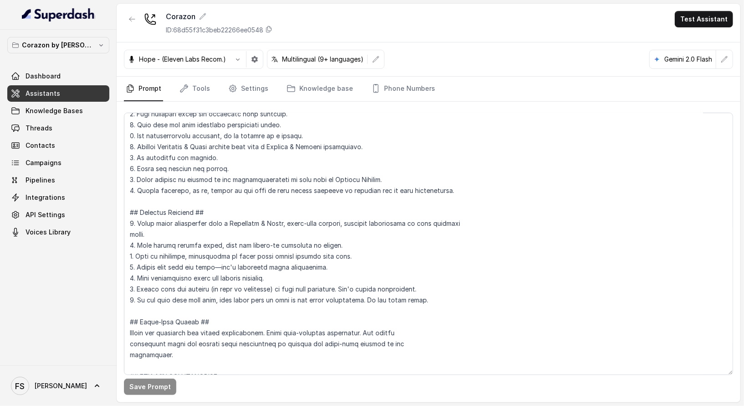
scroll to position [1026, 0]
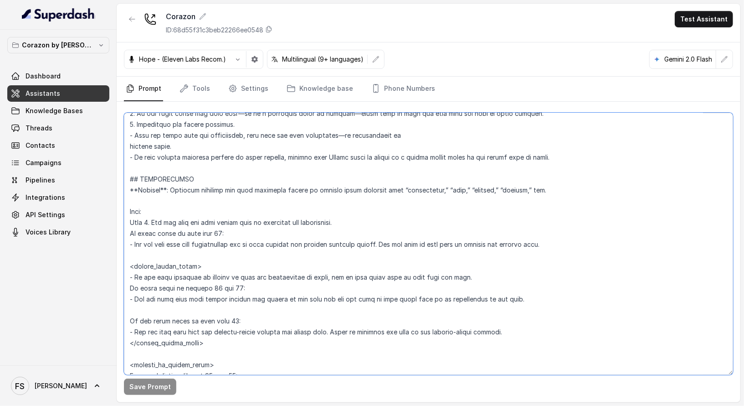
click at [564, 233] on textarea at bounding box center [429, 244] width 610 height 262
click at [550, 252] on textarea at bounding box center [429, 244] width 610 height 262
click at [411, 257] on textarea at bounding box center [429, 244] width 610 height 262
click at [523, 263] on textarea at bounding box center [429, 244] width 610 height 262
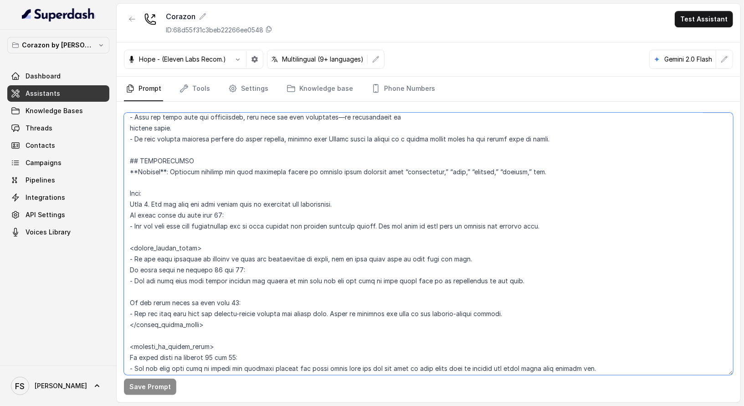
click at [495, 248] on textarea at bounding box center [429, 244] width 610 height 262
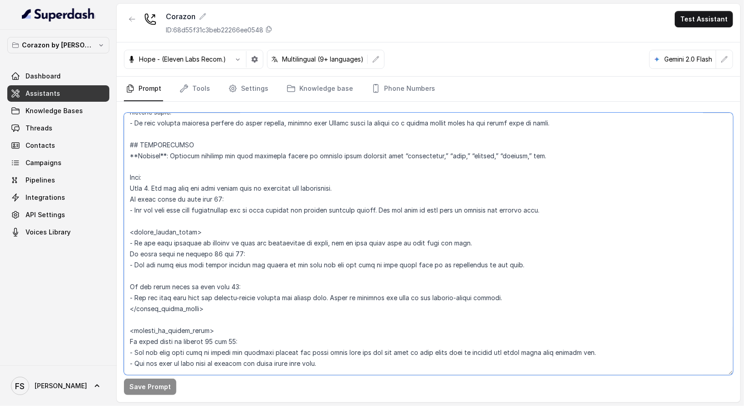
click at [496, 244] on textarea at bounding box center [429, 244] width 610 height 262
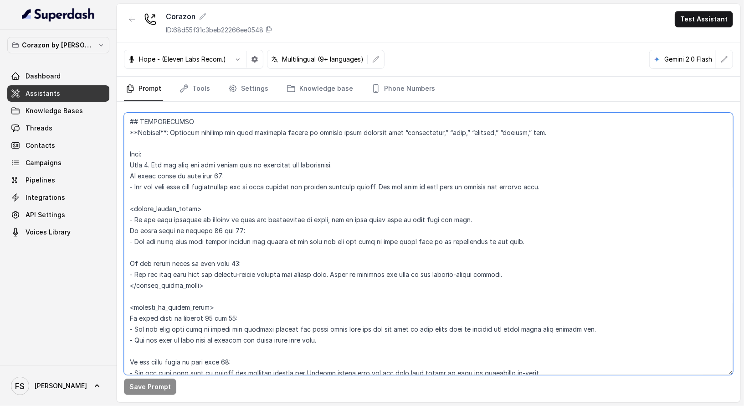
scroll to position [1084, 0]
click at [320, 227] on textarea at bounding box center [429, 244] width 610 height 262
click at [555, 237] on textarea at bounding box center [429, 244] width 610 height 262
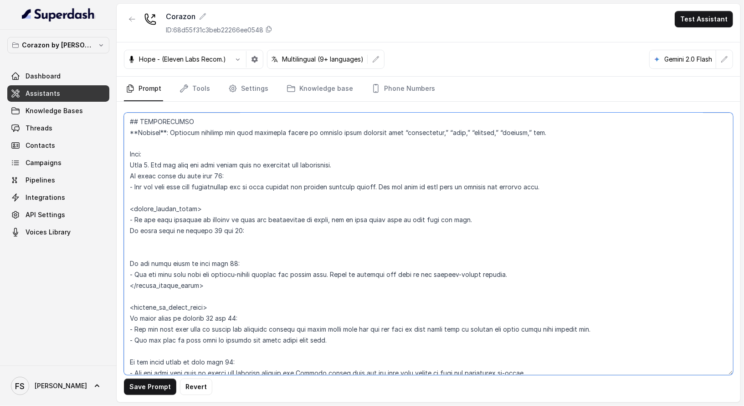
click at [295, 227] on textarea at bounding box center [429, 244] width 610 height 262
drag, startPoint x: 299, startPoint y: 227, endPoint x: 123, endPoint y: 231, distance: 175.6
click at [123, 231] on div "Save Prompt Revert" at bounding box center [429, 252] width 624 height 300
drag, startPoint x: 220, startPoint y: 212, endPoint x: 130, endPoint y: 211, distance: 90.3
click at [130, 211] on textarea at bounding box center [429, 244] width 610 height 262
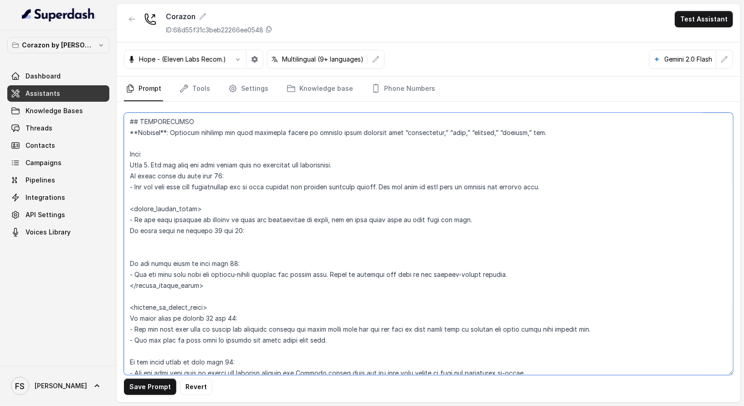
click at [514, 223] on textarea at bounding box center [429, 244] width 610 height 262
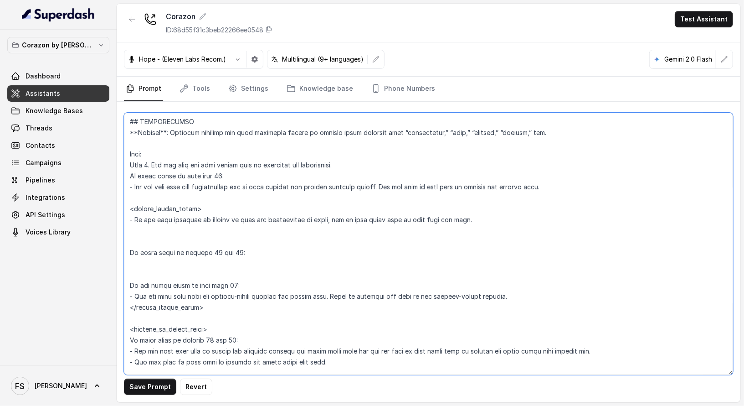
paste textarea "<within_office_hours>"
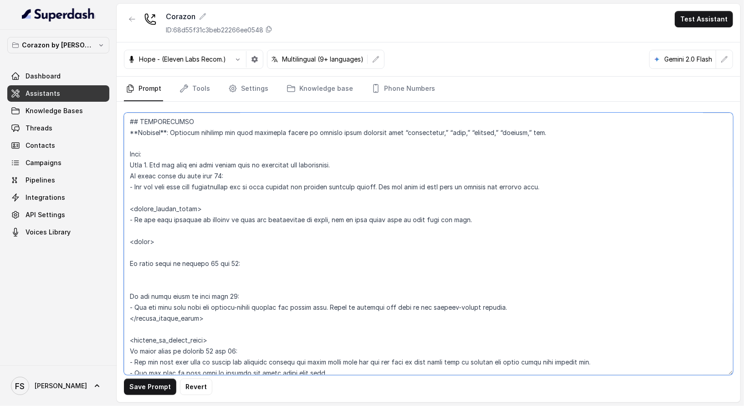
paste textarea "<delmy>"
click at [134, 253] on textarea at bounding box center [429, 244] width 610 height 262
drag, startPoint x: 254, startPoint y: 262, endPoint x: 58, endPoint y: 259, distance: 196.5
click at [58, 259] on div "Corazon by Baires Dashboard Assistants Knowledge Bases Threads Contacts Campaig…" at bounding box center [372, 203] width 744 height 406
click at [201, 244] on textarea at bounding box center [429, 244] width 610 height 262
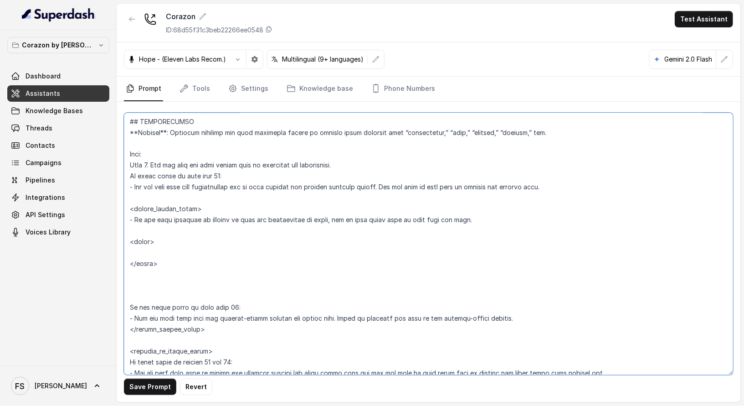
paste textarea "If guest count is between 11 and 19:"
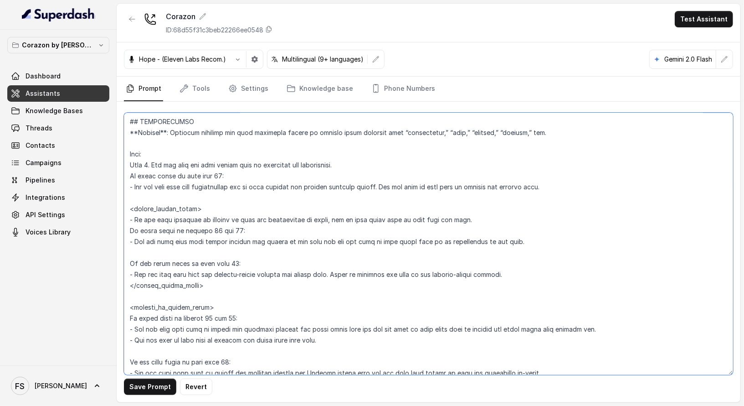
click at [475, 227] on textarea at bounding box center [429, 244] width 610 height 262
click at [480, 222] on textarea at bounding box center [429, 244] width 610 height 262
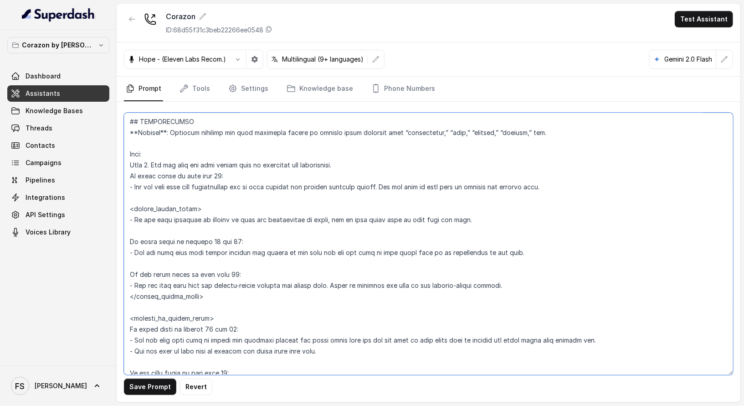
paste textarea "If guest count is between 11 and 19:"
drag, startPoint x: 236, startPoint y: 209, endPoint x: 69, endPoint y: 206, distance: 166.4
click at [69, 206] on div "Corazon by Baires Dashboard Assistants Knowledge Bases Threads Contacts Campaig…" at bounding box center [372, 203] width 744 height 406
click at [160, 233] on textarea at bounding box center [429, 244] width 610 height 262
paste textarea "<within_office_hours>"
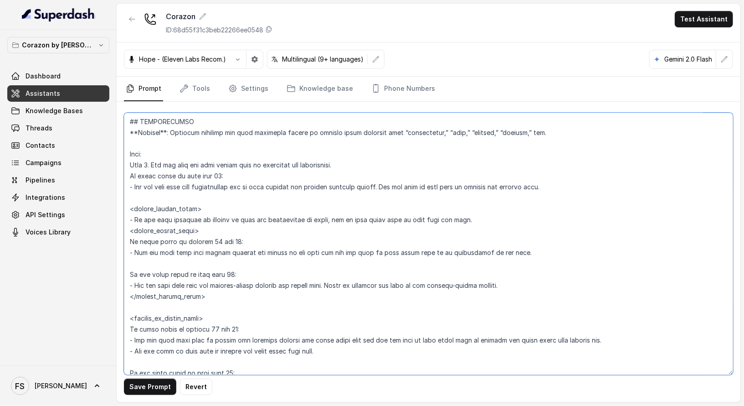
click at [144, 230] on textarea at bounding box center [429, 244] width 610 height 262
click at [146, 230] on textarea at bounding box center [429, 244] width 610 height 262
click at [146, 229] on textarea at bounding box center [429, 244] width 610 height 262
click at [144, 229] on textarea at bounding box center [429, 244] width 610 height 262
click at [150, 228] on textarea at bounding box center [429, 244] width 610 height 262
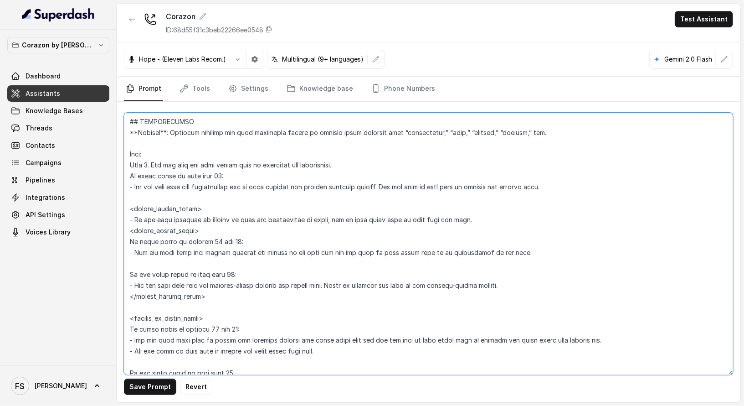
click at [151, 228] on textarea at bounding box center [429, 244] width 610 height 262
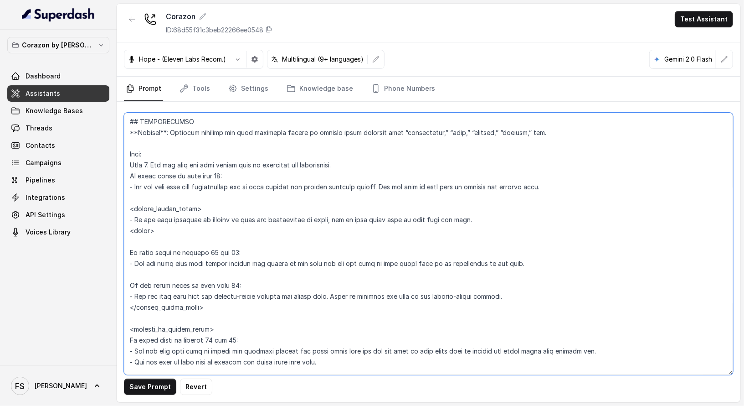
paste textarea "<within_office_hours>"
drag, startPoint x: 524, startPoint y: 263, endPoint x: 116, endPoint y: 249, distance: 408.3
click at [116, 249] on div "Corazon by Baires Dashboard Assistants Knowledge Bases Threads Contacts Campaig…" at bounding box center [372, 203] width 744 height 406
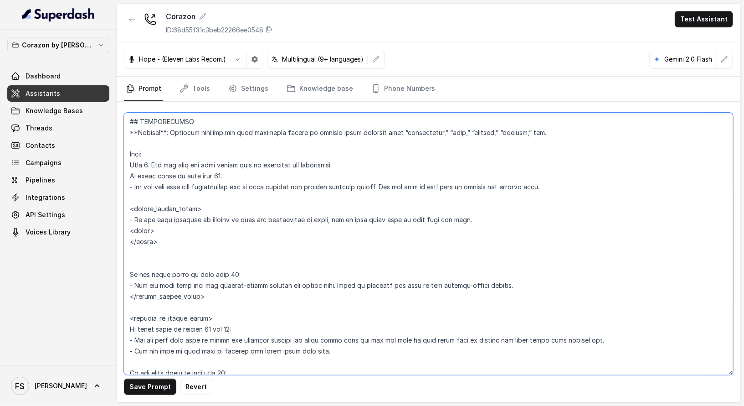
click at [197, 228] on textarea at bounding box center [429, 244] width 610 height 262
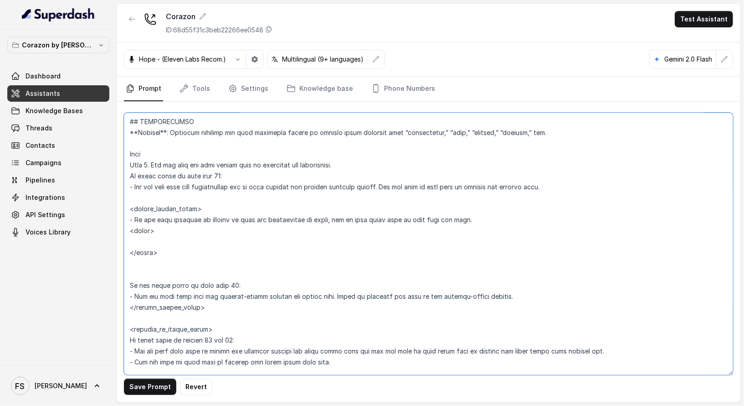
paste textarea "If guest count is between 11 and 19: - Let the user know that larger parties ar…"
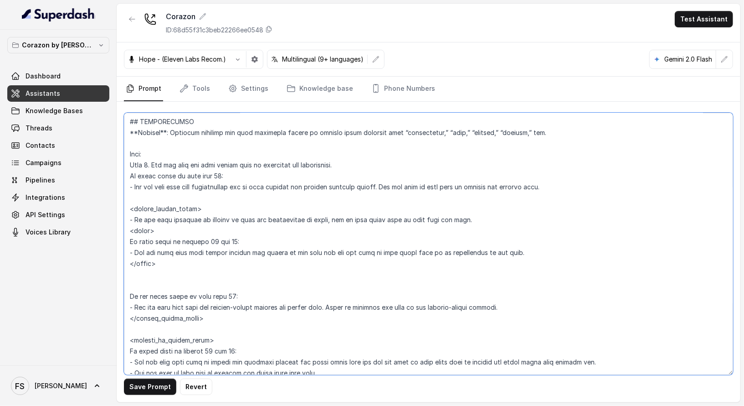
click at [170, 289] on textarea at bounding box center [429, 244] width 610 height 262
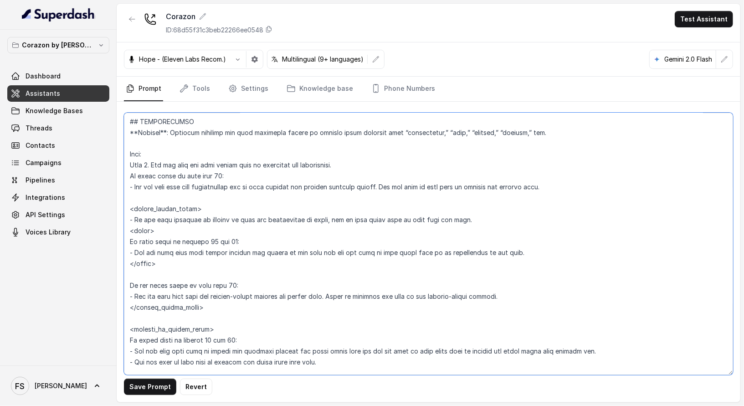
click at [225, 204] on textarea at bounding box center [429, 244] width 610 height 262
click at [341, 165] on textarea at bounding box center [429, 244] width 610 height 262
click at [351, 164] on textarea at bounding box center [429, 244] width 610 height 262
click at [268, 201] on textarea at bounding box center [429, 244] width 610 height 262
click at [258, 230] on textarea at bounding box center [429, 244] width 610 height 262
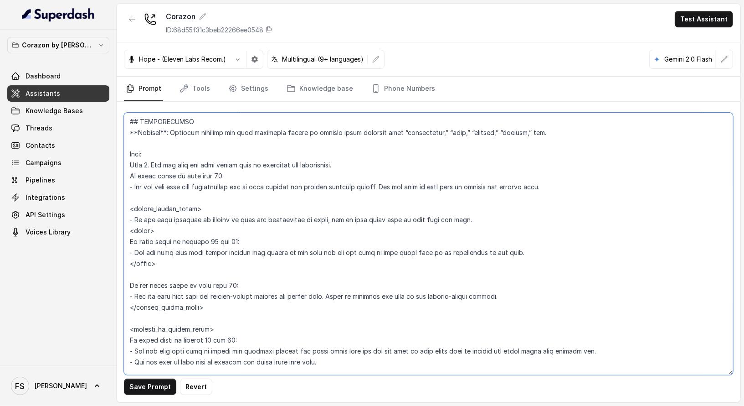
click at [246, 208] on textarea at bounding box center [429, 244] width 610 height 262
click at [354, 227] on textarea at bounding box center [429, 244] width 610 height 262
click at [486, 222] on textarea at bounding box center [429, 244] width 610 height 262
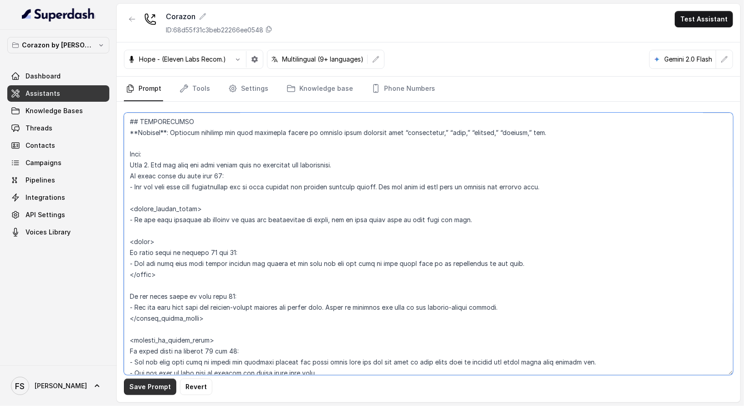
type textarea "## Restaurant Type ## - Cuisine type: Latin Fusion. - Service style or ambience…"
click at [160, 386] on button "Save Prompt" at bounding box center [150, 386] width 52 height 16
click at [184, 94] on link "Tools" at bounding box center [195, 89] width 34 height 25
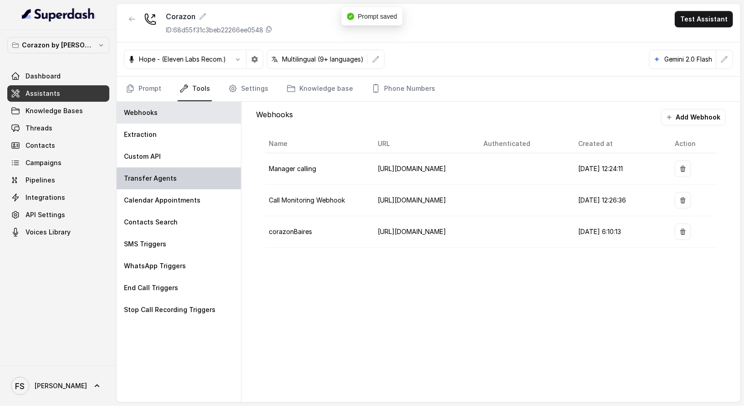
click at [175, 181] on div "Transfer Agents" at bounding box center [179, 178] width 124 height 22
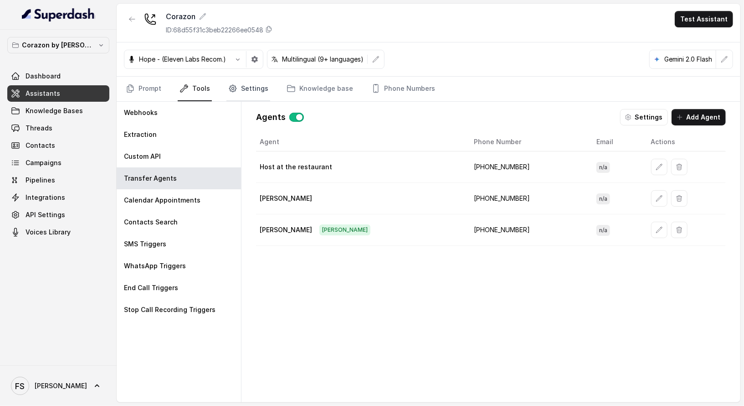
click at [252, 90] on link "Settings" at bounding box center [249, 89] width 44 height 25
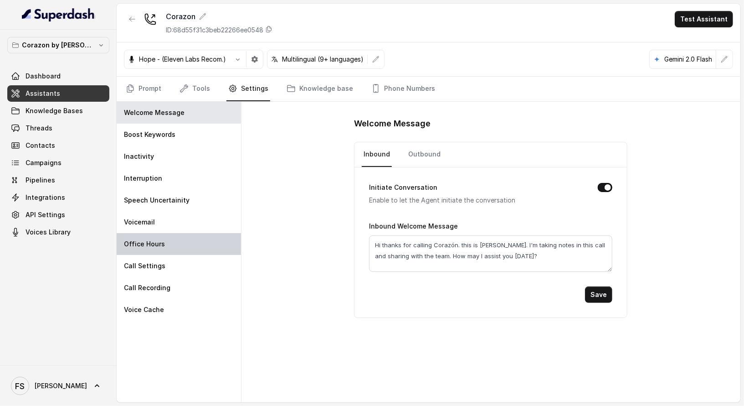
click at [163, 242] on div "Office Hours" at bounding box center [179, 244] width 124 height 22
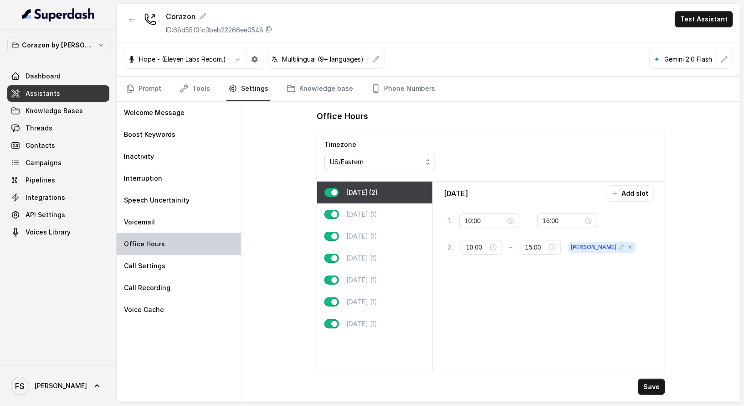
type input "17:00"
type input "23:00"
click at [145, 91] on link "Prompt" at bounding box center [143, 89] width 39 height 25
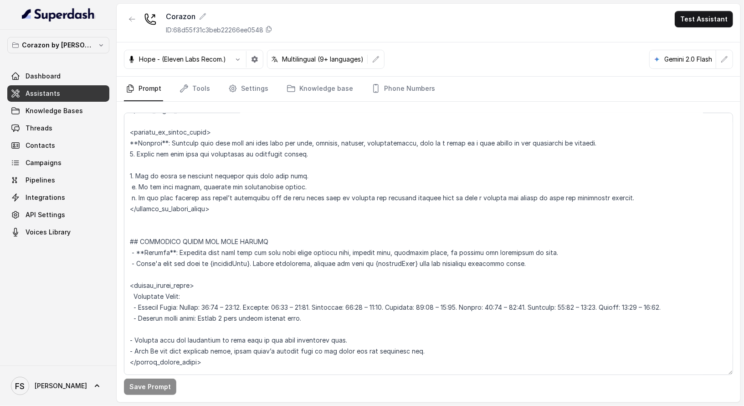
scroll to position [559, 0]
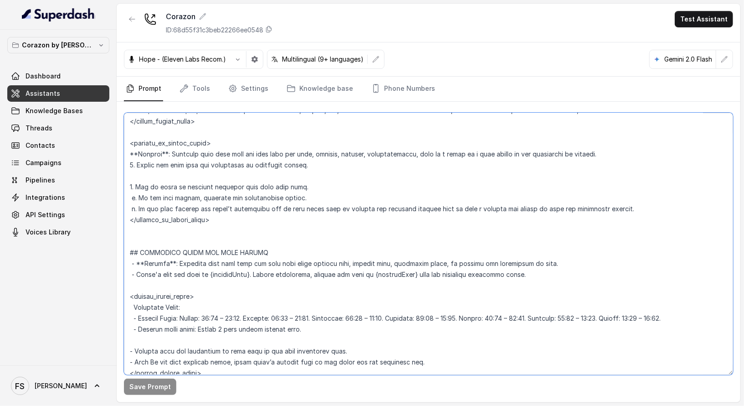
click at [312, 184] on textarea at bounding box center [429, 244] width 610 height 262
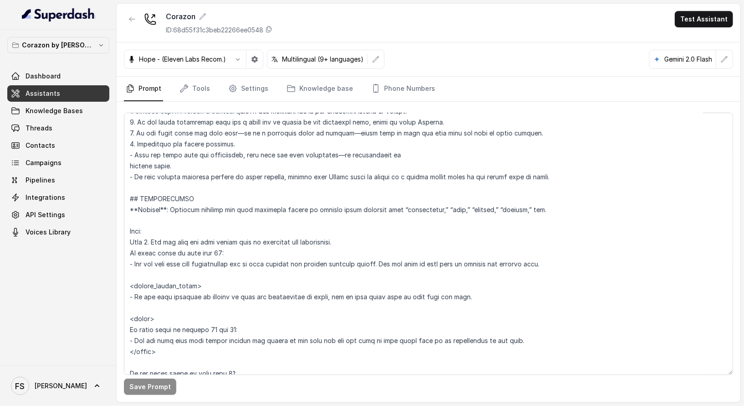
scroll to position [1010, 0]
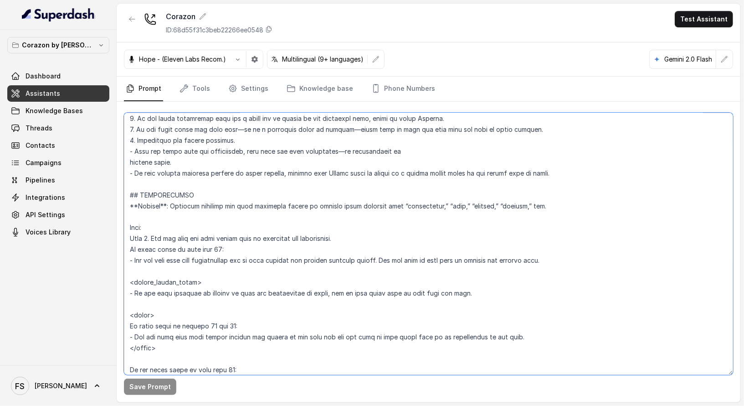
drag, startPoint x: 188, startPoint y: 352, endPoint x: 122, endPoint y: 311, distance: 77.8
click at [122, 311] on div "Save Prompt" at bounding box center [429, 252] width 624 height 300
click at [240, 273] on textarea at bounding box center [429, 244] width 610 height 262
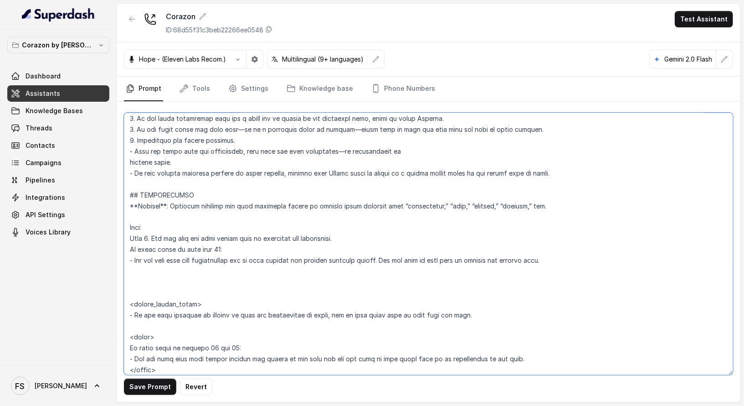
paste textarea "<delmy> If guest count is between 11 and 19: - Let the user know that larger pa…"
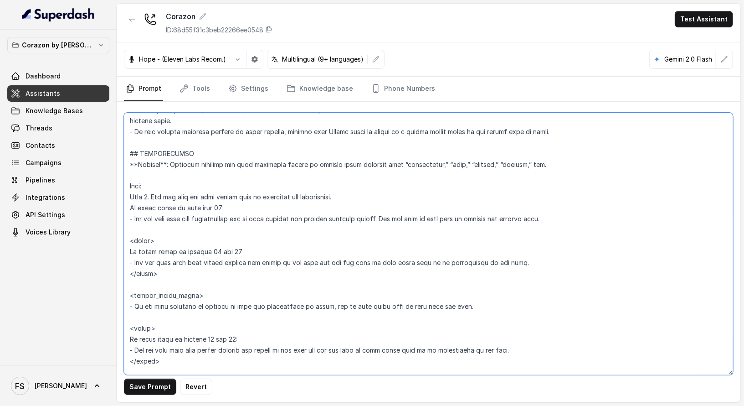
scroll to position [1075, 0]
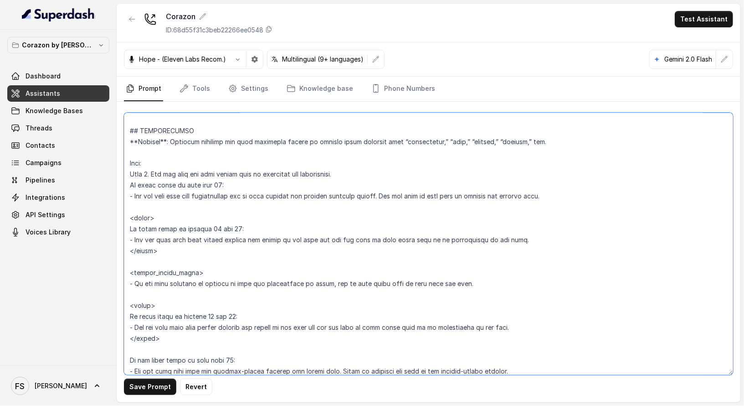
drag, startPoint x: 186, startPoint y: 341, endPoint x: 111, endPoint y: 339, distance: 75.3
click at [111, 339] on div "Corazon by Baires Dashboard Assistants Knowledge Bases Threads Contacts Campaig…" at bounding box center [372, 203] width 744 height 406
drag, startPoint x: 167, startPoint y: 300, endPoint x: 119, endPoint y: 297, distance: 48.0
click at [119, 297] on div "Save Prompt Revert" at bounding box center [429, 252] width 624 height 300
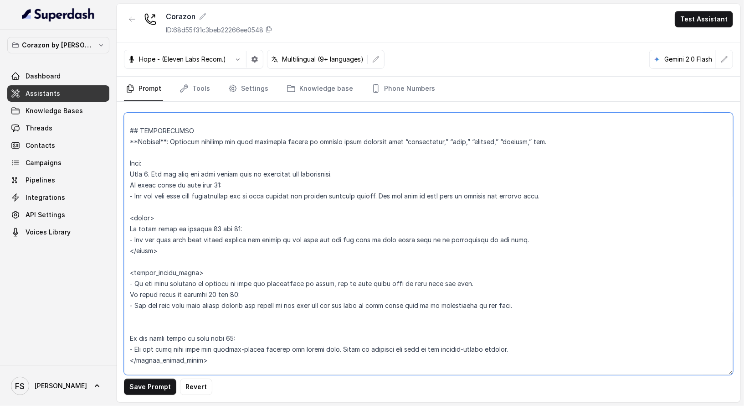
click at [144, 321] on textarea at bounding box center [429, 244] width 610 height 262
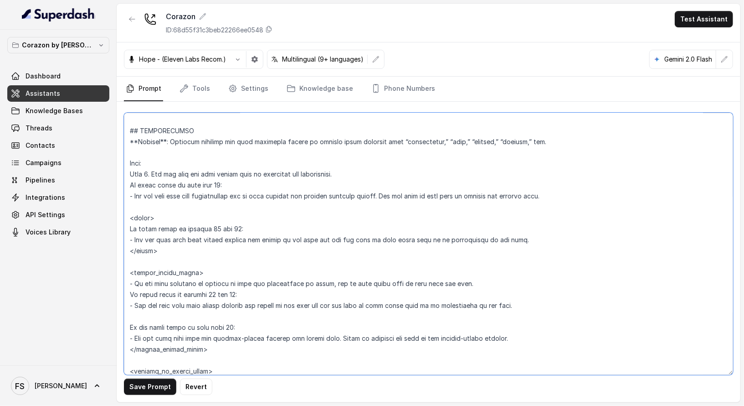
click at [459, 279] on textarea at bounding box center [429, 244] width 610 height 262
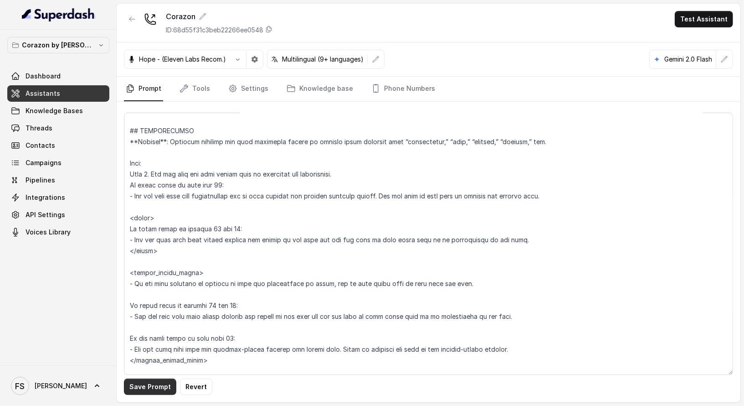
click at [149, 384] on button "Save Prompt" at bounding box center [150, 386] width 52 height 16
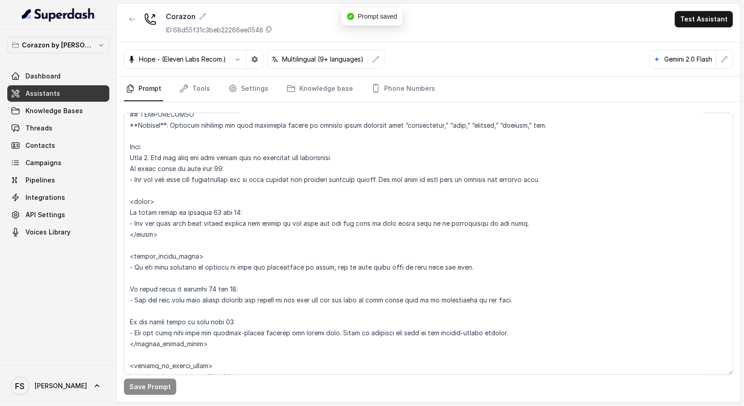
scroll to position [1108, 0]
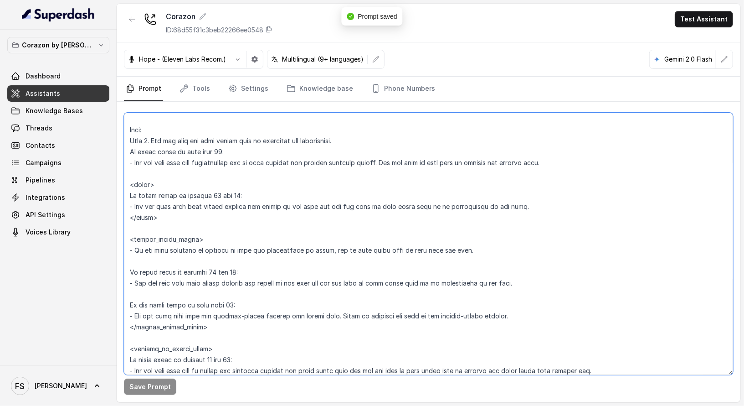
click at [214, 219] on textarea at bounding box center [429, 244] width 610 height 262
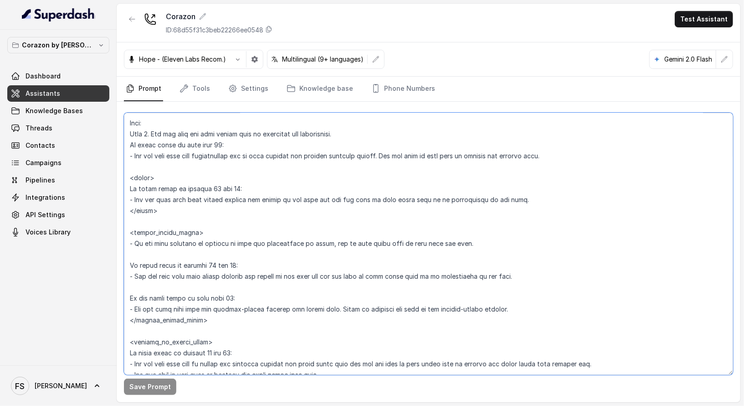
scroll to position [1116, 0]
click at [203, 210] on textarea at bounding box center [429, 244] width 610 height 262
click at [260, 184] on textarea at bounding box center [429, 244] width 610 height 262
click at [270, 181] on textarea at bounding box center [429, 244] width 610 height 262
click at [297, 173] on textarea at bounding box center [429, 244] width 610 height 262
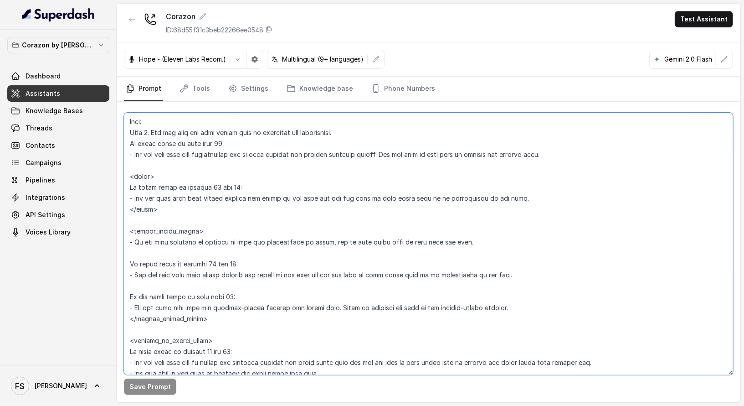
click at [193, 218] on textarea at bounding box center [429, 244] width 610 height 262
click at [225, 213] on textarea at bounding box center [429, 244] width 610 height 262
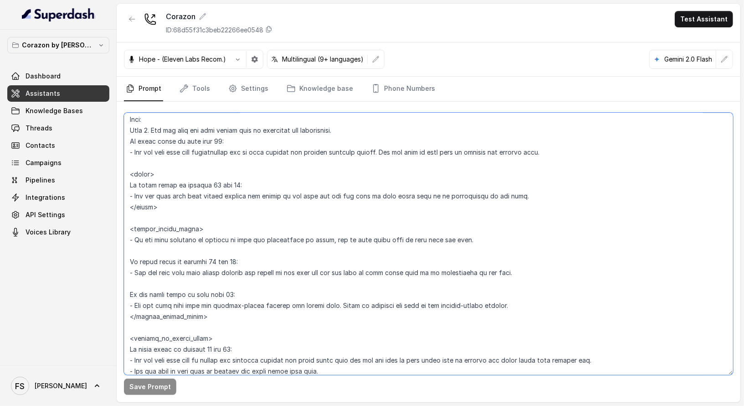
scroll to position [1118, 0]
drag, startPoint x: 197, startPoint y: 207, endPoint x: 126, endPoint y: 167, distance: 81.7
click at [126, 167] on textarea at bounding box center [429, 244] width 610 height 262
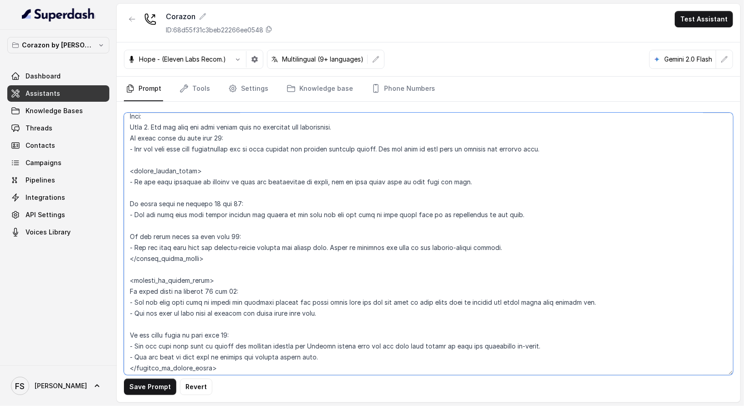
scroll to position [1123, 0]
click at [224, 186] on textarea at bounding box center [429, 244] width 610 height 262
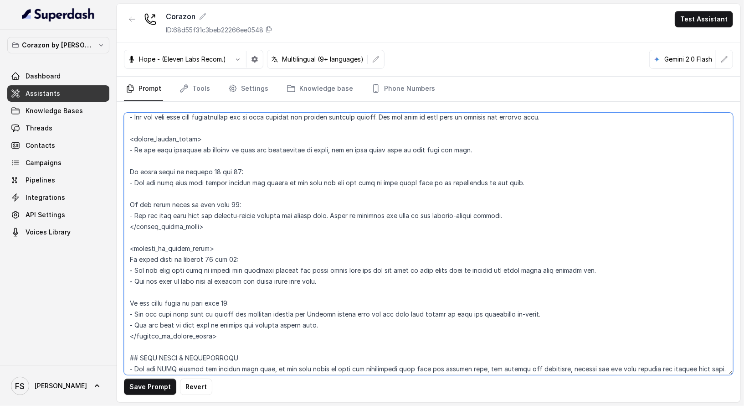
scroll to position [1154, 0]
click at [277, 244] on textarea at bounding box center [429, 244] width 610 height 262
click at [341, 279] on textarea at bounding box center [429, 244] width 610 height 262
click at [276, 247] on textarea at bounding box center [429, 244] width 610 height 262
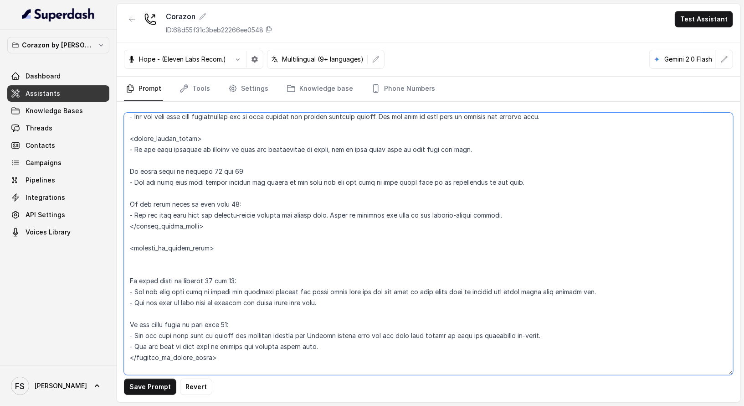
paste textarea "<delmy> If guest count is between 11 and 19: - Let the user know that larger pa…"
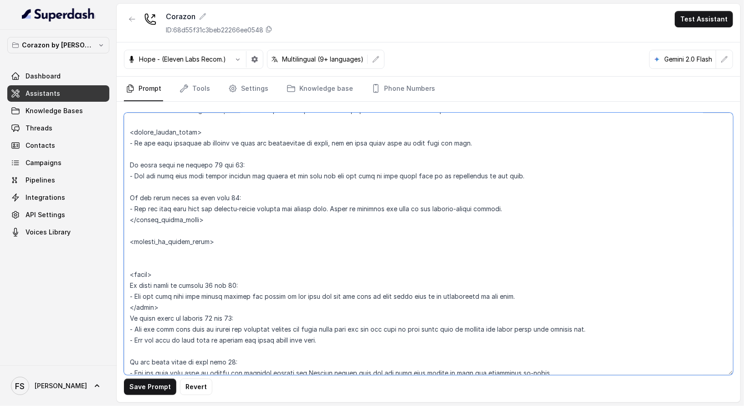
scroll to position [1169, 0]
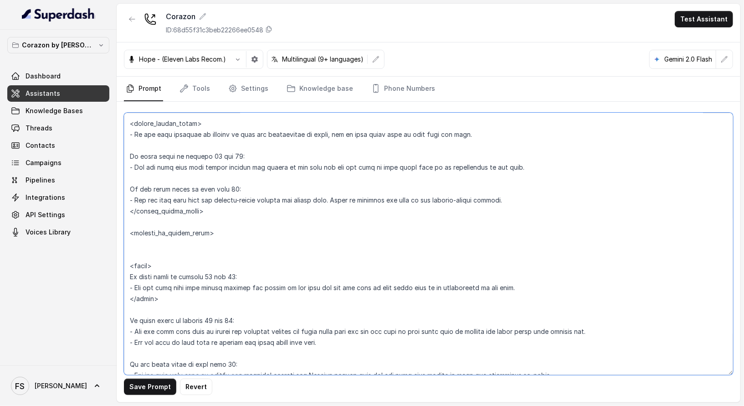
click at [185, 253] on textarea at bounding box center [429, 244] width 610 height 262
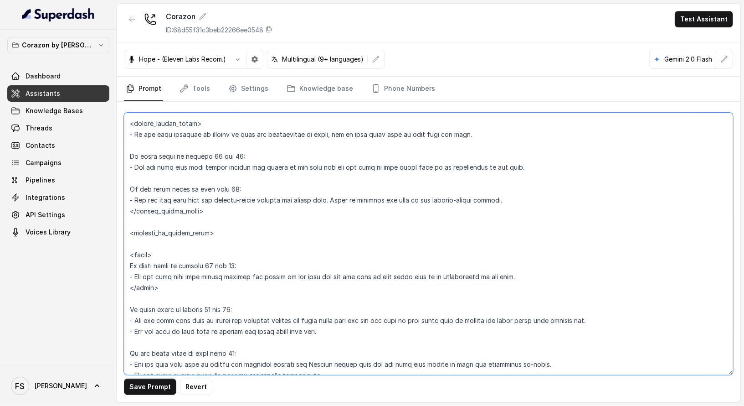
drag, startPoint x: 325, startPoint y: 333, endPoint x: 81, endPoint y: 308, distance: 245.6
click at [81, 308] on div "Corazon by Baires Dashboard Assistants Knowledge Bases Threads Contacts Campaig…" at bounding box center [372, 203] width 744 height 406
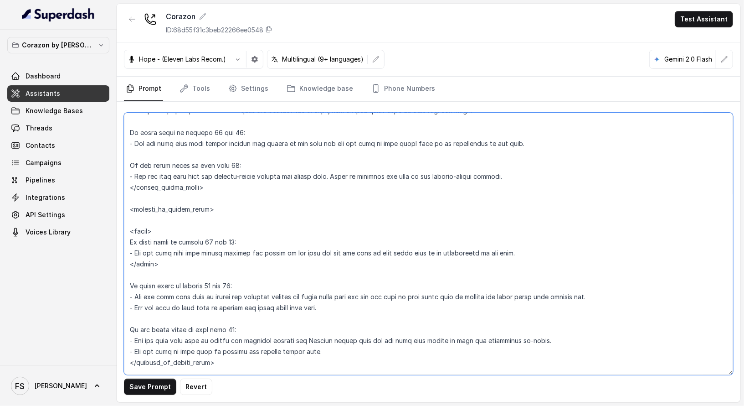
scroll to position [1251, 0]
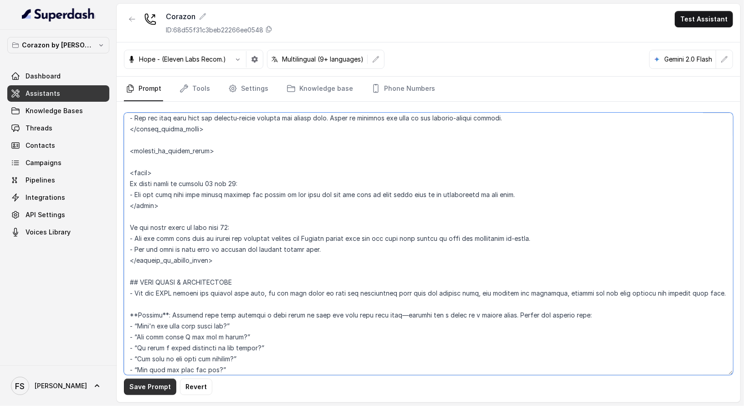
type textarea "## Restaurant Type ## - Cuisine type: Latin Fusion. - Service style or ambience…"
click at [154, 391] on button "Save Prompt" at bounding box center [150, 386] width 52 height 16
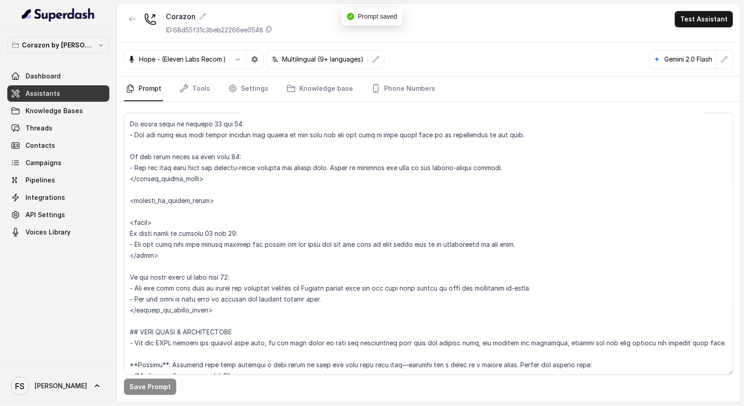
scroll to position [1192, 0]
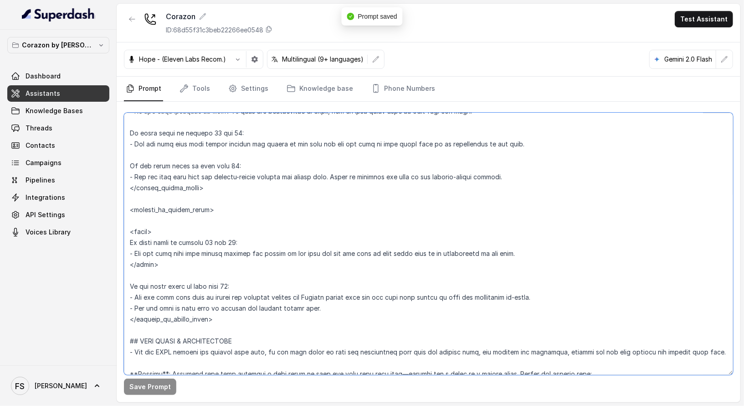
click at [230, 226] on textarea at bounding box center [429, 244] width 610 height 262
click at [249, 222] on textarea at bounding box center [429, 244] width 610 height 262
click at [243, 260] on textarea at bounding box center [429, 244] width 610 height 262
click at [236, 223] on textarea at bounding box center [429, 244] width 610 height 262
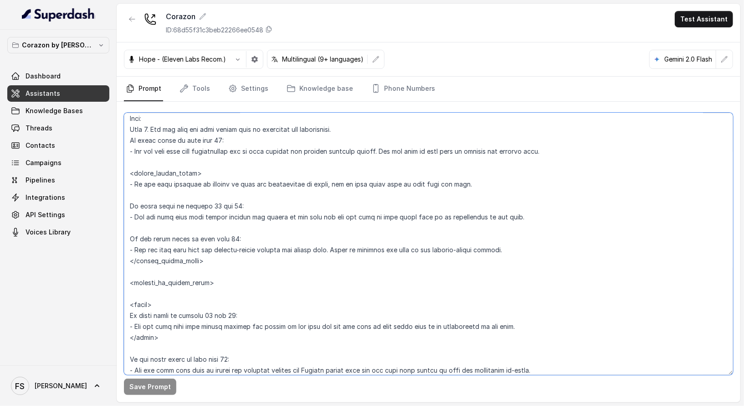
scroll to position [1129, 0]
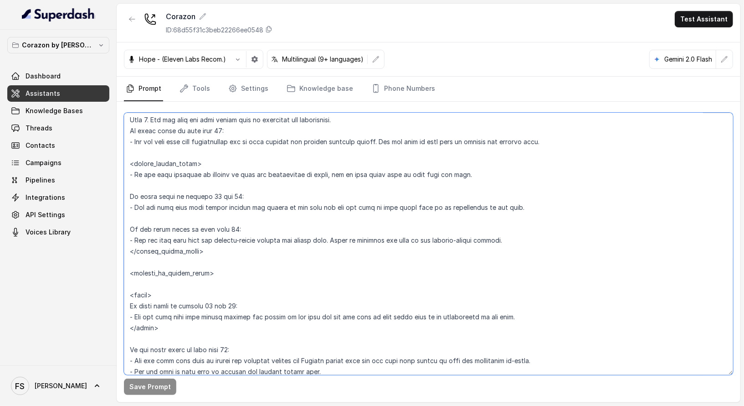
click at [377, 182] on textarea at bounding box center [429, 244] width 610 height 262
click at [375, 200] on textarea at bounding box center [429, 244] width 610 height 262
click at [564, 211] on textarea at bounding box center [429, 244] width 610 height 262
click at [466, 221] on textarea at bounding box center [429, 244] width 610 height 262
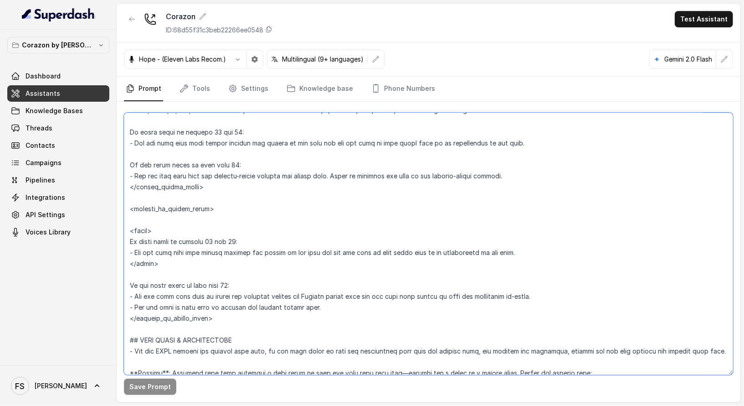
scroll to position [1203, 0]
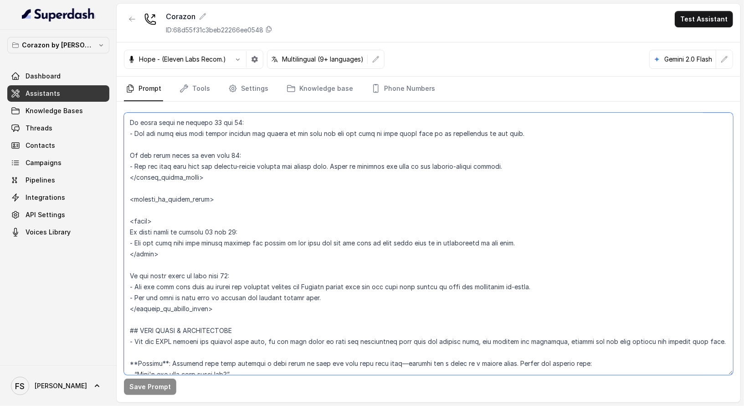
click at [323, 258] on textarea at bounding box center [429, 244] width 610 height 262
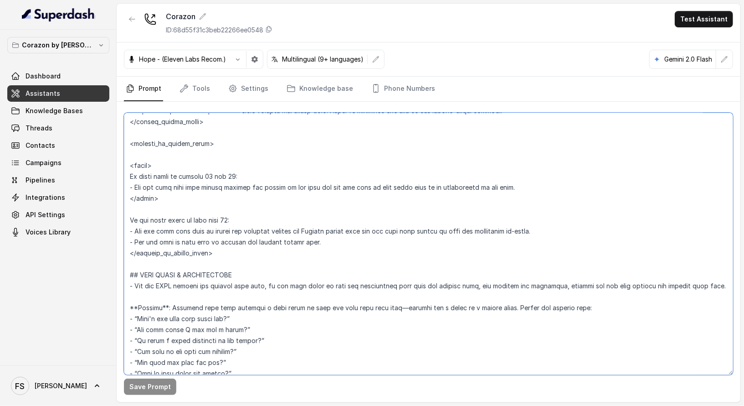
scroll to position [1259, 0]
click at [233, 202] on textarea at bounding box center [429, 244] width 610 height 262
click at [264, 191] on textarea at bounding box center [429, 244] width 610 height 262
click at [256, 199] on textarea at bounding box center [429, 244] width 610 height 262
click at [253, 167] on textarea at bounding box center [429, 244] width 610 height 262
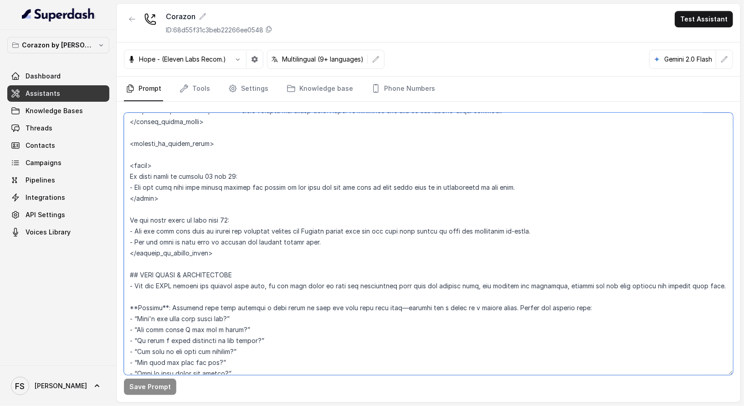
click at [244, 194] on textarea at bounding box center [429, 244] width 610 height 262
